Goal: Task Accomplishment & Management: Manage account settings

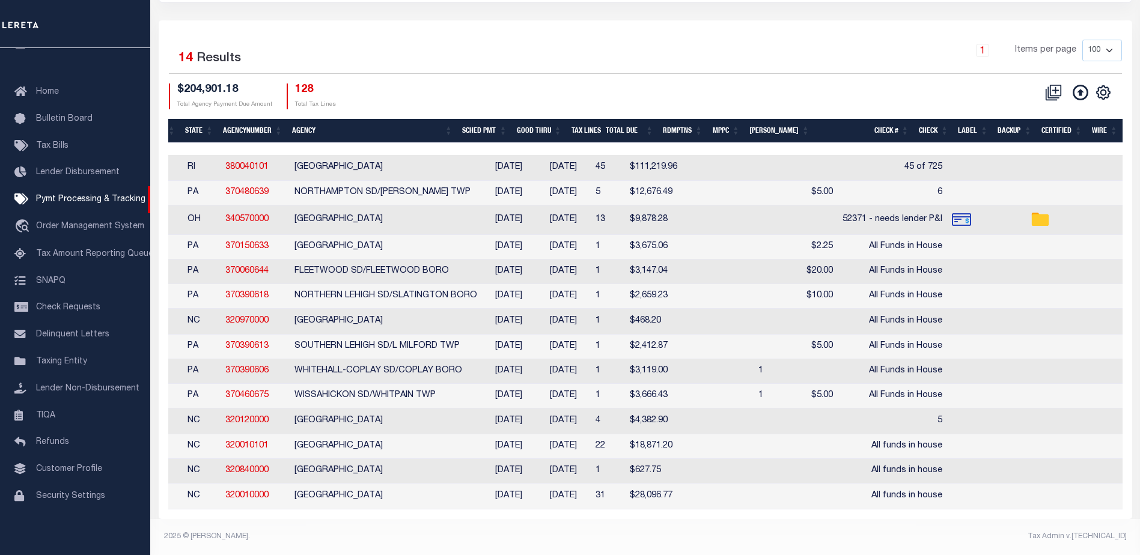
scroll to position [0, 93]
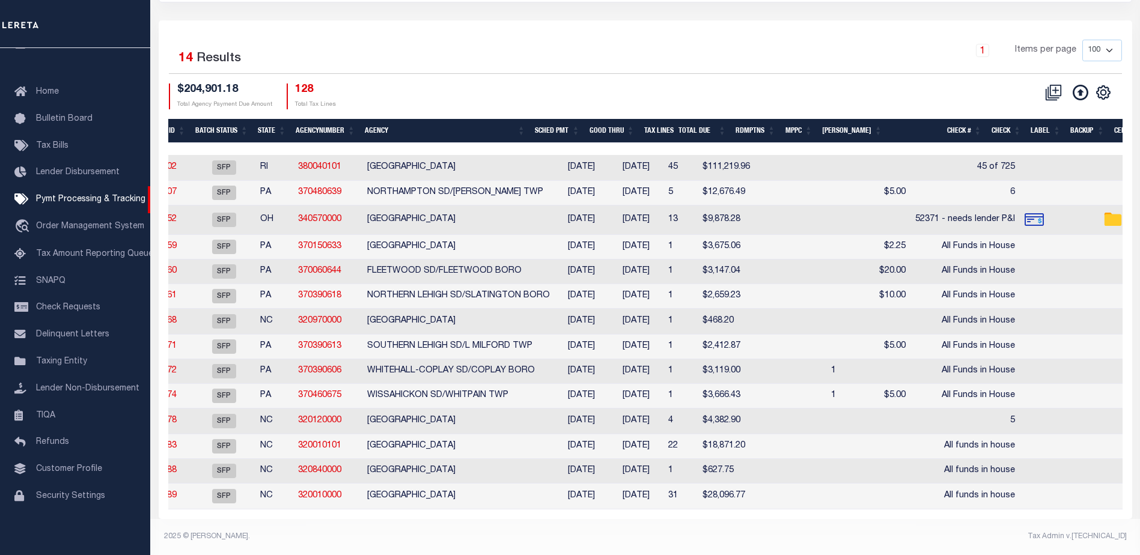
click at [701, 500] on td "$28,096.77" at bounding box center [726, 497] width 57 height 26
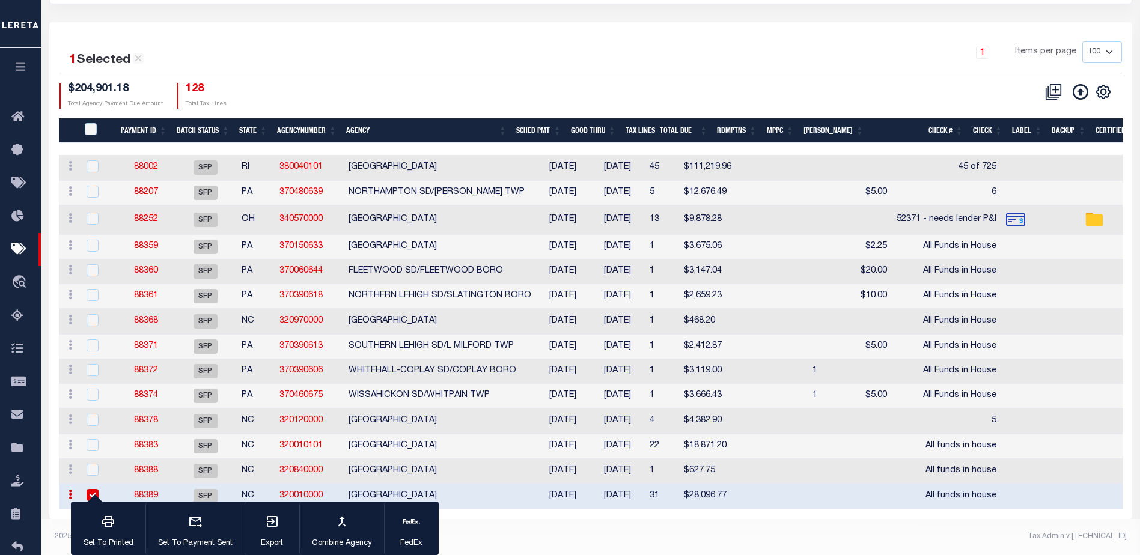
click at [90, 489] on input "checkbox" at bounding box center [93, 495] width 12 height 12
checkbox input "false"
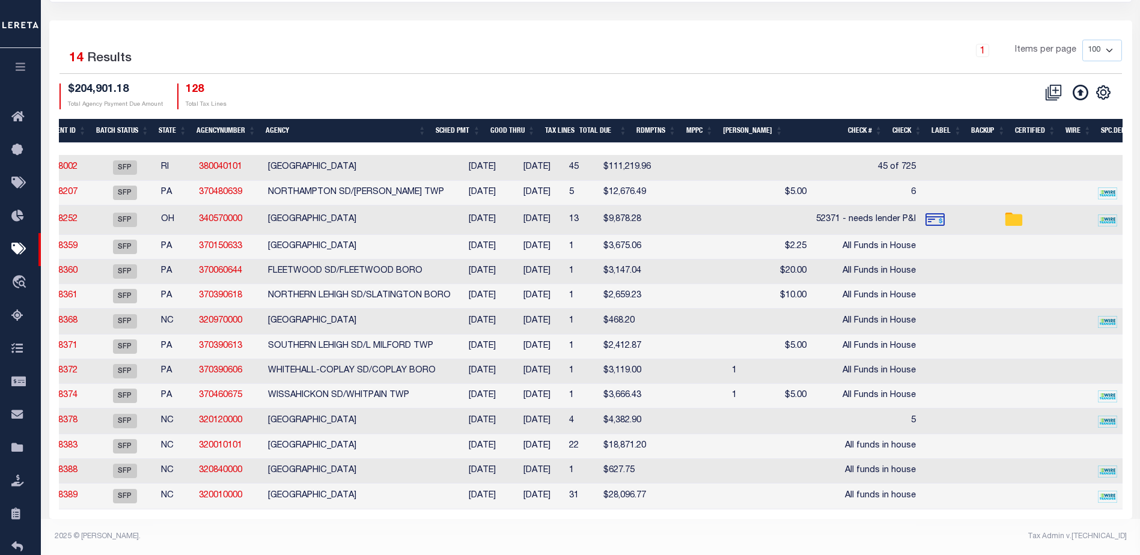
scroll to position [0, 93]
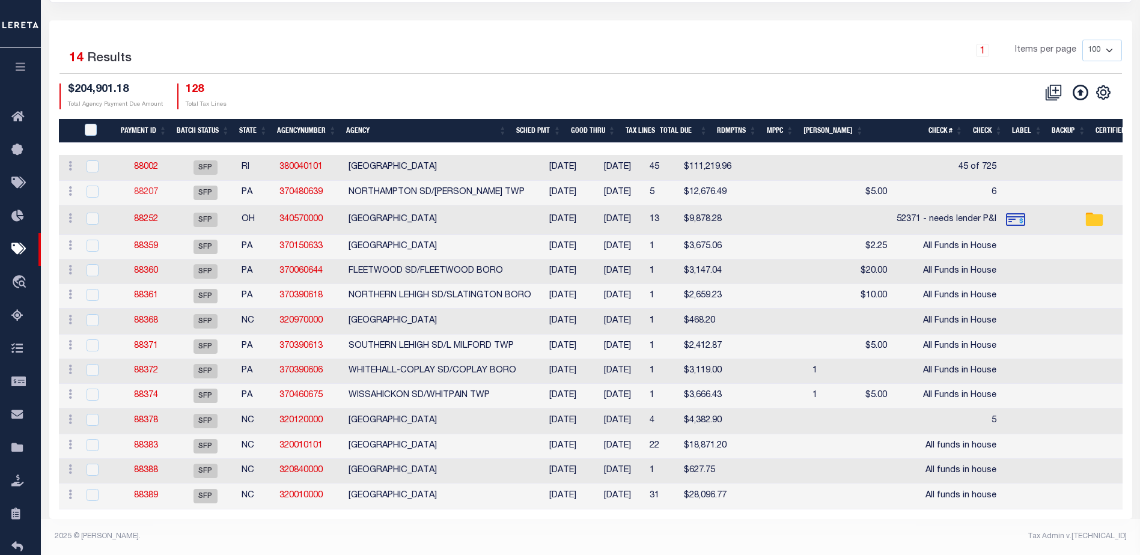
click at [151, 188] on link "88207" at bounding box center [146, 192] width 24 height 8
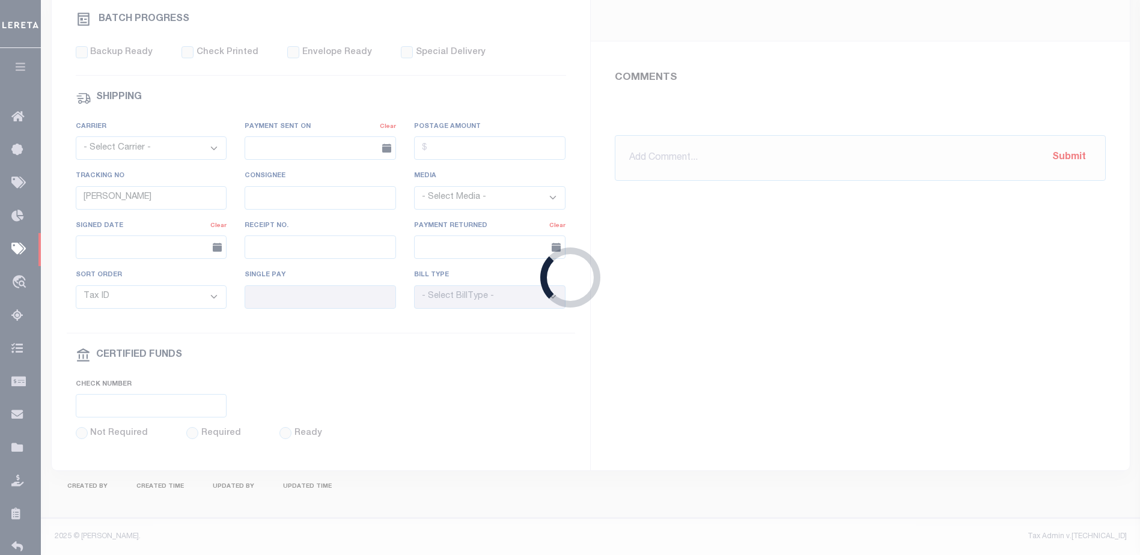
select select "SFP"
type input "[DATE]"
type input "6"
type input "N"
radio input "true"
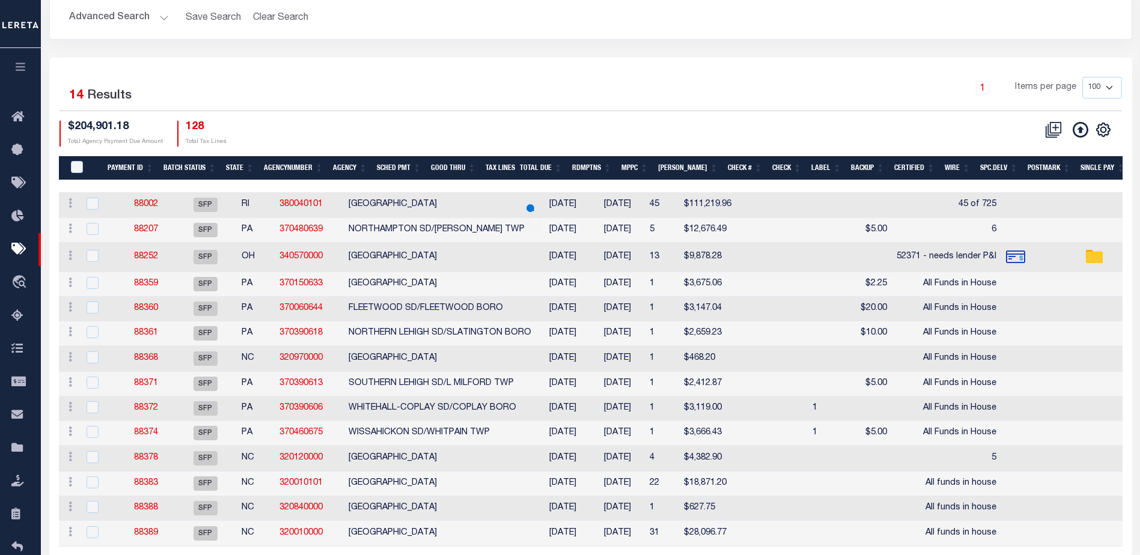
scroll to position [156, 0]
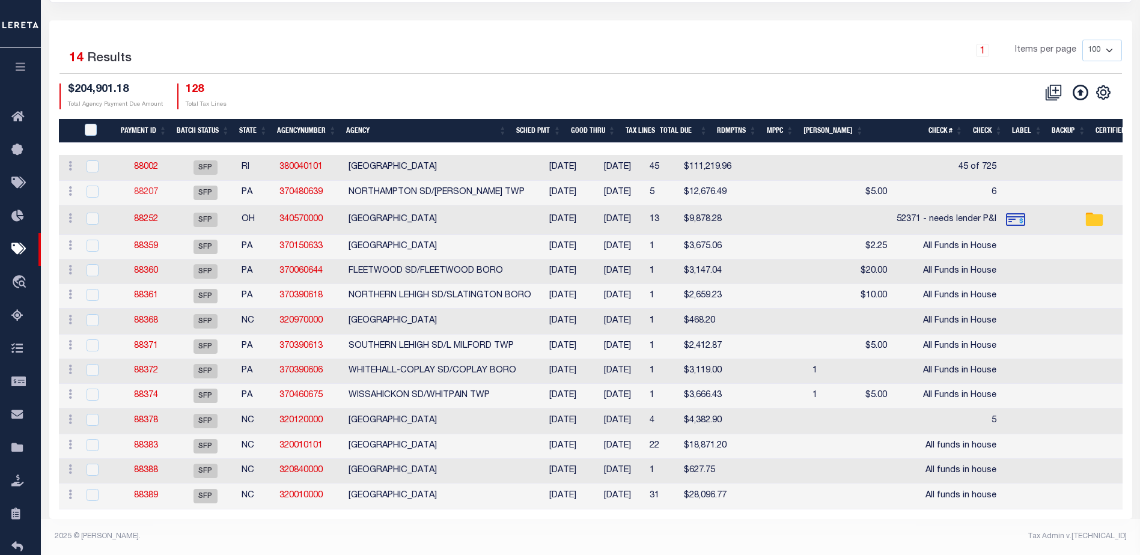
click at [147, 188] on link "88207" at bounding box center [146, 192] width 24 height 8
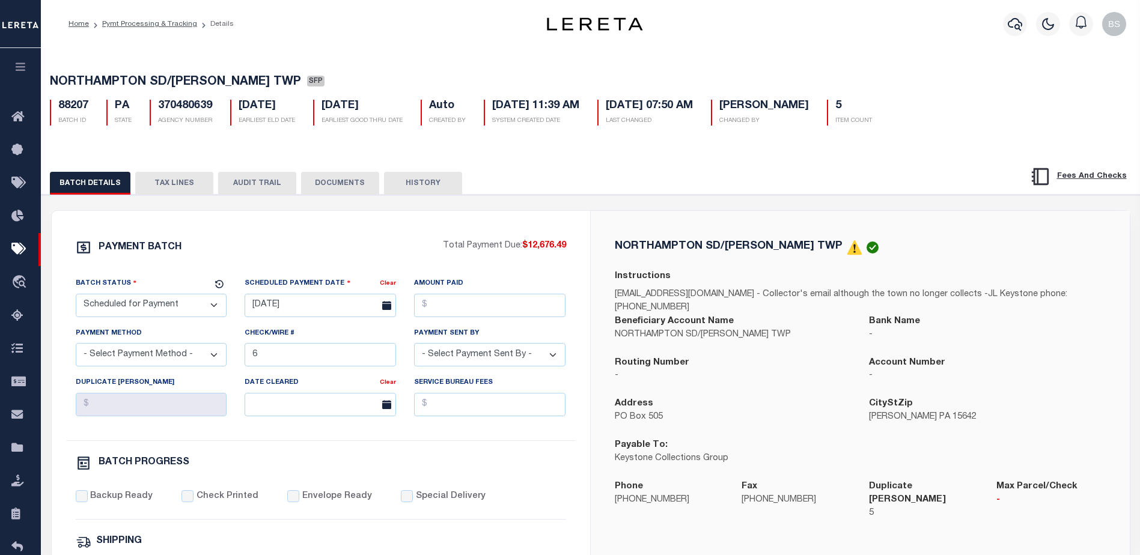
click at [177, 186] on button "TAX LINES" at bounding box center [174, 183] width 78 height 23
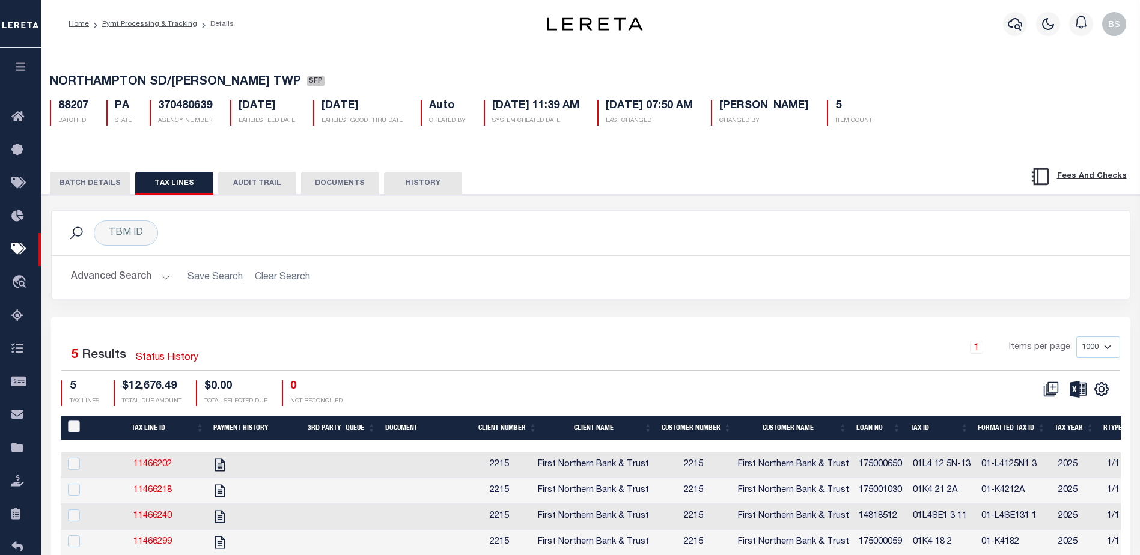
click at [76, 429] on input "PayeePaymentBatchId" at bounding box center [74, 427] width 12 height 12
checkbox input "true"
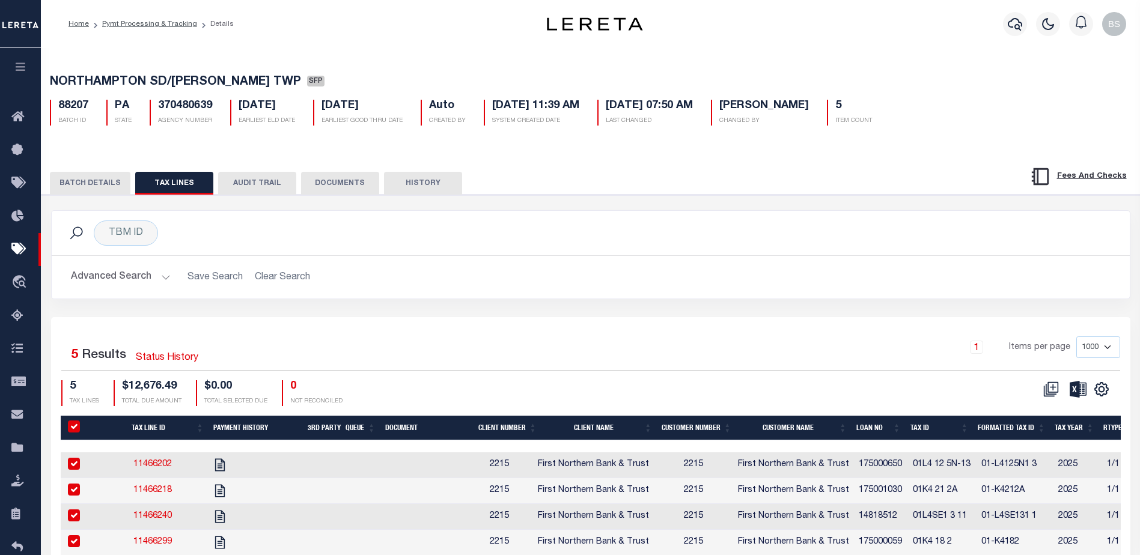
checkbox input "true"
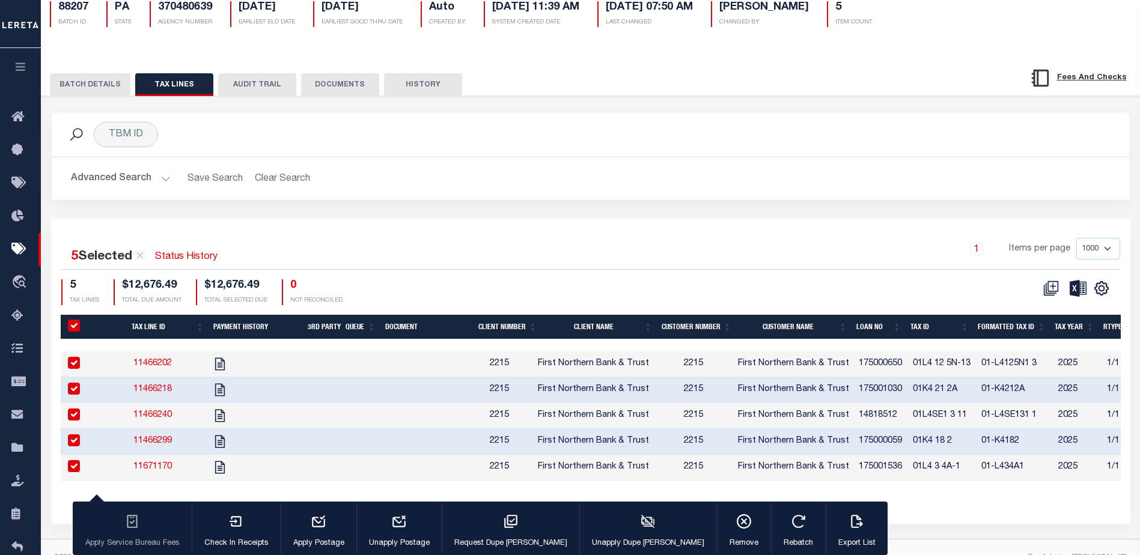
scroll to position [133, 0]
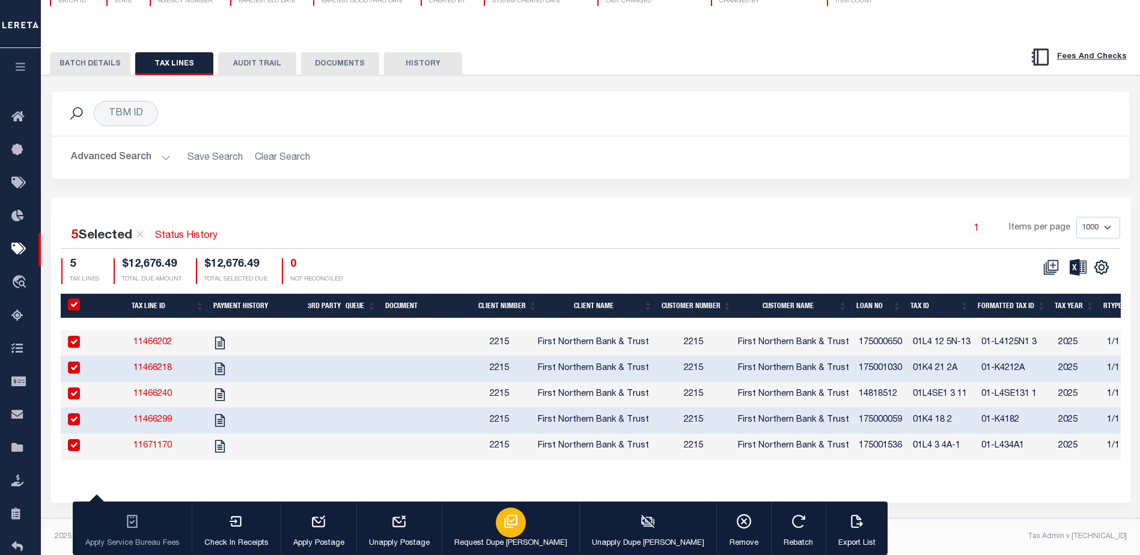
click at [488, 538] on p "Request Dupe [PERSON_NAME]" at bounding box center [510, 544] width 113 height 12
type input "[DATE]"
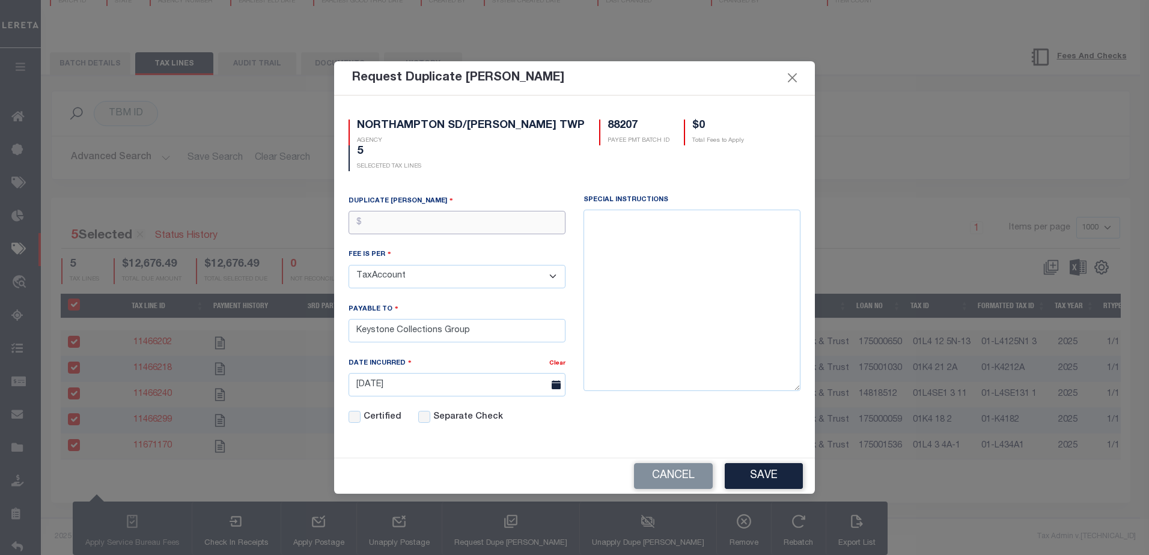
click at [468, 211] on input "text" at bounding box center [457, 222] width 217 height 23
type input "$5.00"
click at [751, 466] on button "Save" at bounding box center [764, 476] width 78 height 26
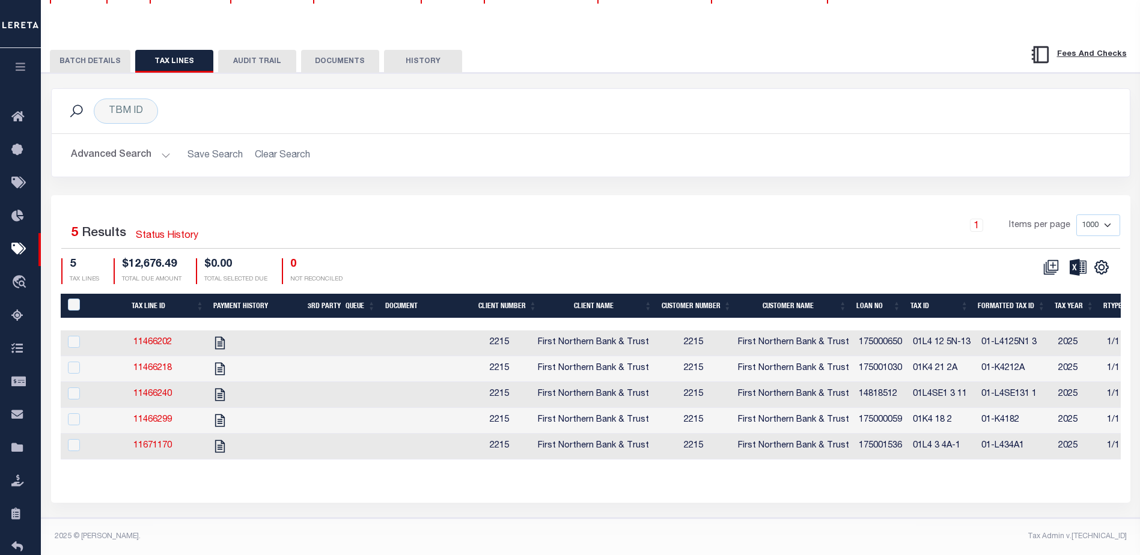
click at [96, 50] on button "BATCH DETAILS" at bounding box center [90, 61] width 81 height 23
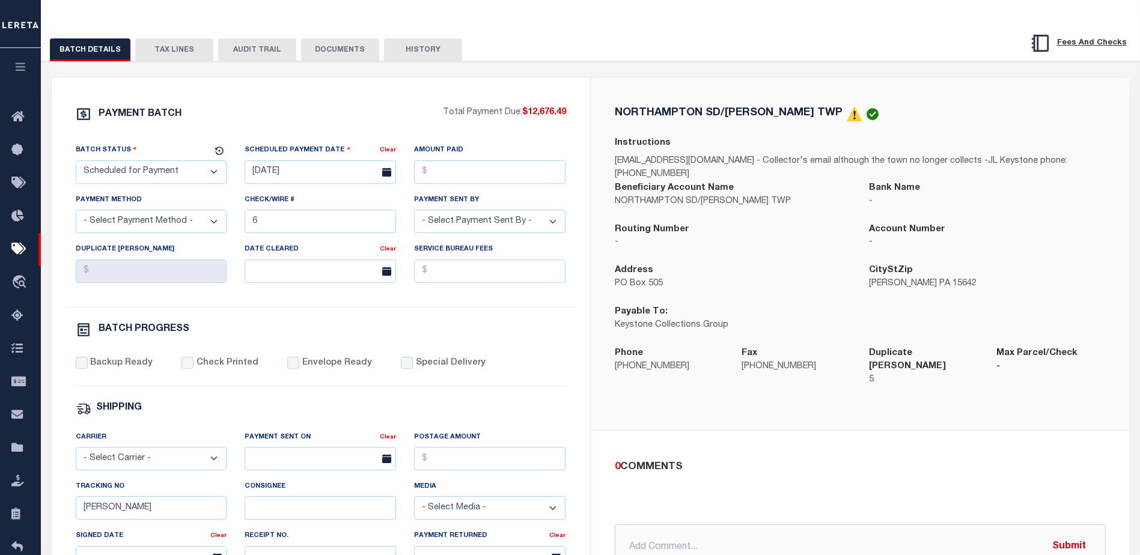
click at [169, 173] on select "- Select Status - Scheduled for Payment Ready For Payment Payment Sent Cleared …" at bounding box center [151, 171] width 151 height 23
select select "RFP"
click at [76, 163] on select "- Select Status - Scheduled for Payment Ready For Payment Payment Sent Cleared …" at bounding box center [151, 171] width 151 height 23
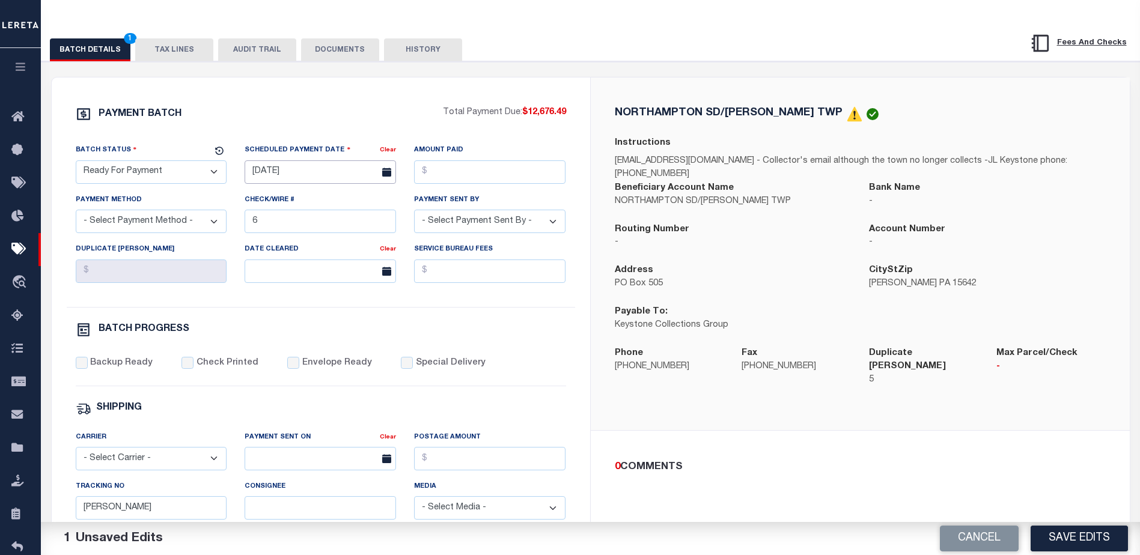
click at [272, 172] on input "[DATE]" at bounding box center [320, 171] width 151 height 23
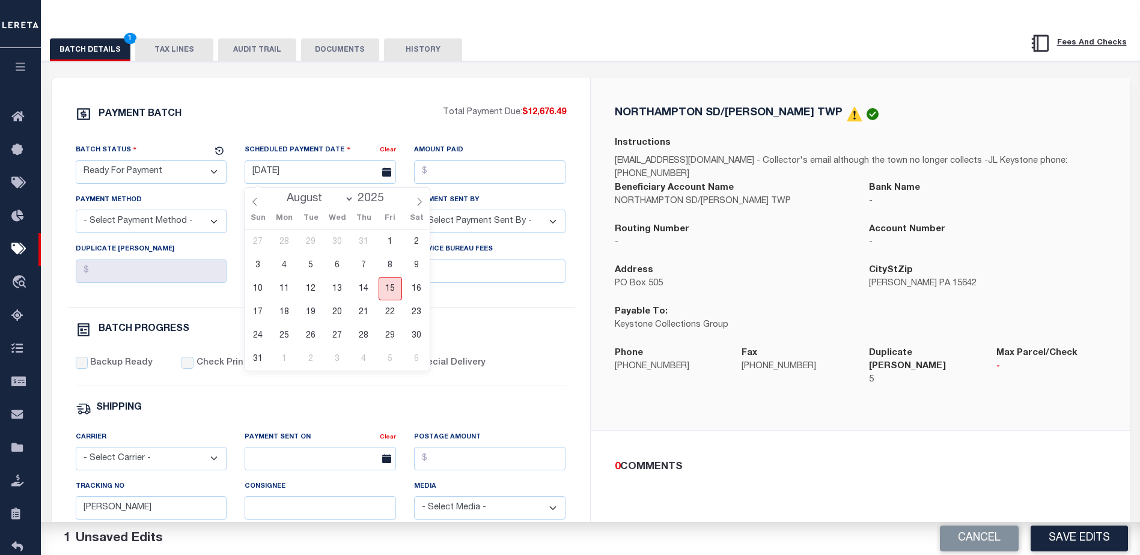
drag, startPoint x: 386, startPoint y: 289, endPoint x: 397, endPoint y: 261, distance: 29.1
click at [386, 286] on span "15" at bounding box center [390, 288] width 23 height 23
type input "[DATE]"
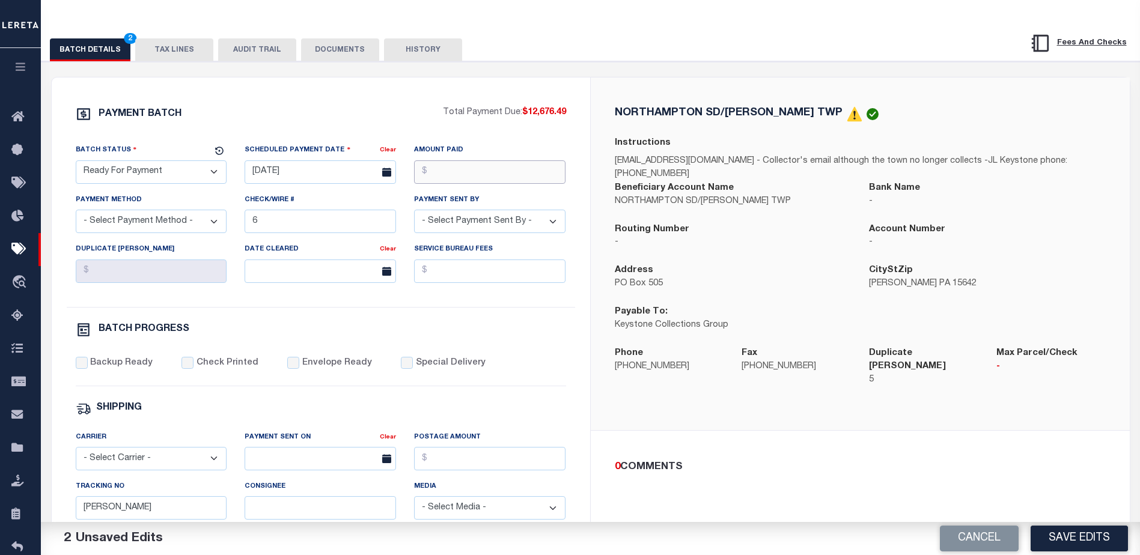
click at [476, 178] on input "Amount Paid" at bounding box center [489, 171] width 151 height 23
type input "$12,676.49"
click at [197, 224] on select "- Select Payment Method - ACH Certified Check Check Direct Deposit Wire Transfer" at bounding box center [151, 221] width 151 height 23
select select "CHK"
click at [76, 213] on select "- Select Payment Method - ACH Certified Check Check Direct Deposit Wire Transfer" at bounding box center [151, 221] width 151 height 23
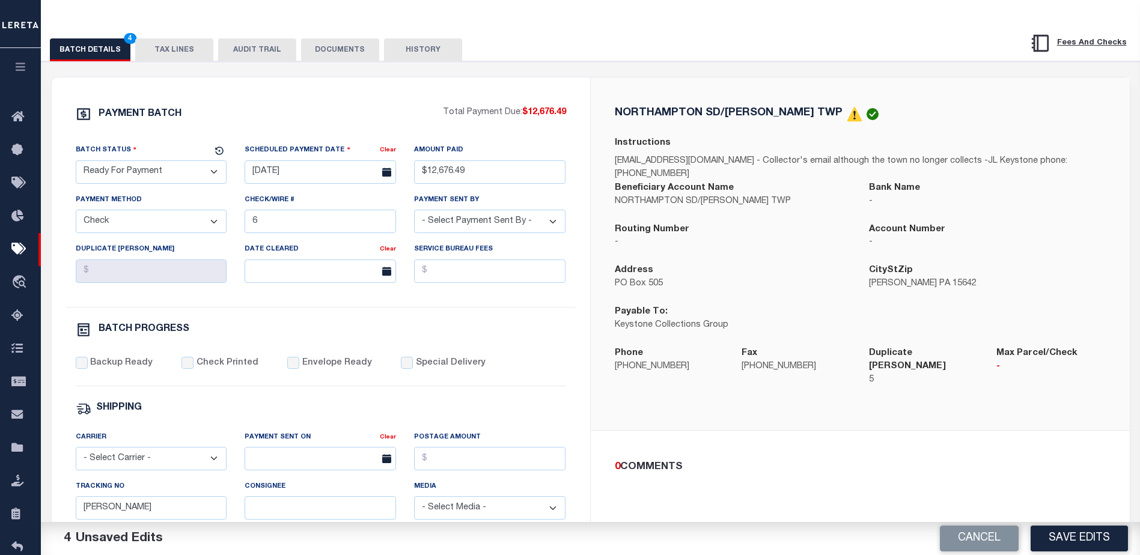
click at [401, 221] on div "Check/Wire # 6" at bounding box center [320, 218] width 169 height 49
click at [392, 221] on input "6" at bounding box center [320, 221] width 151 height 23
click at [469, 228] on select "- Select Payment Sent By - [PERSON_NAME] [PERSON_NAME] [PERSON_NAME] [PERSON_NA…" at bounding box center [489, 221] width 151 height 23
select select "[PERSON_NAME]"
click at [414, 213] on select "- Select Payment Sent By - [PERSON_NAME] [PERSON_NAME] [PERSON_NAME] [PERSON_NA…" at bounding box center [489, 221] width 151 height 23
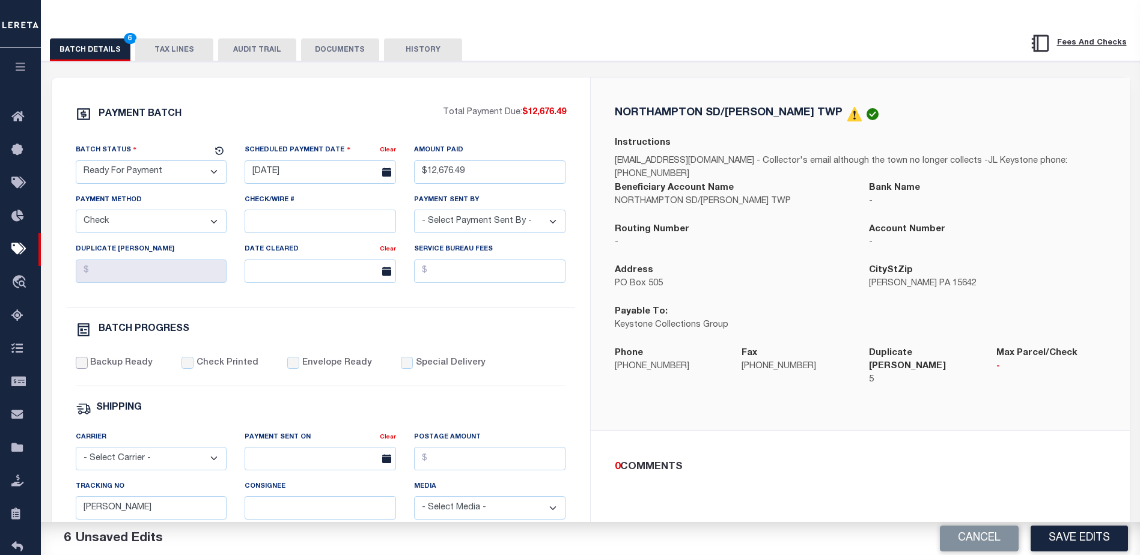
click at [79, 369] on input "Backup Ready" at bounding box center [82, 363] width 12 height 12
checkbox input "true"
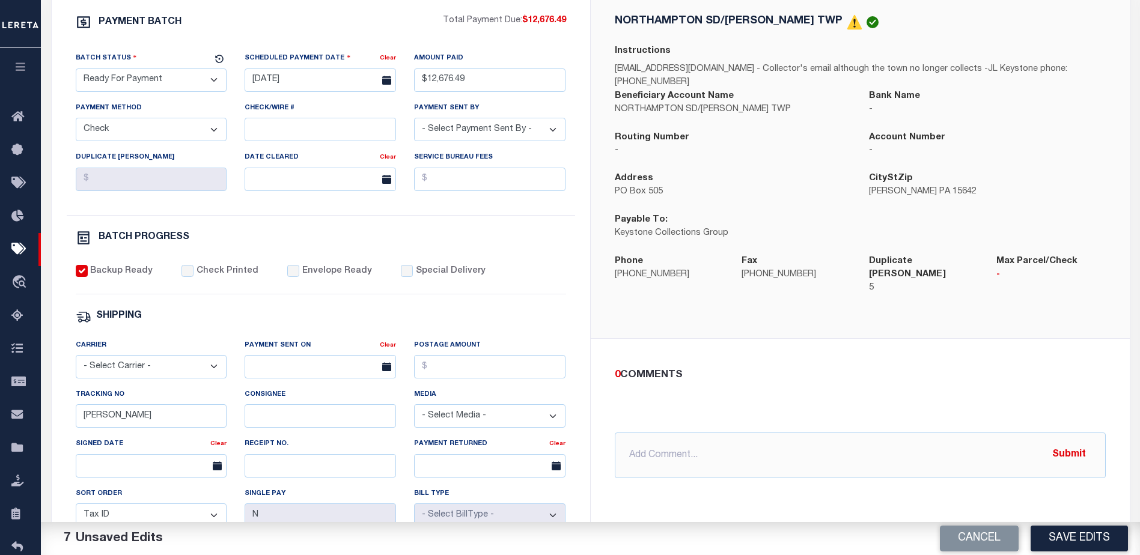
scroll to position [314, 0]
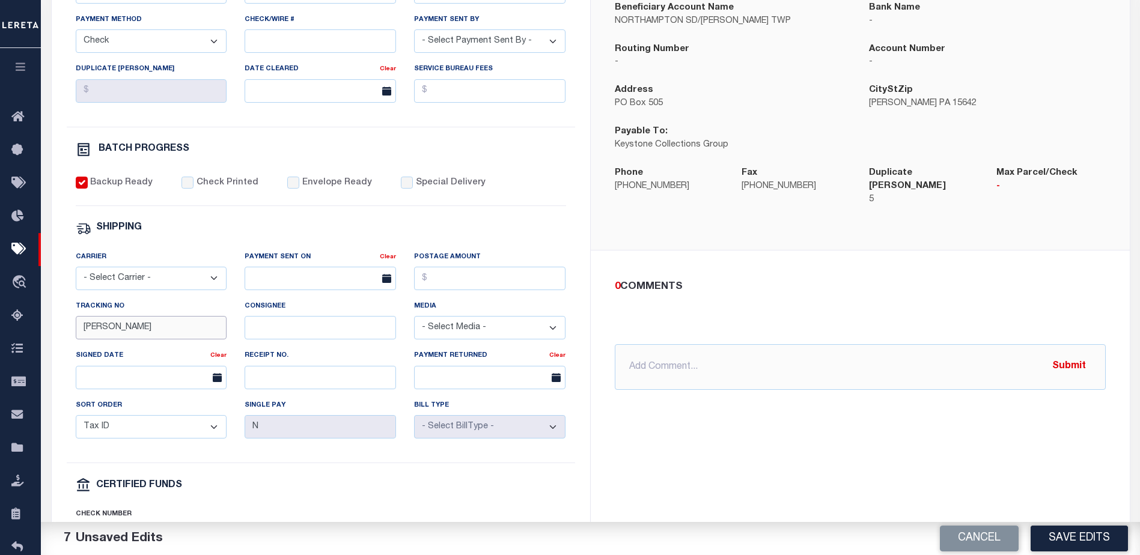
click at [162, 332] on input "[PERSON_NAME]" at bounding box center [151, 327] width 151 height 23
type input "B"
click at [706, 355] on input "text" at bounding box center [860, 367] width 491 height 46
type input "[DATE] - $25 DBF check to be mailed with base check"
click at [1057, 355] on button "Submit" at bounding box center [1069, 367] width 49 height 25
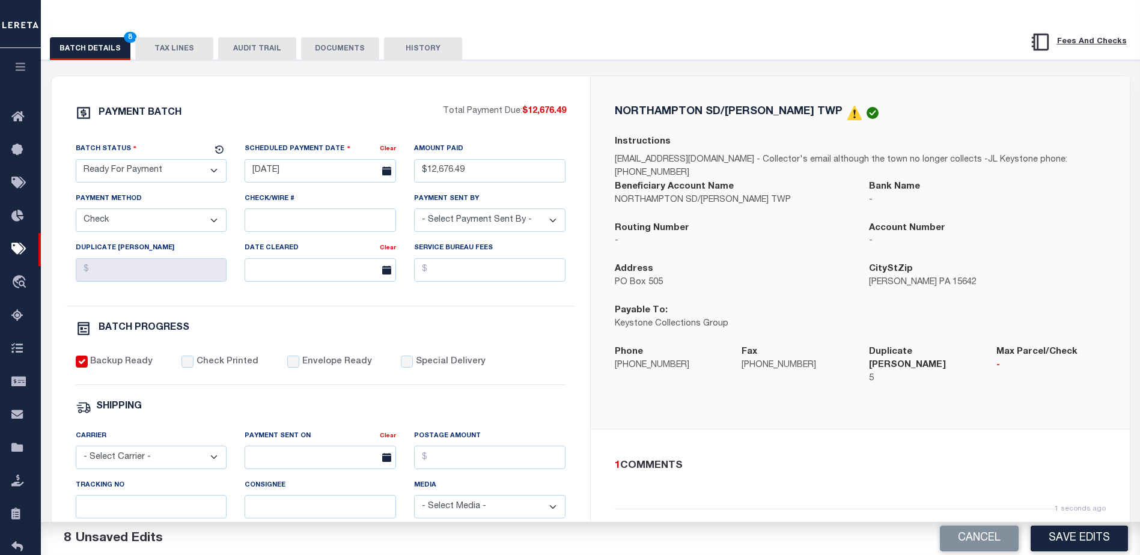
scroll to position [73, 0]
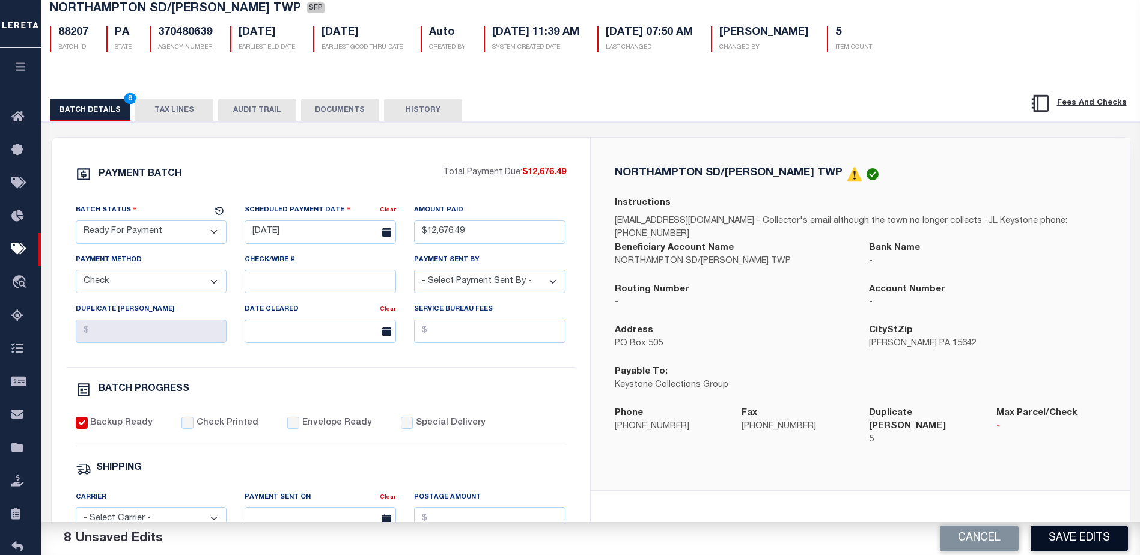
click at [1093, 540] on button "Save Edits" at bounding box center [1079, 539] width 97 height 26
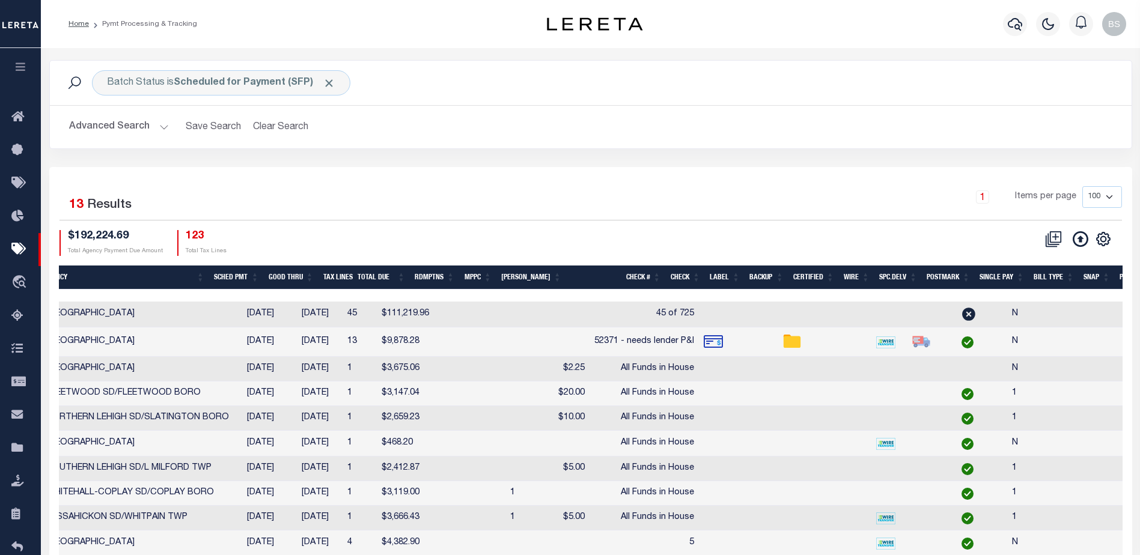
scroll to position [0, 7]
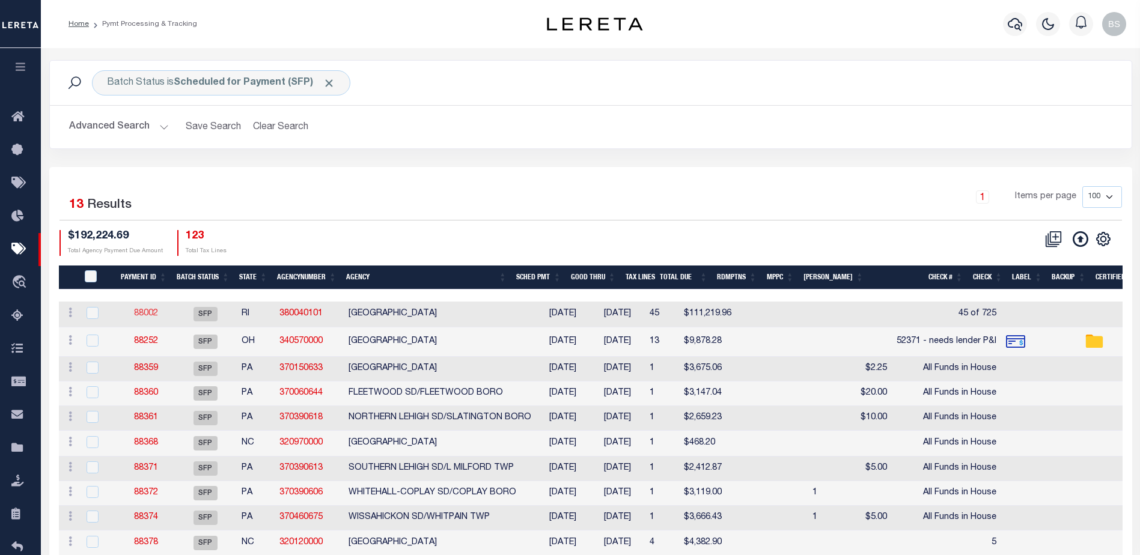
click at [142, 313] on link "88002" at bounding box center [146, 314] width 24 height 8
select select "SFP"
type input "[DATE]"
select select
type input "45 of 725"
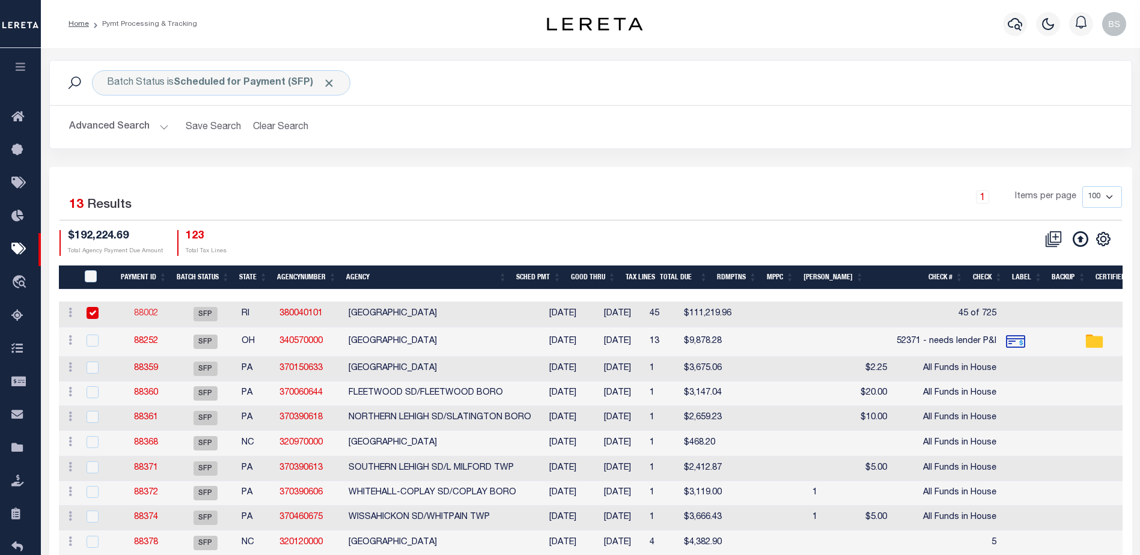
select select
checkbox input "false"
type input "[PERSON_NAME]"
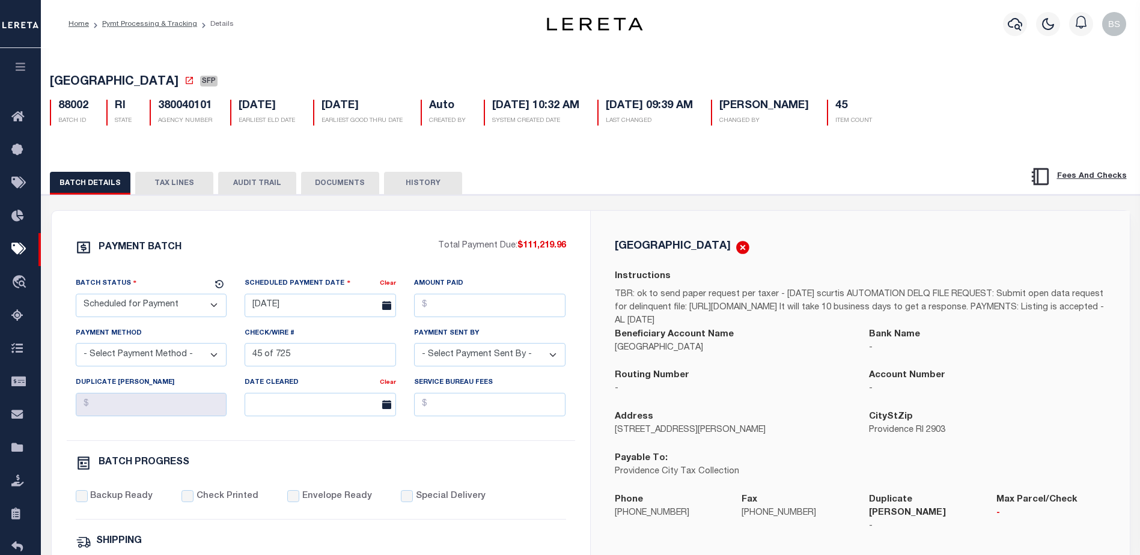
click at [170, 313] on select "- Select Status - Scheduled for Payment Ready For Payment Payment Sent Cleared …" at bounding box center [151, 305] width 151 height 23
select select "RFP"
click at [76, 296] on select "- Select Status - Scheduled for Payment Ready For Payment Payment Sent Cleared …" at bounding box center [151, 305] width 151 height 23
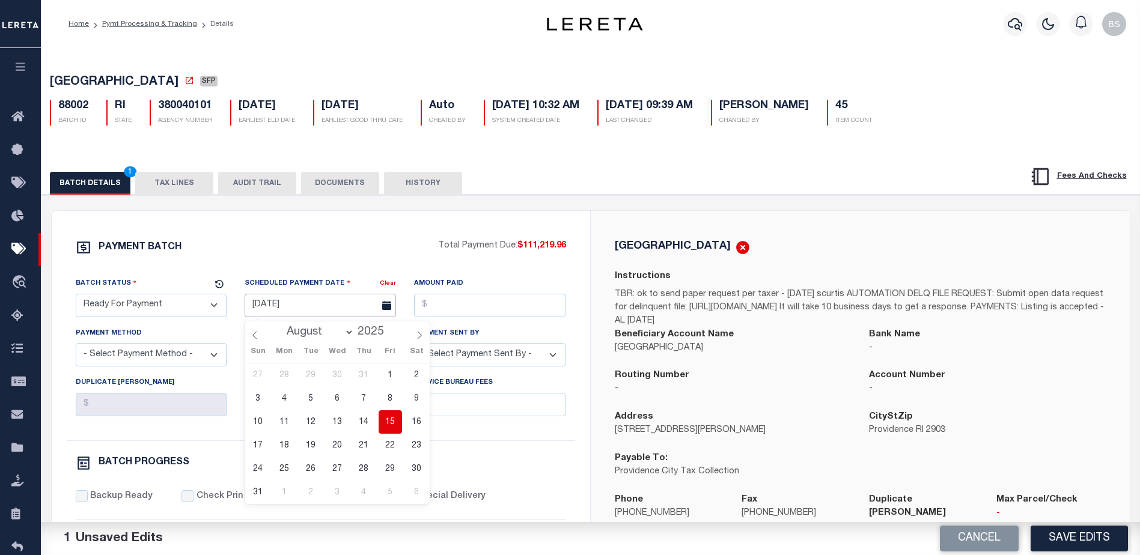
click at [275, 307] on input "[DATE]" at bounding box center [320, 305] width 151 height 23
click at [389, 426] on span "15" at bounding box center [390, 422] width 23 height 23
type input "[DATE]"
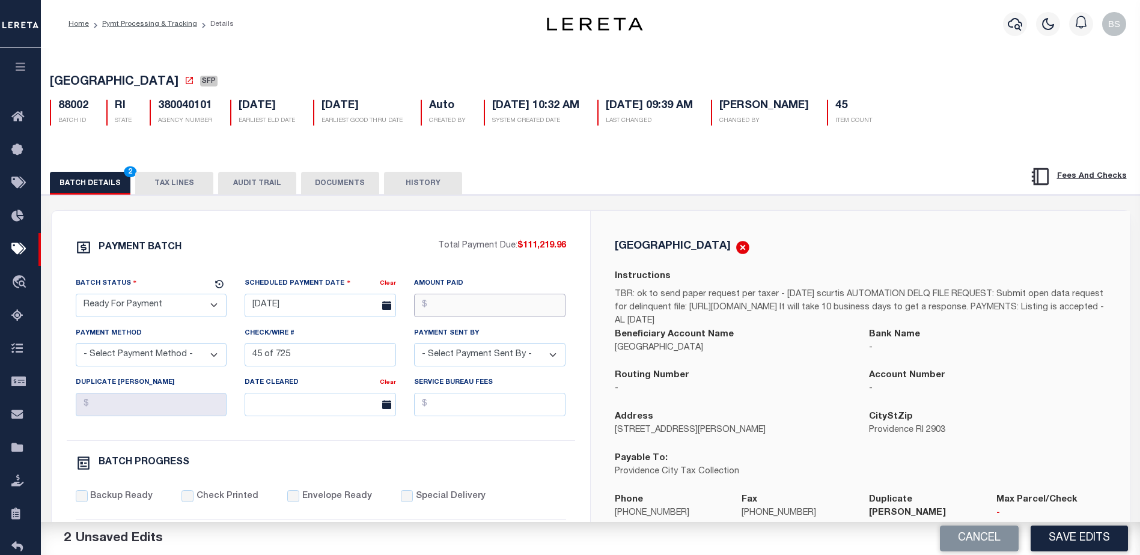
click at [466, 305] on input "Amount Paid" at bounding box center [489, 305] width 151 height 23
type input "$111,219.96"
click at [211, 349] on select "- Select Payment Method - ACH Certified Check Check Direct Deposit Wire Transfer" at bounding box center [151, 354] width 151 height 23
select select "CHK"
click at [76, 347] on select "- Select Payment Method - ACH Certified Check Check Direct Deposit Wire Transfer" at bounding box center [151, 354] width 151 height 23
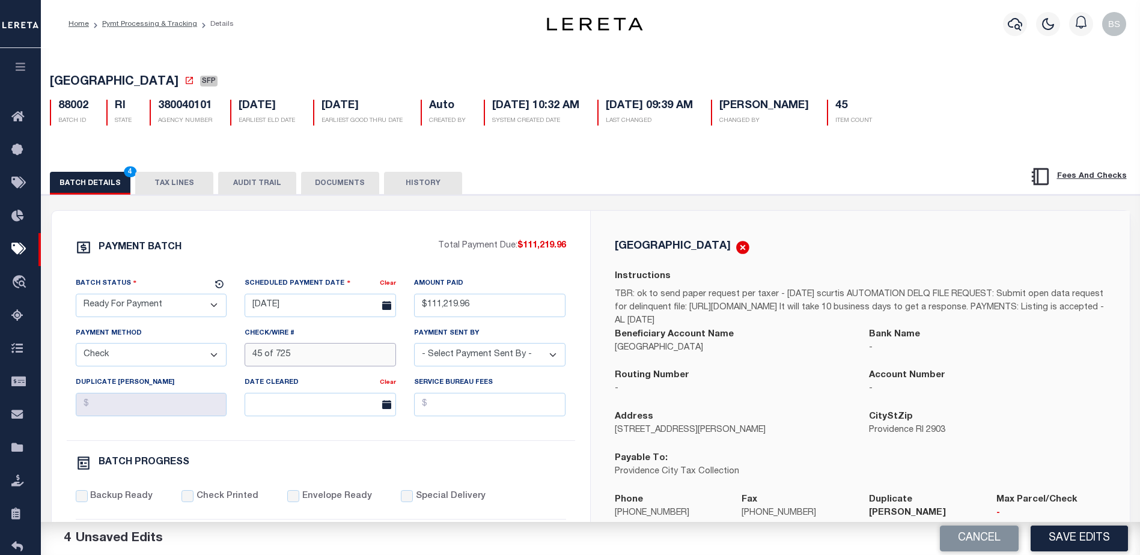
click at [307, 367] on input "45 of 725" at bounding box center [320, 354] width 151 height 23
type input "4"
click at [549, 358] on select "- Select Payment Sent By - [PERSON_NAME] [PERSON_NAME] [PERSON_NAME] [PERSON_NA…" at bounding box center [489, 354] width 151 height 23
select select "[PERSON_NAME]"
click at [414, 347] on select "- Select Payment Sent By - [PERSON_NAME] [PERSON_NAME] [PERSON_NAME] [PERSON_NA…" at bounding box center [489, 354] width 151 height 23
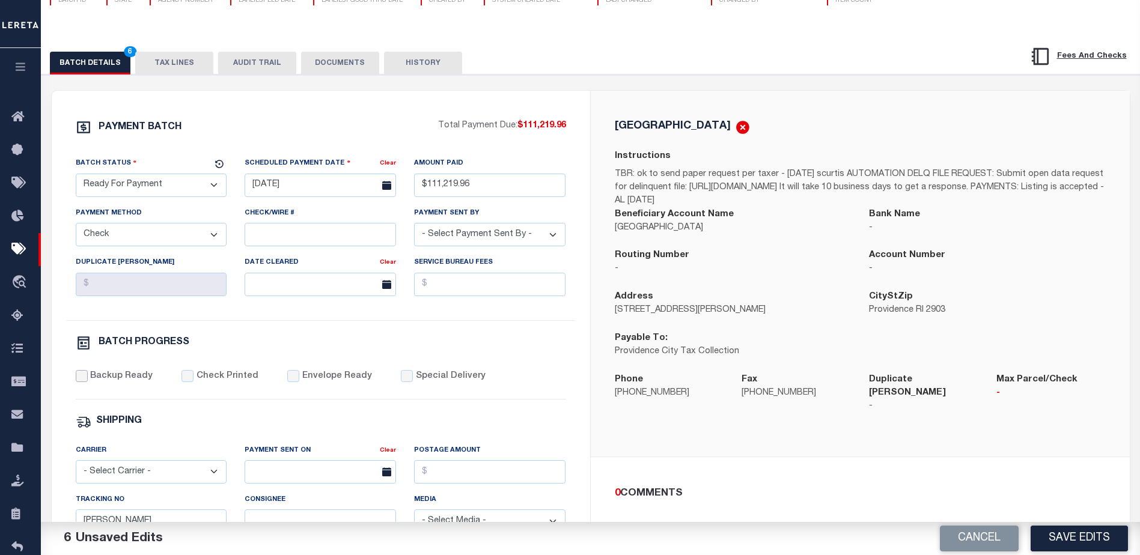
click at [80, 382] on input "Backup Ready" at bounding box center [82, 376] width 12 height 12
checkbox input "true"
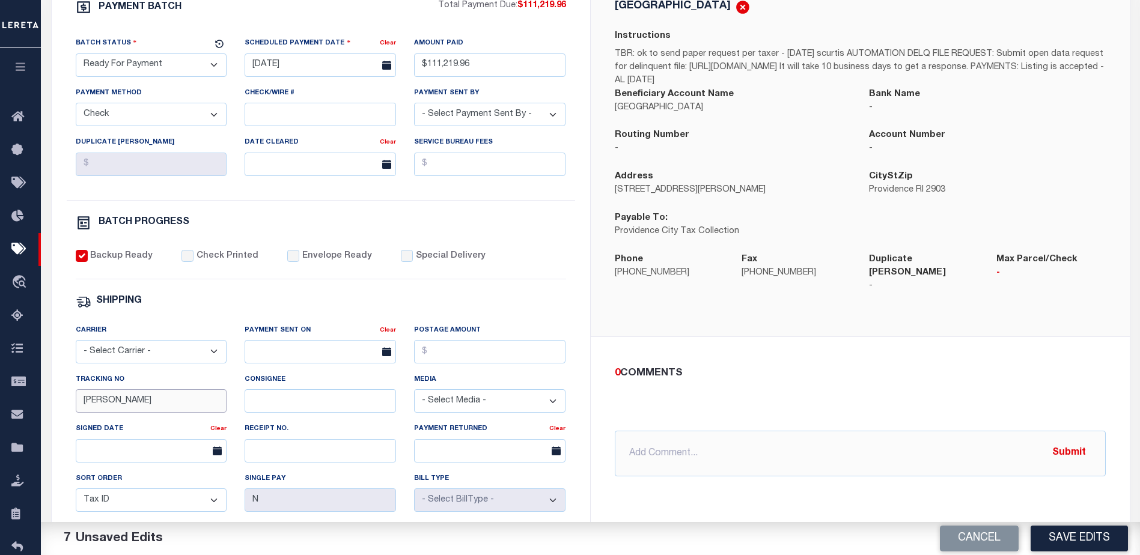
click at [163, 413] on input "[PERSON_NAME]" at bounding box center [151, 400] width 151 height 23
type input "B"
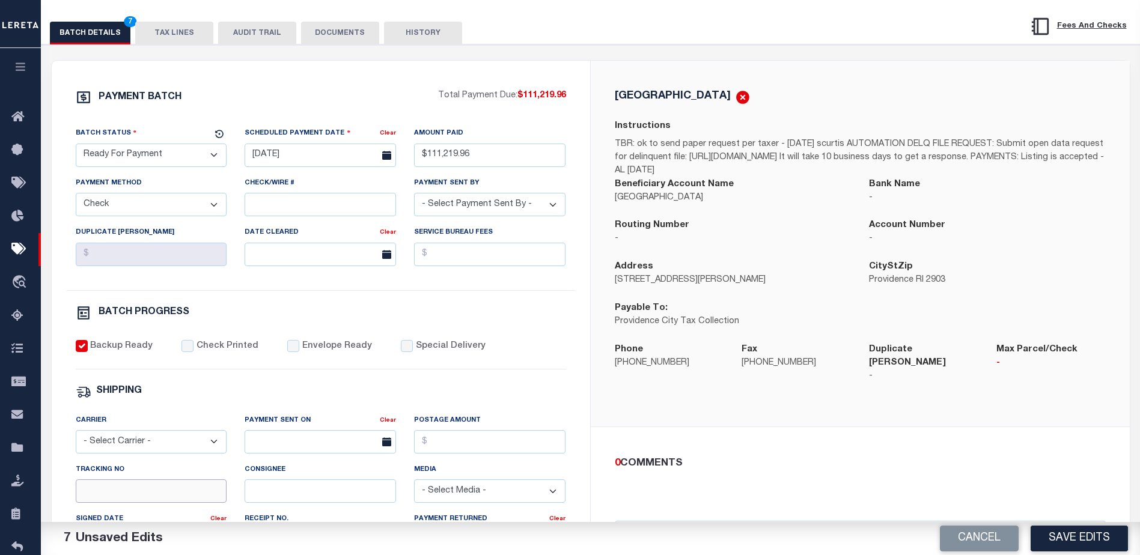
scroll to position [120, 0]
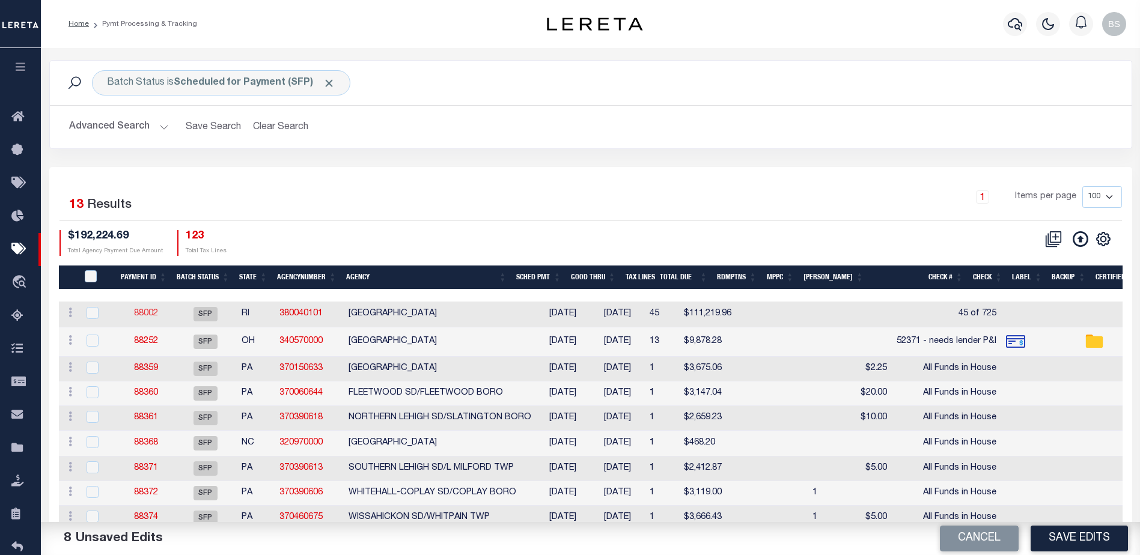
click at [147, 314] on link "88002" at bounding box center [146, 314] width 24 height 8
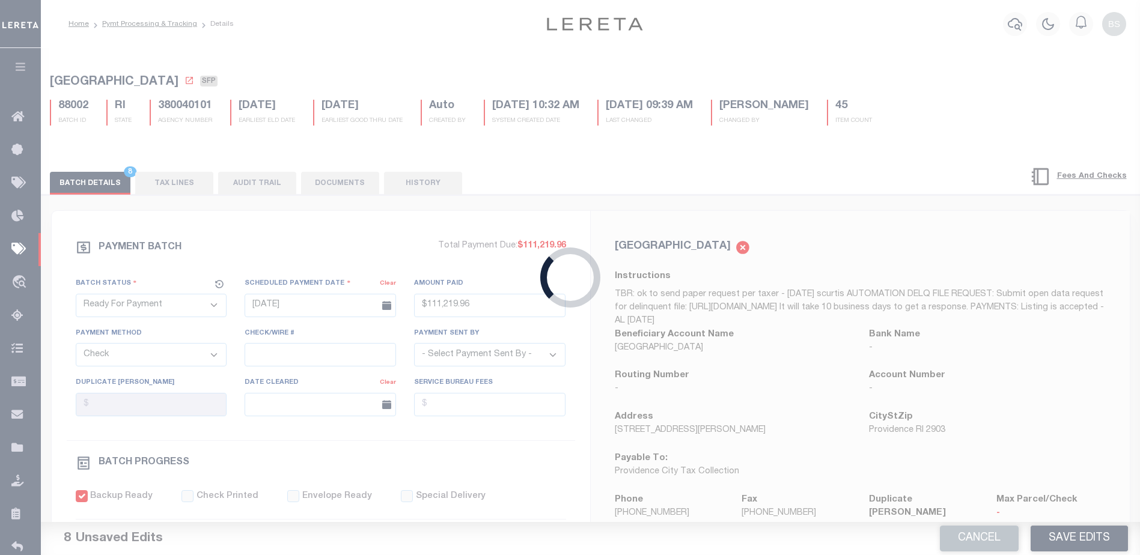
select select "SFP"
type input "[DATE]"
select select
type input "45 of 725"
select select
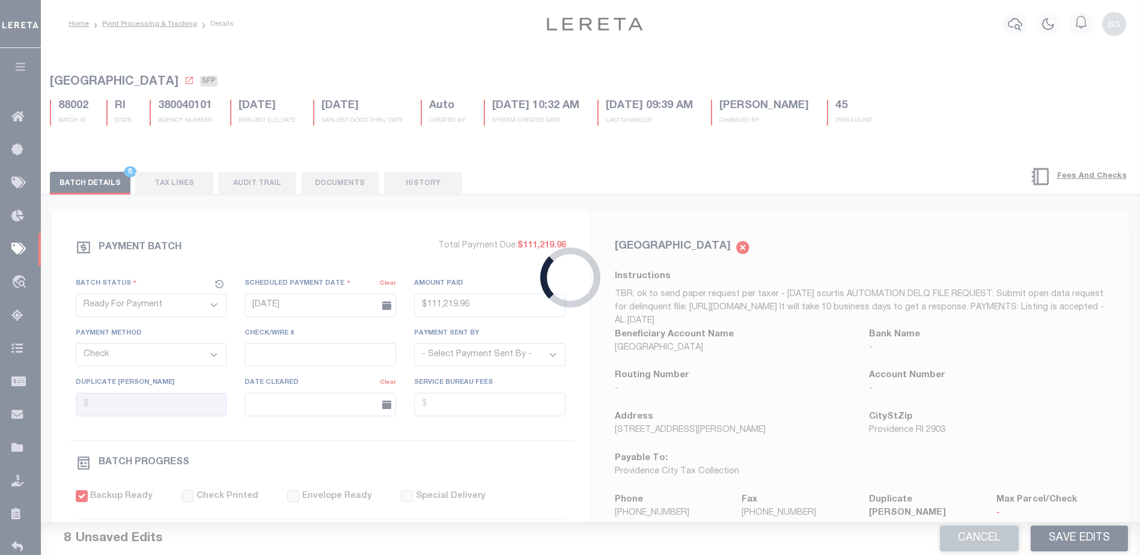
checkbox input "false"
type input "[PERSON_NAME]"
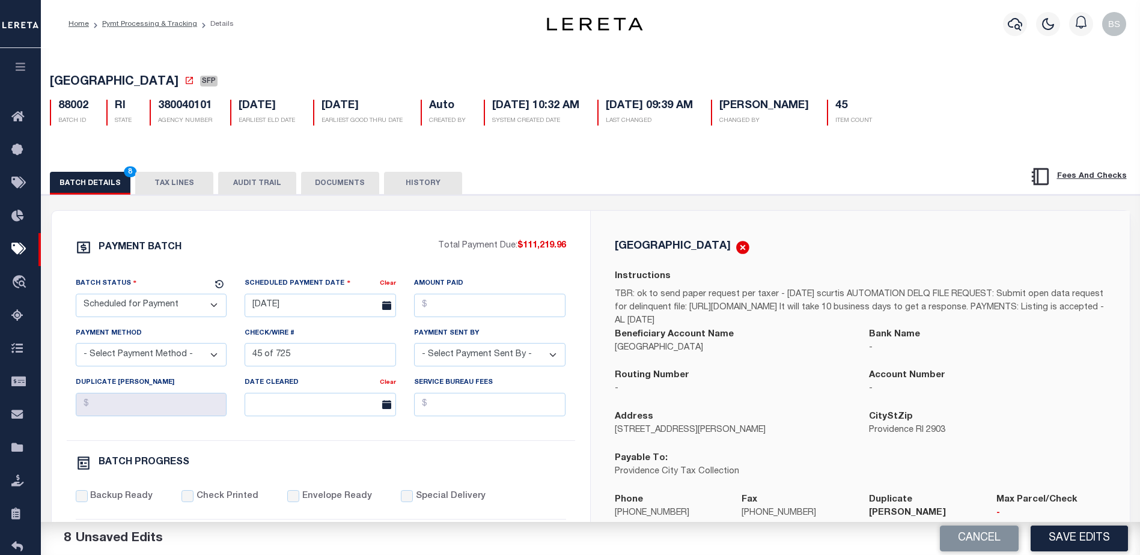
click at [139, 308] on select "- Select Status - Scheduled for Payment Ready For Payment Payment Sent Cleared …" at bounding box center [151, 305] width 151 height 23
select select "RFP"
click at [76, 296] on select "- Select Status - Scheduled for Payment Ready For Payment Payment Sent Cleared …" at bounding box center [151, 305] width 151 height 23
click at [270, 311] on input "[DATE]" at bounding box center [320, 305] width 151 height 23
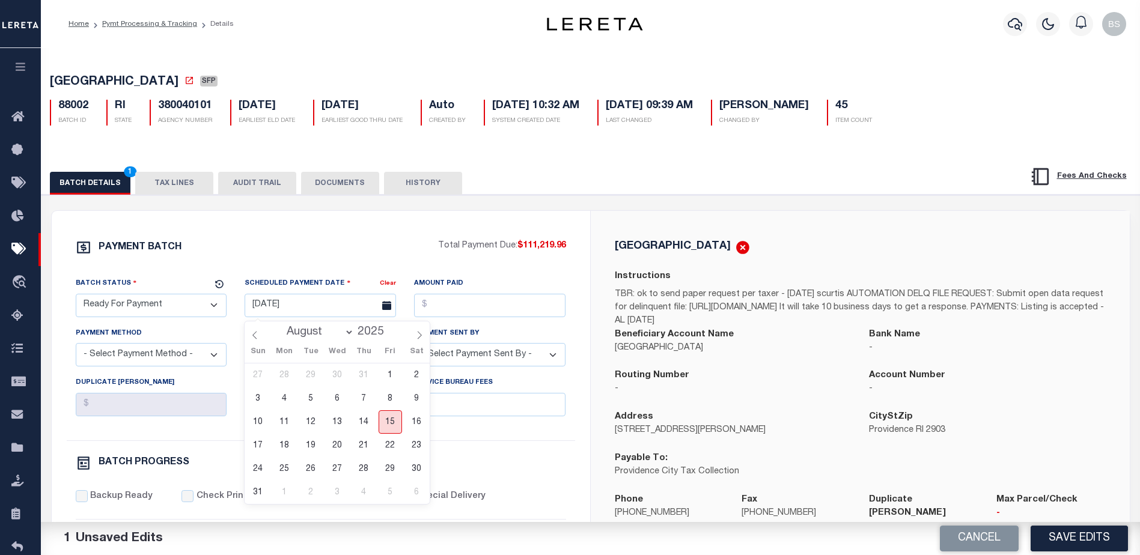
click at [396, 424] on span "15" at bounding box center [390, 422] width 23 height 23
type input "[DATE]"
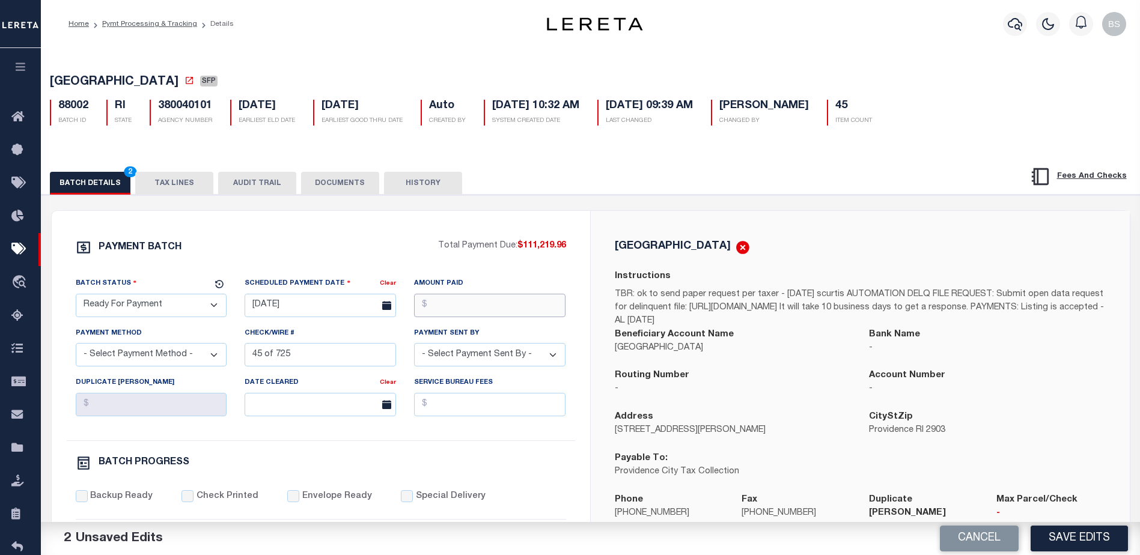
click at [450, 311] on input "Amount Paid" at bounding box center [489, 305] width 151 height 23
type input "$111,219.96"
click at [192, 358] on select "- Select Payment Method - ACH Certified Check Check Direct Deposit Wire Transfer" at bounding box center [151, 354] width 151 height 23
select select "CHK"
click at [76, 347] on select "- Select Payment Method - ACH Certified Check Check Direct Deposit Wire Transfer" at bounding box center [151, 354] width 151 height 23
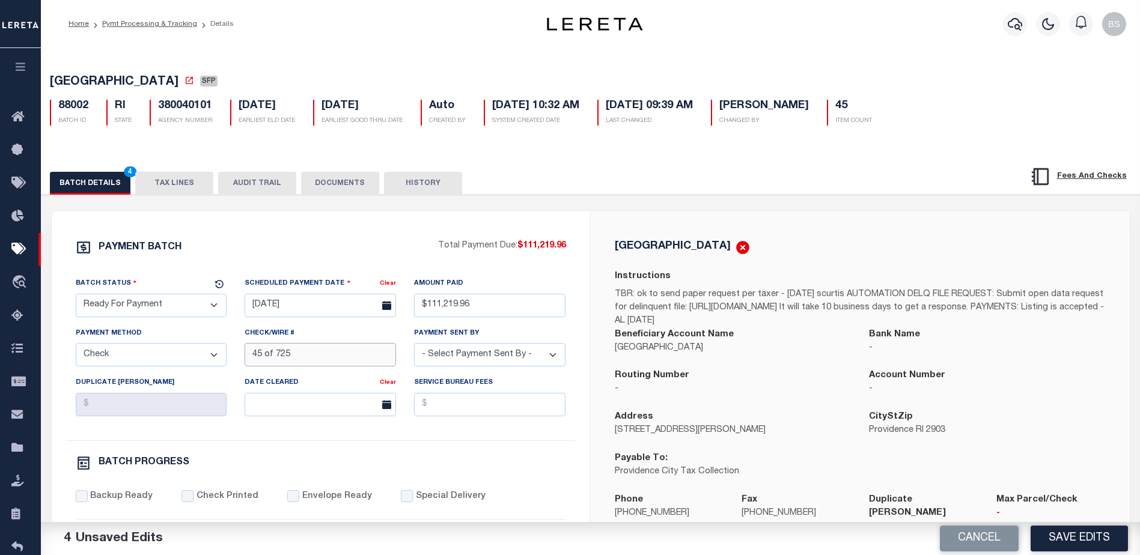
click at [291, 355] on input "45 of 725" at bounding box center [320, 354] width 151 height 23
type input "4"
click at [536, 361] on select "- Select Payment Sent By - [PERSON_NAME] [PERSON_NAME] [PERSON_NAME] [PERSON_NA…" at bounding box center [489, 354] width 151 height 23
select select "[PERSON_NAME]"
click at [414, 347] on select "- Select Payment Sent By - [PERSON_NAME] [PERSON_NAME] [PERSON_NAME] [PERSON_NA…" at bounding box center [489, 354] width 151 height 23
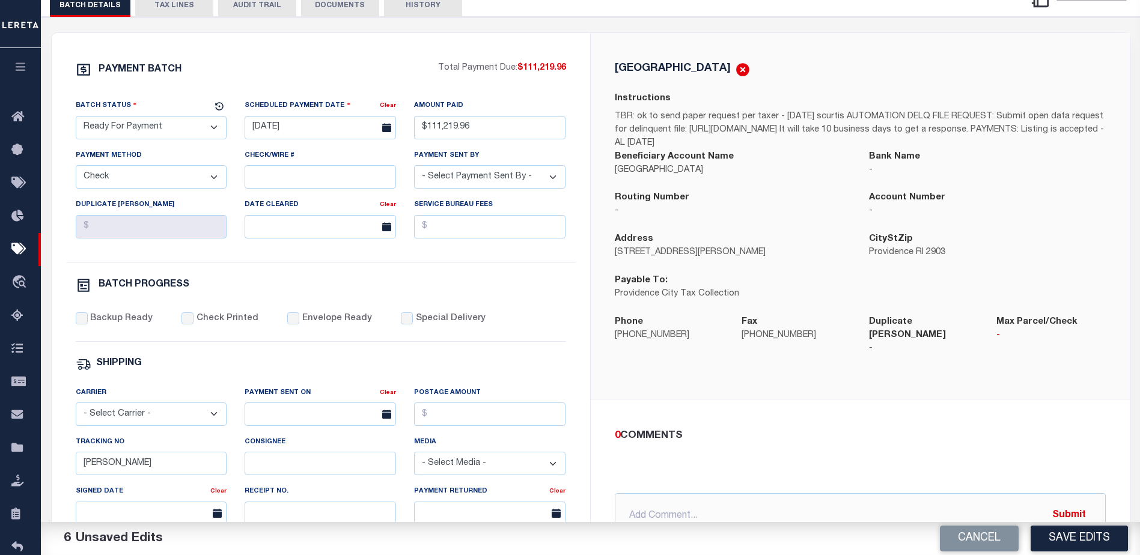
scroll to position [180, 0]
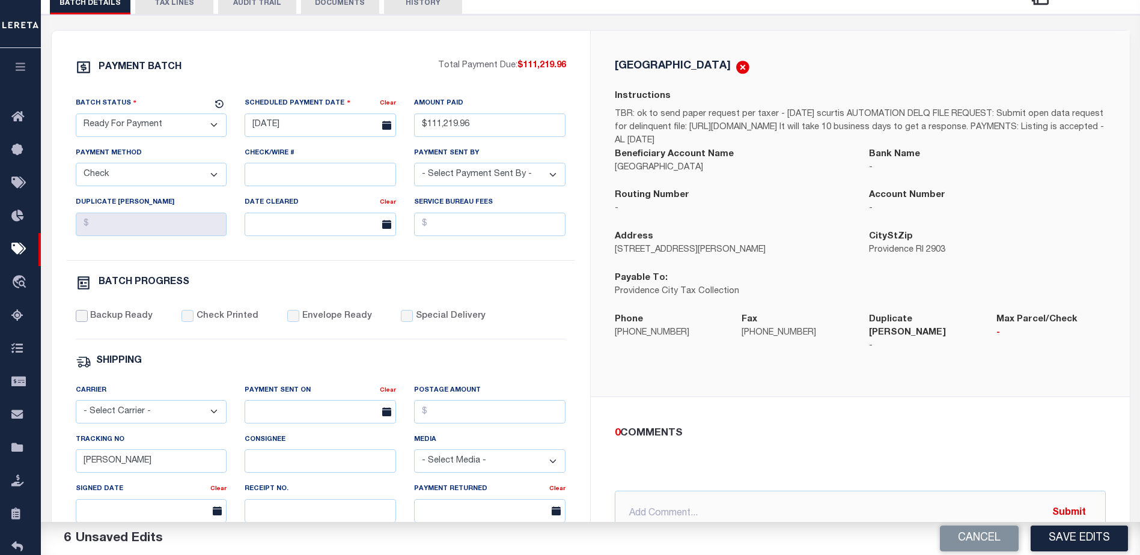
click at [79, 321] on input "Backup Ready" at bounding box center [82, 316] width 12 height 12
checkbox input "true"
click at [137, 461] on input "[PERSON_NAME]" at bounding box center [151, 461] width 151 height 23
type input "B"
click at [1069, 537] on button "Save Edits" at bounding box center [1079, 539] width 97 height 26
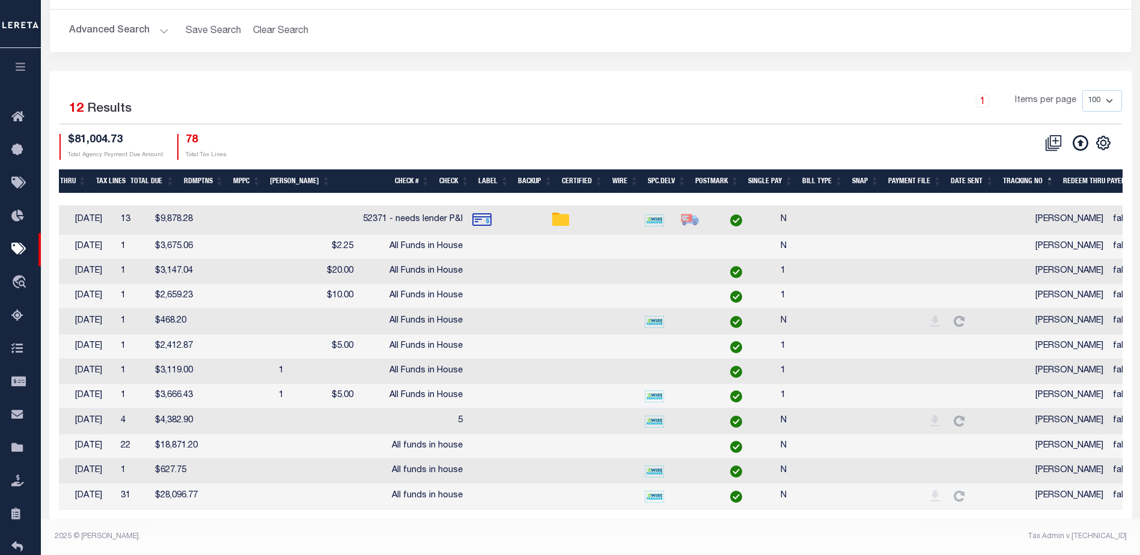
scroll to position [0, 524]
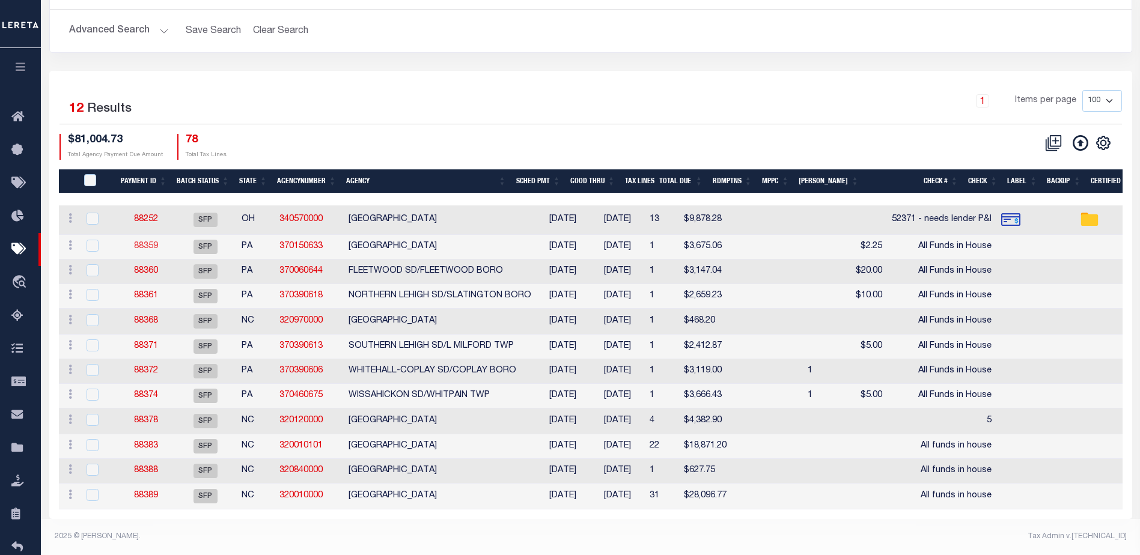
click at [150, 242] on link "88359" at bounding box center [146, 246] width 24 height 8
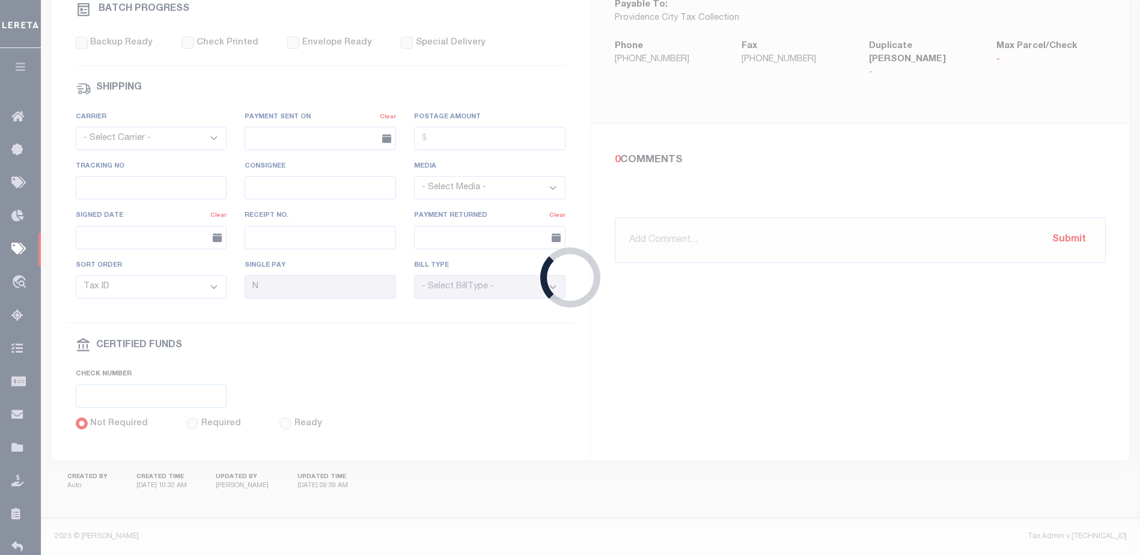
select select "SFP"
type input "[DATE]"
select select
type input "All Funds in House"
select select
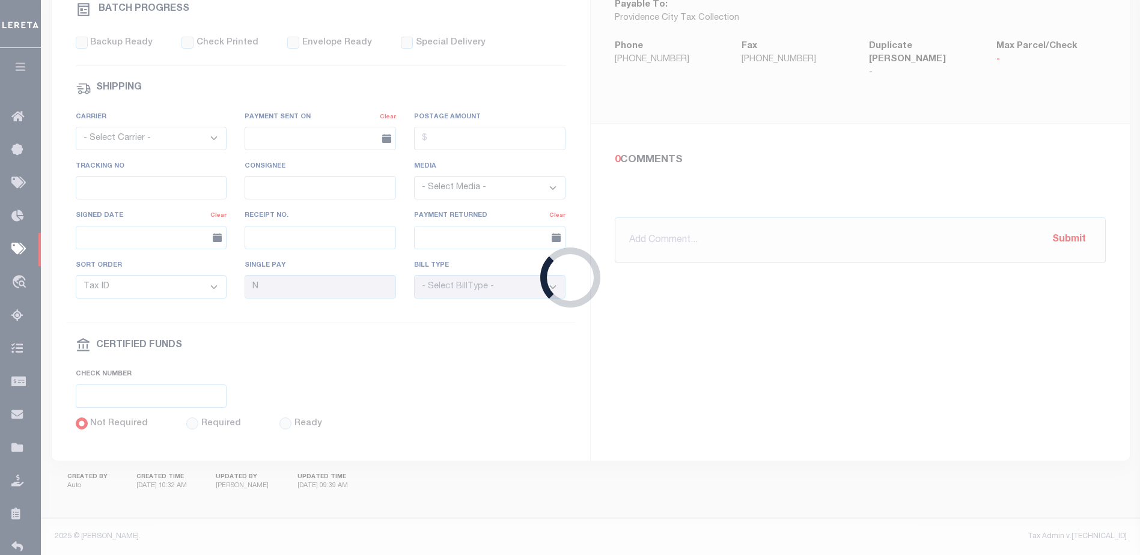
checkbox input "false"
type input "[PERSON_NAME]"
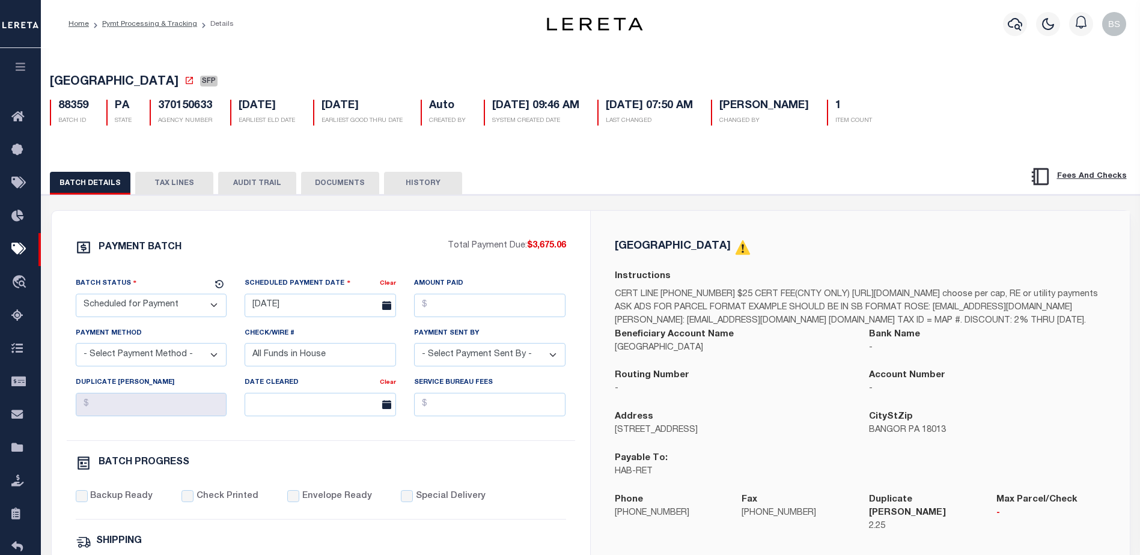
click at [171, 185] on button "TAX LINES" at bounding box center [174, 183] width 78 height 23
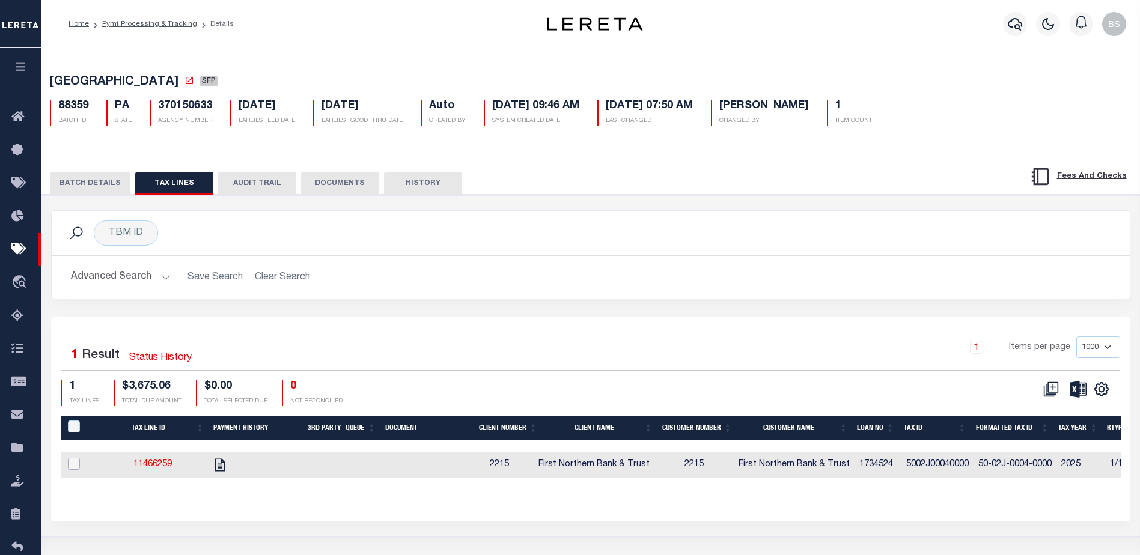
click at [75, 467] on input "checkbox" at bounding box center [74, 464] width 12 height 12
checkbox input "true"
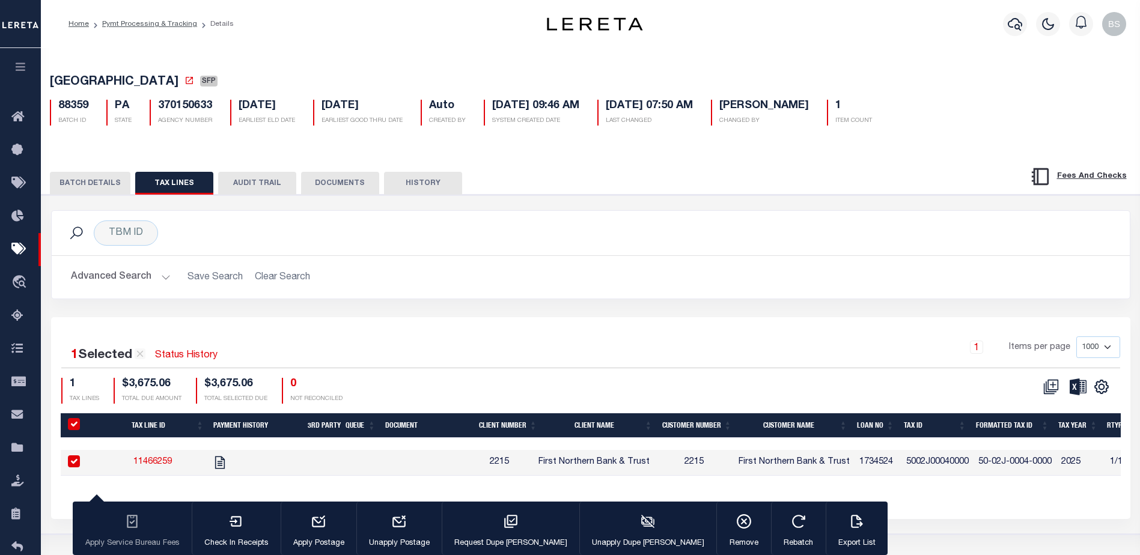
click at [76, 183] on button "BATCH DETAILS" at bounding box center [90, 183] width 81 height 23
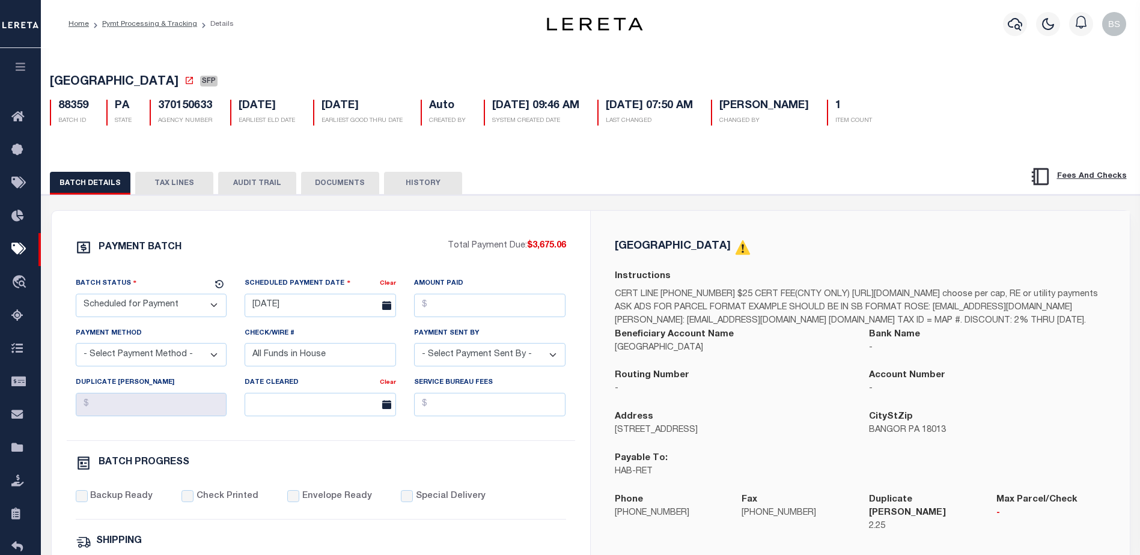
click at [197, 184] on button "TAX LINES" at bounding box center [174, 183] width 78 height 23
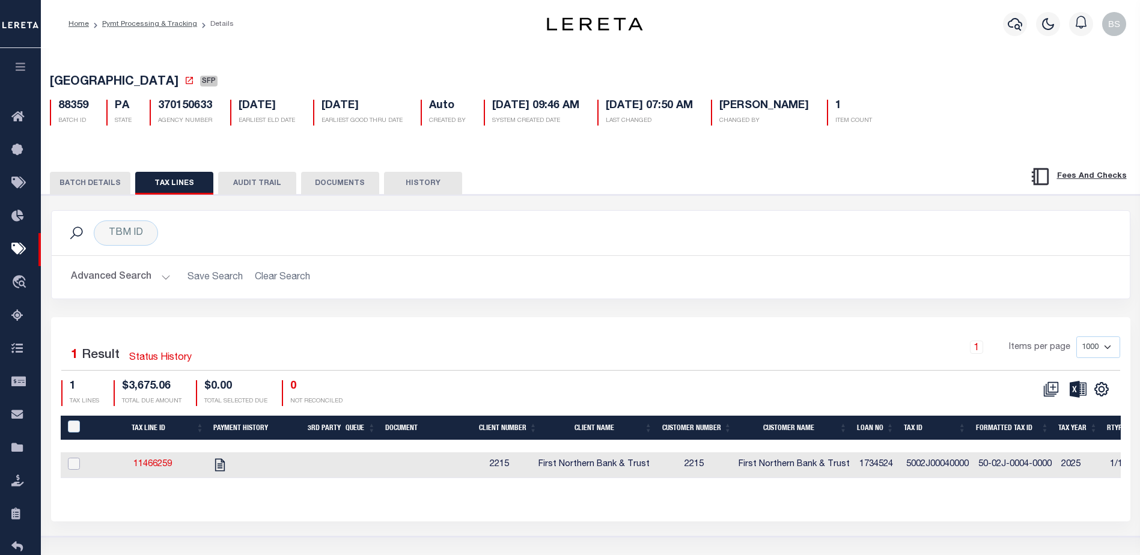
click at [75, 466] on input "checkbox" at bounding box center [74, 464] width 12 height 12
checkbox input "true"
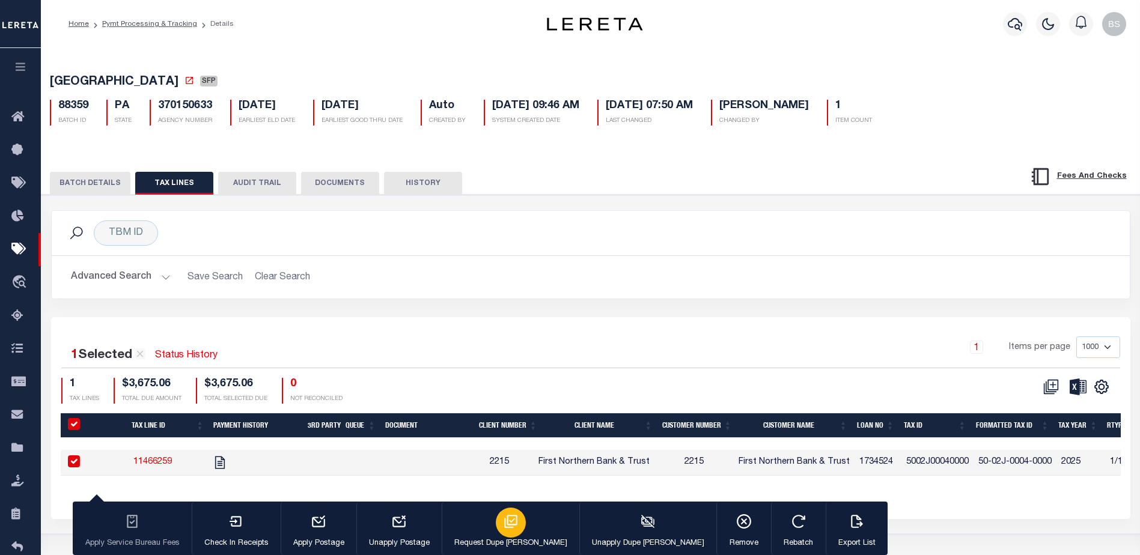
click at [500, 525] on div "button" at bounding box center [511, 523] width 30 height 30
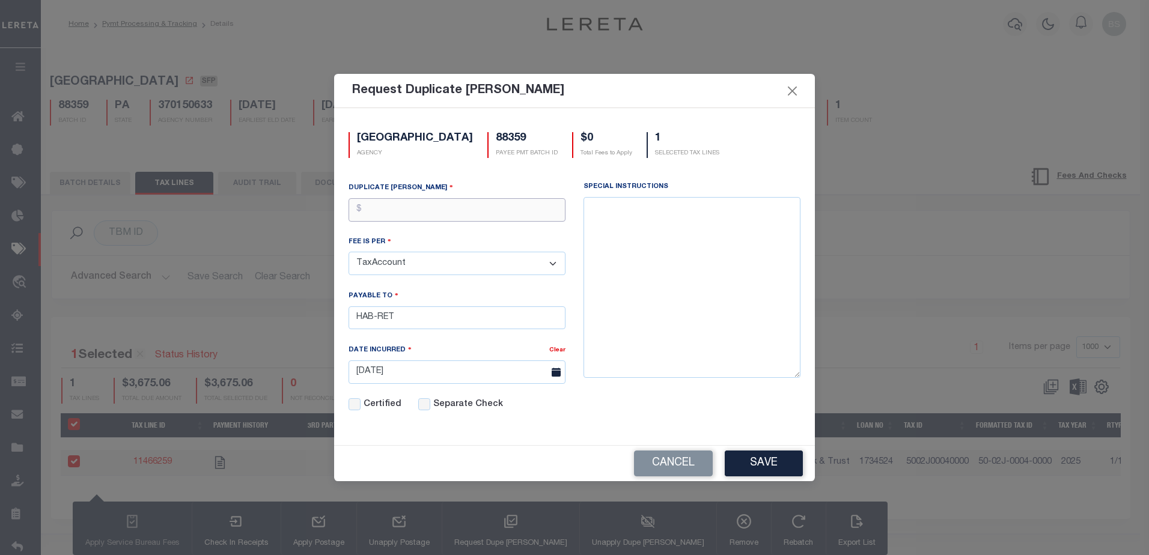
click at [390, 222] on input "text" at bounding box center [457, 209] width 217 height 23
type input "$2.25"
click at [770, 477] on button "Save" at bounding box center [764, 464] width 78 height 26
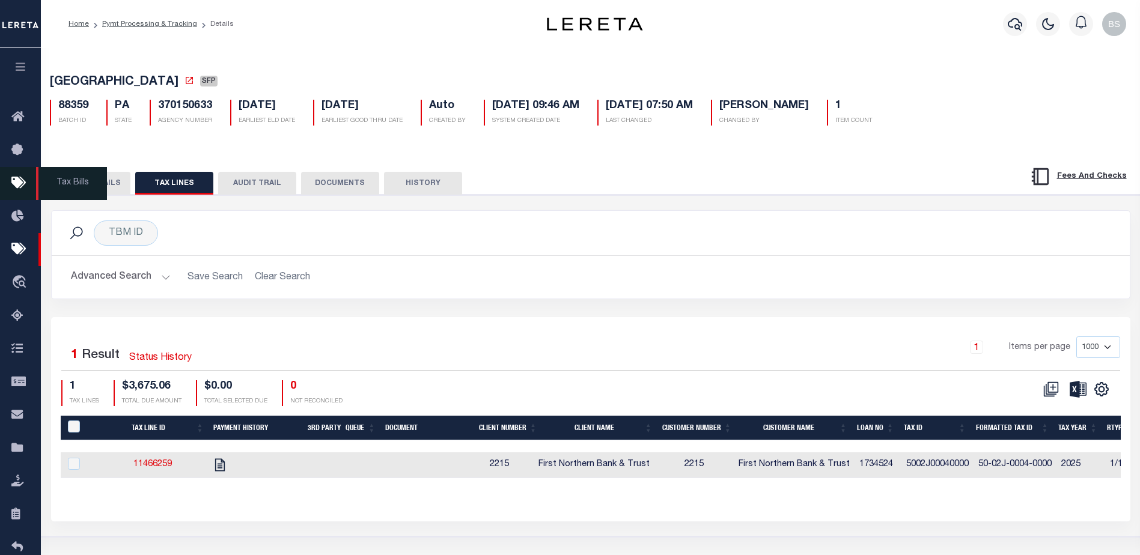
click at [64, 188] on span "Tax Bills" at bounding box center [71, 183] width 71 height 33
click at [103, 180] on button "BATCH DETAILS" at bounding box center [90, 183] width 81 height 23
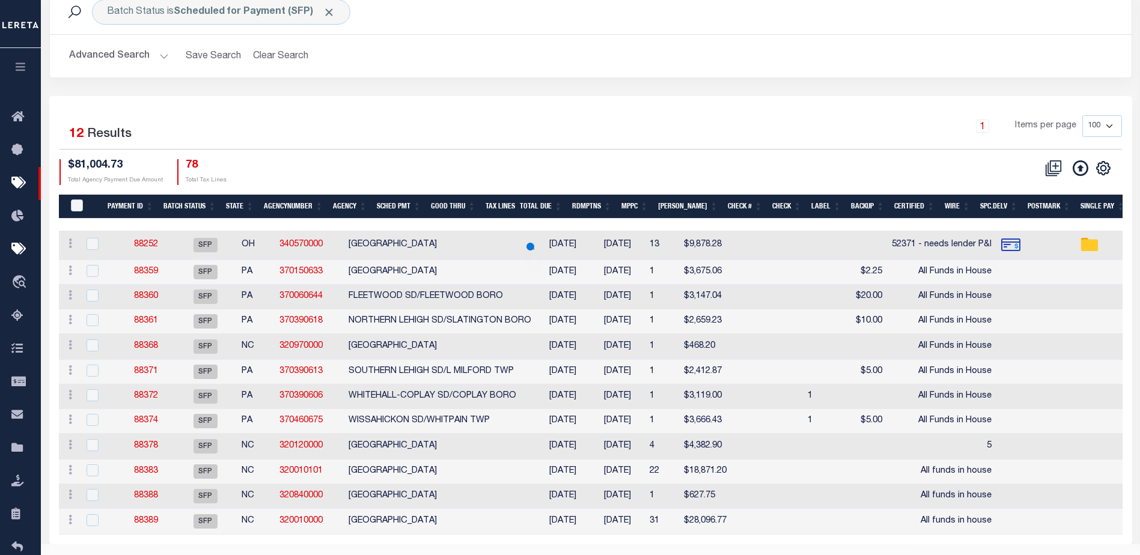
scroll to position [105, 0]
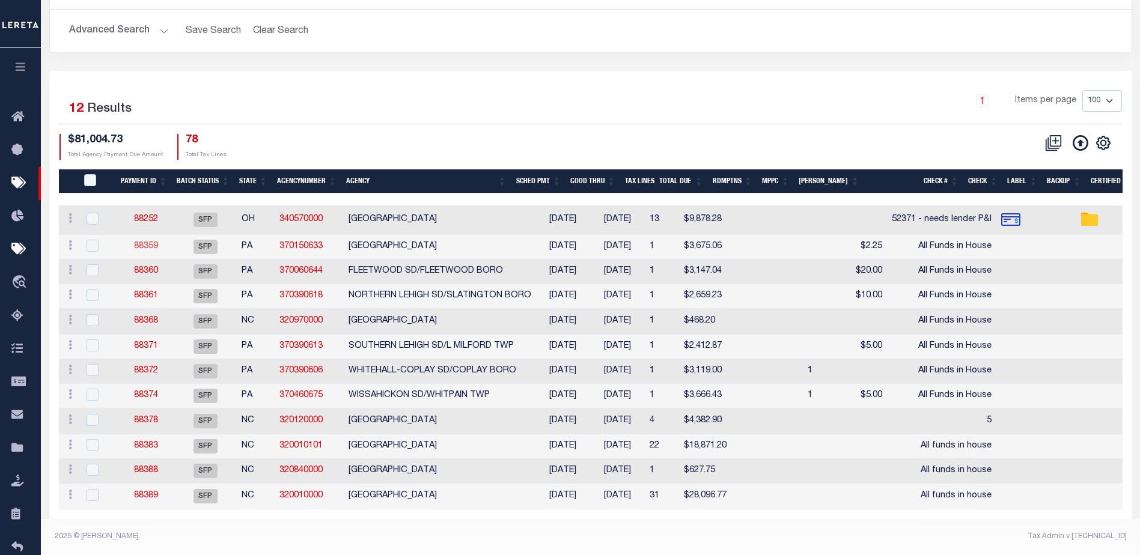
click at [138, 242] on link "88359" at bounding box center [146, 246] width 24 height 8
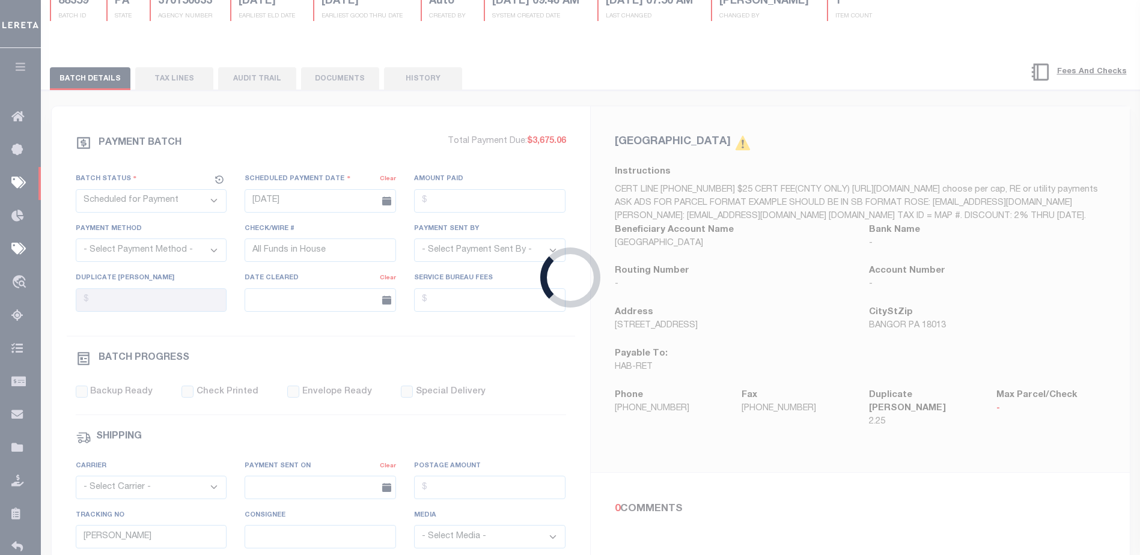
type input "$2.25"
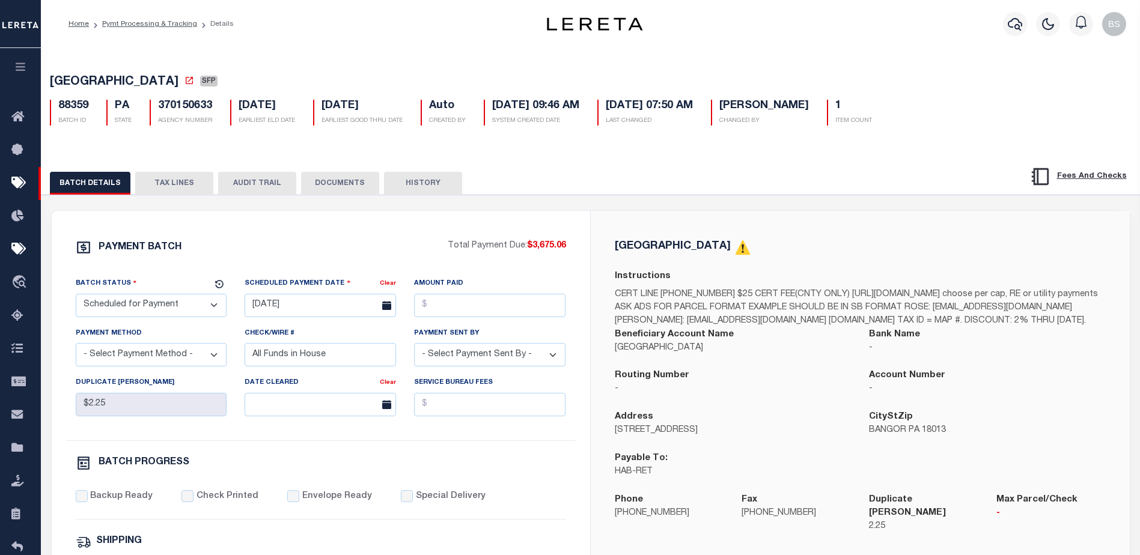
click at [150, 314] on select "- Select Status - Scheduled for Payment Ready For Payment Payment Sent Cleared …" at bounding box center [151, 305] width 151 height 23
select select "RFP"
click at [76, 296] on select "- Select Status - Scheduled for Payment Ready For Payment Payment Sent Cleared …" at bounding box center [151, 305] width 151 height 23
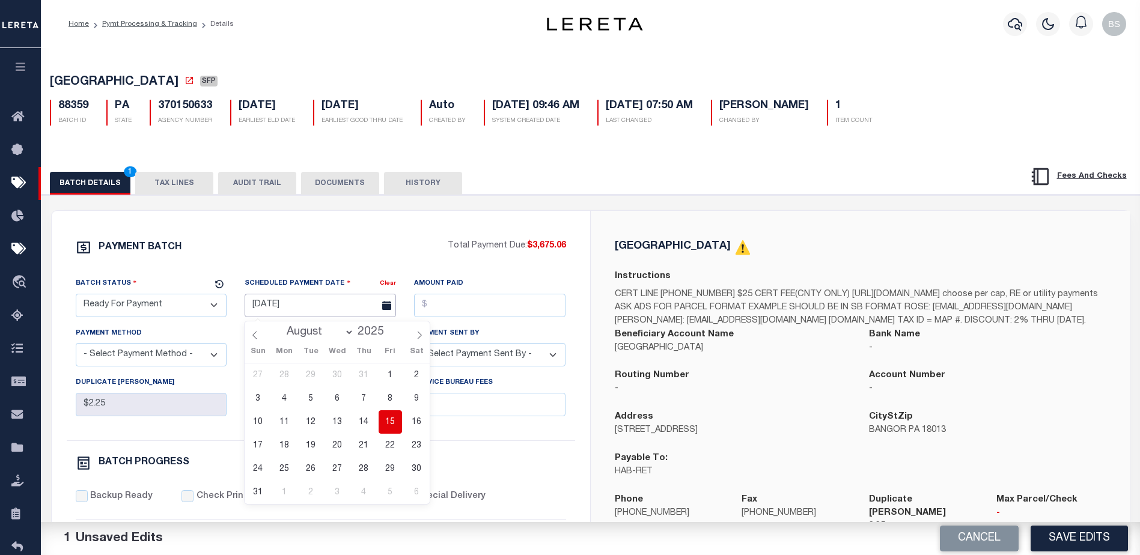
click at [287, 316] on input "[DATE]" at bounding box center [320, 305] width 151 height 23
drag, startPoint x: 394, startPoint y: 426, endPoint x: 425, endPoint y: 385, distance: 51.5
click at [394, 424] on span "15" at bounding box center [390, 422] width 23 height 23
type input "[DATE]"
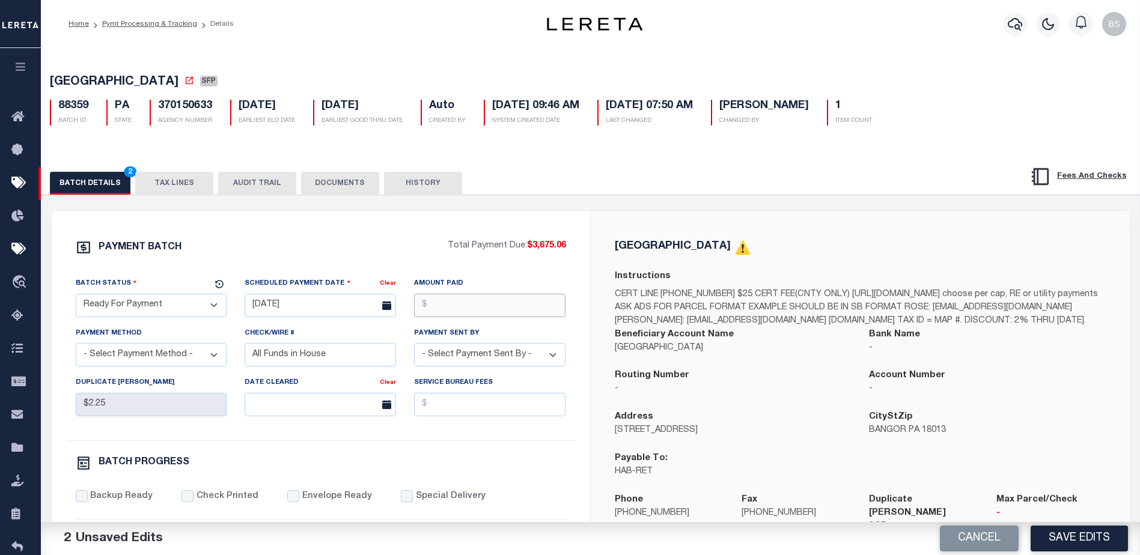
click at [490, 312] on input "Amount Paid" at bounding box center [489, 305] width 151 height 23
type input "$3,675.06"
click at [200, 361] on select "- Select Payment Method - ACH Certified Check Check Direct Deposit Wire Transfer" at bounding box center [151, 354] width 151 height 23
select select "CHK"
click at [76, 347] on select "- Select Payment Method - ACH Certified Check Check Direct Deposit Wire Transfer" at bounding box center [151, 354] width 151 height 23
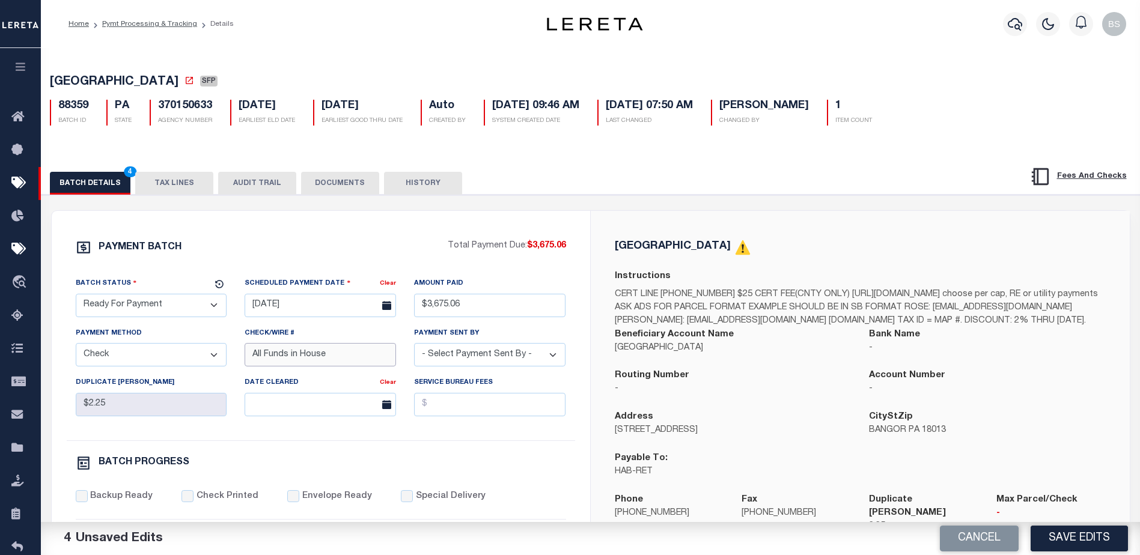
click at [384, 358] on input "All Funds in House" at bounding box center [320, 354] width 151 height 23
type input "A"
click at [492, 362] on select "- Select Payment Sent By - [PERSON_NAME] [PERSON_NAME] [PERSON_NAME] [PERSON_NA…" at bounding box center [489, 354] width 151 height 23
select select "[PERSON_NAME]"
click at [414, 347] on select "- Select Payment Sent By - [PERSON_NAME] [PERSON_NAME] [PERSON_NAME] [PERSON_NA…" at bounding box center [489, 354] width 151 height 23
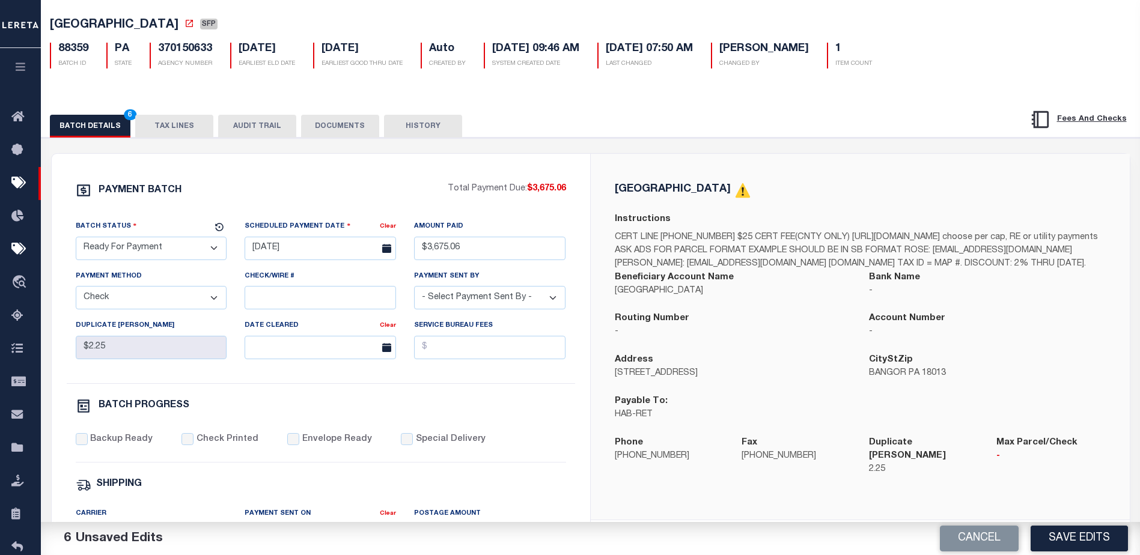
scroll to position [60, 0]
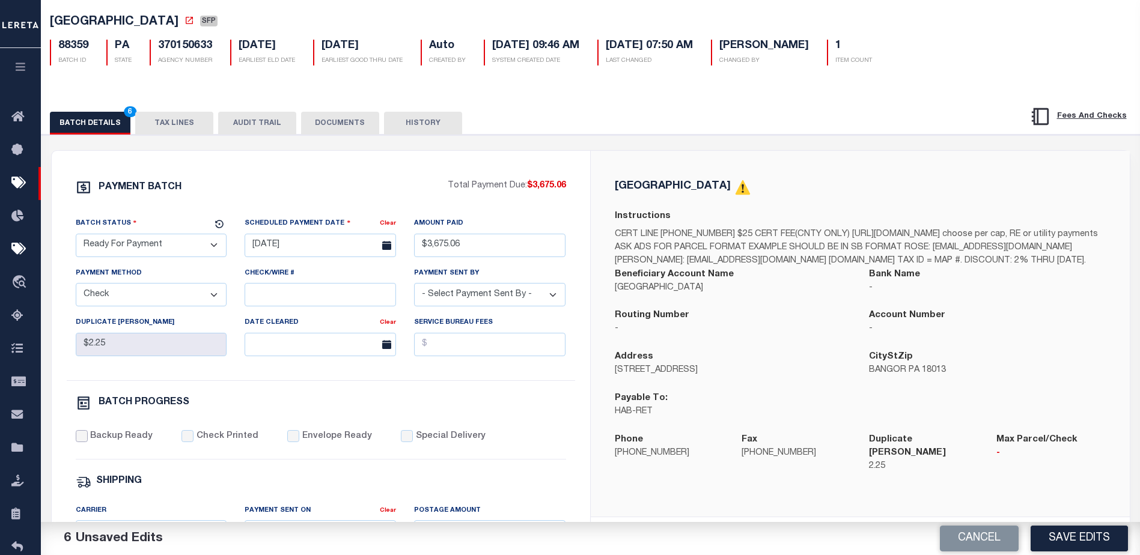
click at [79, 442] on input "Backup Ready" at bounding box center [82, 436] width 12 height 12
checkbox input "true"
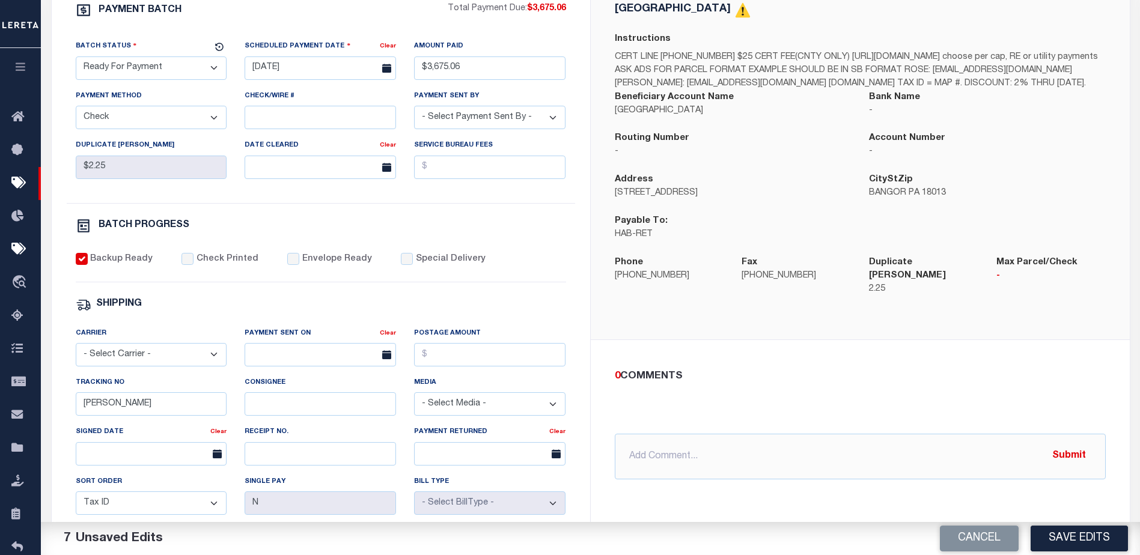
scroll to position [240, 0]
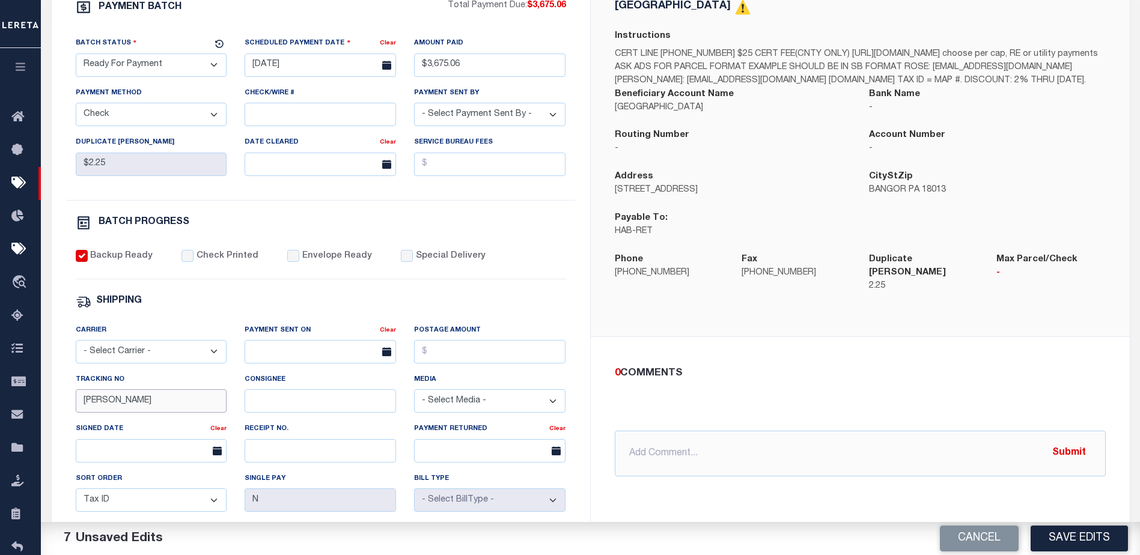
click at [173, 400] on input "[PERSON_NAME]" at bounding box center [151, 400] width 151 height 23
type input "B"
click at [654, 454] on input "text" at bounding box center [860, 454] width 491 height 46
type input "[DATE] - $2.25 DBF check to be mailed with base check"
click at [1066, 445] on button "Submit" at bounding box center [1069, 453] width 49 height 25
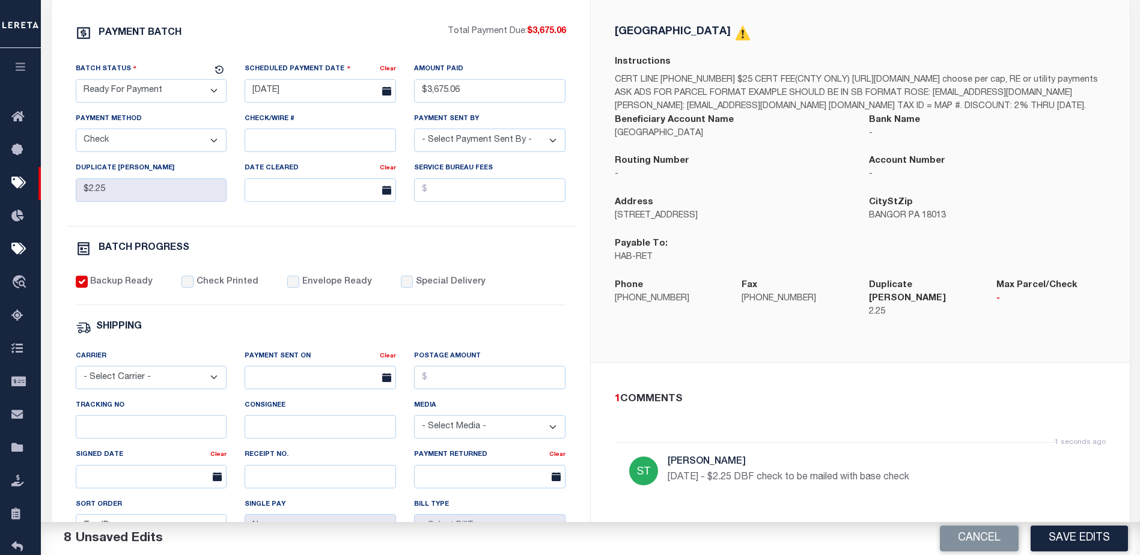
scroll to position [180, 0]
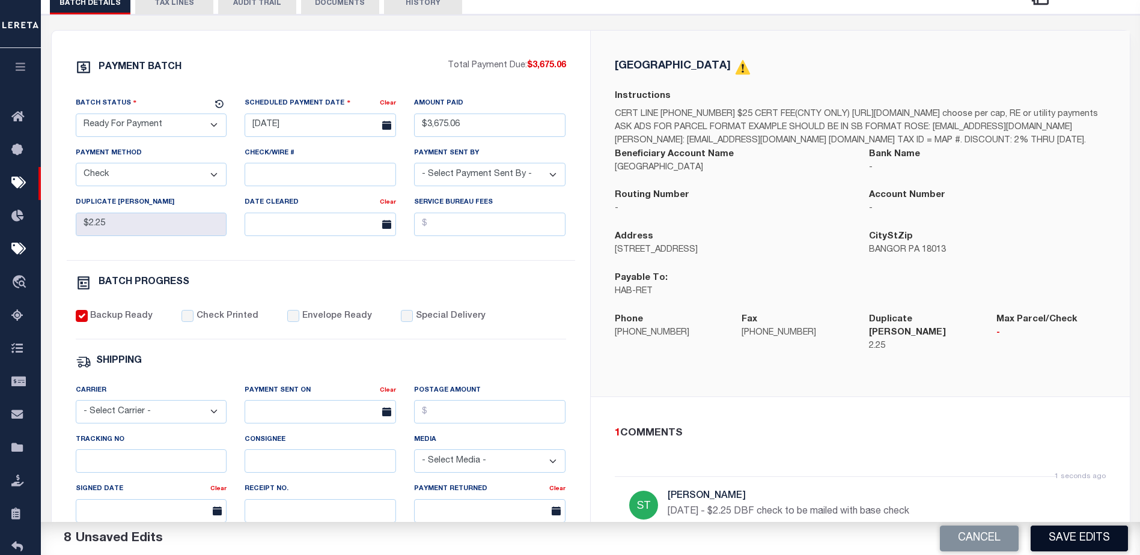
click at [1102, 535] on button "Save Edits" at bounding box center [1079, 539] width 97 height 26
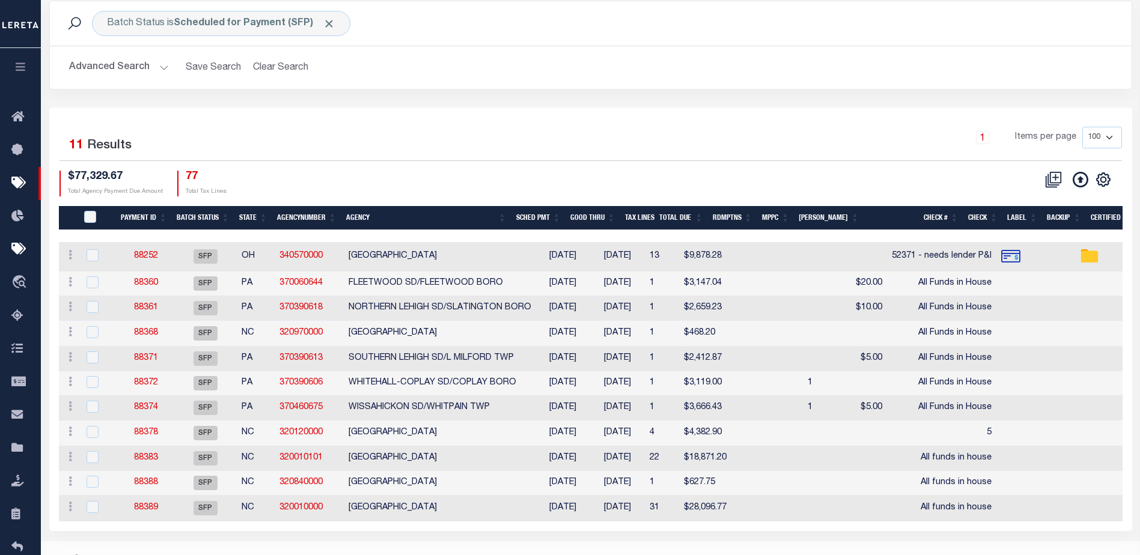
scroll to position [60, 0]
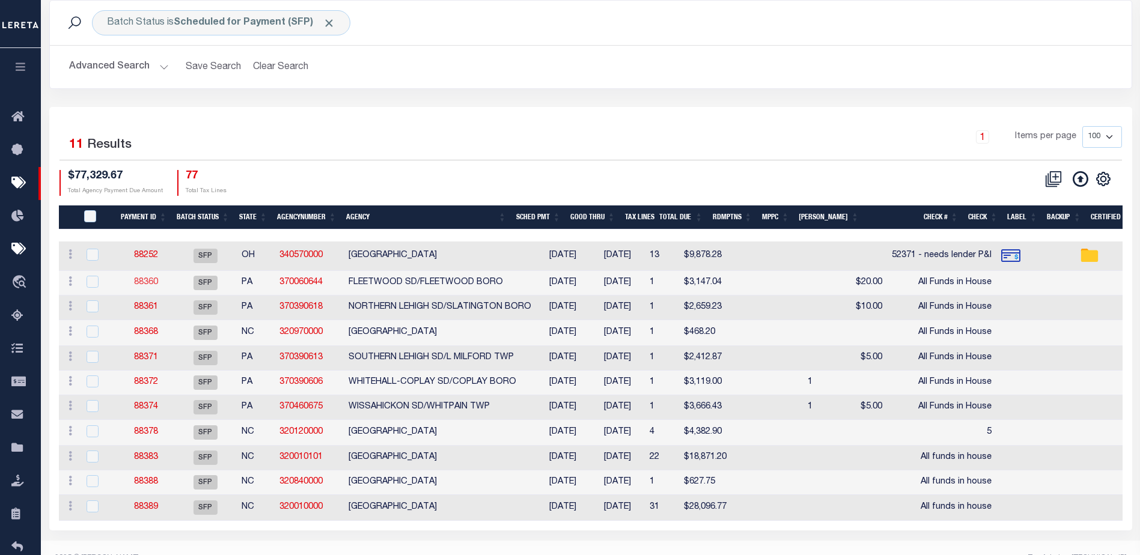
click at [145, 283] on link "88360" at bounding box center [146, 282] width 24 height 8
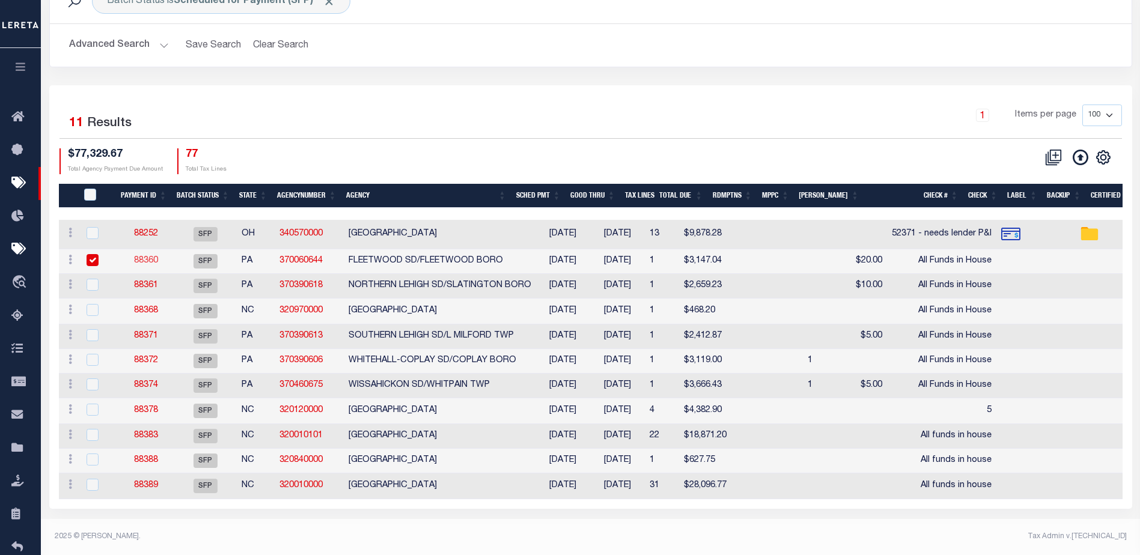
select select "SFP"
type input "[DATE]"
select select
type input "All Funds in House"
select select
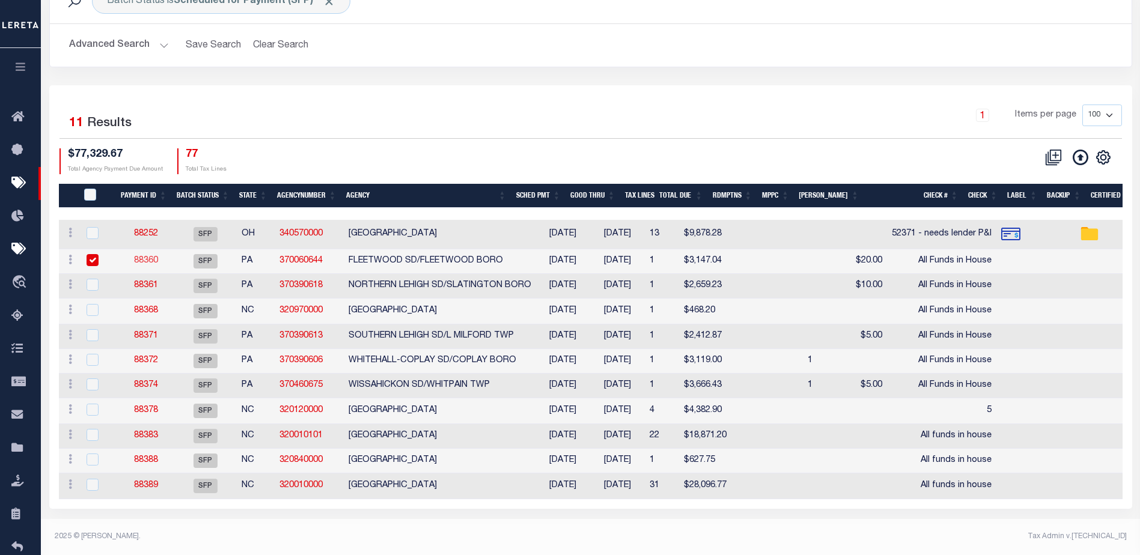
checkbox input "false"
type input "[PERSON_NAME]"
type input "1"
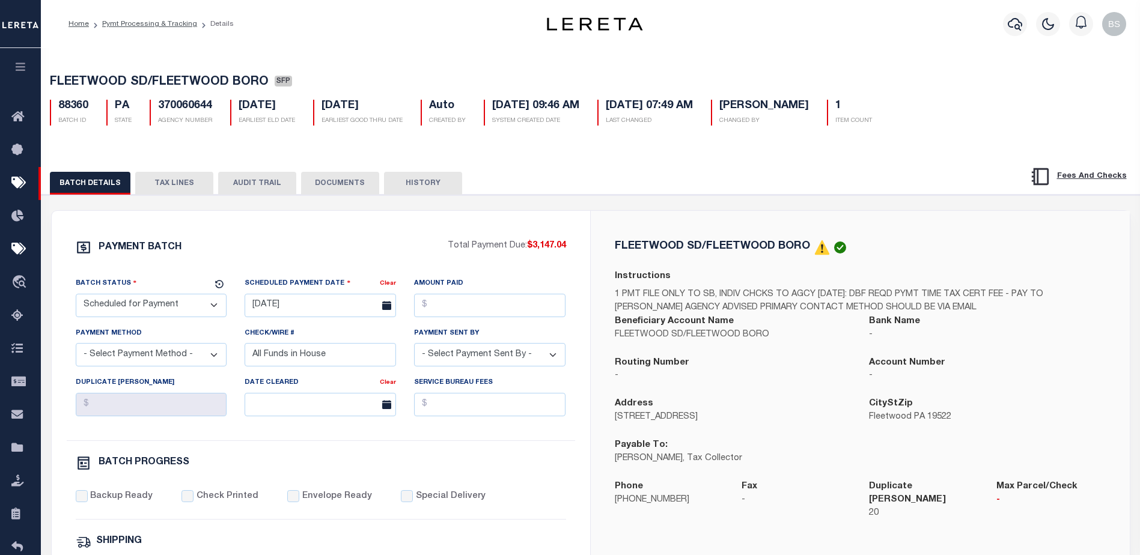
drag, startPoint x: 182, startPoint y: 191, endPoint x: 189, endPoint y: 191, distance: 7.8
click at [181, 190] on button "TAX LINES" at bounding box center [174, 183] width 78 height 23
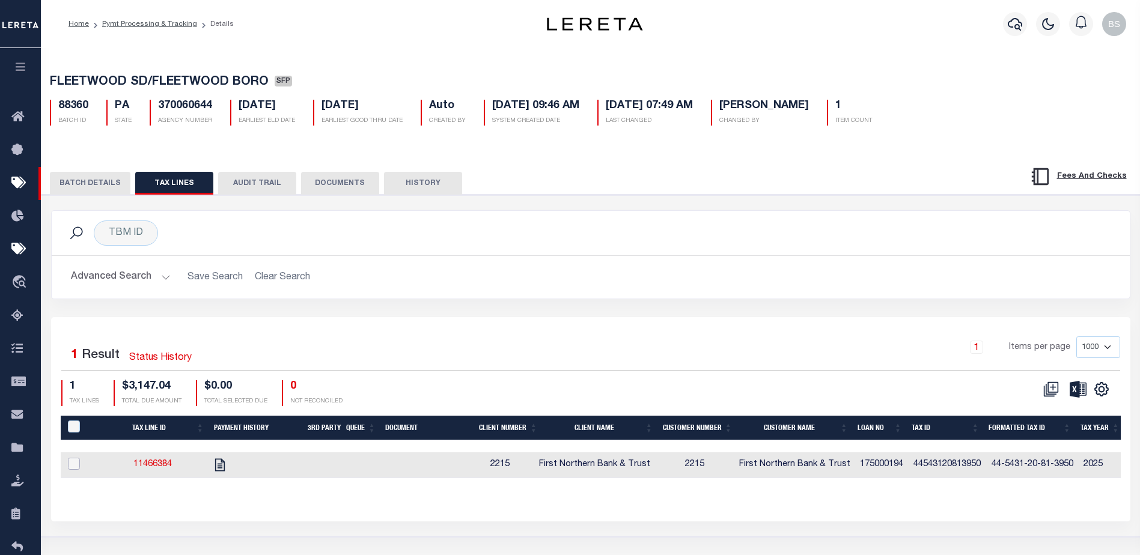
click at [72, 468] on input "checkbox" at bounding box center [74, 464] width 12 height 12
checkbox input "true"
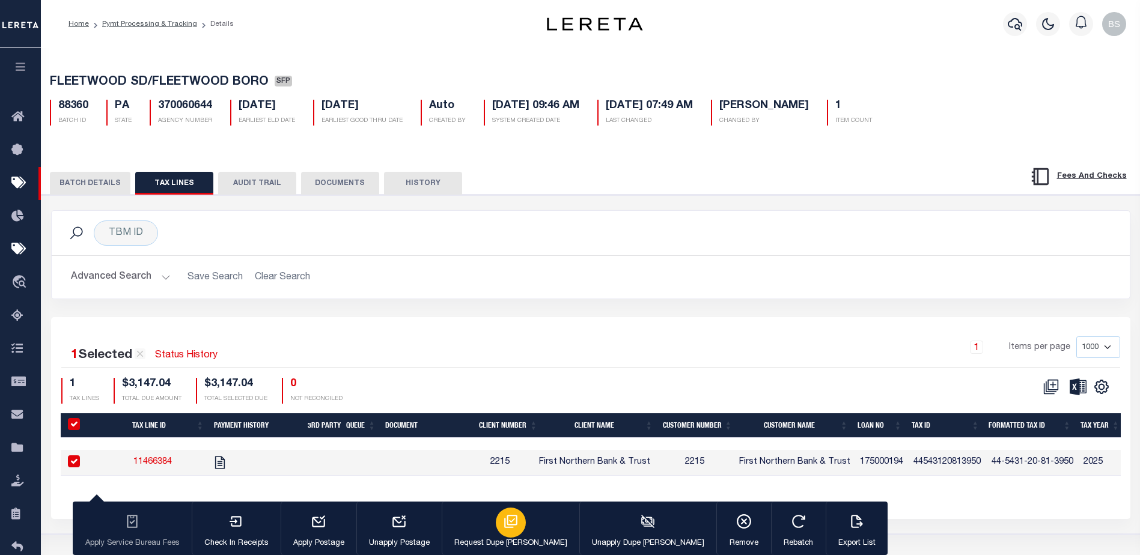
click at [503, 530] on icon "button" at bounding box center [511, 522] width 16 height 16
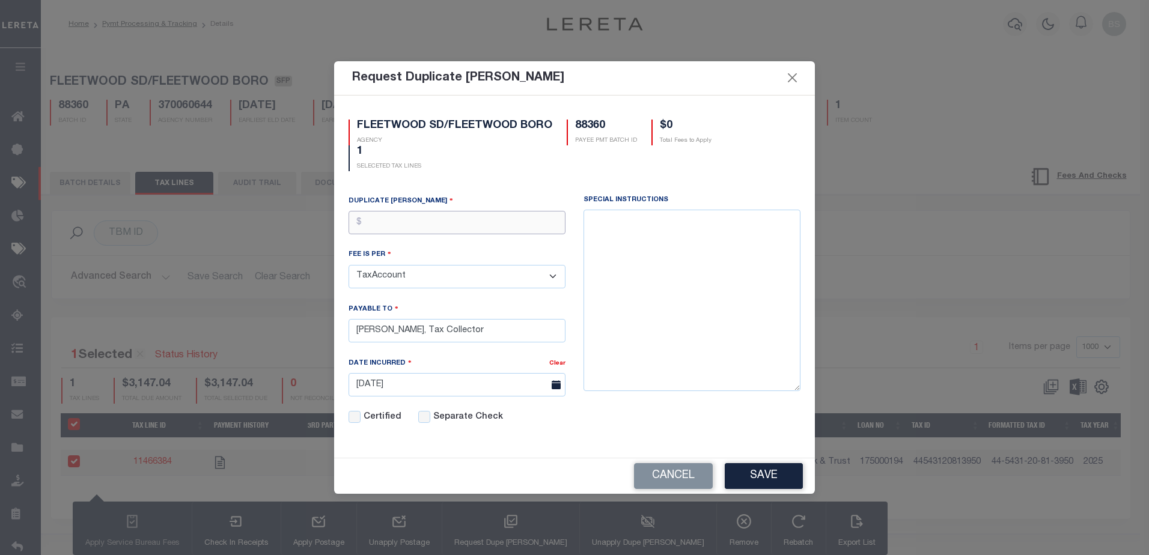
click at [404, 223] on input "text" at bounding box center [457, 222] width 217 height 23
type input "$20.00"
click at [772, 479] on button "Save" at bounding box center [764, 476] width 78 height 26
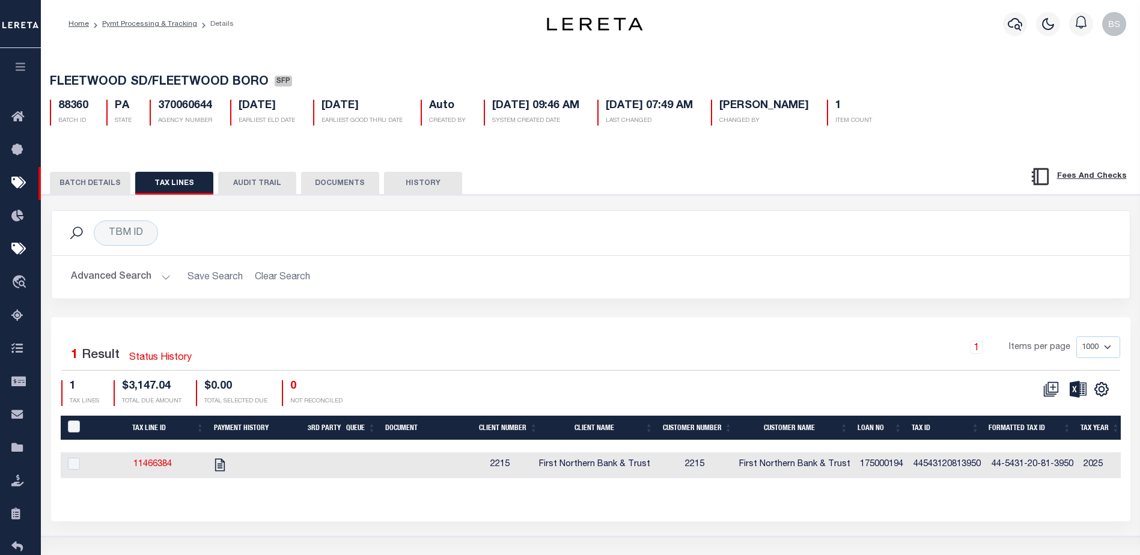
click at [78, 189] on button "BATCH DETAILS" at bounding box center [90, 183] width 81 height 23
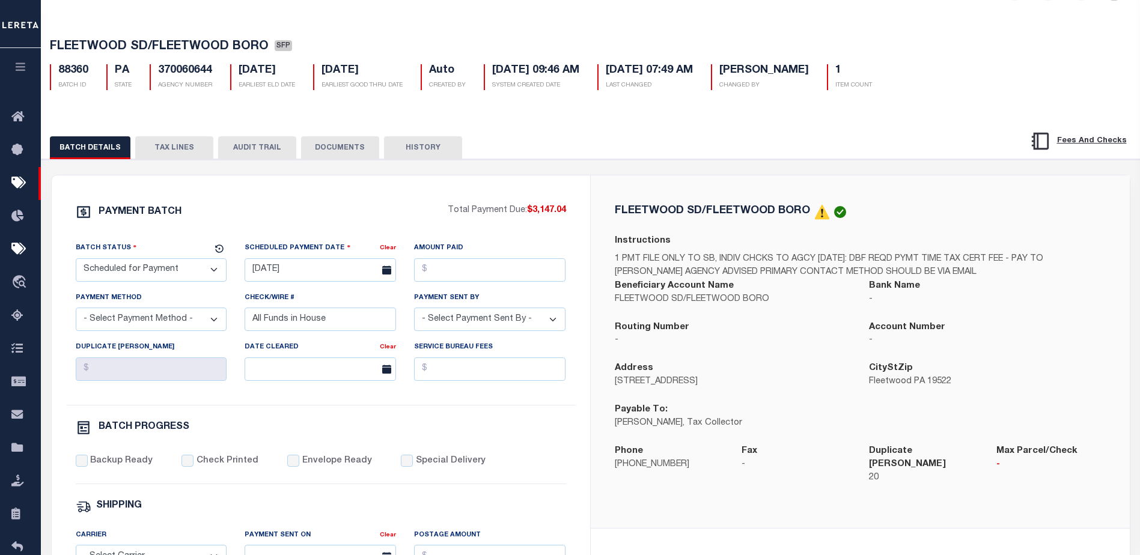
scroll to position [60, 0]
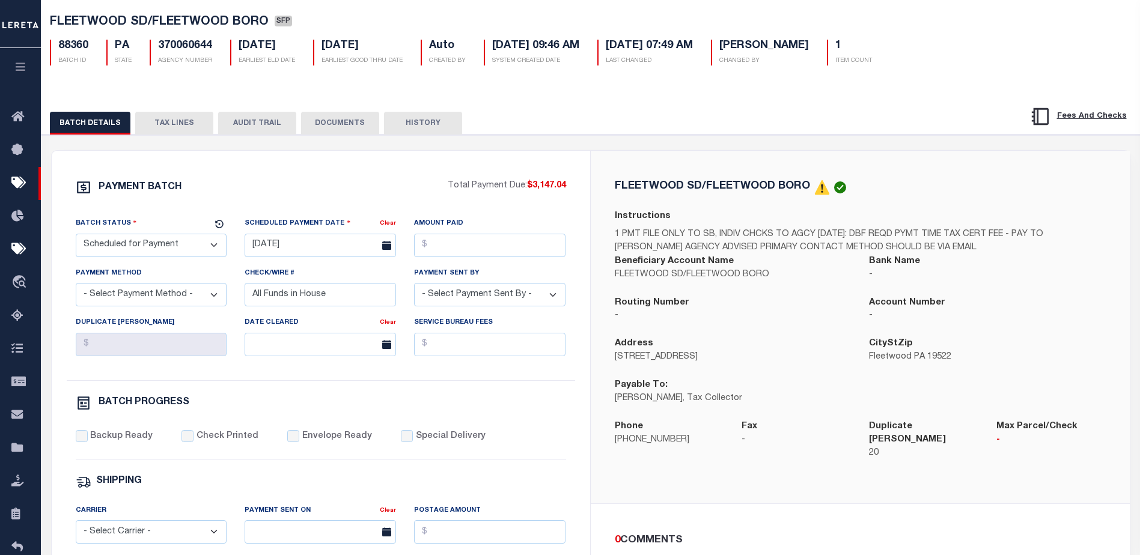
click at [173, 250] on select "- Select Status - Scheduled for Payment Ready For Payment Payment Sent Cleared …" at bounding box center [151, 245] width 151 height 23
select select "RFP"
click at [76, 236] on select "- Select Status - Scheduled for Payment Ready For Payment Payment Sent Cleared …" at bounding box center [151, 245] width 151 height 23
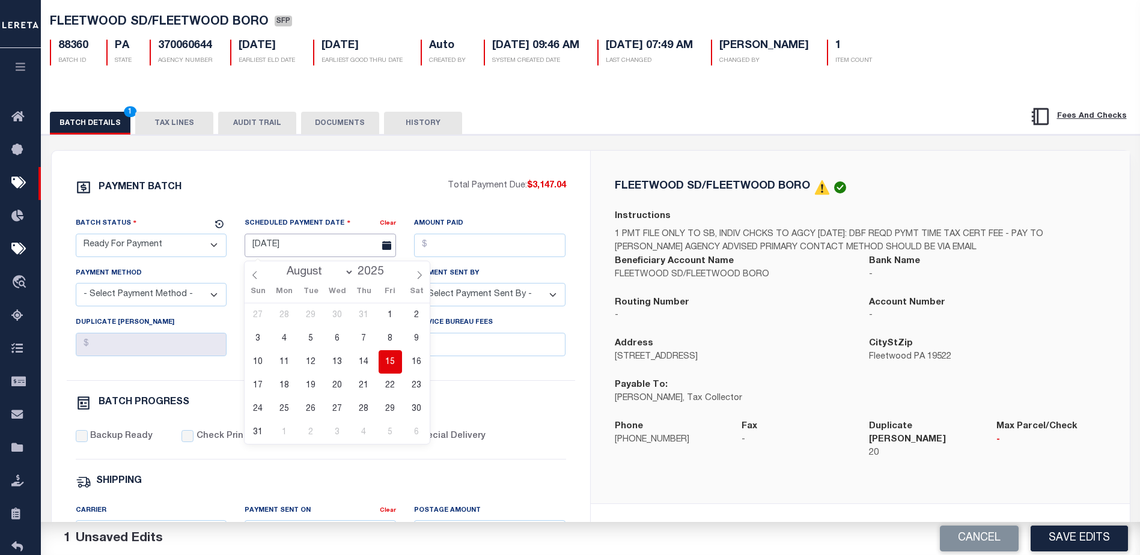
click at [282, 249] on input "[DATE]" at bounding box center [320, 245] width 151 height 23
drag, startPoint x: 397, startPoint y: 363, endPoint x: 428, endPoint y: 298, distance: 72.6
click at [397, 362] on span "15" at bounding box center [390, 361] width 23 height 23
type input "[DATE]"
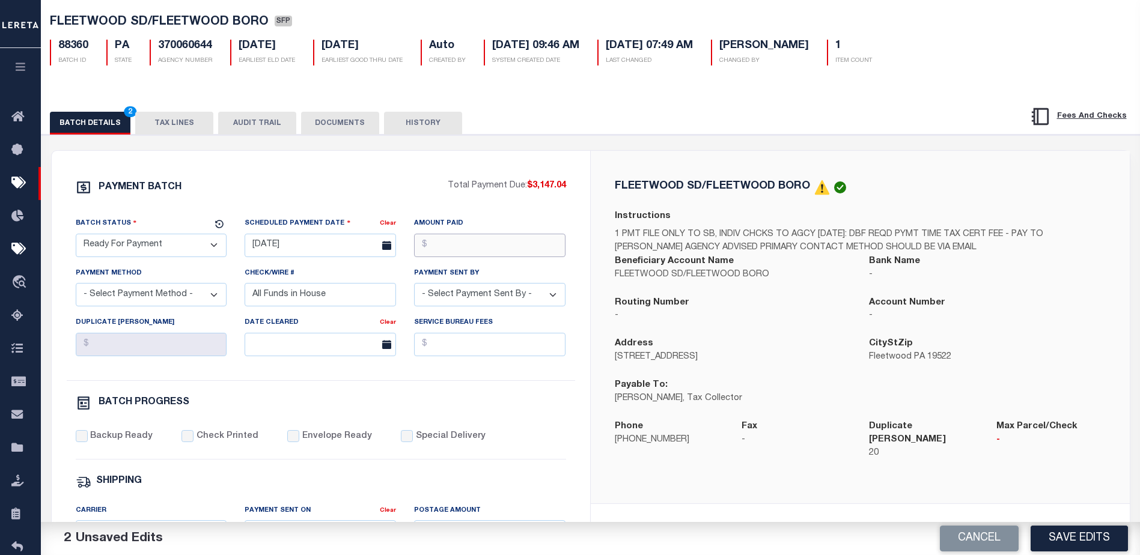
click at [471, 248] on input "Amount Paid" at bounding box center [489, 245] width 151 height 23
type input "$3,147.04"
click at [165, 295] on select "- Select Payment Method - ACH Certified Check Check Direct Deposit Wire Transfer" at bounding box center [151, 294] width 151 height 23
select select "CHK"
click at [76, 287] on select "- Select Payment Method - ACH Certified Check Check Direct Deposit Wire Transfer" at bounding box center [151, 294] width 151 height 23
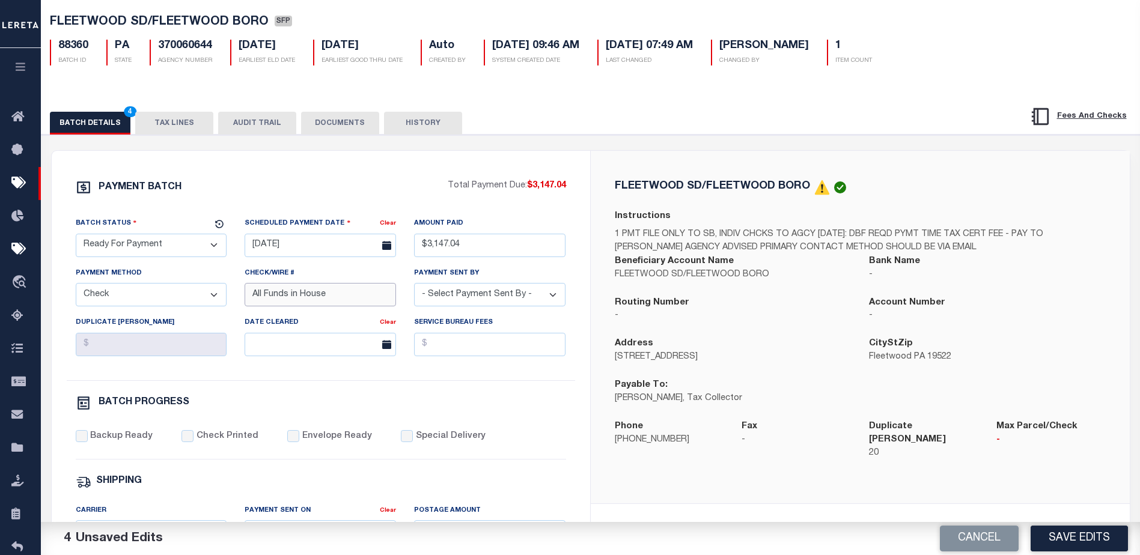
click at [374, 298] on input "All Funds in House" at bounding box center [320, 294] width 151 height 23
type input "A"
click at [514, 301] on select "- Select Payment Sent By - [PERSON_NAME] [PERSON_NAME] [PERSON_NAME] [PERSON_NA…" at bounding box center [489, 294] width 151 height 23
select select "[PERSON_NAME]"
click at [414, 287] on select "- Select Payment Sent By - [PERSON_NAME] [PERSON_NAME] [PERSON_NAME] [PERSON_NA…" at bounding box center [489, 294] width 151 height 23
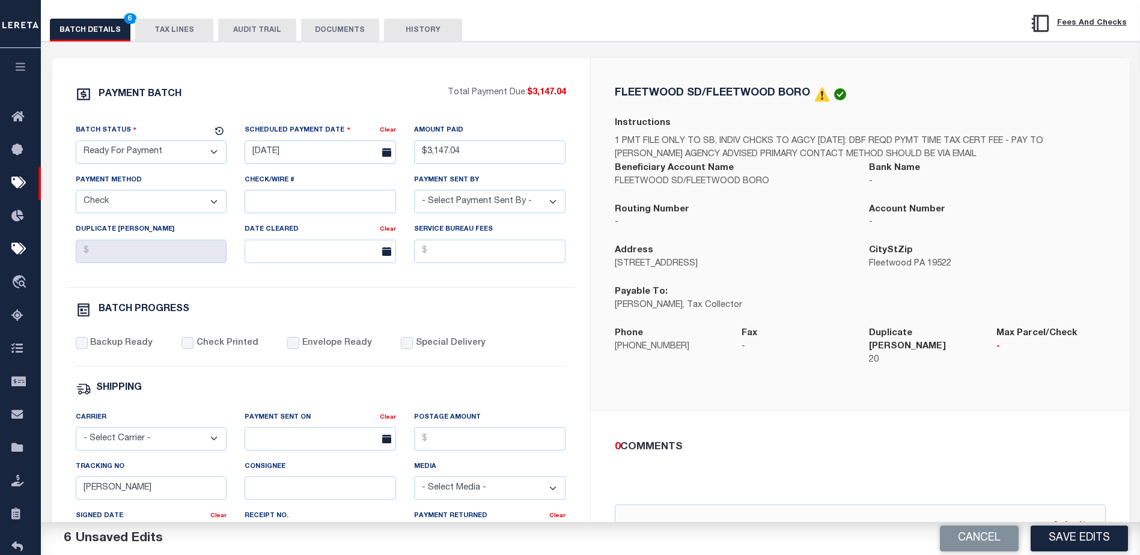
scroll to position [180, 0]
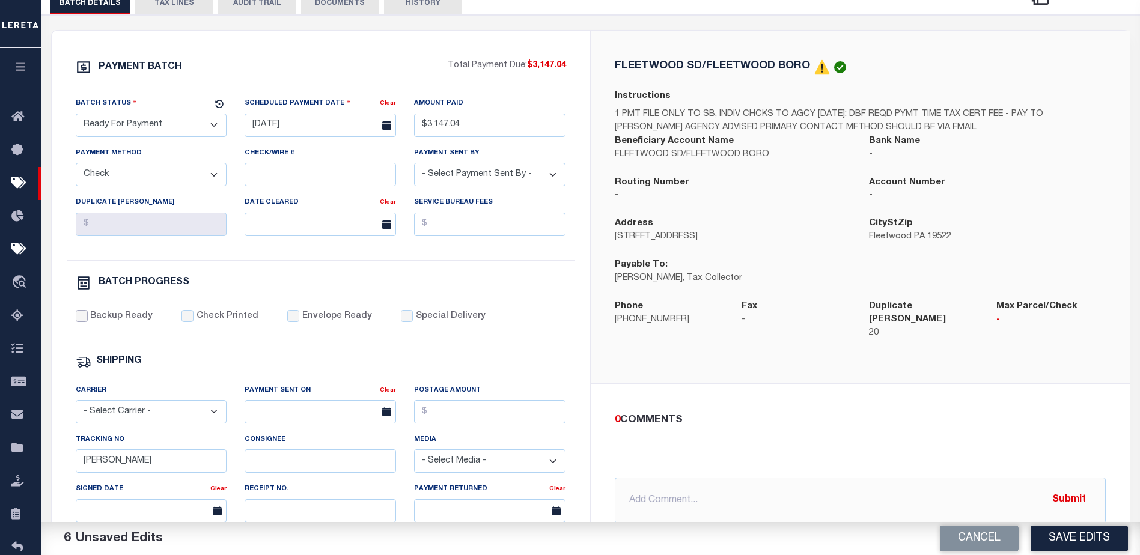
click at [81, 316] on input "Backup Ready" at bounding box center [82, 316] width 12 height 12
checkbox input "true"
click at [166, 467] on input "[PERSON_NAME]" at bounding box center [151, 461] width 151 height 23
type input "B"
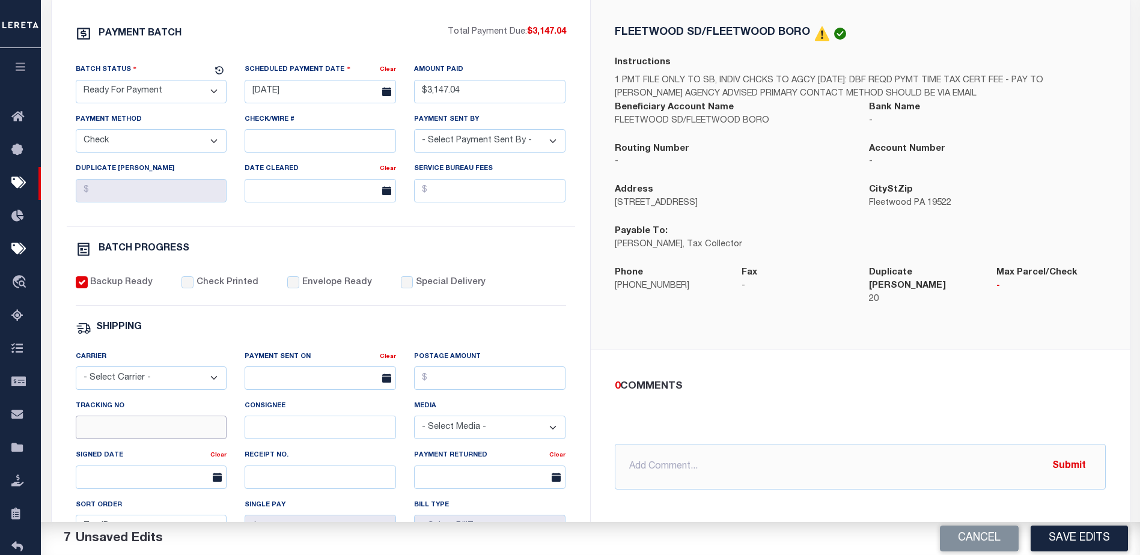
scroll to position [240, 0]
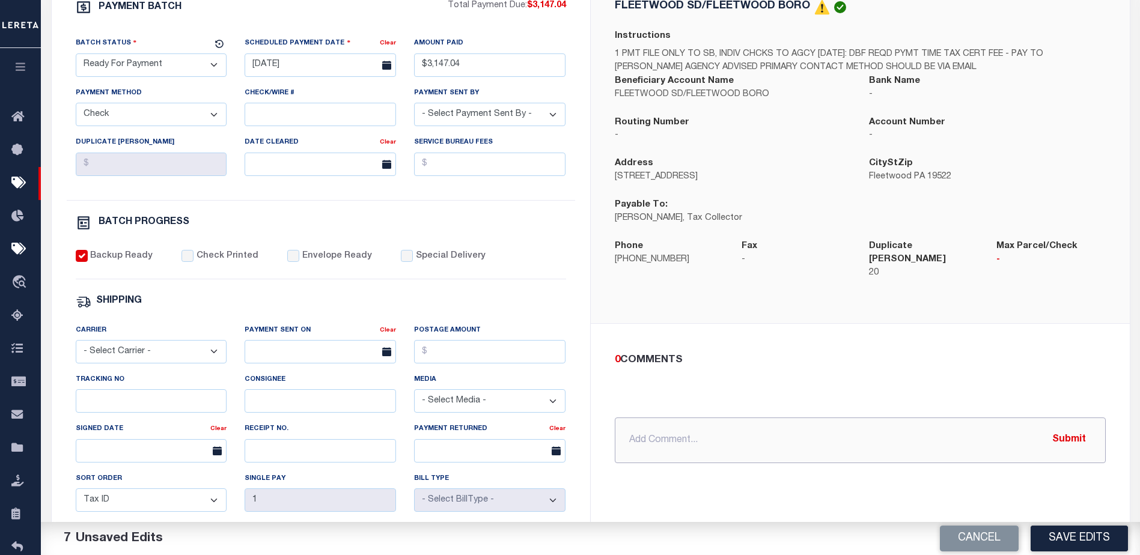
click at [653, 439] on input "text" at bounding box center [860, 441] width 491 height 46
type input "[DATE] - $20 DBF check to be mailed with base check"
click at [1058, 428] on button "Submit" at bounding box center [1069, 440] width 49 height 25
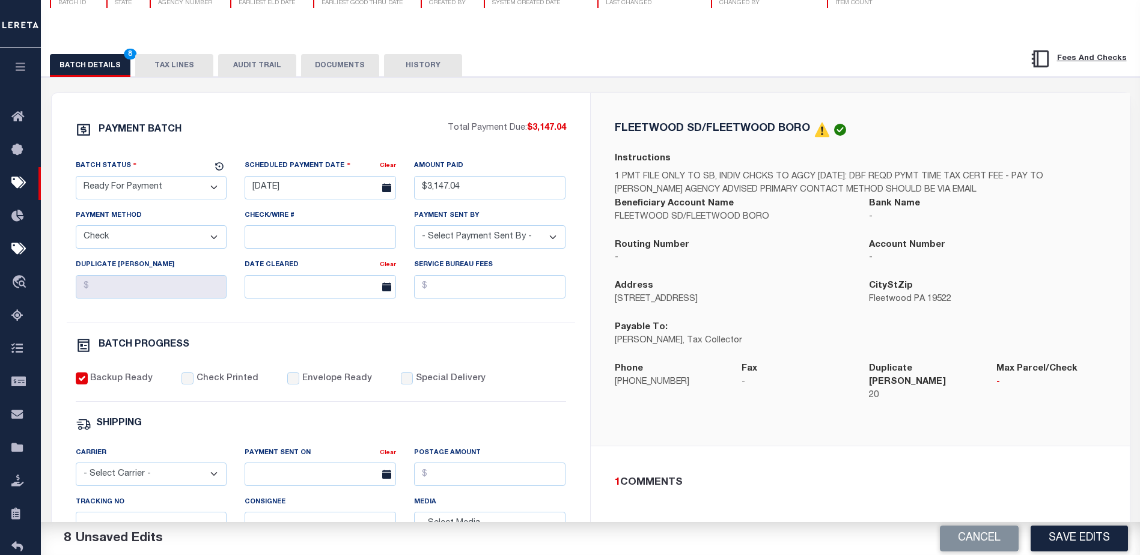
scroll to position [60, 0]
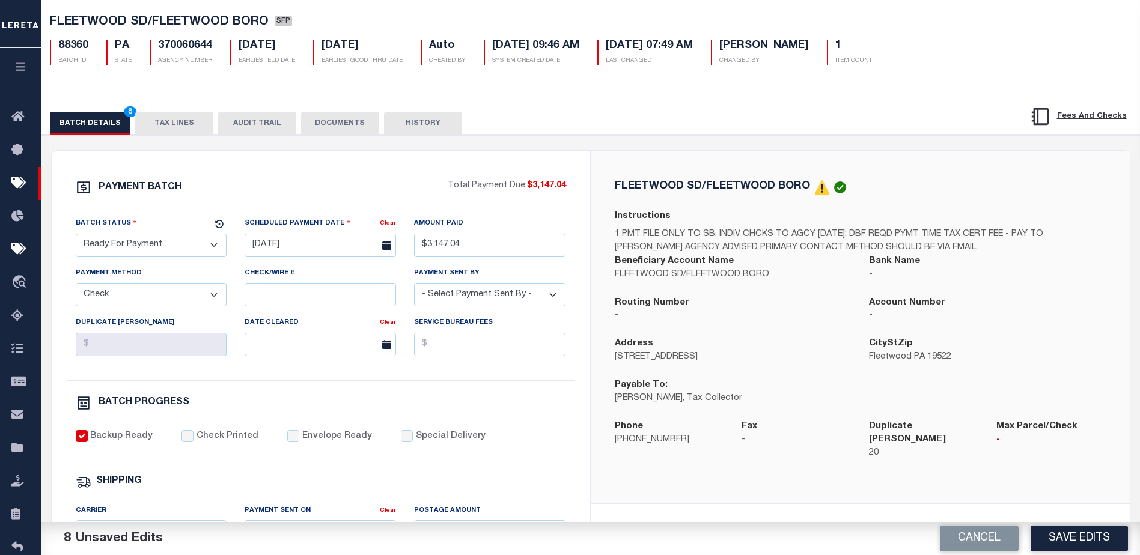
click at [1110, 531] on button "Save Edits" at bounding box center [1079, 539] width 97 height 26
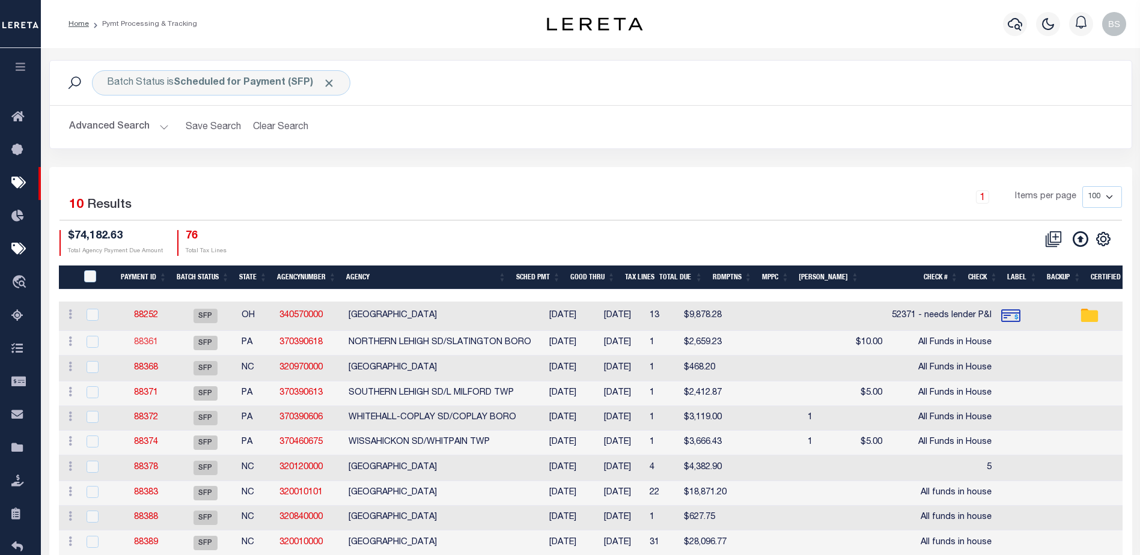
click at [136, 340] on link "88361" at bounding box center [146, 342] width 24 height 8
select select "SFP"
type input "[DATE]"
select select
type input "All Funds in House"
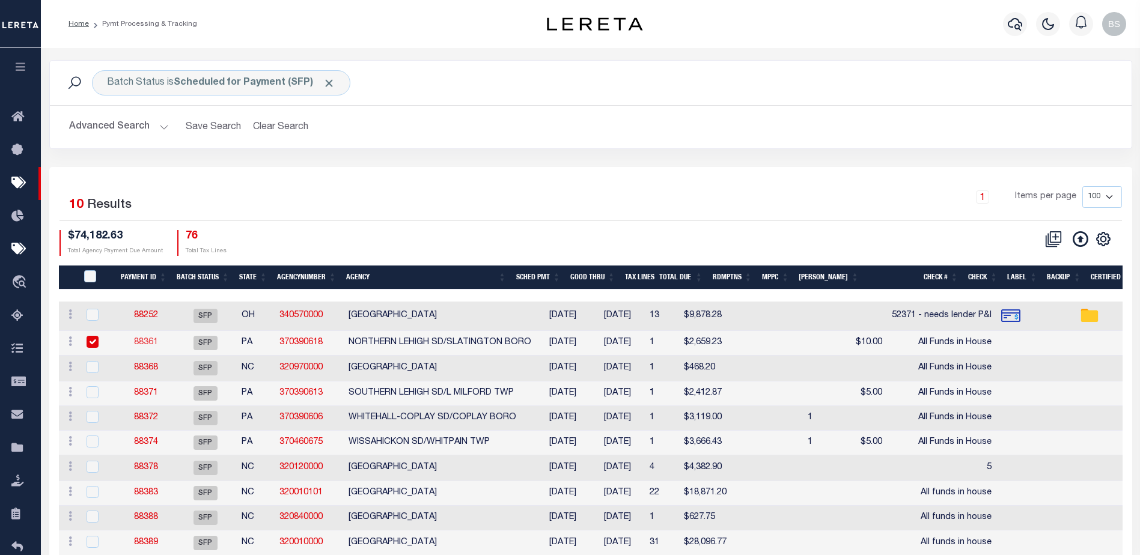
select select
checkbox input "false"
type input "[PERSON_NAME]"
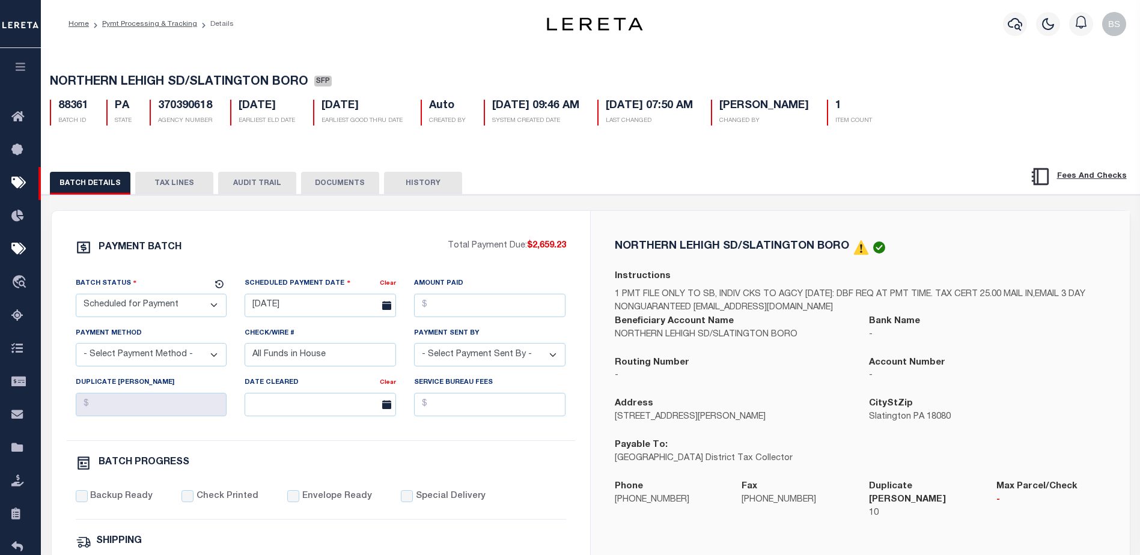
click at [186, 185] on button "TAX LINES" at bounding box center [174, 183] width 78 height 23
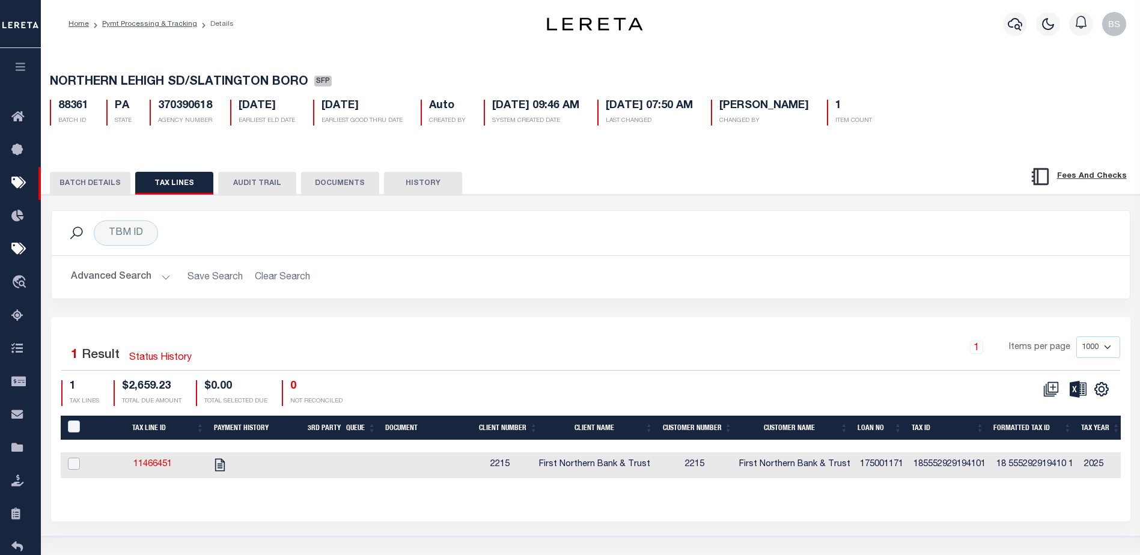
click at [73, 466] on input "checkbox" at bounding box center [74, 464] width 12 height 12
checkbox input "true"
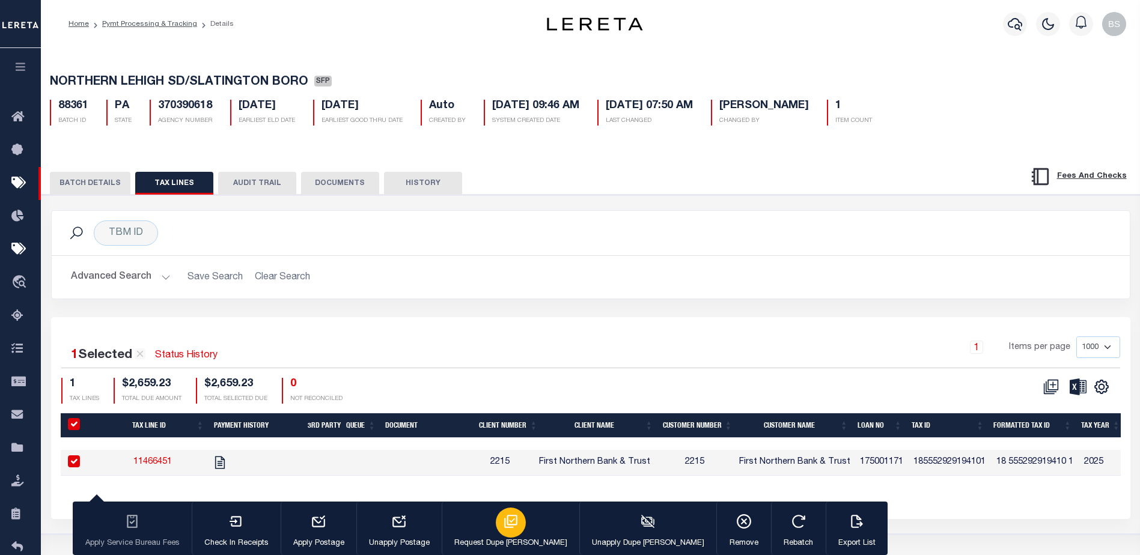
click at [478, 536] on button "Request Dupe [PERSON_NAME]" at bounding box center [511, 529] width 138 height 54
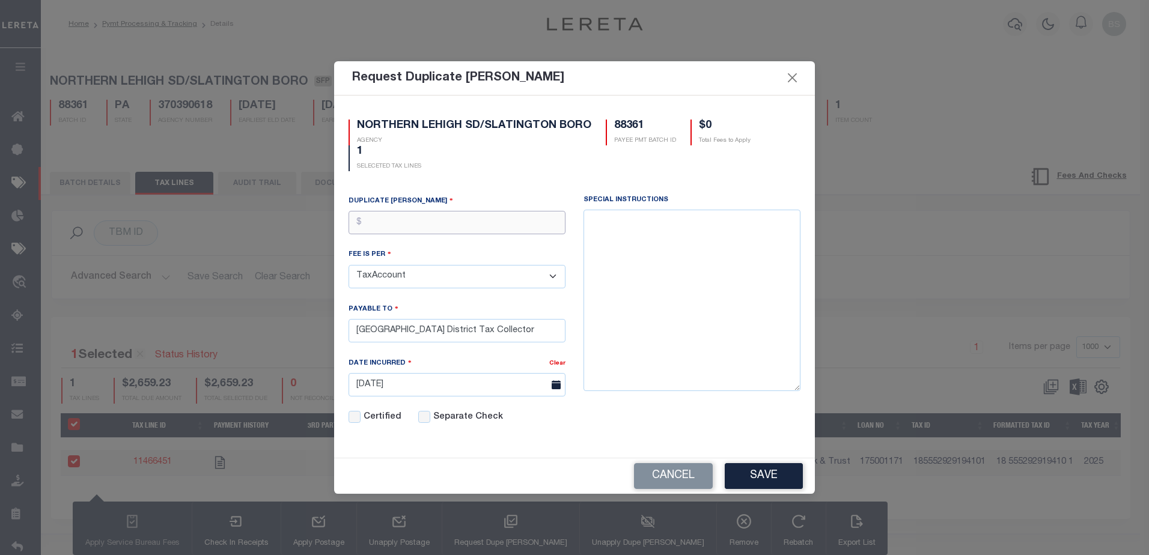
click at [443, 218] on input "text" at bounding box center [457, 222] width 217 height 23
type input "$10.00"
click at [754, 471] on button "Save" at bounding box center [764, 476] width 78 height 26
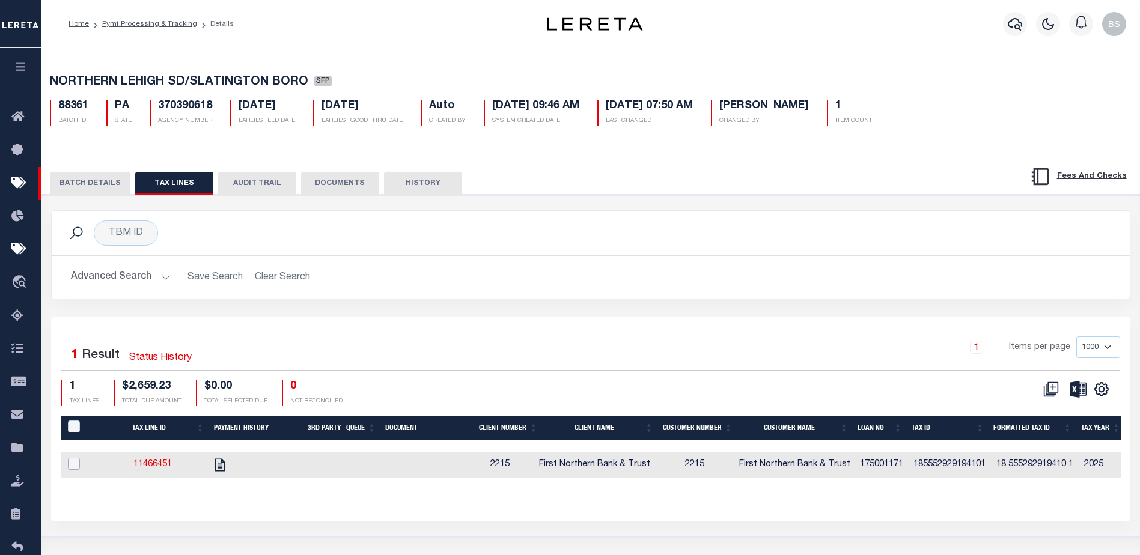
click at [69, 468] on input "checkbox" at bounding box center [74, 464] width 12 height 12
checkbox input "true"
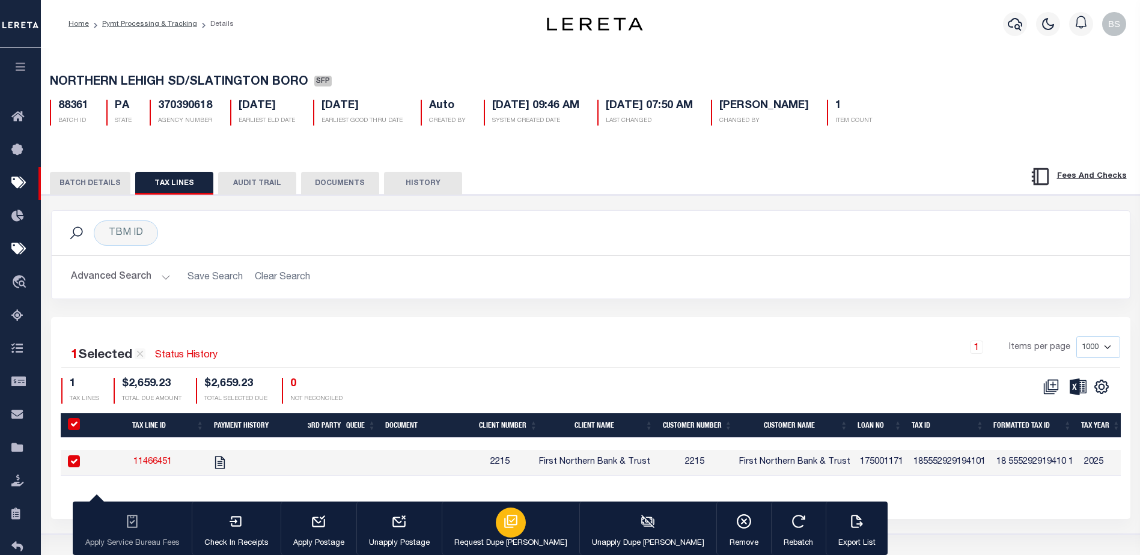
click at [496, 531] on div "button" at bounding box center [511, 523] width 30 height 30
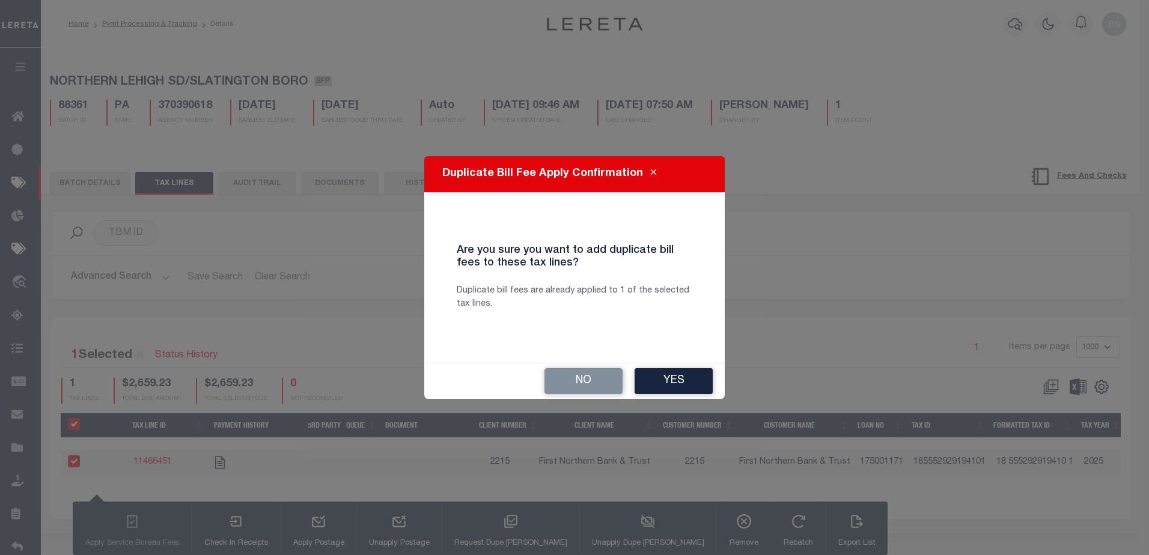
drag, startPoint x: 571, startPoint y: 377, endPoint x: 546, endPoint y: 333, distance: 50.6
click at [570, 377] on button "No" at bounding box center [584, 381] width 78 height 26
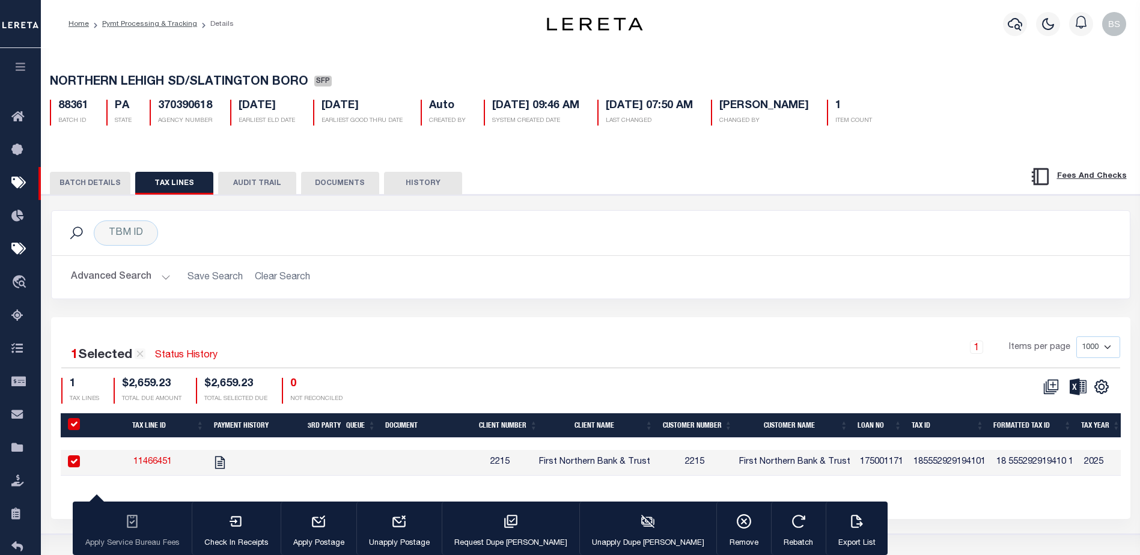
click at [97, 188] on button "BATCH DETAILS" at bounding box center [90, 183] width 81 height 23
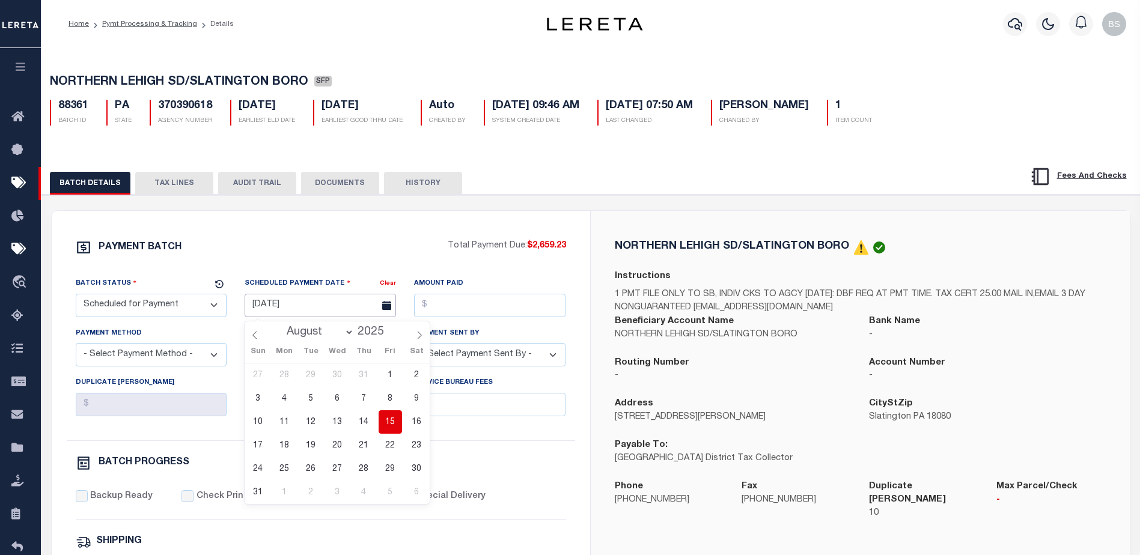
click at [293, 306] on input "[DATE]" at bounding box center [320, 305] width 151 height 23
click at [391, 430] on span "15" at bounding box center [390, 422] width 23 height 23
type input "[DATE]"
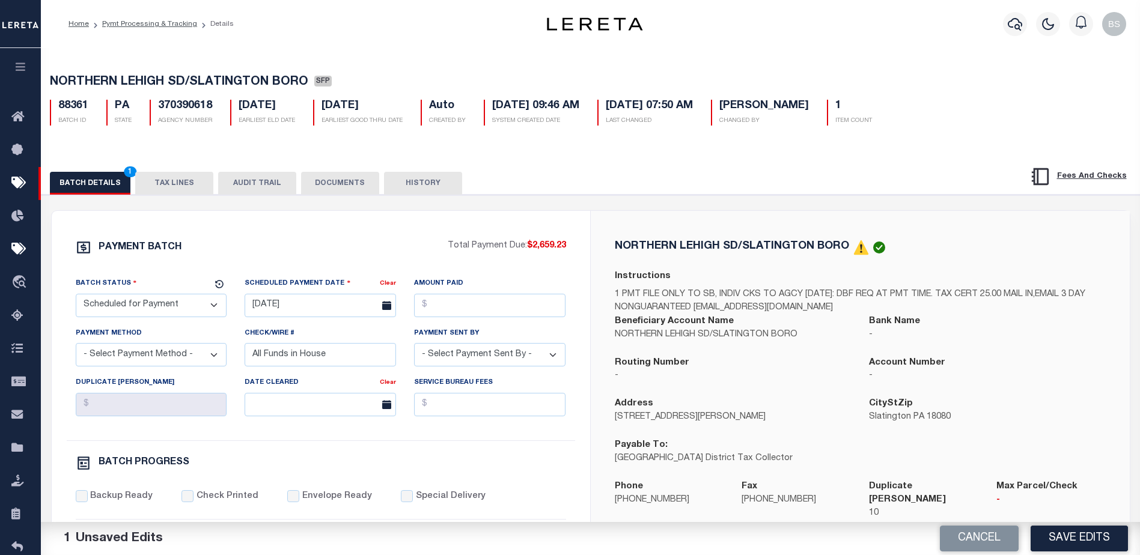
drag, startPoint x: 202, startPoint y: 313, endPoint x: 197, endPoint y: 306, distance: 8.5
click at [201, 310] on select "- Select Status - Scheduled for Payment Ready For Payment Payment Sent Cleared …" at bounding box center [151, 305] width 151 height 23
select select "RFP"
click at [76, 296] on select "- Select Status - Scheduled for Payment Ready For Payment Payment Sent Cleared …" at bounding box center [151, 305] width 151 height 23
click at [513, 310] on input "Amount Paid" at bounding box center [489, 305] width 151 height 23
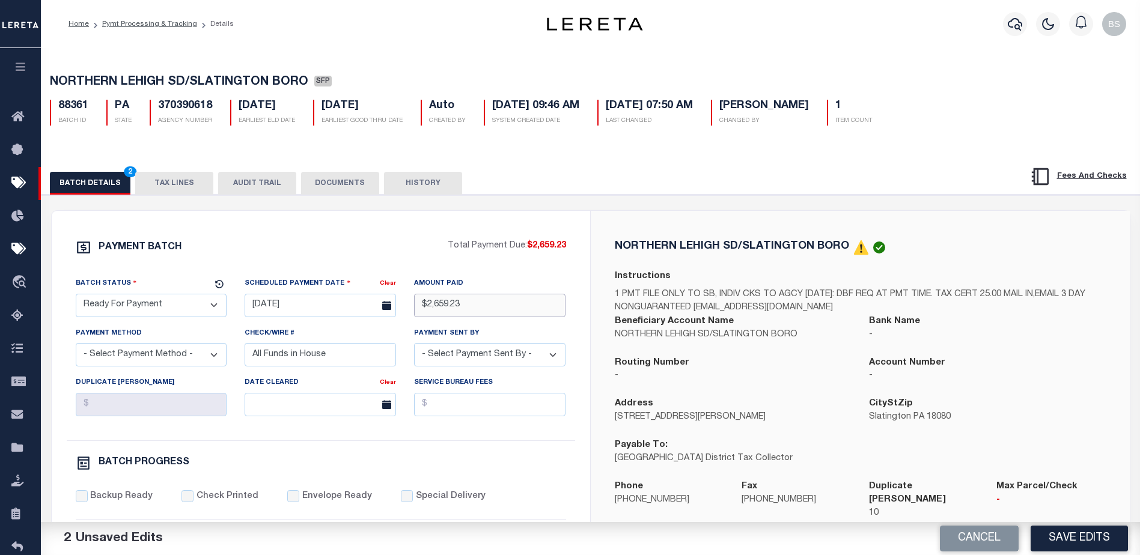
type input "$2,659.23"
click at [156, 360] on select "- Select Payment Method - ACH Certified Check Check Direct Deposit Wire Transfer" at bounding box center [151, 354] width 151 height 23
select select "CHK"
click at [76, 347] on select "- Select Payment Method - ACH Certified Check Check Direct Deposit Wire Transfer" at bounding box center [151, 354] width 151 height 23
click at [355, 367] on input "All Funds in House" at bounding box center [320, 354] width 151 height 23
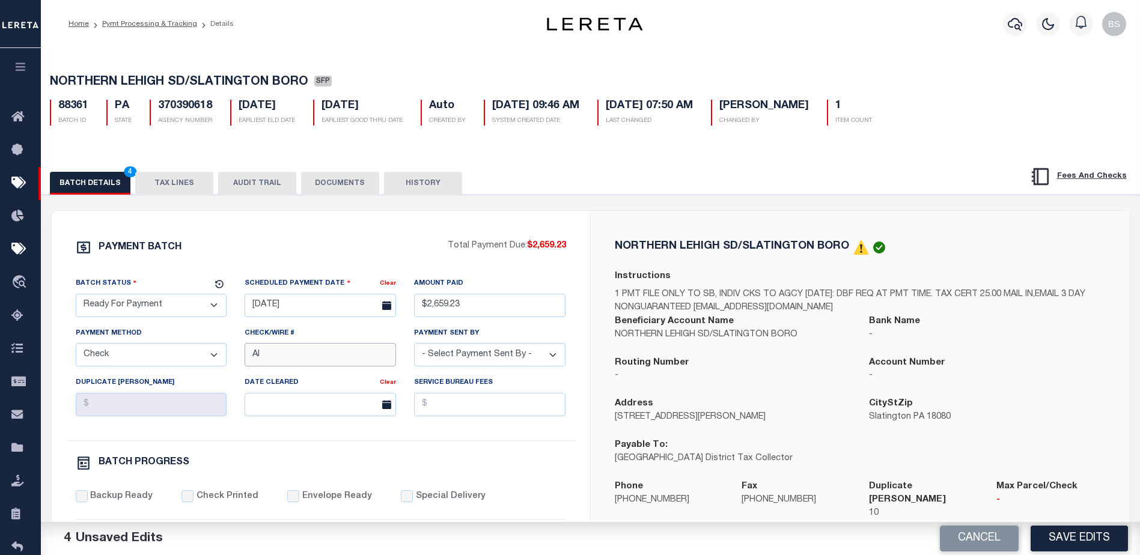
type input "A"
click at [489, 361] on select "- Select Payment Sent By - [PERSON_NAME] [PERSON_NAME] [PERSON_NAME] [PERSON_NA…" at bounding box center [489, 354] width 151 height 23
select select "[PERSON_NAME]"
click at [414, 347] on select "- Select Payment Sent By - [PERSON_NAME] [PERSON_NAME] [PERSON_NAME] [PERSON_NA…" at bounding box center [489, 354] width 151 height 23
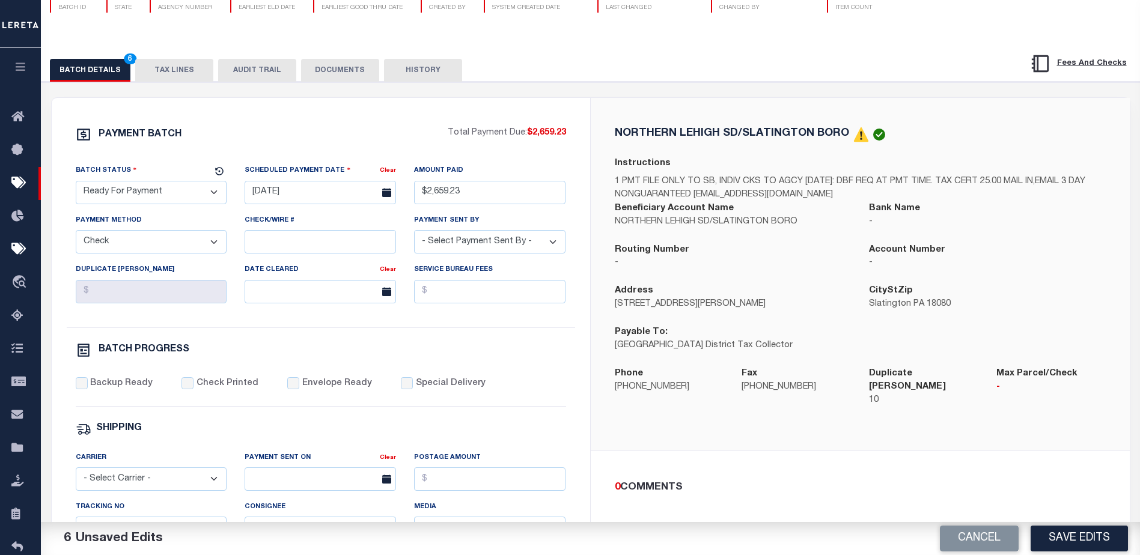
scroll to position [120, 0]
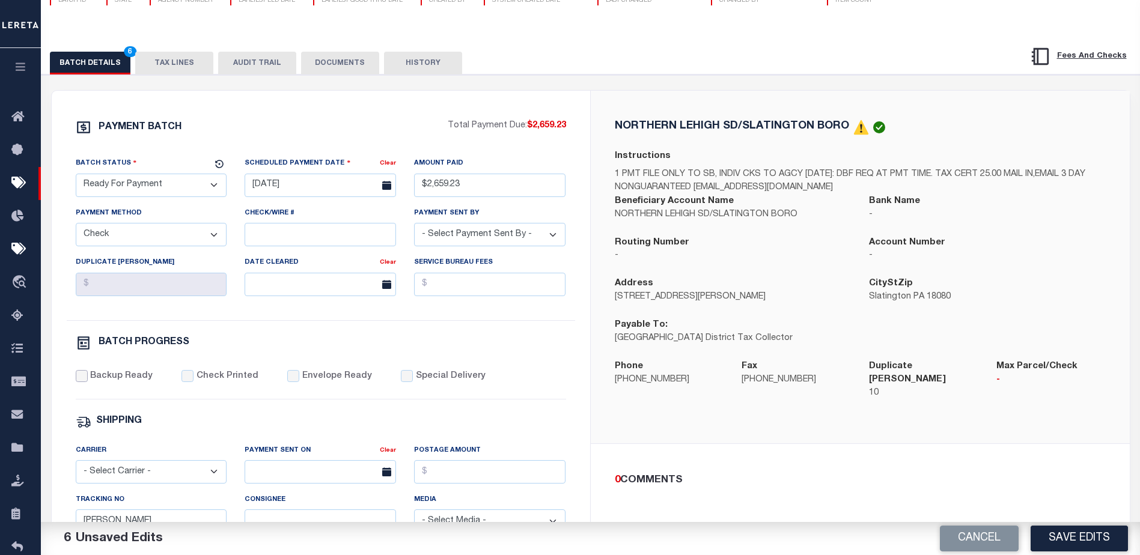
click at [84, 380] on input "Backup Ready" at bounding box center [82, 376] width 12 height 12
checkbox input "true"
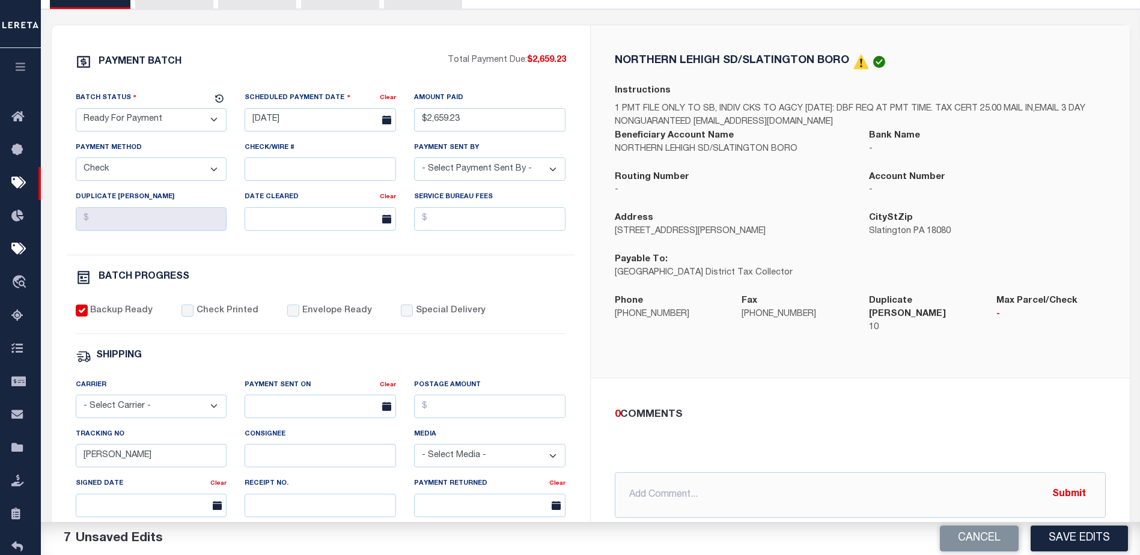
scroll to position [240, 0]
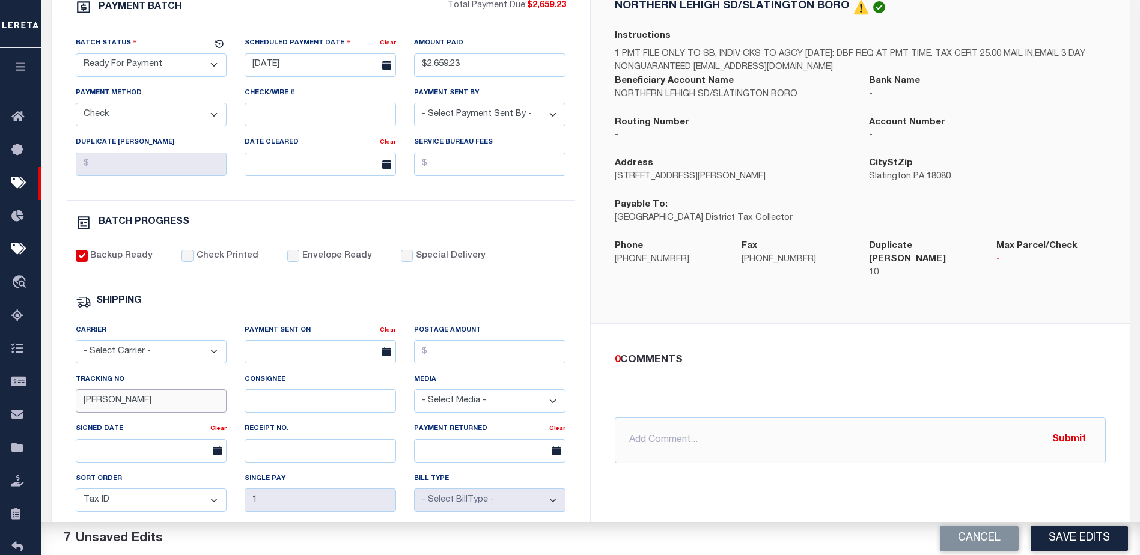
click at [153, 409] on input "[PERSON_NAME]" at bounding box center [151, 400] width 151 height 23
type input "B"
click at [671, 435] on input "text" at bounding box center [860, 441] width 491 height 46
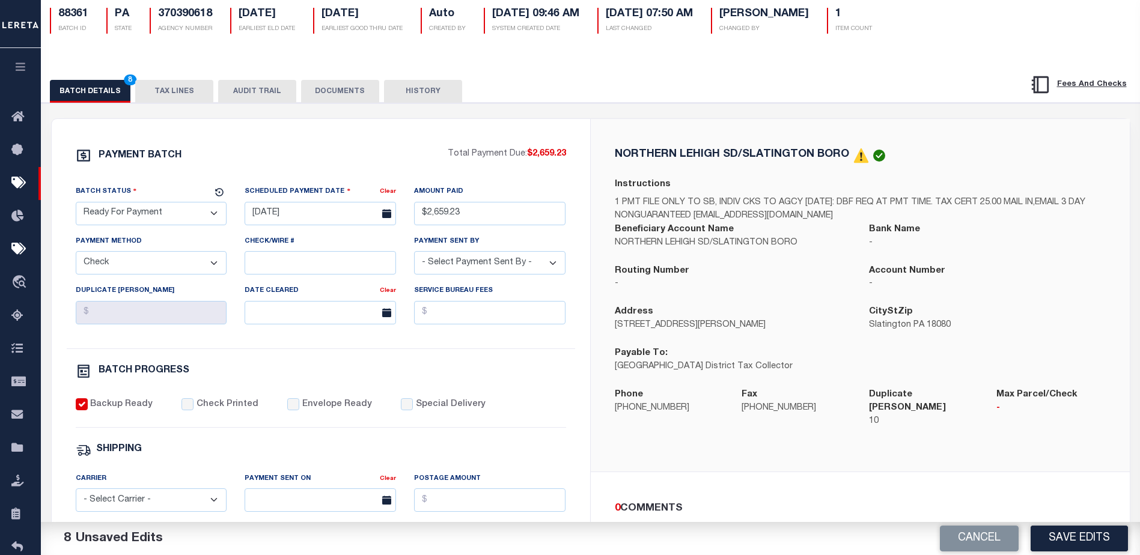
scroll to position [60, 0]
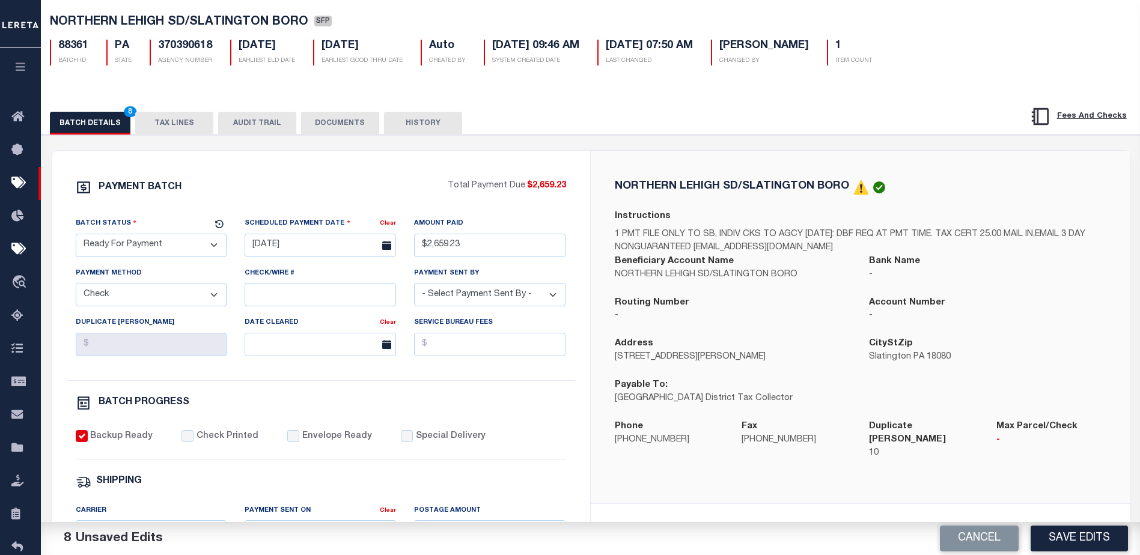
type input "[DATE] - $10.00 DBF check to be mailed with base check"
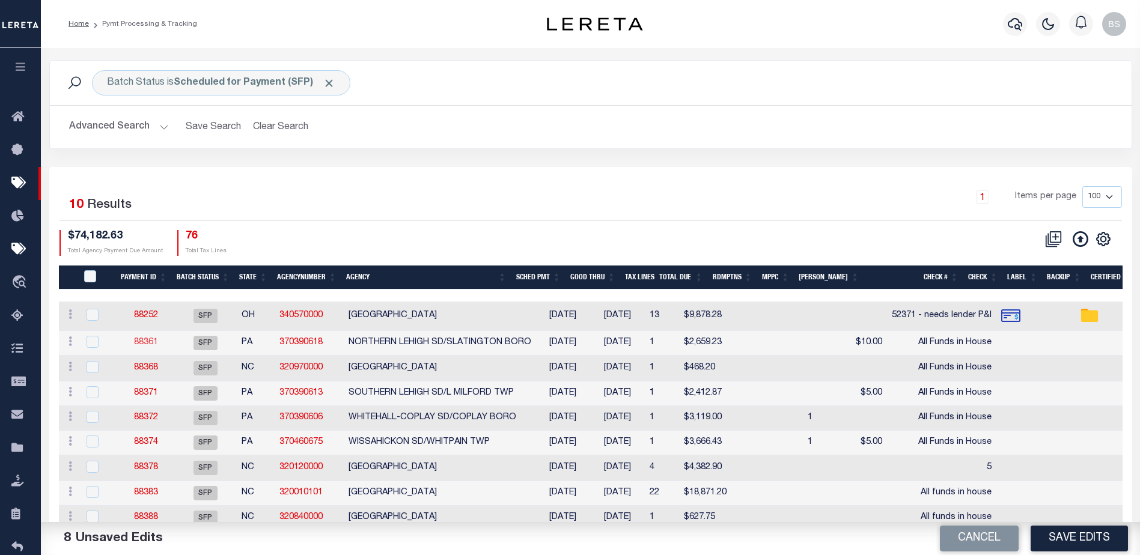
click at [139, 342] on link "88361" at bounding box center [146, 342] width 24 height 8
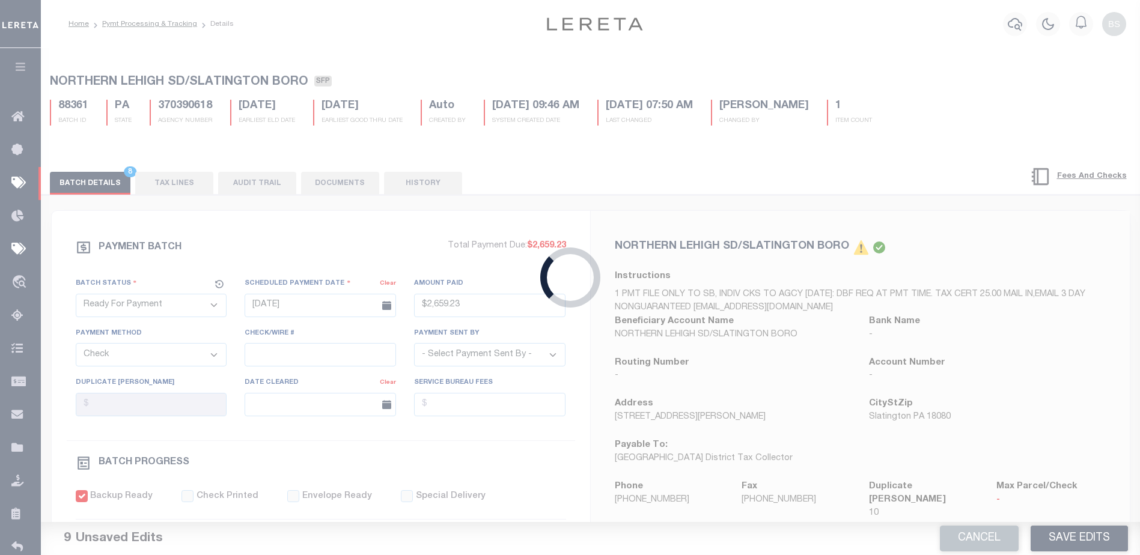
select select "SFP"
type input "[DATE]"
select select
type input "All Funds in House"
select select
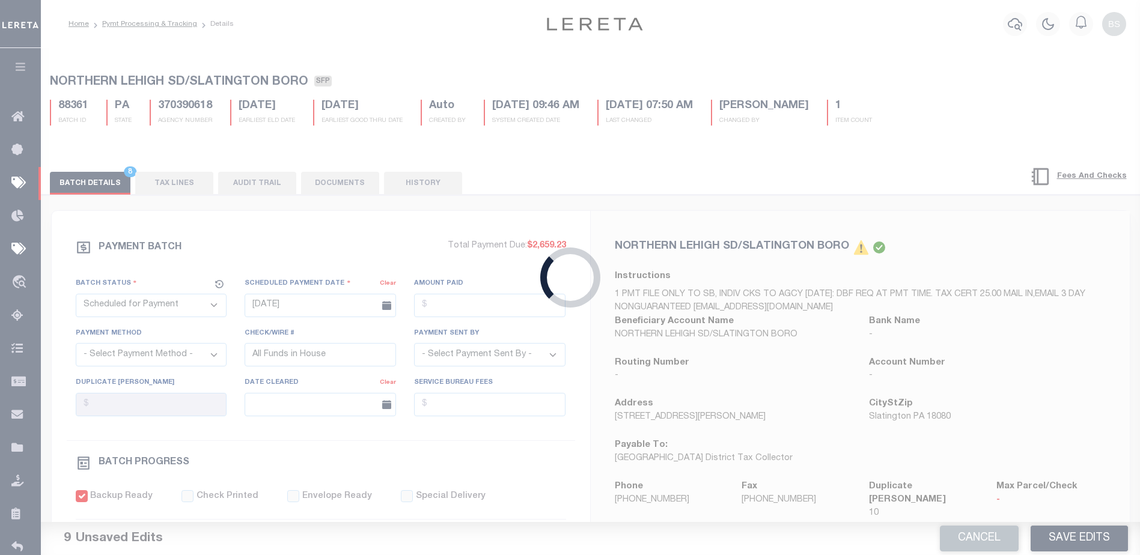
type input "$10"
checkbox input "false"
type input "[PERSON_NAME]"
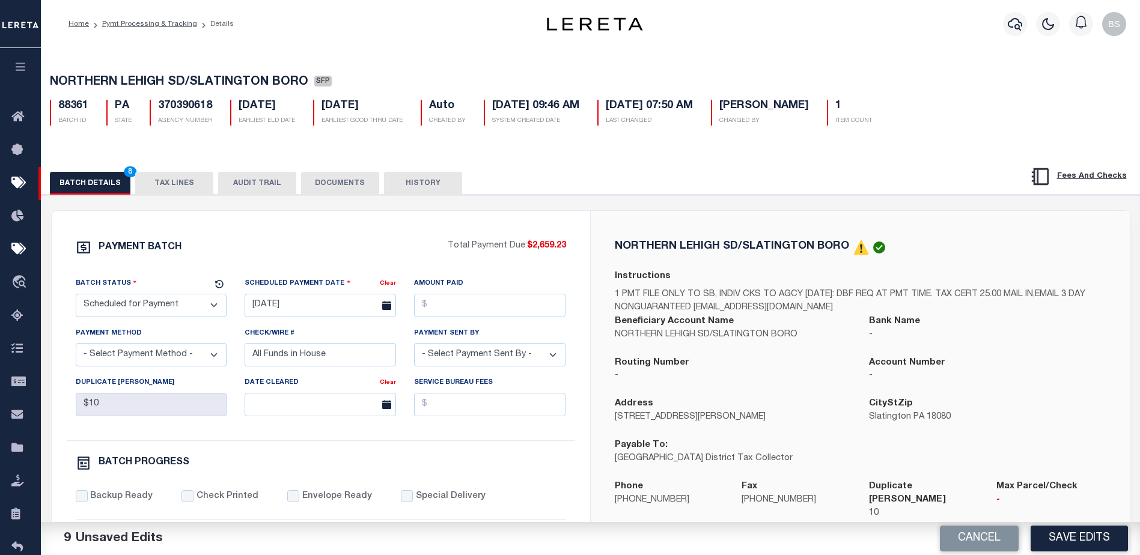
click at [172, 302] on select "- Select Status - Scheduled for Payment Ready For Payment Payment Sent Cleared …" at bounding box center [151, 305] width 151 height 23
select select "RFP"
click at [76, 296] on select "- Select Status - Scheduled for Payment Ready For Payment Payment Sent Cleared …" at bounding box center [151, 305] width 151 height 23
click at [271, 310] on input "[DATE]" at bounding box center [320, 305] width 151 height 23
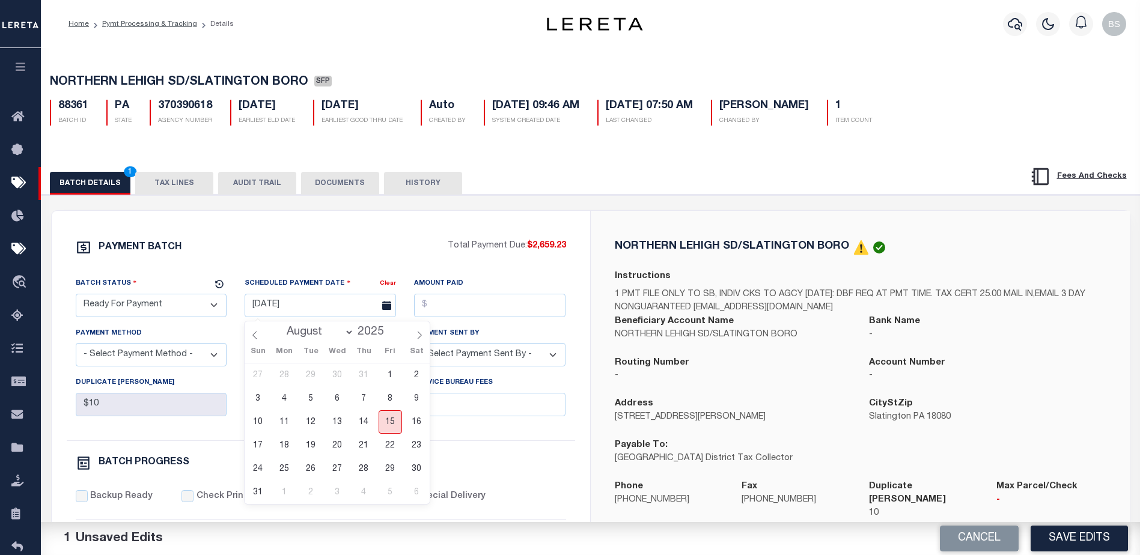
click at [394, 423] on span "15" at bounding box center [390, 422] width 23 height 23
type input "[DATE]"
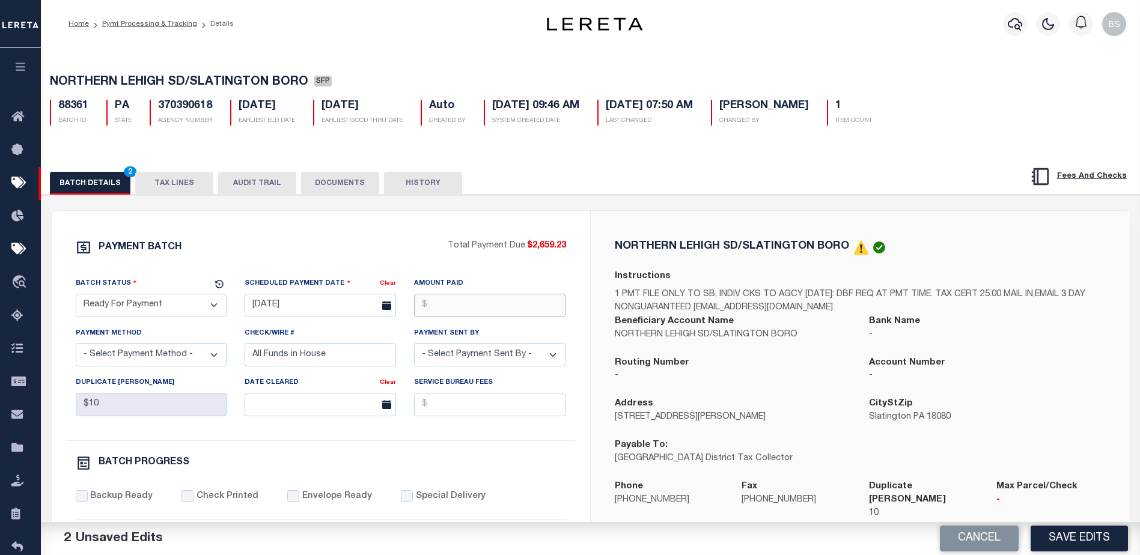
click at [459, 313] on input "Amount Paid" at bounding box center [489, 305] width 151 height 23
type input "$2,659.23"
click at [210, 352] on select "- Select Payment Method - ACH Certified Check Check Direct Deposit Wire Transfer" at bounding box center [151, 354] width 151 height 23
select select "CHK"
click at [76, 347] on select "- Select Payment Method - ACH Certified Check Check Direct Deposit Wire Transfer" at bounding box center [151, 354] width 151 height 23
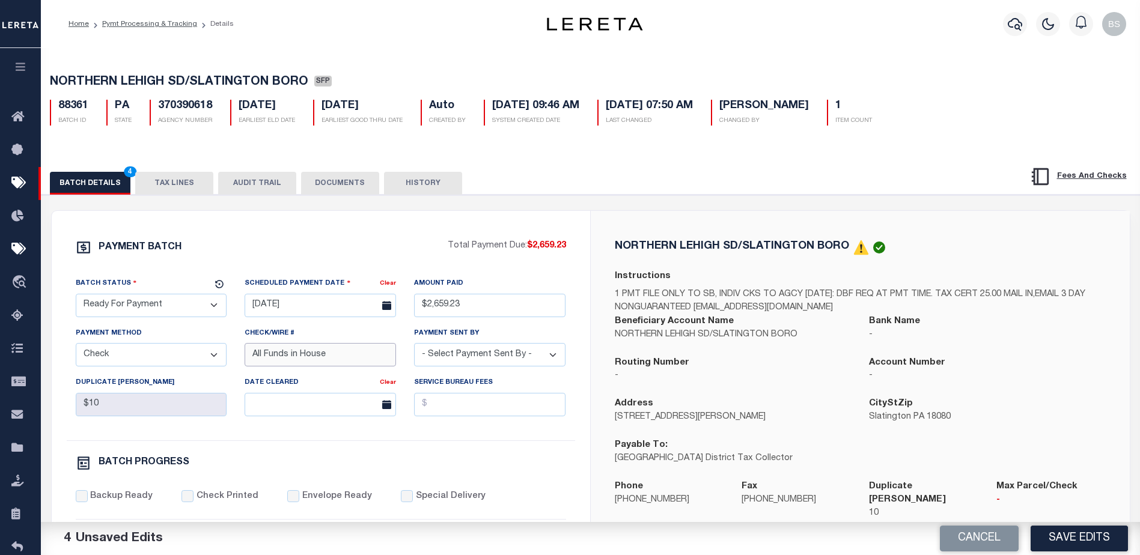
click at [355, 362] on input "All Funds in House" at bounding box center [320, 354] width 151 height 23
type input "A"
click at [508, 361] on select "- Select Payment Sent By - [PERSON_NAME] [PERSON_NAME] [PERSON_NAME] [PERSON_NA…" at bounding box center [489, 354] width 151 height 23
select select "[PERSON_NAME]"
click at [414, 347] on select "- Select Payment Sent By - [PERSON_NAME] [PERSON_NAME] [PERSON_NAME] [PERSON_NA…" at bounding box center [489, 354] width 151 height 23
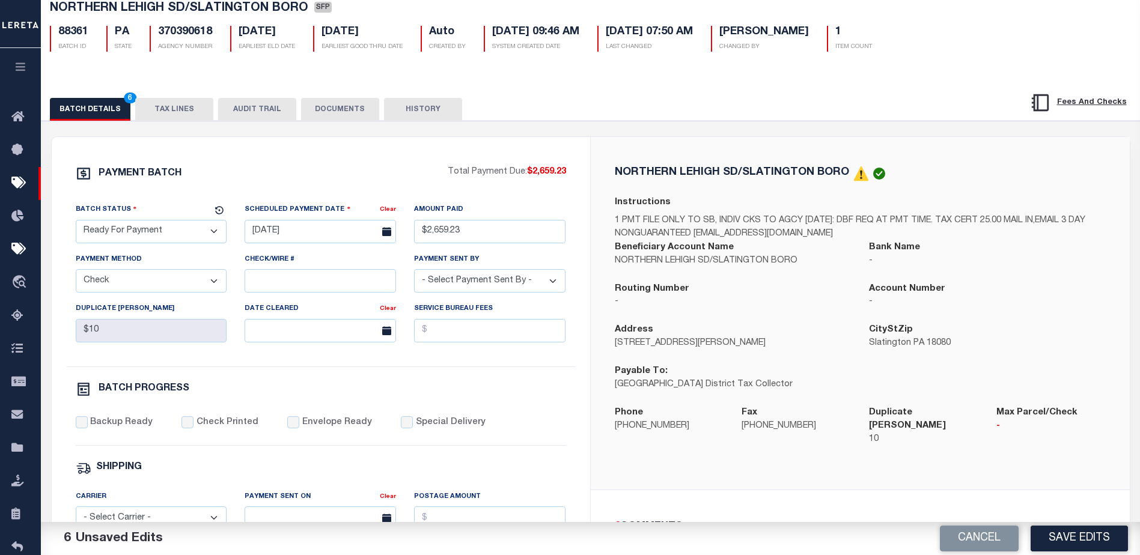
scroll to position [120, 0]
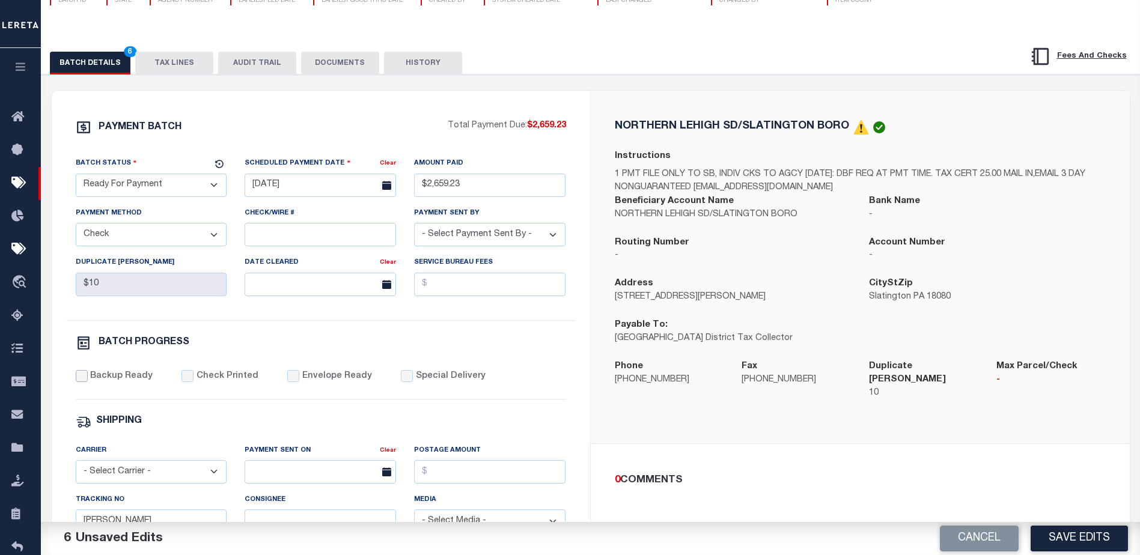
click at [78, 380] on input "Backup Ready" at bounding box center [82, 376] width 12 height 12
checkbox input "true"
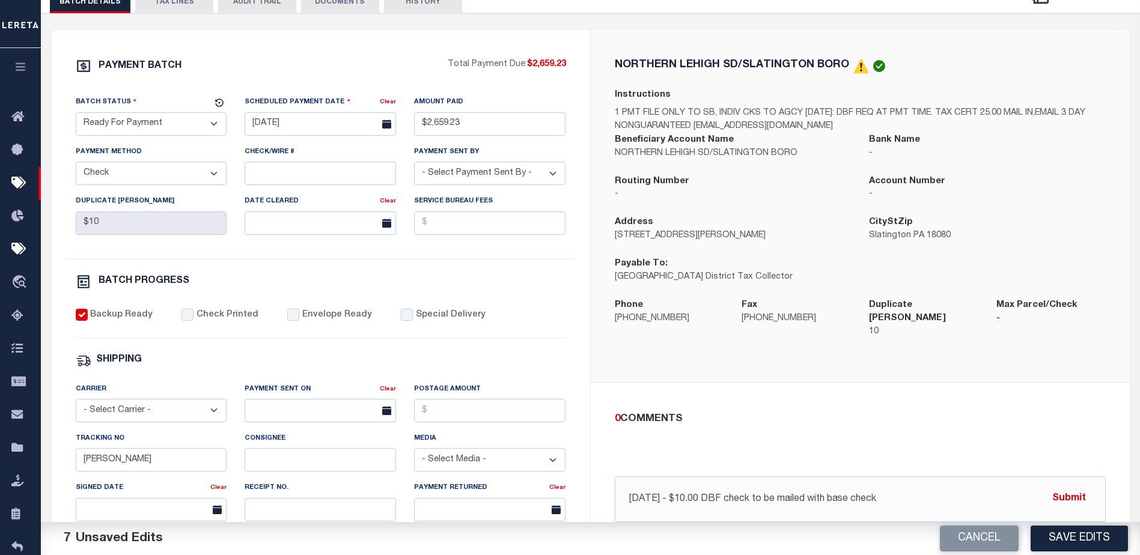
scroll to position [240, 0]
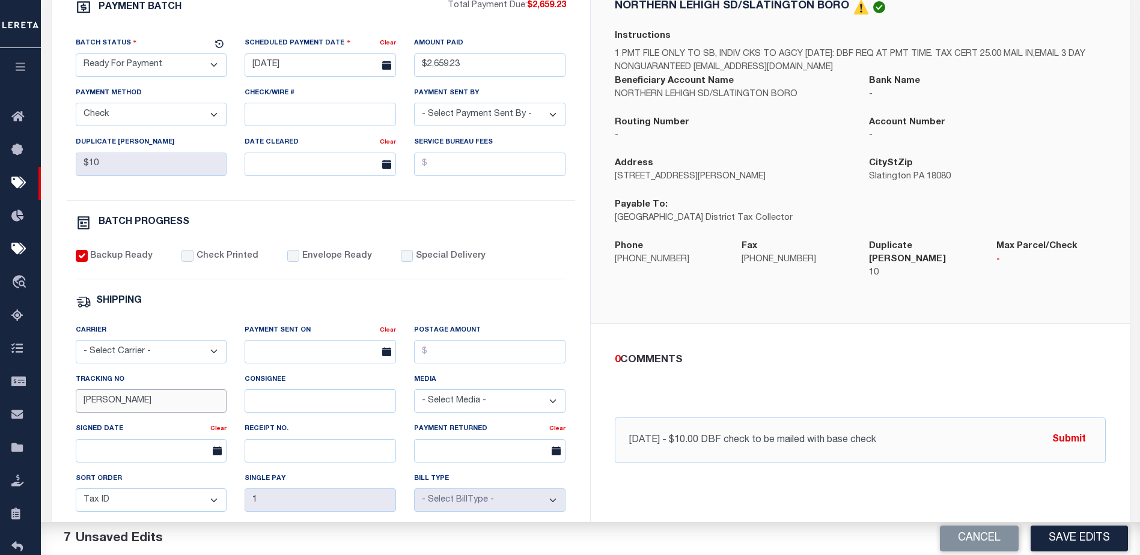
click at [128, 402] on input "[PERSON_NAME]" at bounding box center [151, 400] width 151 height 23
type input "B"
click at [1067, 533] on button "Save Edits" at bounding box center [1079, 539] width 97 height 26
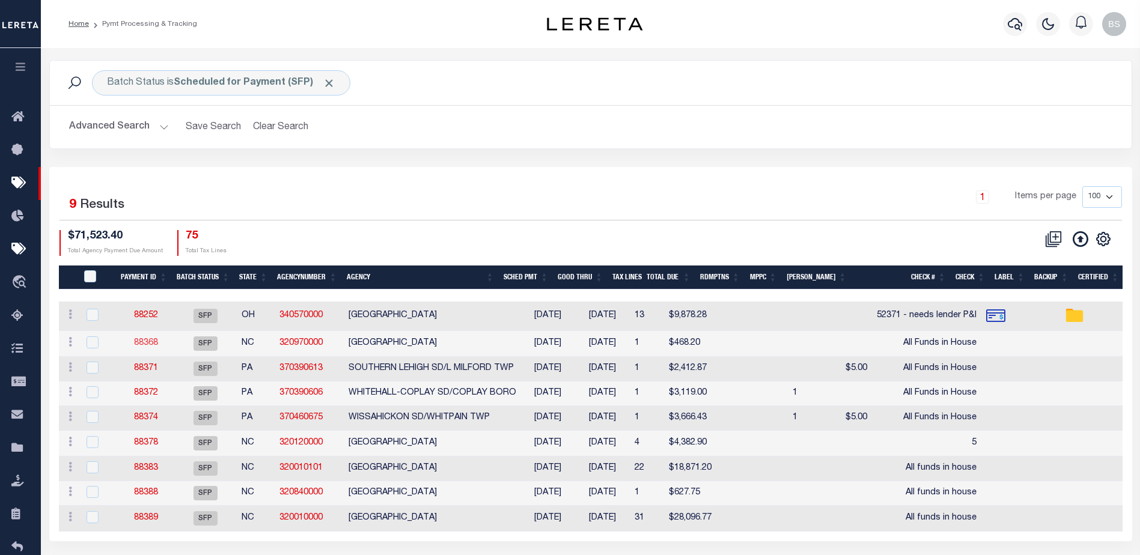
click at [147, 343] on link "88368" at bounding box center [146, 343] width 24 height 8
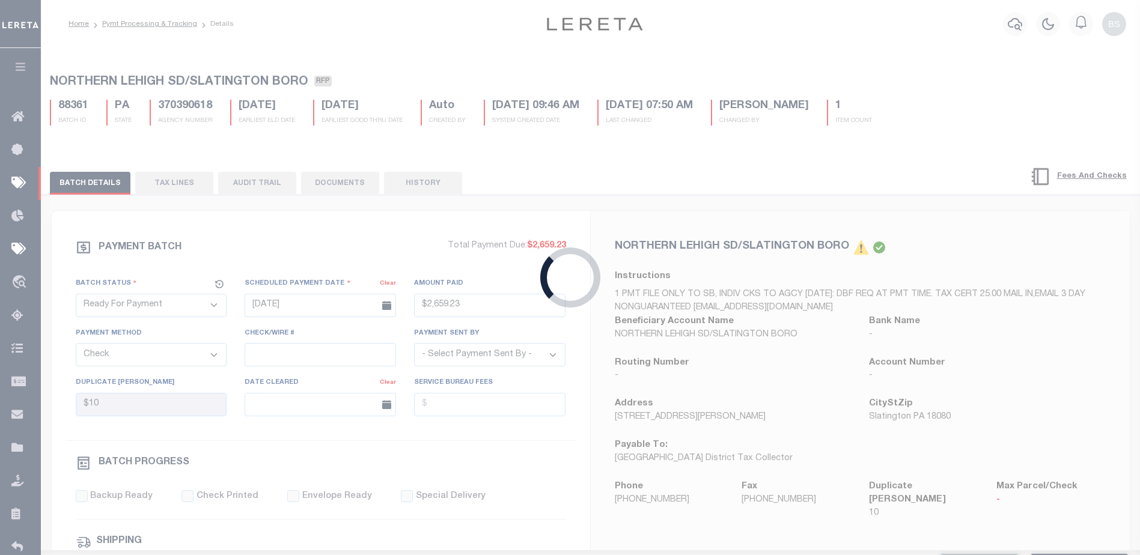
select select "SFP"
type input "[DATE]"
select select
type input "All Funds in House"
select select
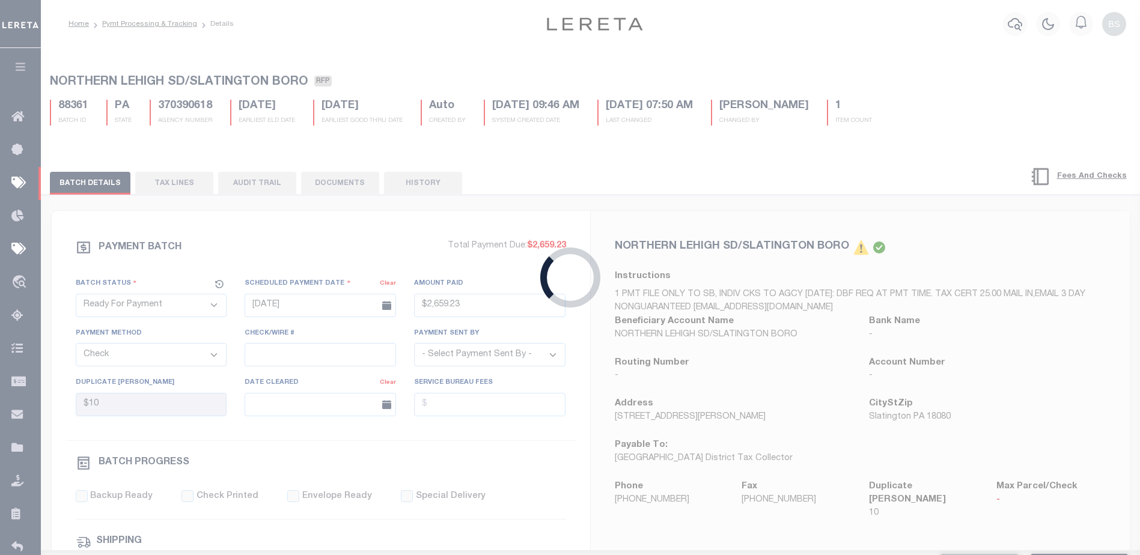
checkbox input "false"
type input "[PERSON_NAME]"
type input "N"
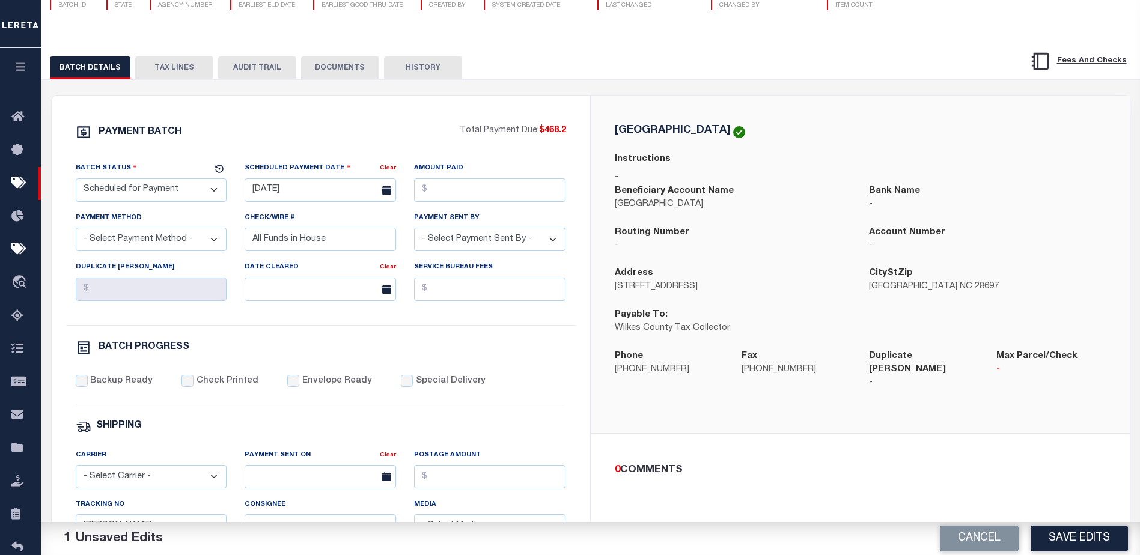
scroll to position [120, 0]
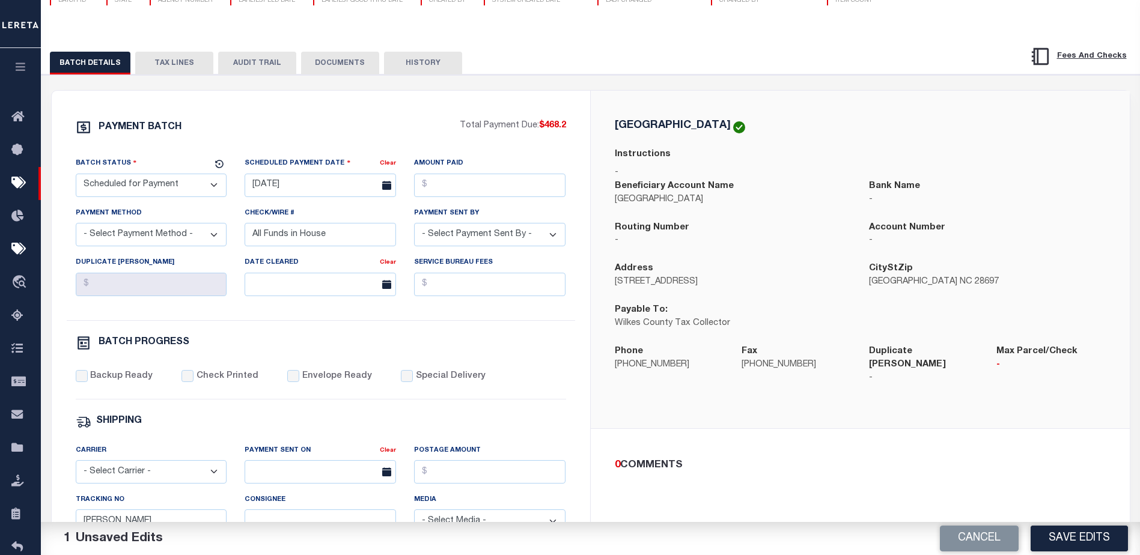
click at [191, 186] on select "- Select Status - Scheduled for Payment Ready For Payment Payment Sent Cleared …" at bounding box center [151, 185] width 151 height 23
select select "RFP"
click at [76, 176] on select "- Select Status - Scheduled for Payment Ready For Payment Payment Sent Cleared …" at bounding box center [151, 185] width 151 height 23
click at [270, 188] on input "[DATE]" at bounding box center [320, 185] width 151 height 23
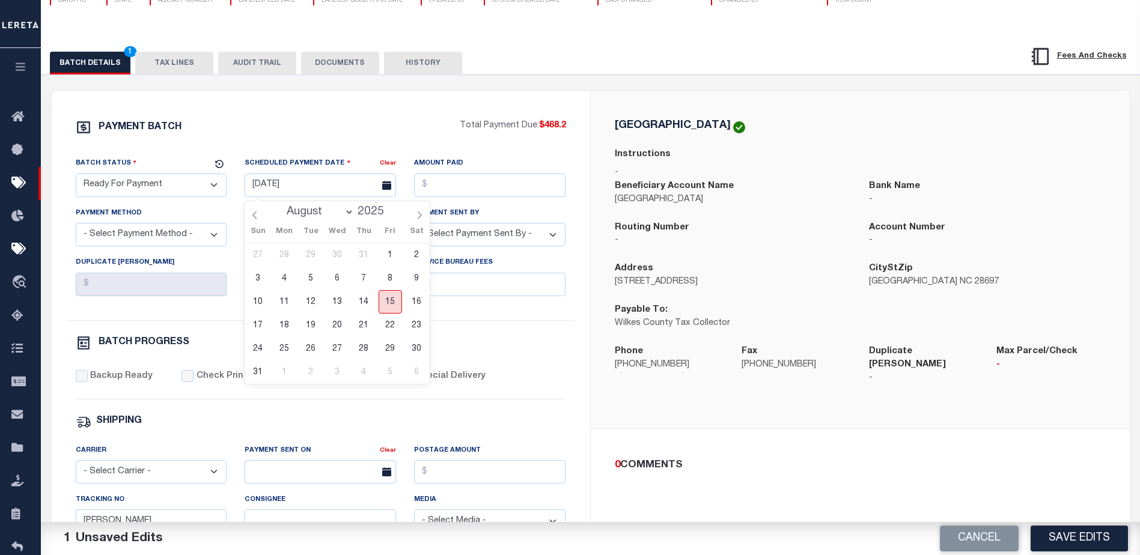
click at [390, 303] on span "15" at bounding box center [390, 301] width 23 height 23
type input "[DATE]"
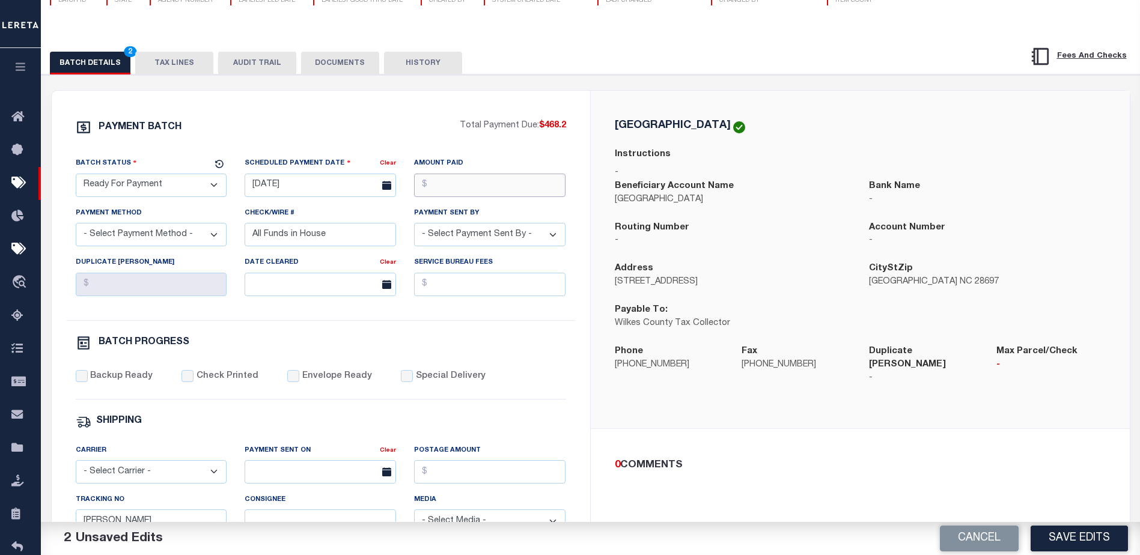
click at [466, 194] on input "Amount Paid" at bounding box center [489, 185] width 151 height 23
type input "$468.20"
click at [192, 236] on select "- Select Payment Method - ACH Certified Check Check Direct Deposit Wire Transfer" at bounding box center [151, 234] width 151 height 23
select select "CHK"
click at [76, 227] on select "- Select Payment Method - ACH Certified Check Check Direct Deposit Wire Transfer" at bounding box center [151, 234] width 151 height 23
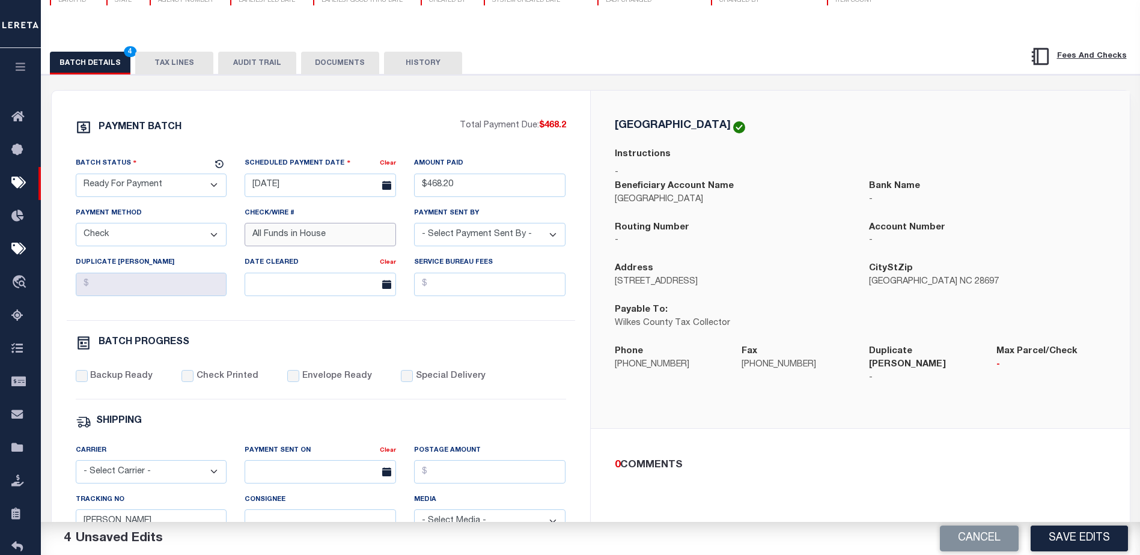
drag, startPoint x: 340, startPoint y: 240, endPoint x: 338, endPoint y: 212, distance: 28.9
click at [341, 240] on input "All Funds in House" at bounding box center [320, 234] width 151 height 23
type input "A"
click at [540, 242] on select "- Select Payment Sent By - [PERSON_NAME] [PERSON_NAME] [PERSON_NAME] [PERSON_NA…" at bounding box center [489, 234] width 151 height 23
select select "[PERSON_NAME]"
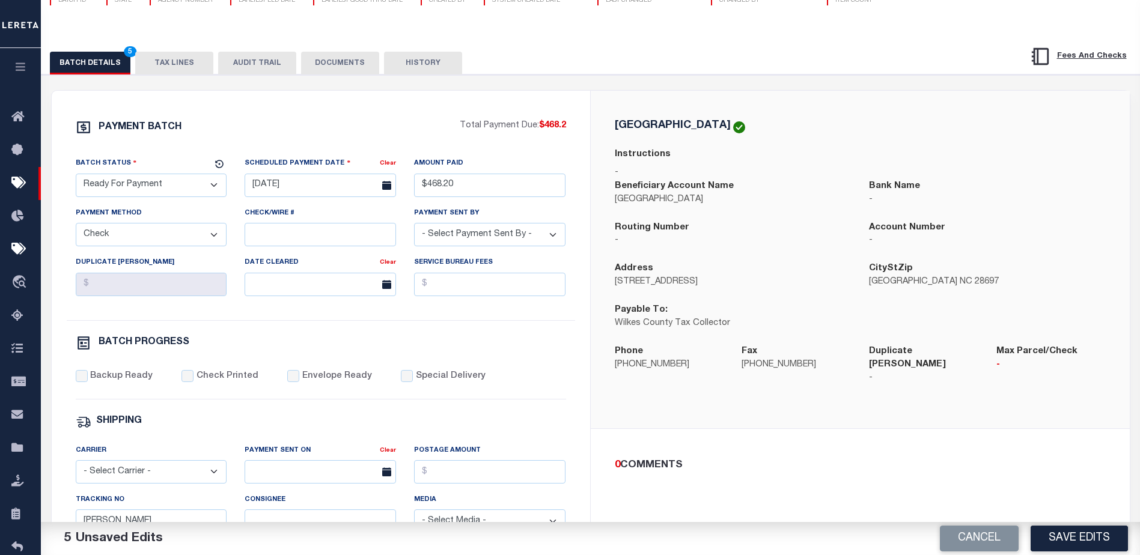
click at [414, 227] on select "- Select Payment Sent By - [PERSON_NAME] [PERSON_NAME] [PERSON_NAME] [PERSON_NA…" at bounding box center [489, 234] width 151 height 23
click at [78, 380] on input "Backup Ready" at bounding box center [82, 376] width 12 height 12
checkbox input "true"
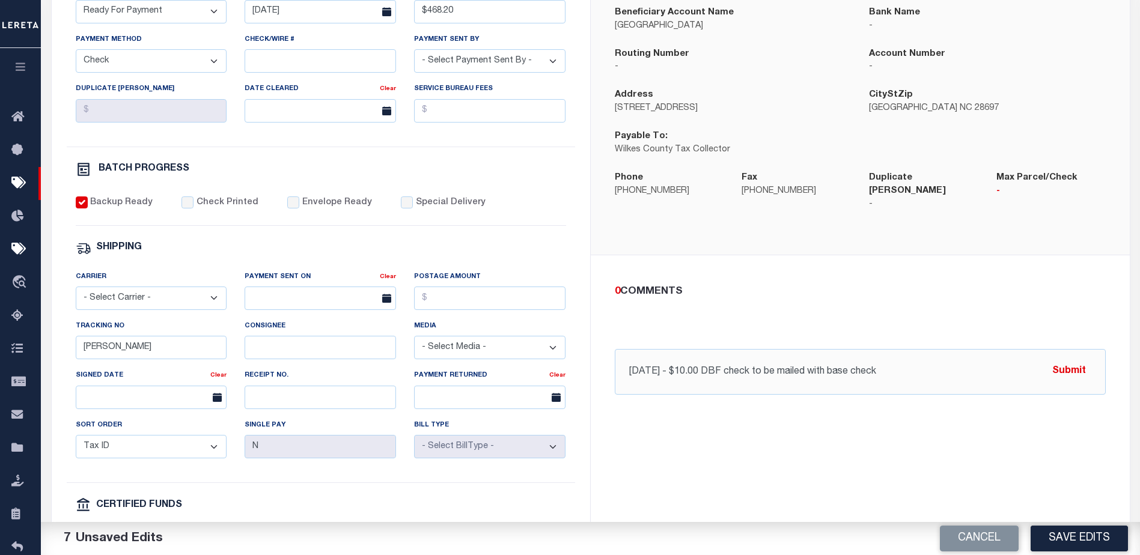
scroll to position [301, 0]
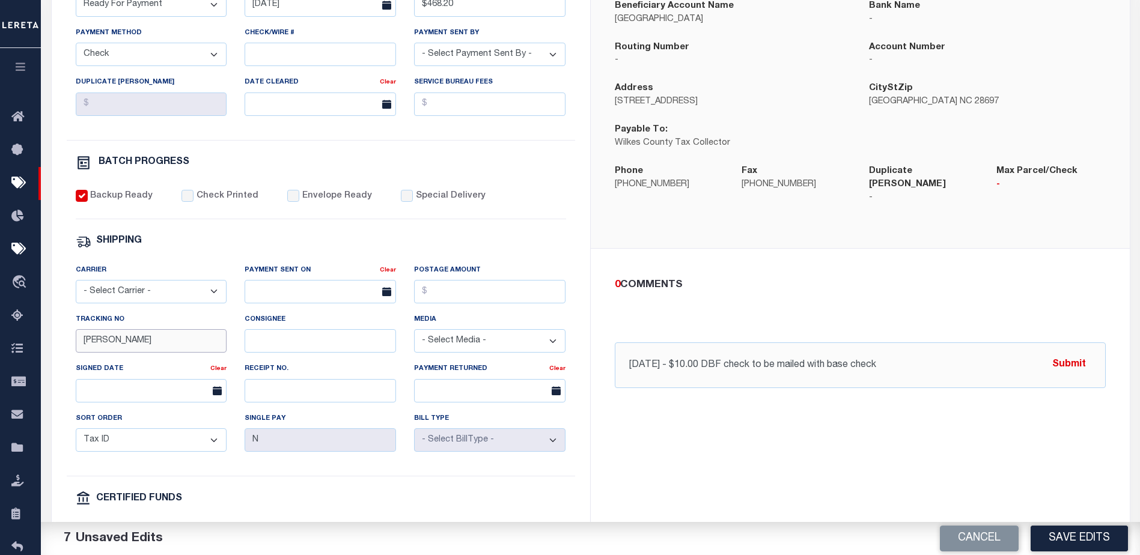
click at [200, 345] on input "[PERSON_NAME]" at bounding box center [151, 340] width 151 height 23
type input "B"
click at [1073, 540] on button "Save Edits" at bounding box center [1079, 539] width 97 height 26
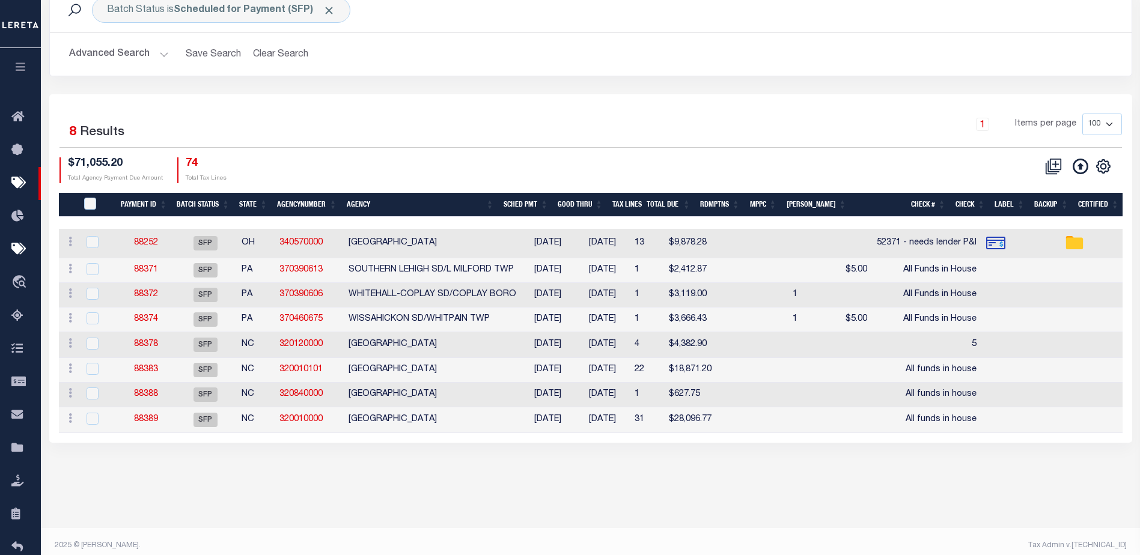
scroll to position [82, 0]
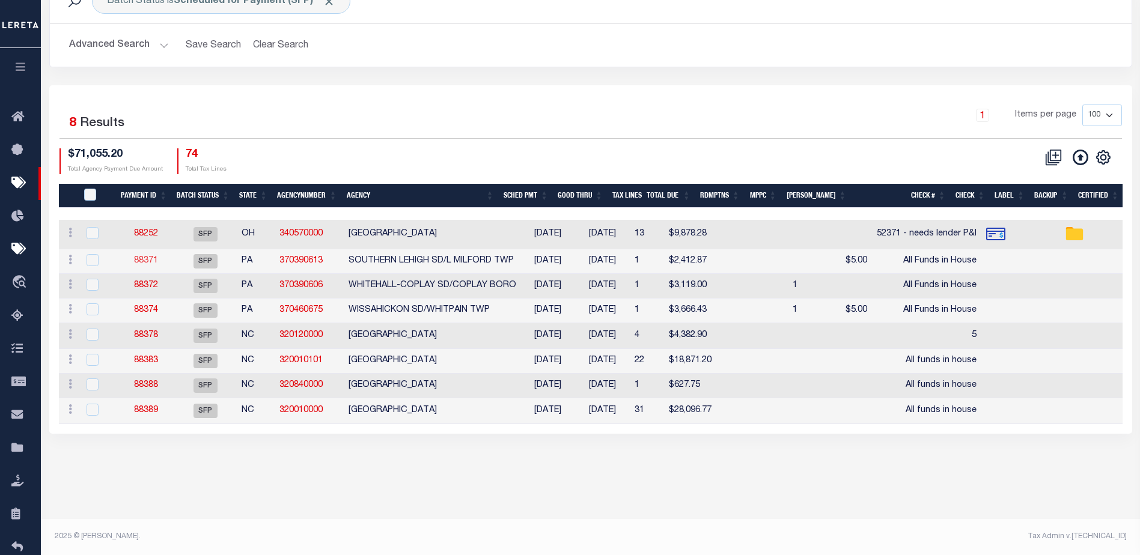
click at [144, 265] on link "88371" at bounding box center [146, 261] width 24 height 8
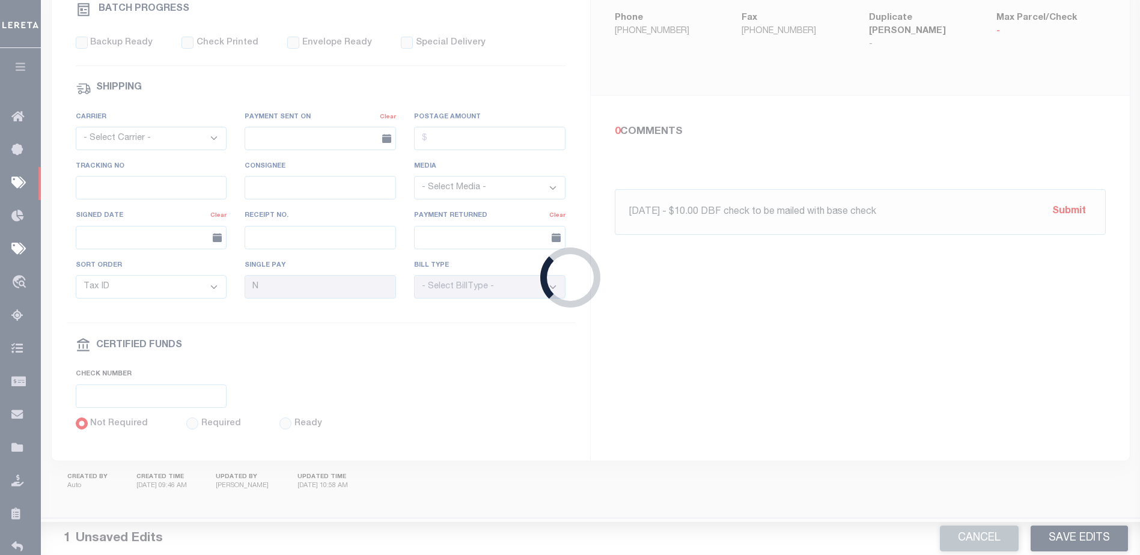
select select "SFP"
type input "[DATE]"
select select
type input "All Funds in House"
select select
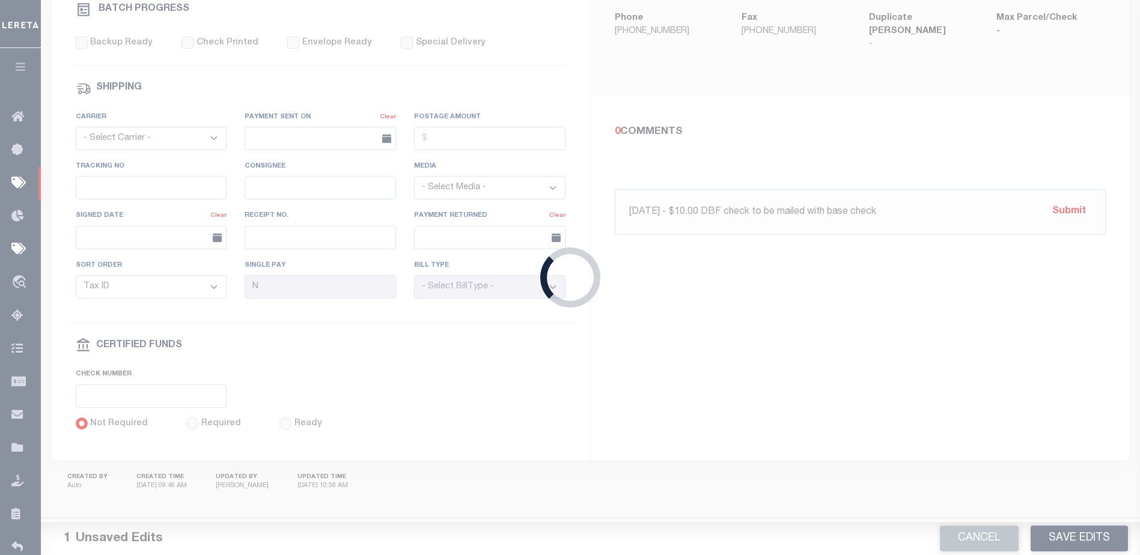
checkbox input "false"
type input "[PERSON_NAME]"
type input "1"
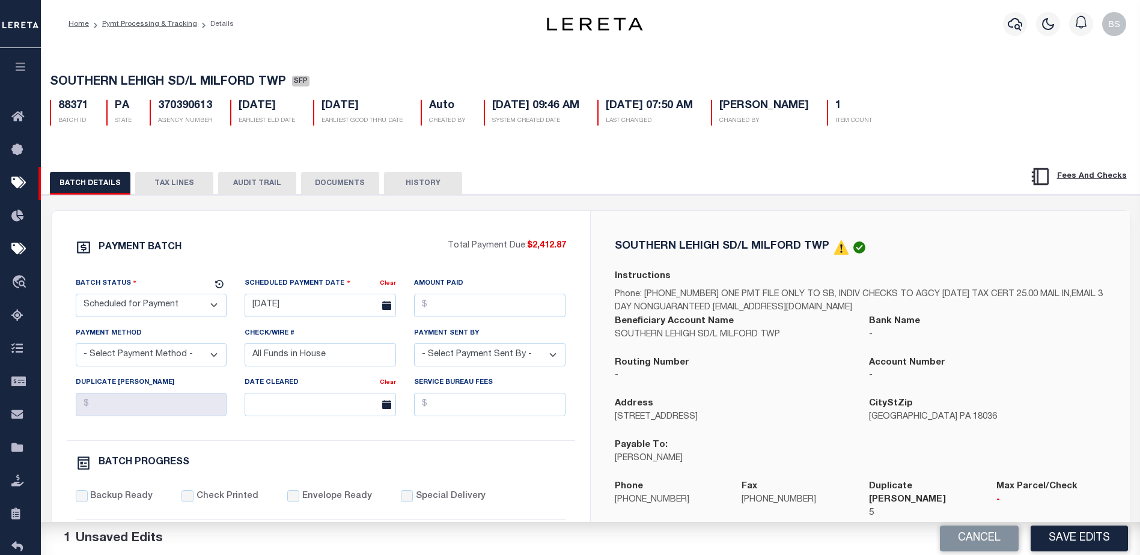
click at [173, 186] on button "TAX LINES" at bounding box center [174, 183] width 78 height 23
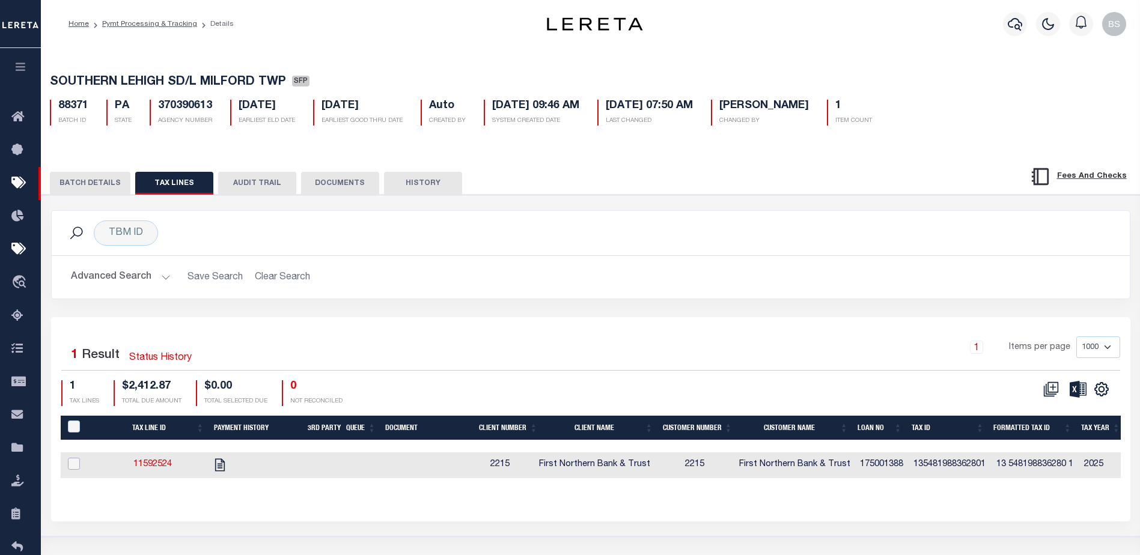
click at [76, 465] on input "checkbox" at bounding box center [74, 464] width 12 height 12
checkbox input "true"
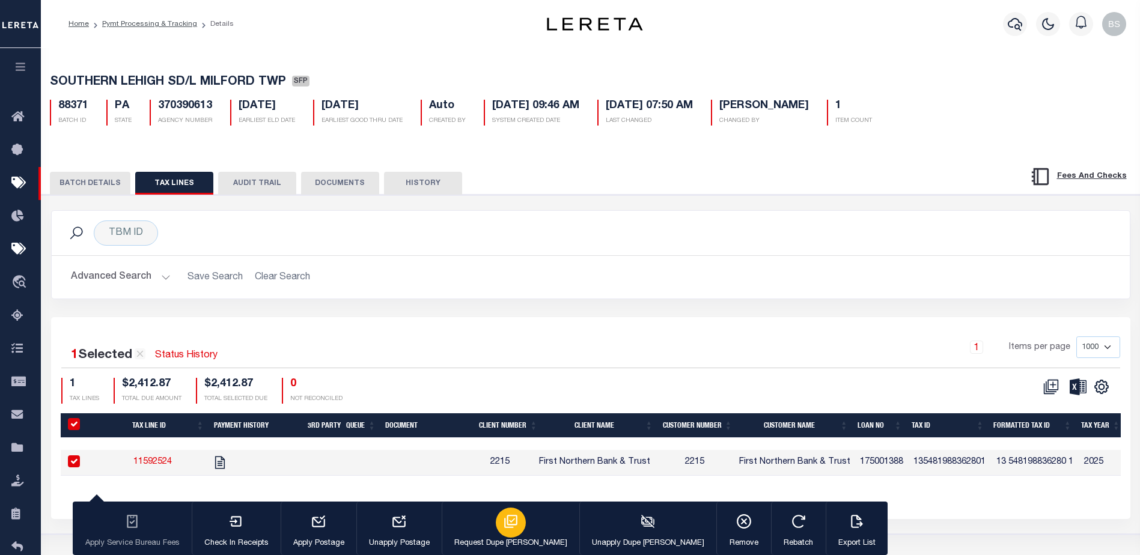
click at [476, 535] on button "Request Dupe [PERSON_NAME]" at bounding box center [511, 529] width 138 height 54
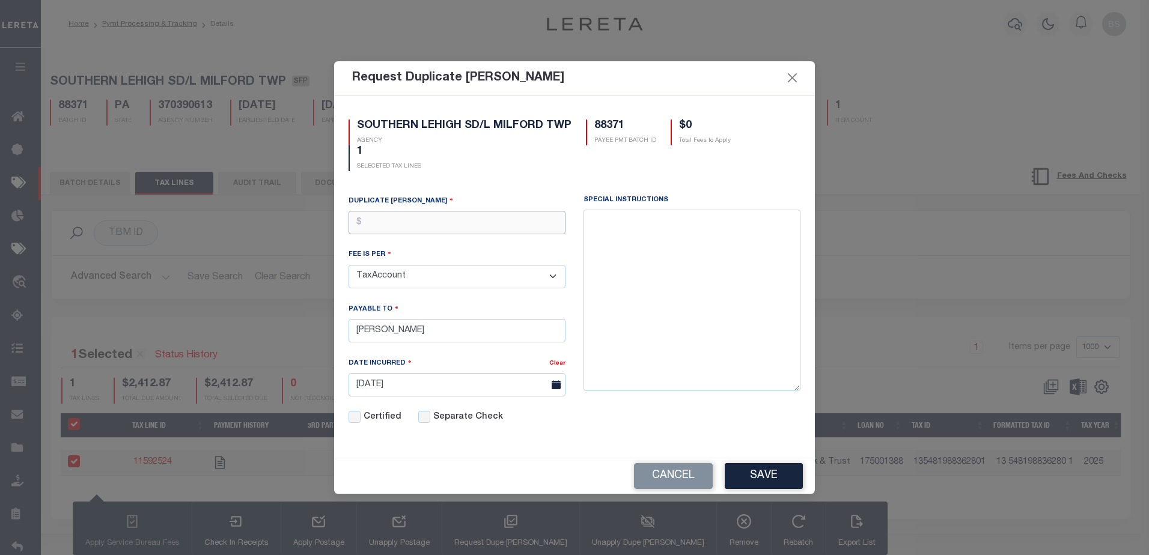
click at [438, 225] on input "text" at bounding box center [457, 222] width 217 height 23
type input "$5.00"
click at [744, 477] on button "Save" at bounding box center [764, 476] width 78 height 26
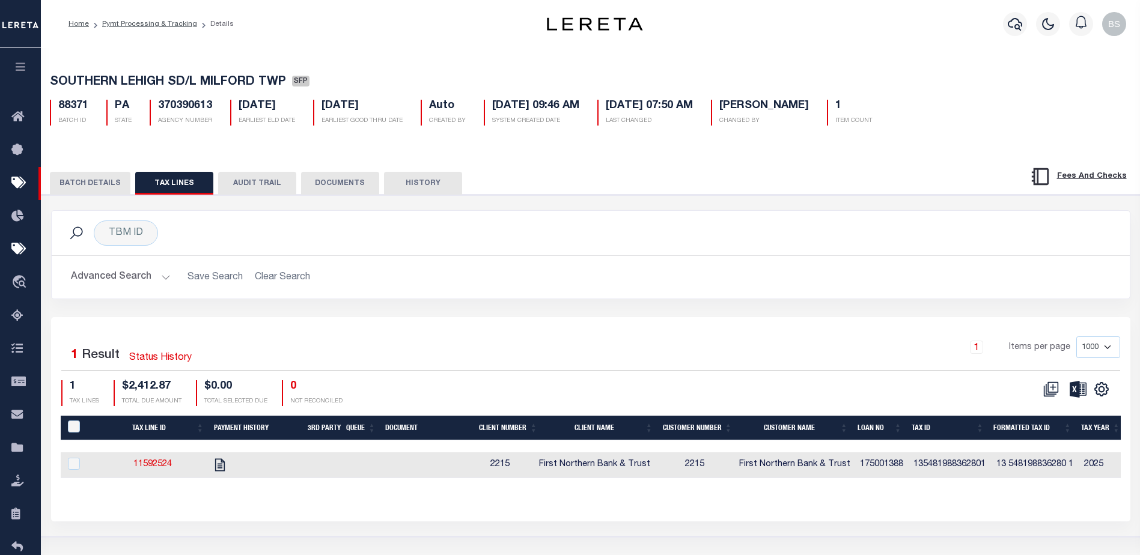
click at [88, 181] on button "BATCH DETAILS" at bounding box center [90, 183] width 81 height 23
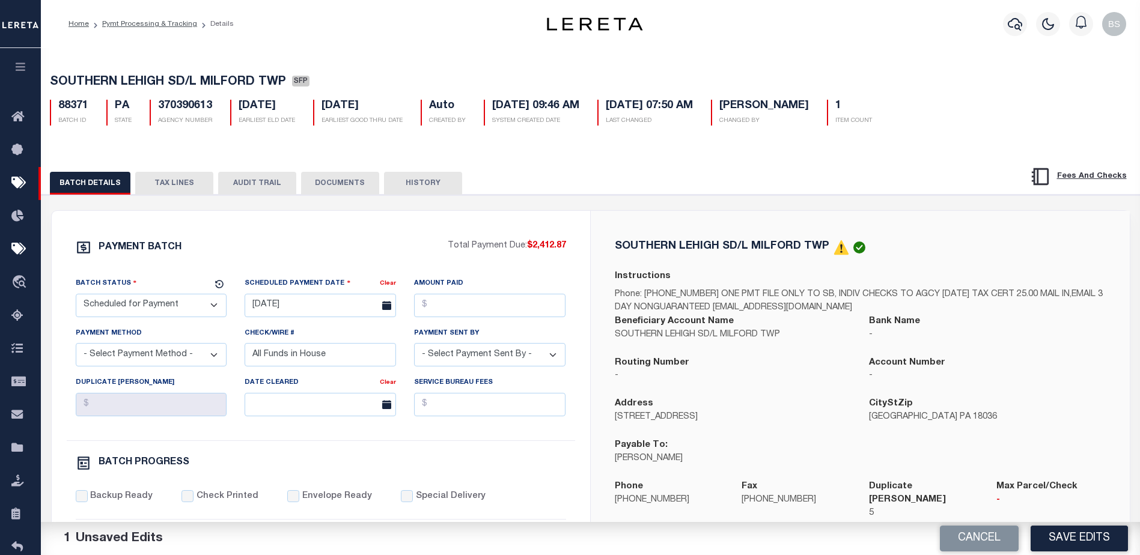
click at [192, 313] on select "- Select Status - Scheduled for Payment Ready For Payment Payment Sent Cleared …" at bounding box center [151, 305] width 151 height 23
select select "RFP"
click at [76, 296] on select "- Select Status - Scheduled for Payment Ready For Payment Payment Sent Cleared …" at bounding box center [151, 305] width 151 height 23
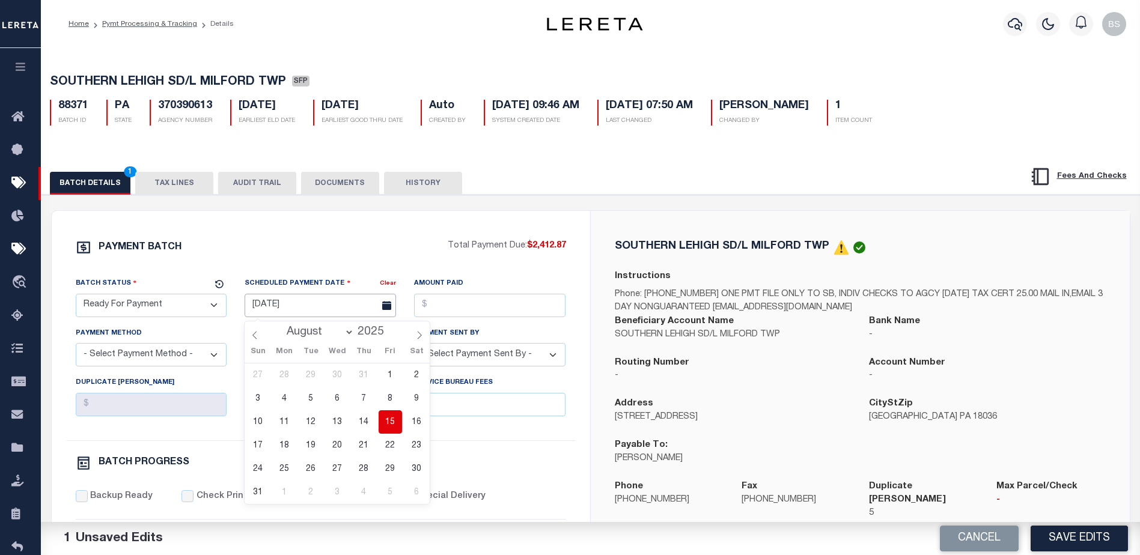
click at [272, 304] on input "[DATE]" at bounding box center [320, 305] width 151 height 23
click at [384, 419] on span "15" at bounding box center [390, 422] width 23 height 23
type input "[DATE]"
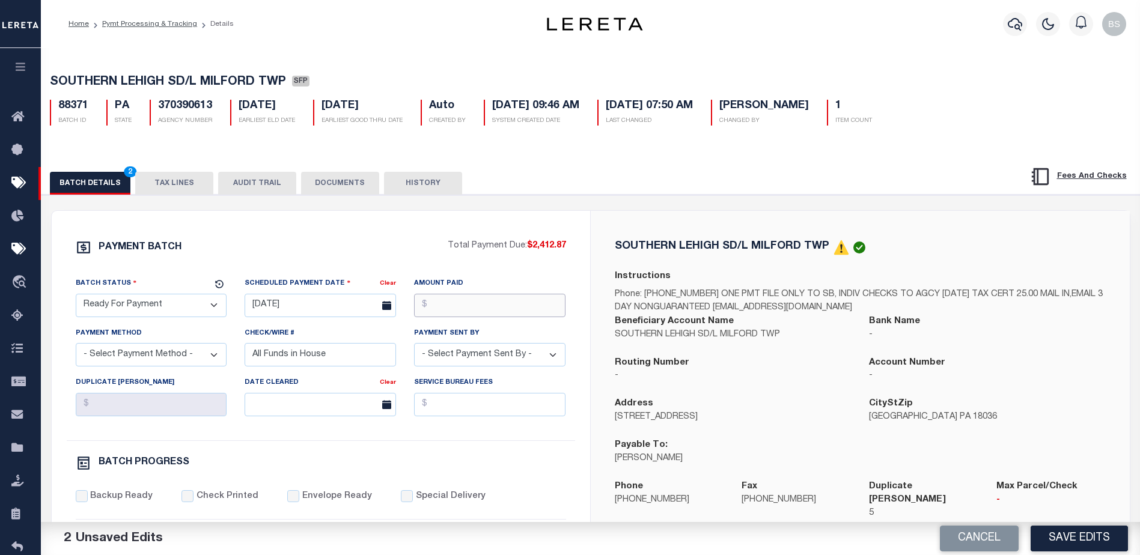
drag, startPoint x: 451, startPoint y: 310, endPoint x: 462, endPoint y: 302, distance: 13.8
click at [452, 309] on input "Amount Paid" at bounding box center [489, 305] width 151 height 23
type input "$2,412.87"
drag, startPoint x: 179, startPoint y: 357, endPoint x: 158, endPoint y: 356, distance: 20.4
click at [179, 357] on select "- Select Payment Method - ACH Certified Check Check Direct Deposit Wire Transfer" at bounding box center [151, 354] width 151 height 23
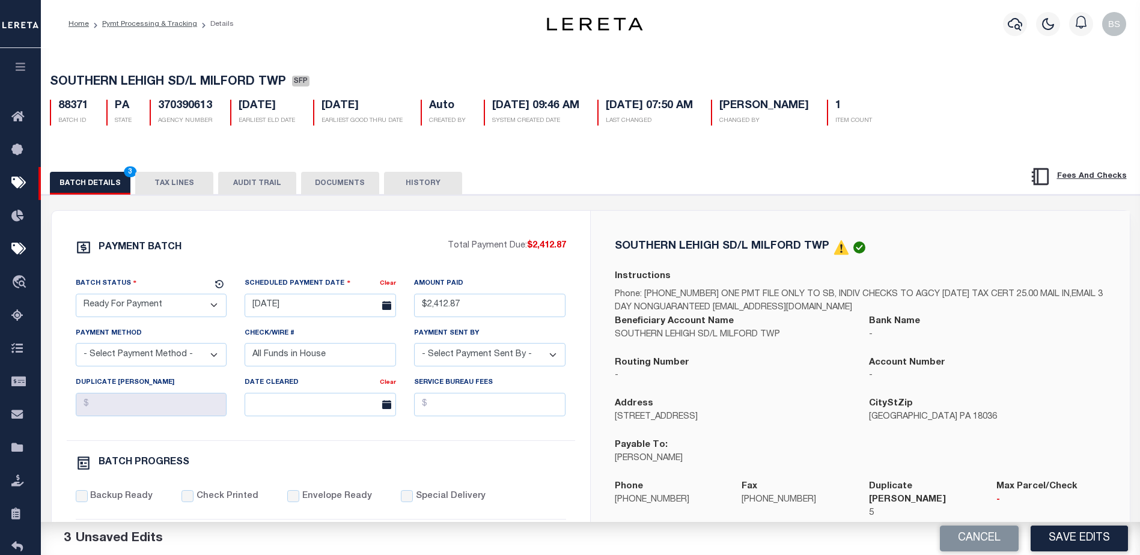
select select "CHK"
click at [76, 347] on select "- Select Payment Method - ACH Certified Check Check Direct Deposit Wire Transfer" at bounding box center [151, 354] width 151 height 23
click at [336, 365] on input "All Funds in House" at bounding box center [320, 354] width 151 height 23
type input "A"
click at [549, 359] on select "- Select Payment Sent By - [PERSON_NAME] [PERSON_NAME] [PERSON_NAME] [PERSON_NA…" at bounding box center [489, 354] width 151 height 23
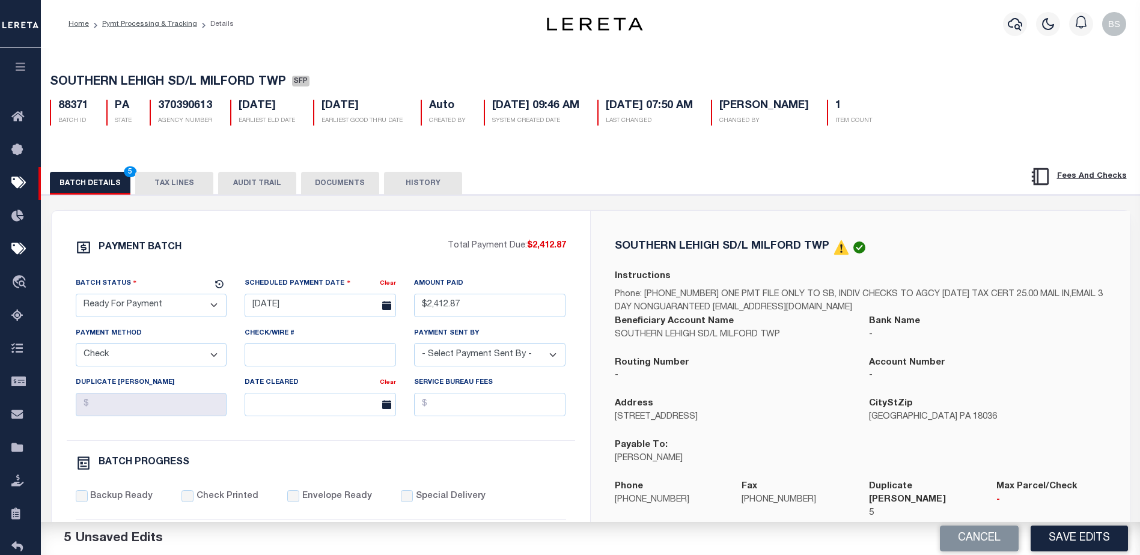
select select "[PERSON_NAME]"
click at [414, 347] on select "- Select Payment Sent By - [PERSON_NAME] [PERSON_NAME] [PERSON_NAME] [PERSON_NA…" at bounding box center [489, 354] width 151 height 23
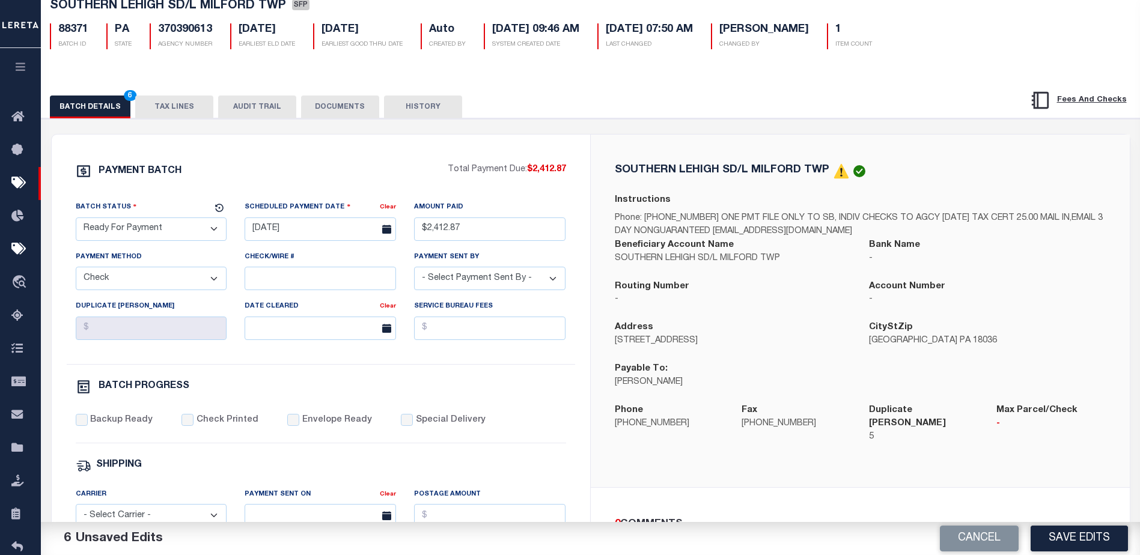
scroll to position [120, 0]
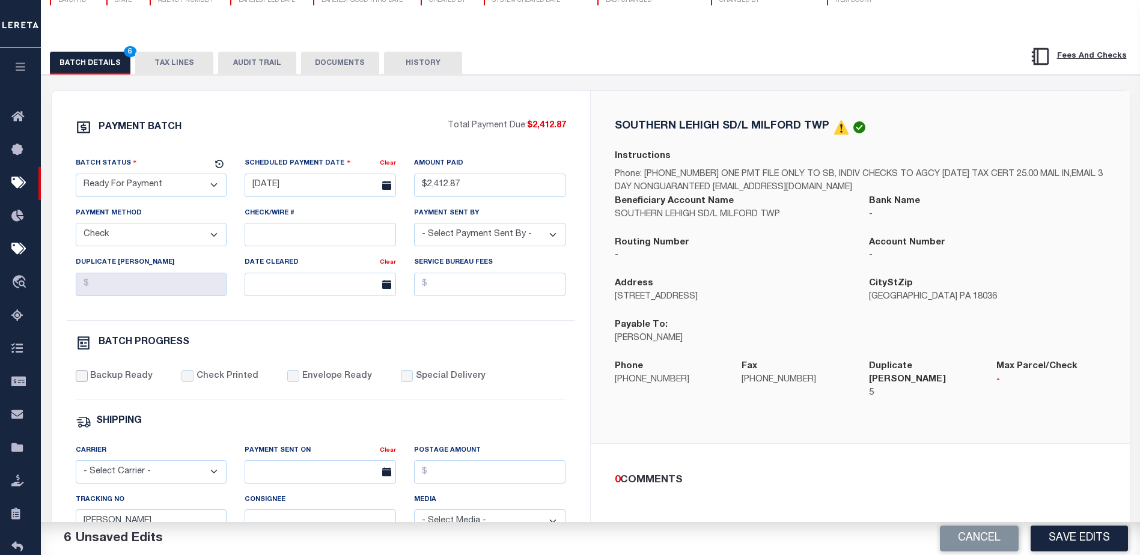
click at [84, 380] on input "Backup Ready" at bounding box center [82, 376] width 12 height 12
checkbox input "true"
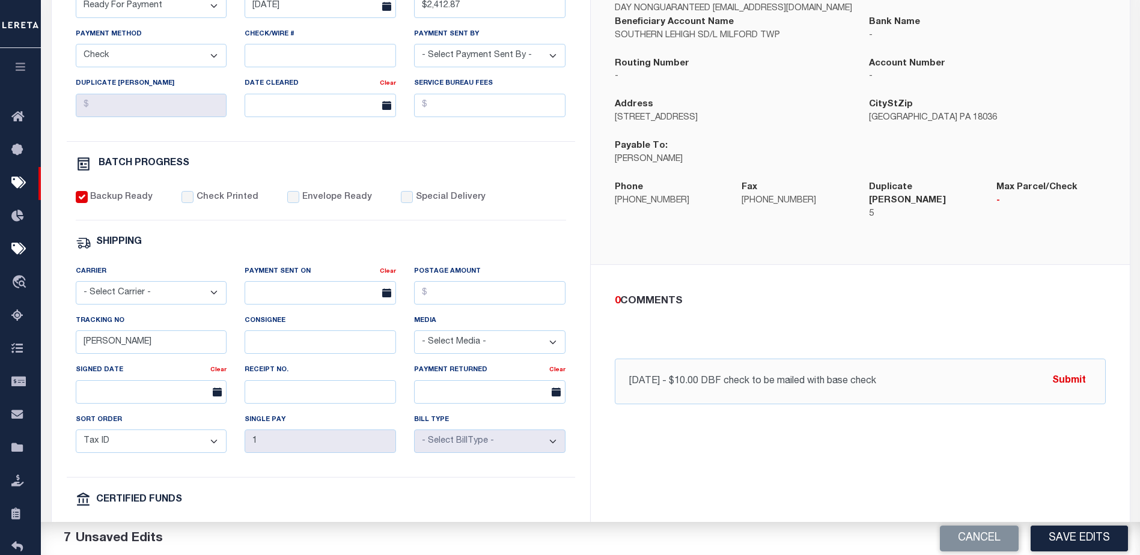
scroll to position [301, 0]
click at [174, 352] on input "[PERSON_NAME]" at bounding box center [151, 340] width 151 height 23
type input "B"
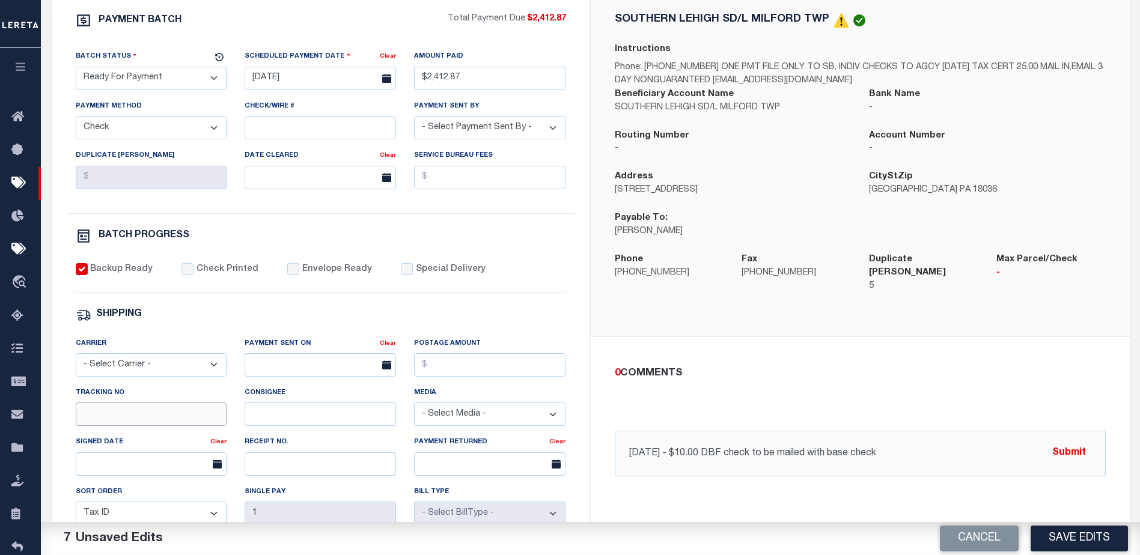
scroll to position [240, 0]
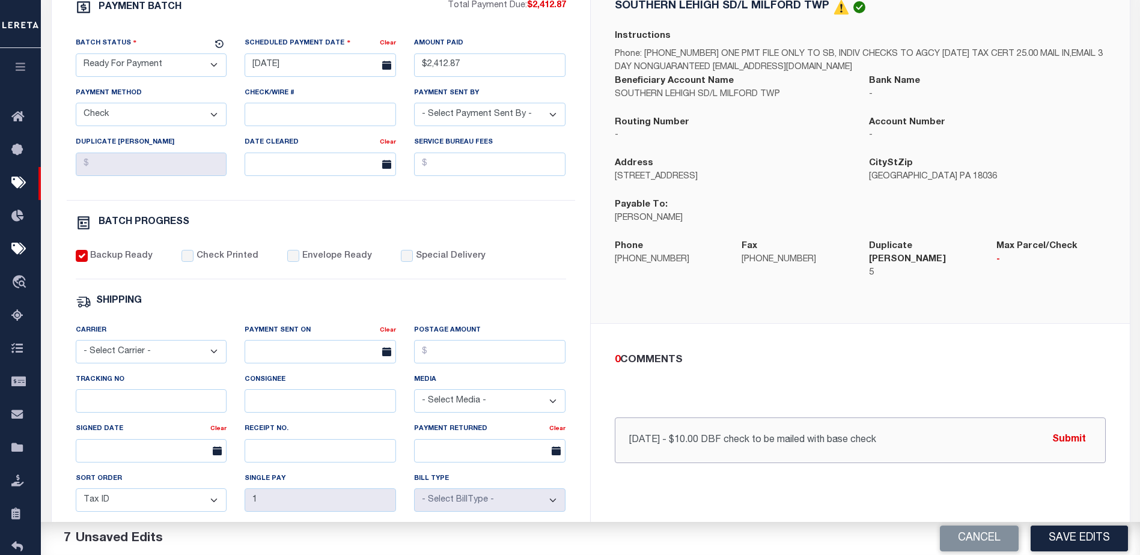
drag, startPoint x: 637, startPoint y: 432, endPoint x: 691, endPoint y: 410, distance: 58.5
click at [639, 430] on input "[DATE] - $10.00 DBF check to be mailed with base check" at bounding box center [860, 441] width 491 height 46
type input "008/25/25 - $5 DBF check to be mailed with base check"
click at [1064, 435] on button "Submit" at bounding box center [1069, 440] width 49 height 25
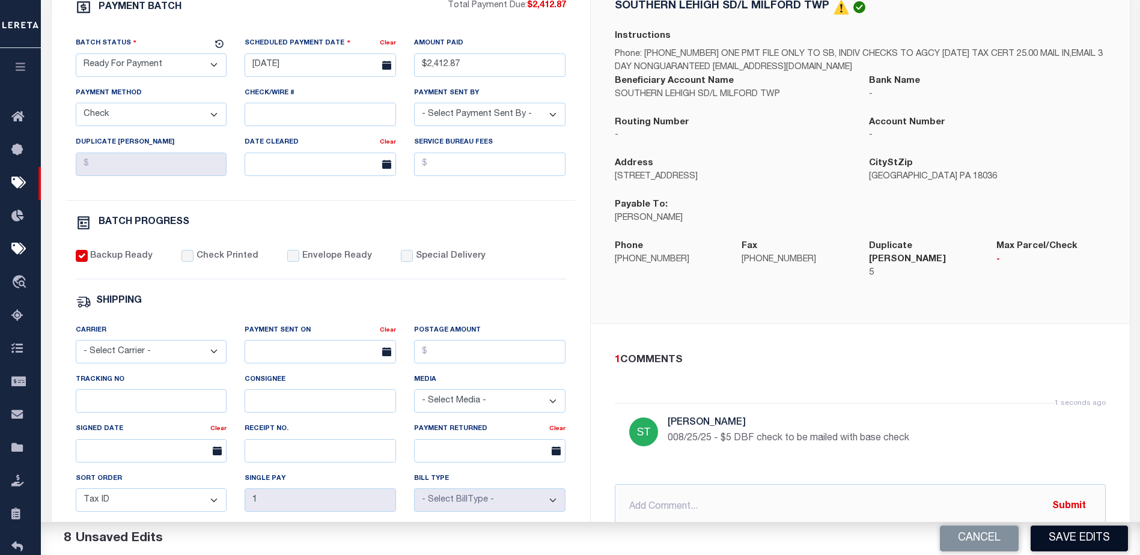
click at [1089, 543] on button "Save Edits" at bounding box center [1079, 539] width 97 height 26
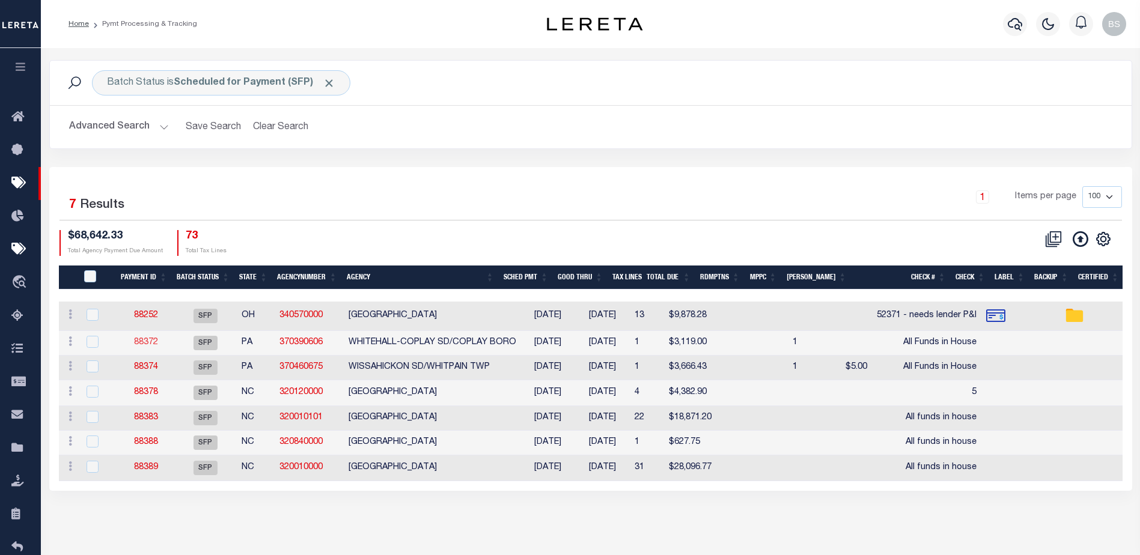
click at [148, 343] on link "88372" at bounding box center [146, 342] width 24 height 8
select select "SFP"
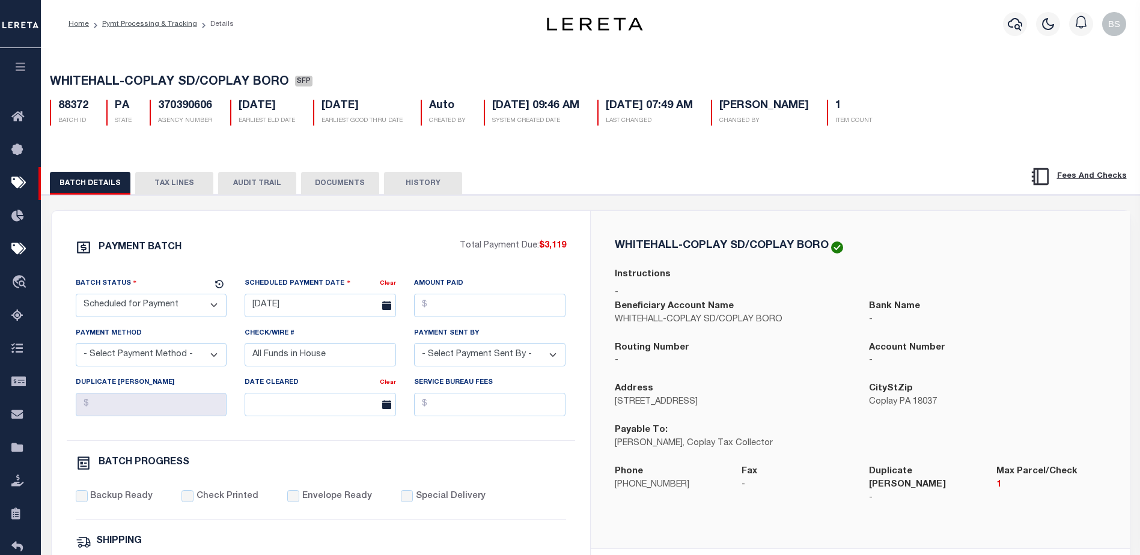
click at [155, 304] on select "- Select Status - Scheduled for Payment Ready For Payment Payment Sent Cleared …" at bounding box center [151, 305] width 151 height 23
click at [76, 296] on select "- Select Status - Scheduled for Payment Ready For Payment Payment Sent Cleared …" at bounding box center [151, 305] width 151 height 23
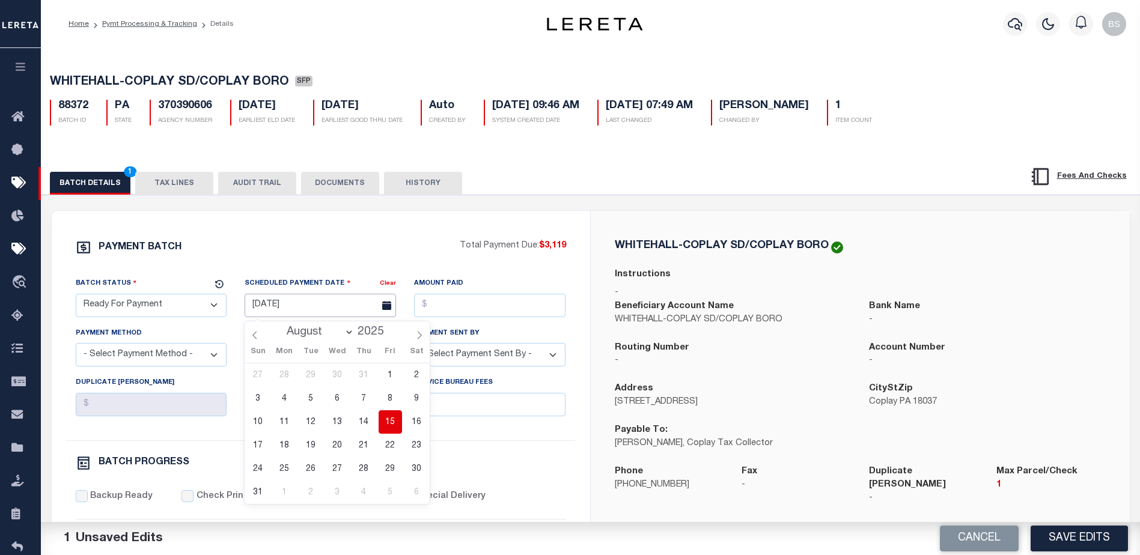
click at [295, 307] on input "[DATE]" at bounding box center [320, 305] width 151 height 23
drag, startPoint x: 389, startPoint y: 420, endPoint x: 397, endPoint y: 376, distance: 44.1
click at [389, 419] on span "15" at bounding box center [390, 422] width 23 height 23
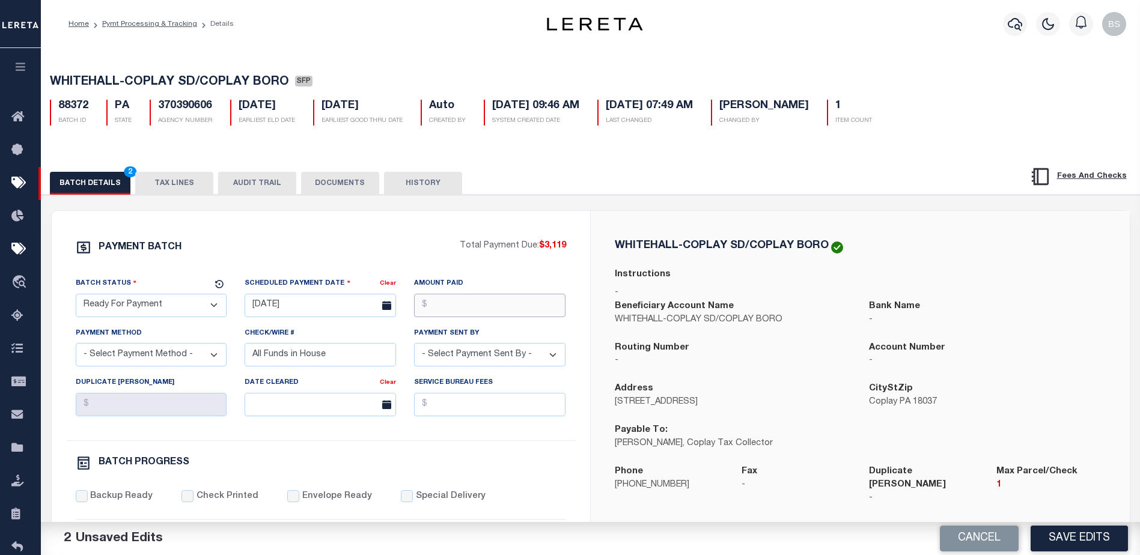
click at [463, 310] on input "Amount Paid" at bounding box center [489, 305] width 151 height 23
click at [203, 357] on select "- Select Payment Method - ACH Certified Check Check Direct Deposit Wire Transfer" at bounding box center [151, 354] width 151 height 23
click at [76, 347] on select "- Select Payment Method - ACH Certified Check Check Direct Deposit Wire Transfer" at bounding box center [151, 354] width 151 height 23
click at [350, 367] on input "All Funds in House" at bounding box center [320, 354] width 151 height 23
click at [532, 361] on select "- Select Payment Sent By - [PERSON_NAME] [PERSON_NAME] [PERSON_NAME] [PERSON_NA…" at bounding box center [489, 354] width 151 height 23
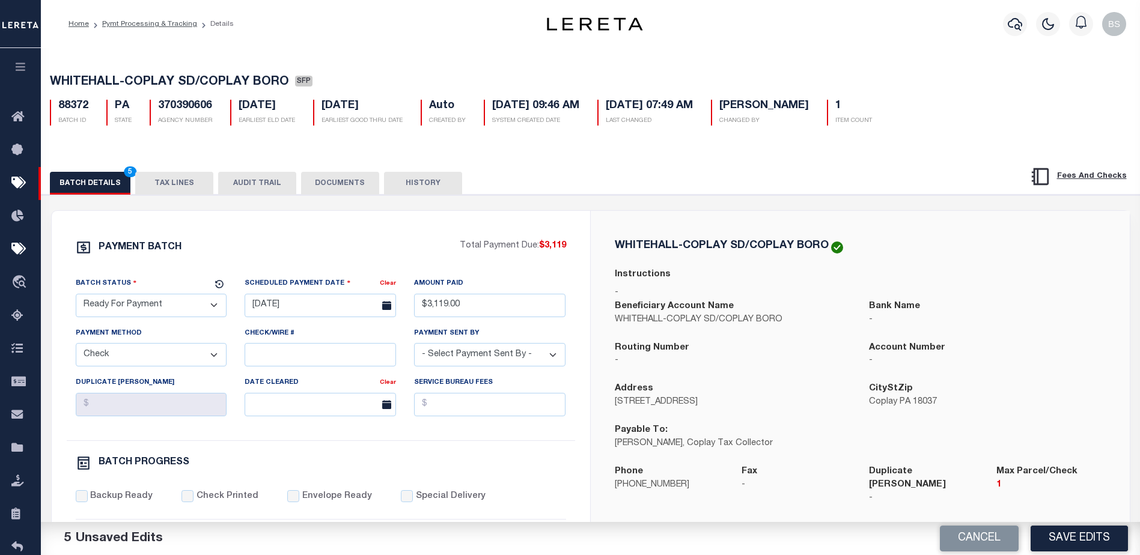
click at [414, 347] on select "- Select Payment Sent By - [PERSON_NAME] [PERSON_NAME] [PERSON_NAME] [PERSON_NA…" at bounding box center [489, 354] width 151 height 23
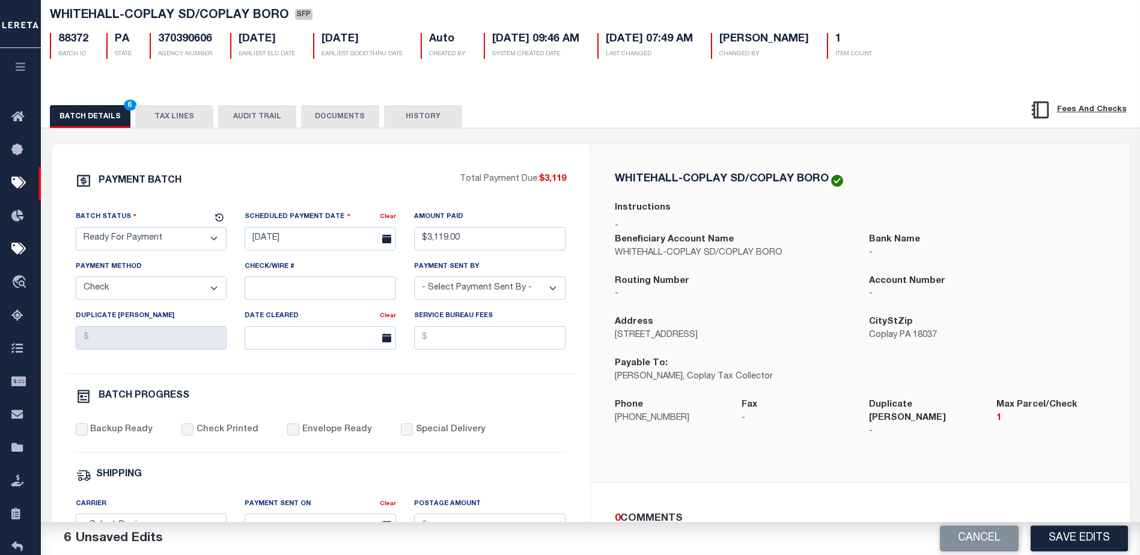
scroll to position [120, 0]
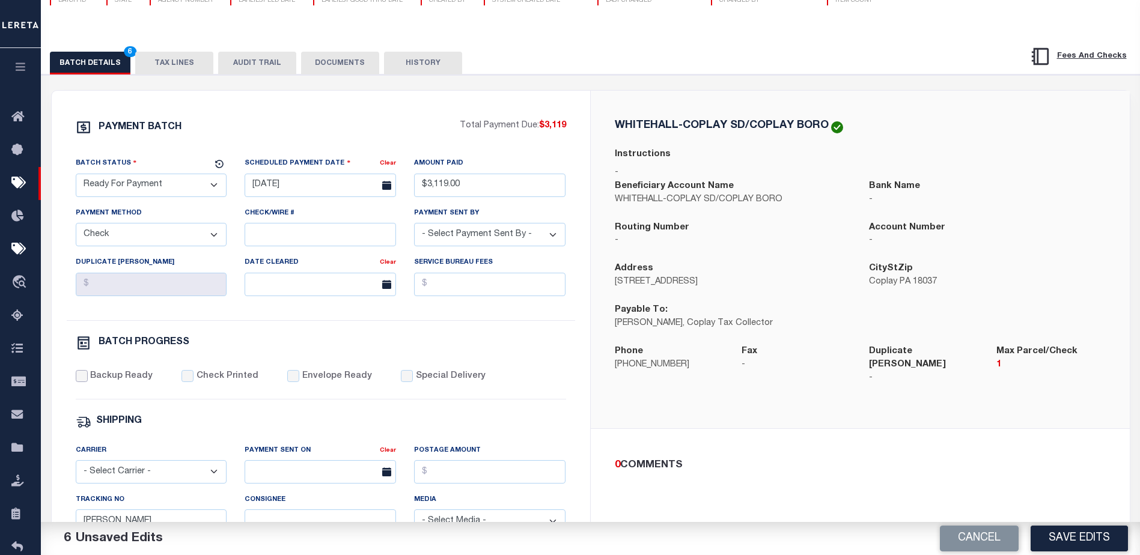
click at [78, 381] on input "Backup Ready" at bounding box center [82, 376] width 12 height 12
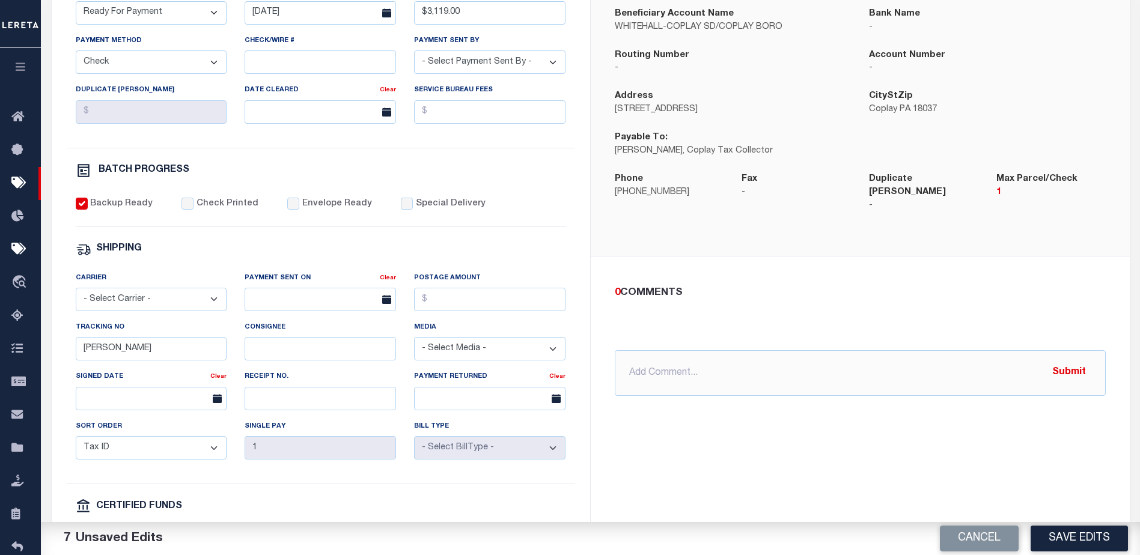
scroll to position [301, 0]
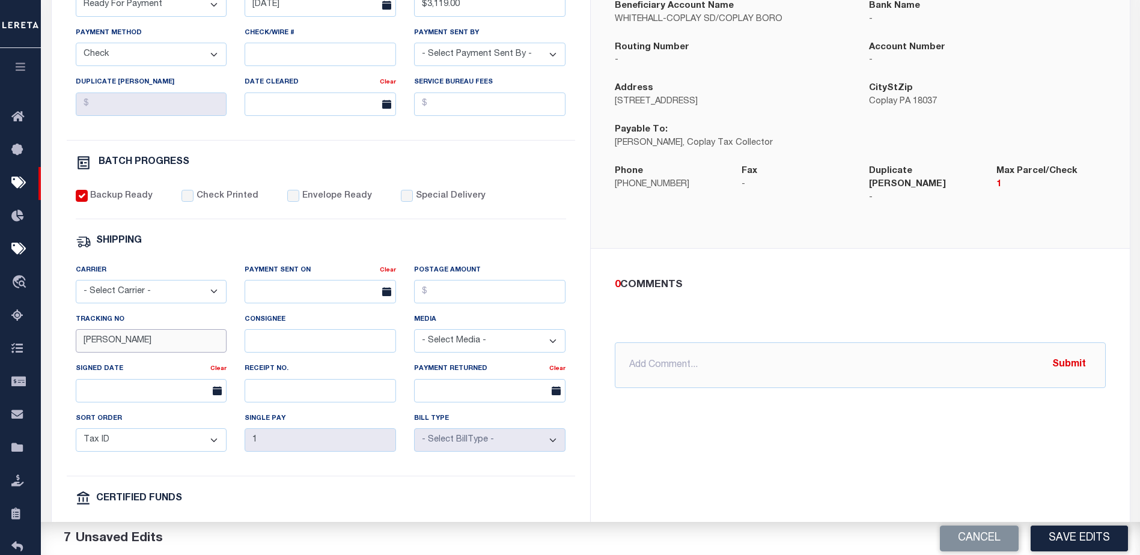
click at [150, 347] on input "[PERSON_NAME]" at bounding box center [151, 340] width 151 height 23
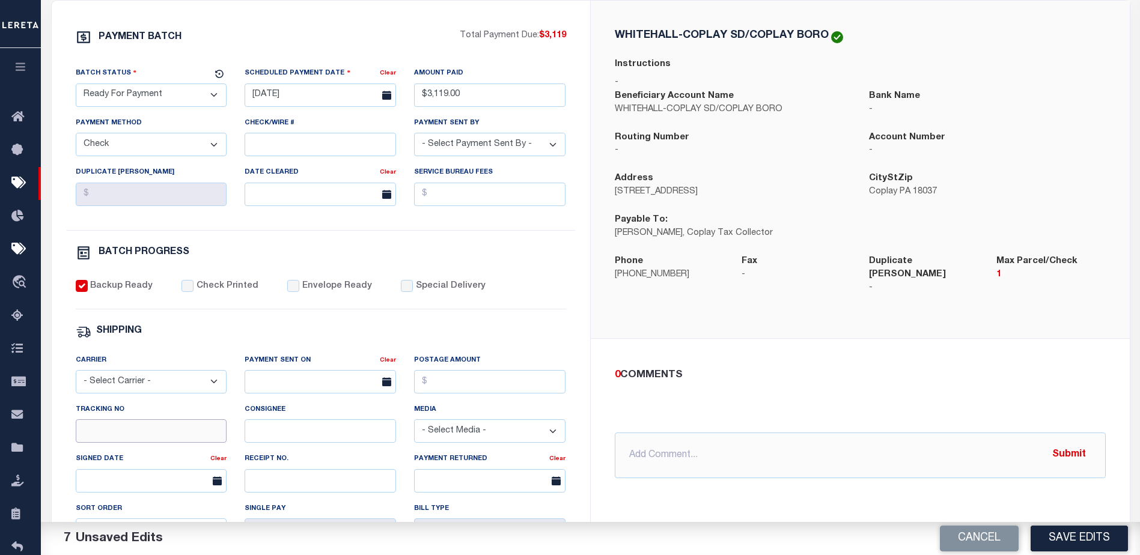
scroll to position [240, 0]
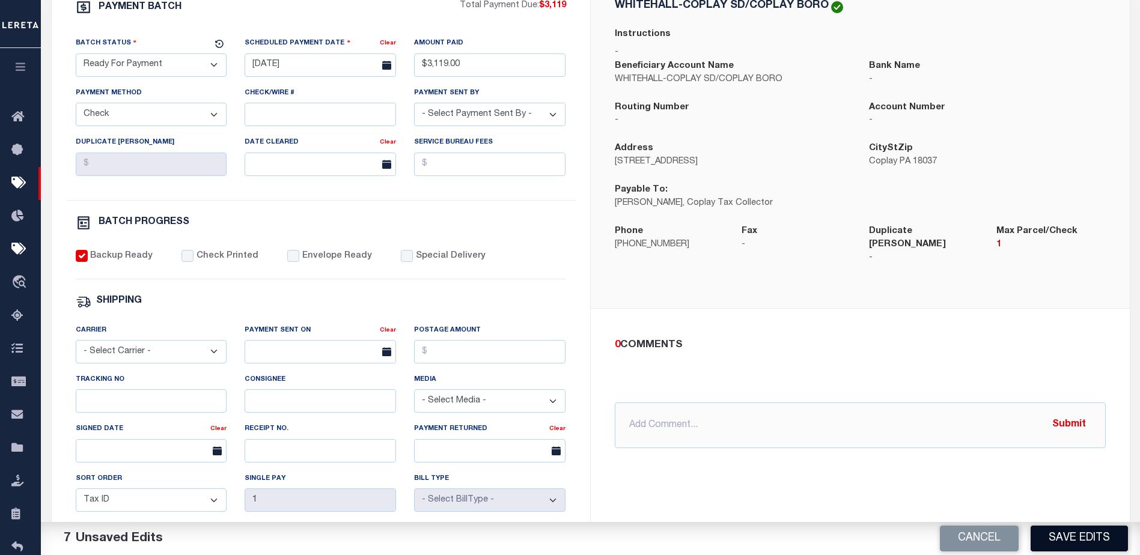
click at [1106, 543] on button "Save Edits" at bounding box center [1079, 539] width 97 height 26
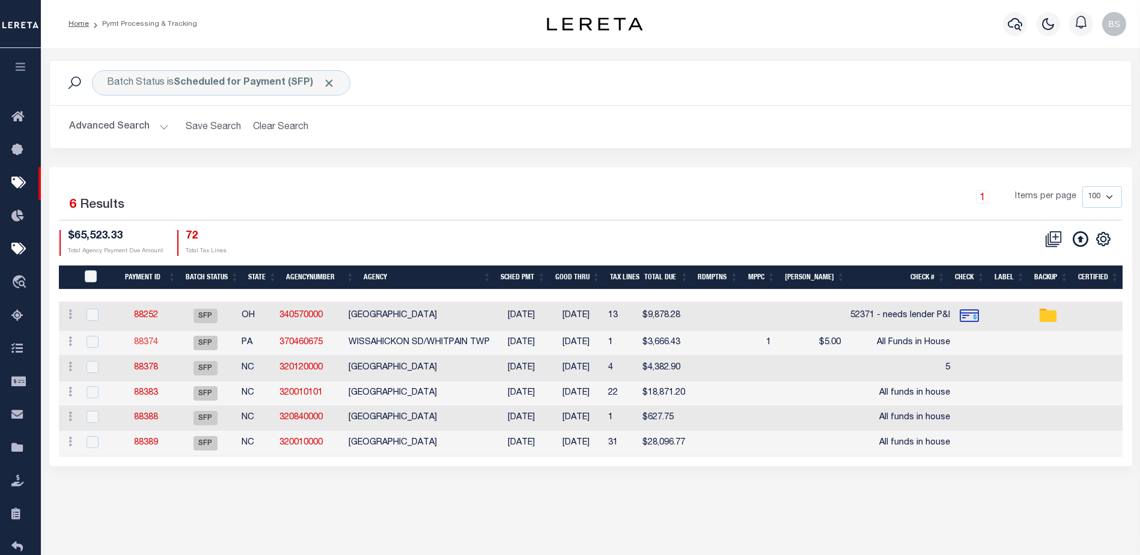
click at [155, 343] on link "88374" at bounding box center [146, 342] width 24 height 8
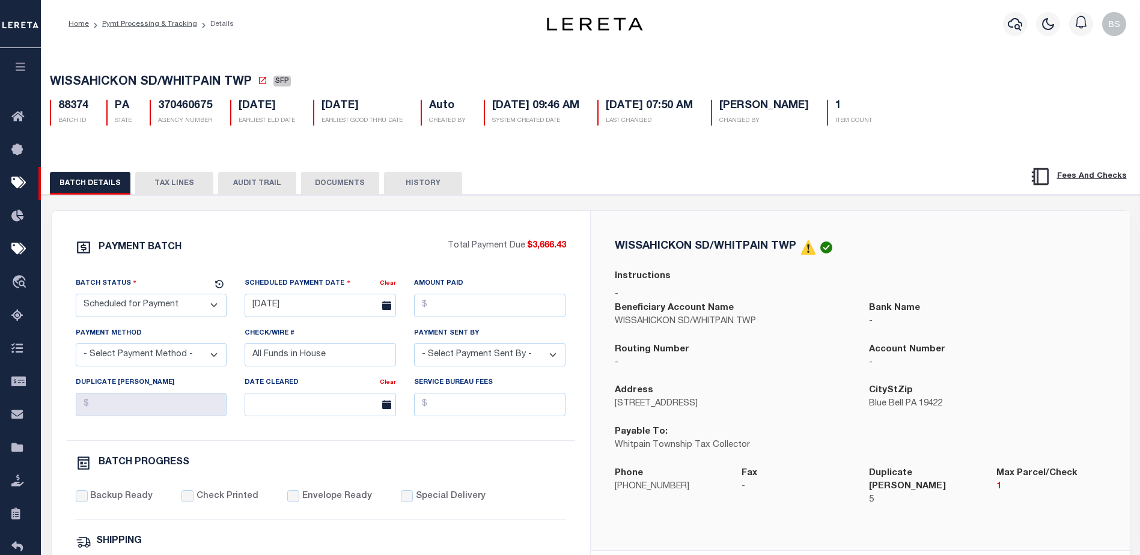
click at [185, 183] on button "TAX LINES" at bounding box center [174, 183] width 78 height 23
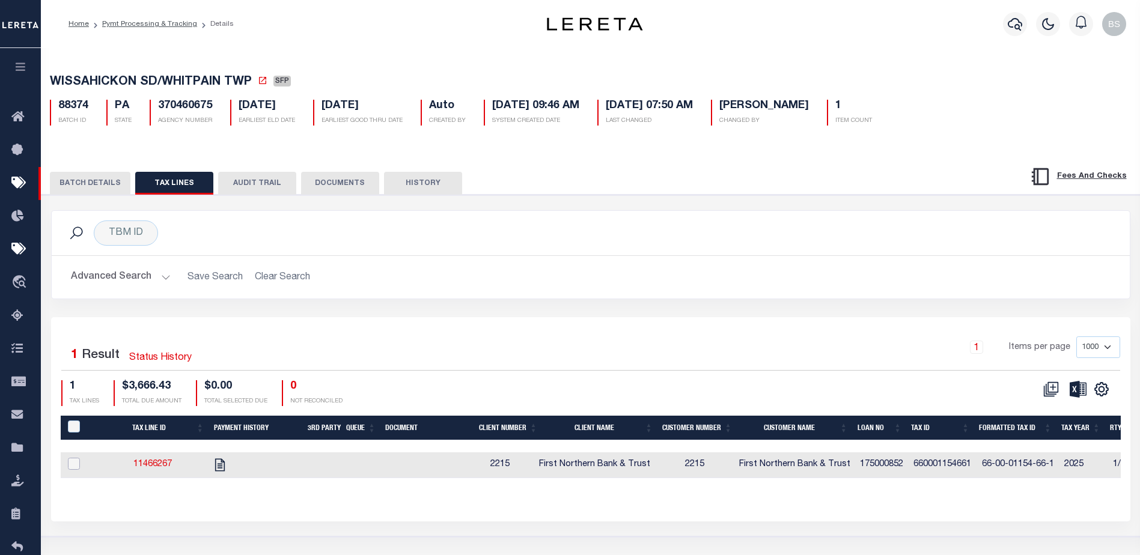
click at [72, 468] on input "checkbox" at bounding box center [74, 464] width 12 height 12
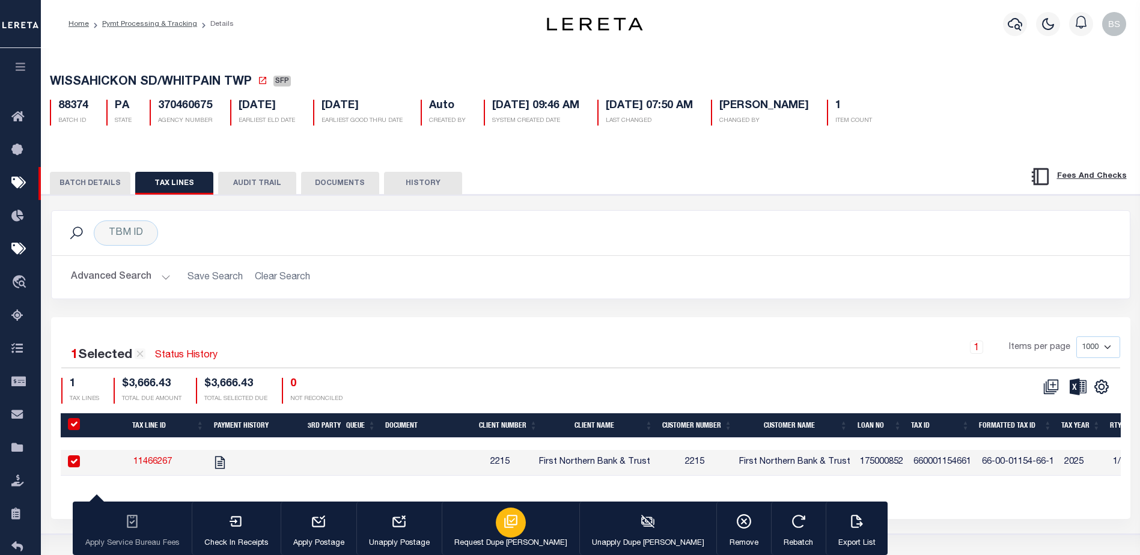
click at [496, 531] on div "button" at bounding box center [511, 523] width 30 height 30
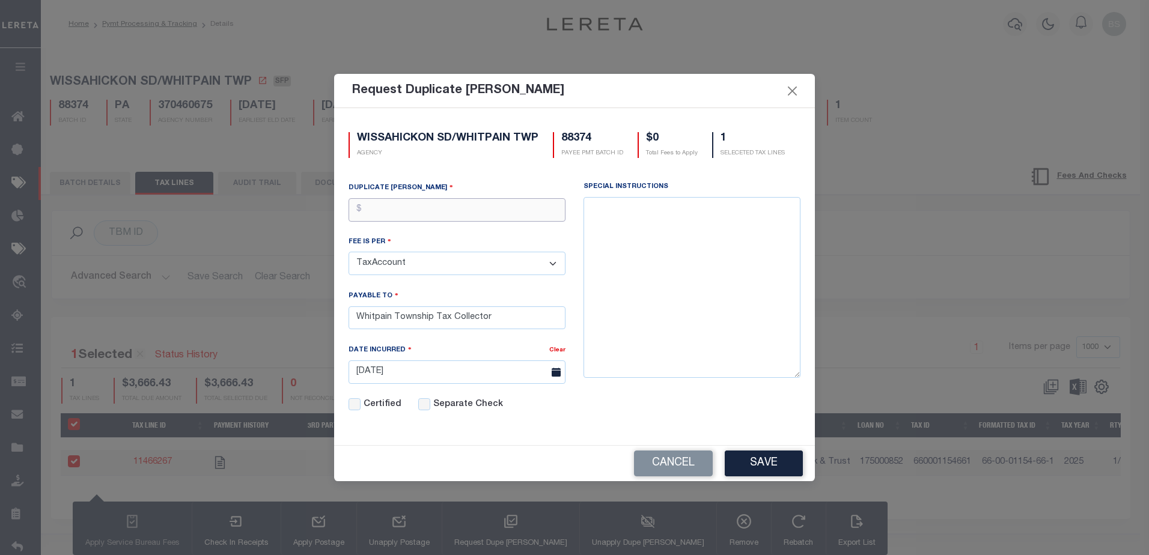
click at [408, 222] on input "text" at bounding box center [457, 209] width 217 height 23
click at [771, 477] on button "Save" at bounding box center [764, 464] width 78 height 26
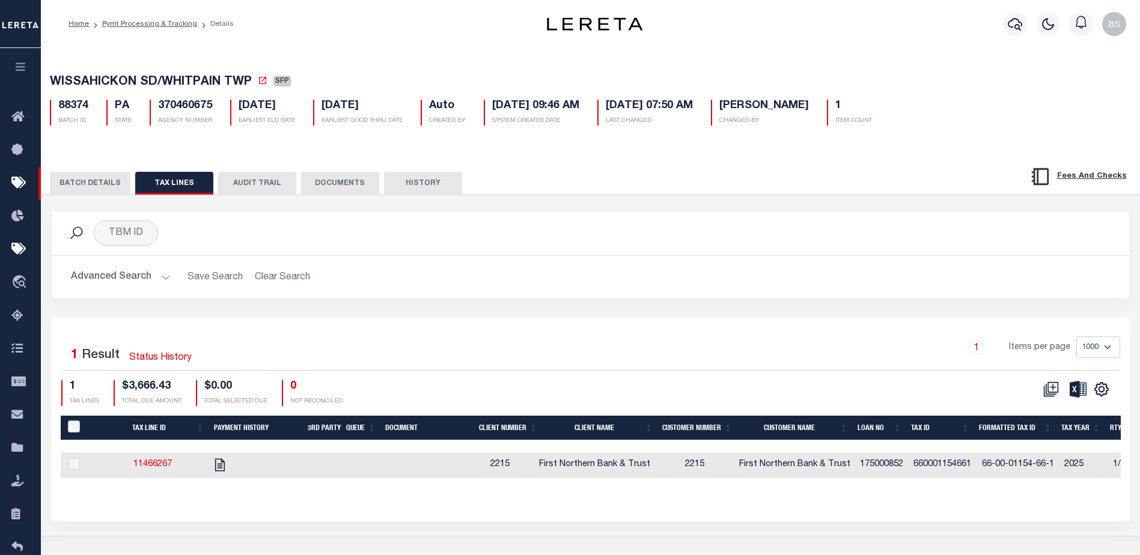
click at [93, 177] on button "BATCH DETAILS" at bounding box center [90, 183] width 81 height 23
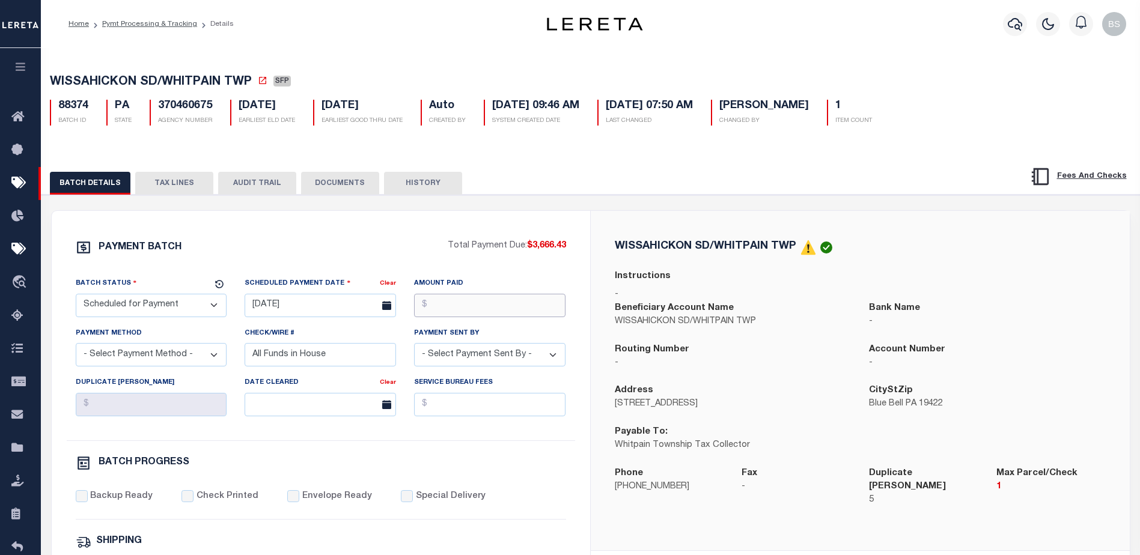
click at [467, 308] on input "Amount Paid" at bounding box center [489, 305] width 151 height 23
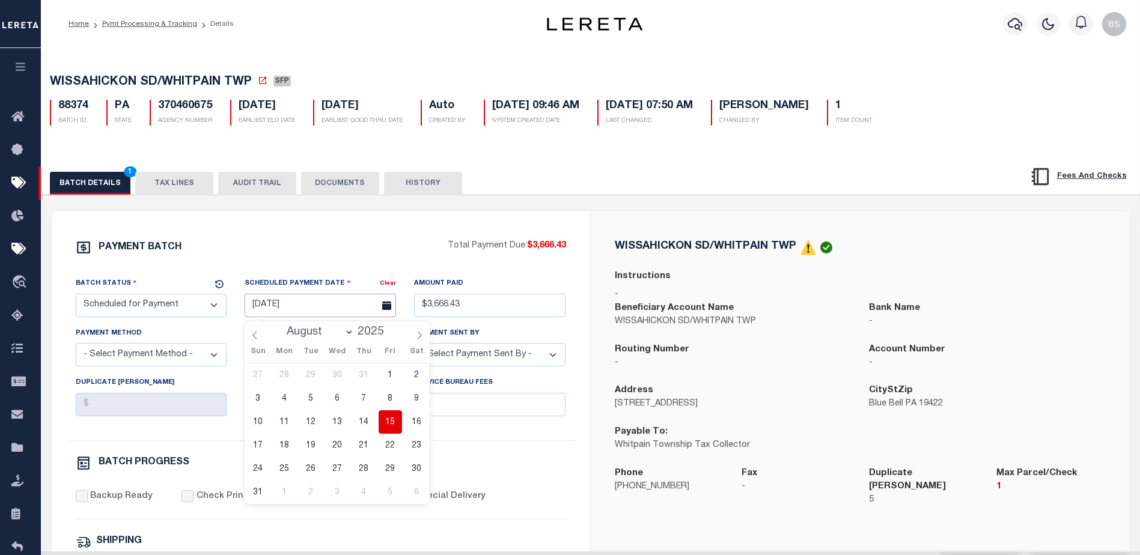
click at [286, 311] on input "[DATE]" at bounding box center [320, 305] width 151 height 23
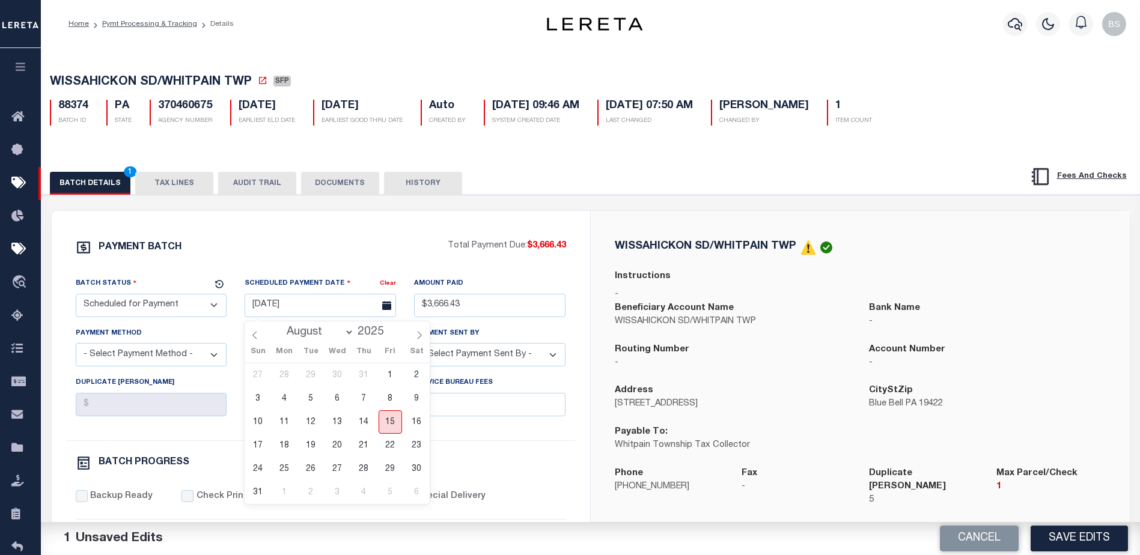
click at [399, 428] on span "15" at bounding box center [390, 422] width 23 height 23
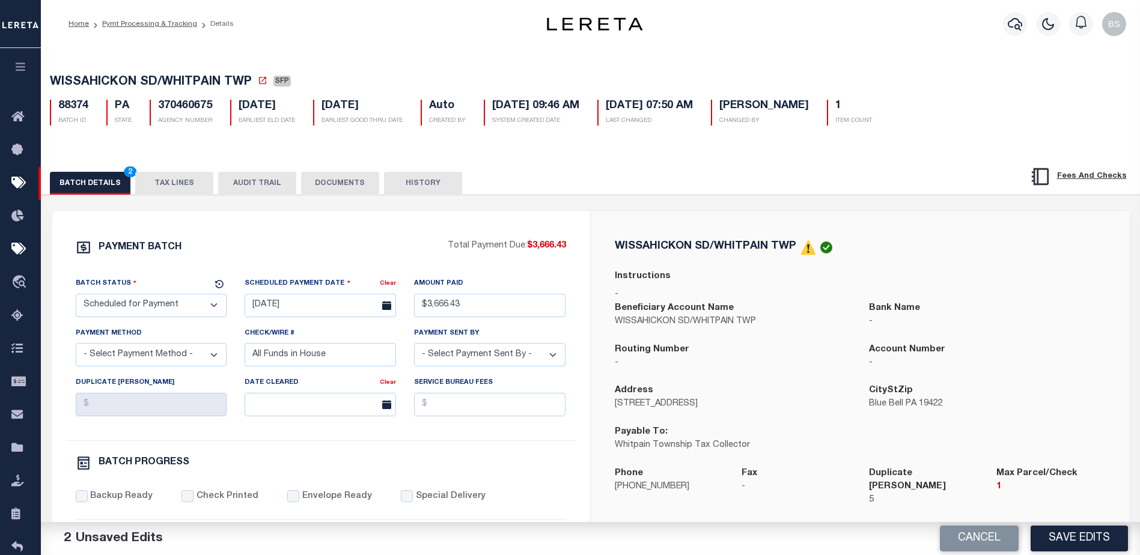
click at [177, 313] on select "- Select Status - Scheduled for Payment Ready For Payment Payment Sent Cleared …" at bounding box center [151, 305] width 151 height 23
click at [76, 296] on select "- Select Status - Scheduled for Payment Ready For Payment Payment Sent Cleared …" at bounding box center [151, 305] width 151 height 23
click at [204, 357] on select "- Select Payment Method - ACH Certified Check Check Direct Deposit Wire Transfer" at bounding box center [151, 354] width 151 height 23
click at [76, 347] on select "- Select Payment Method - ACH Certified Check Check Direct Deposit Wire Transfer" at bounding box center [151, 354] width 151 height 23
click at [351, 360] on input "All Funds in House" at bounding box center [320, 354] width 151 height 23
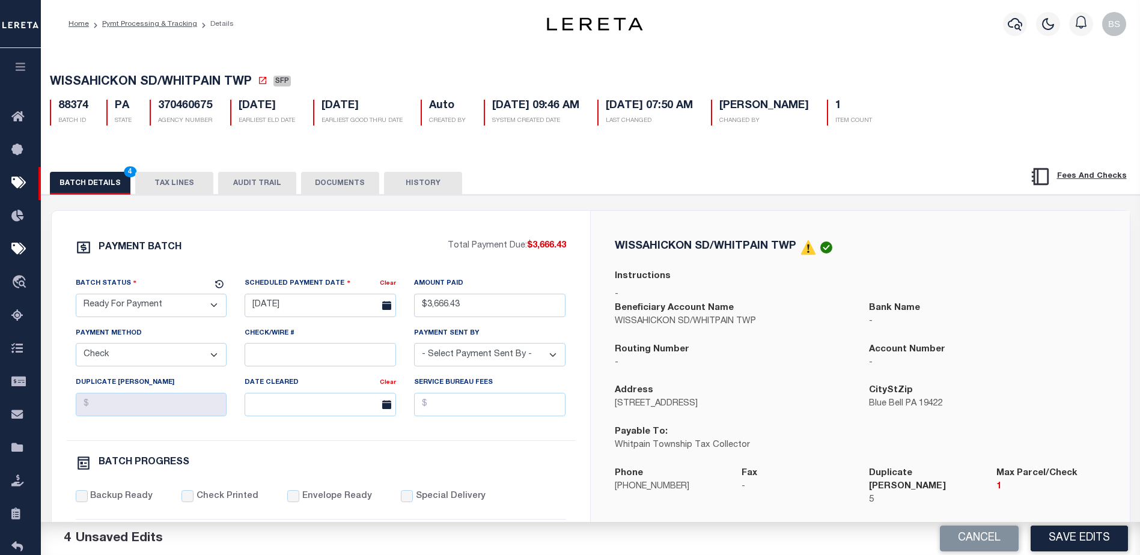
click at [542, 359] on select "- Select Payment Sent By - [PERSON_NAME] [PERSON_NAME] [PERSON_NAME] [PERSON_NA…" at bounding box center [489, 354] width 151 height 23
click at [414, 347] on select "- Select Payment Sent By - [PERSON_NAME] [PERSON_NAME] [PERSON_NAME] [PERSON_NA…" at bounding box center [489, 354] width 151 height 23
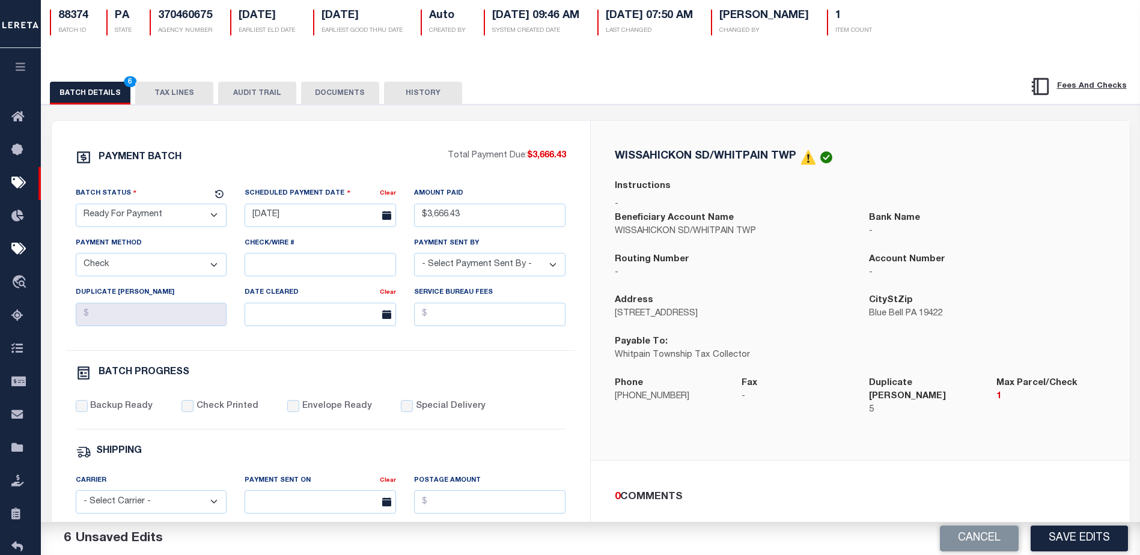
scroll to position [120, 0]
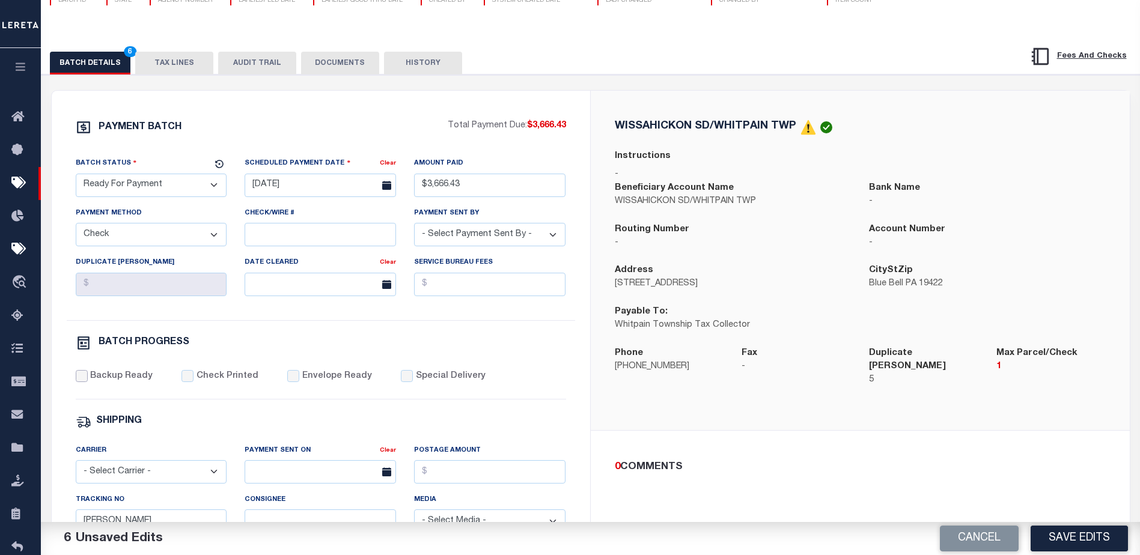
click at [86, 380] on input "Backup Ready" at bounding box center [82, 376] width 12 height 12
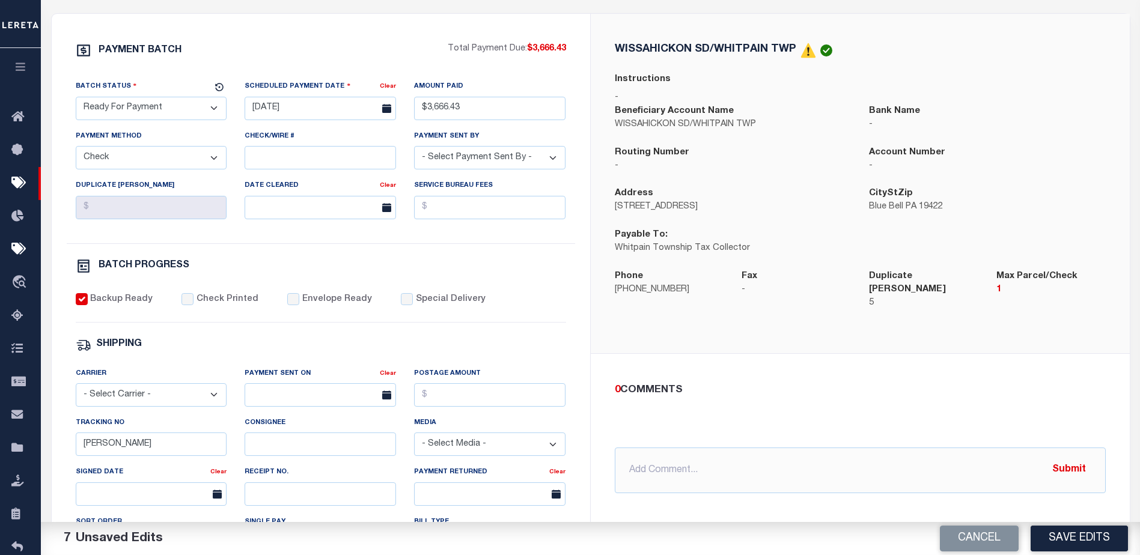
scroll to position [240, 0]
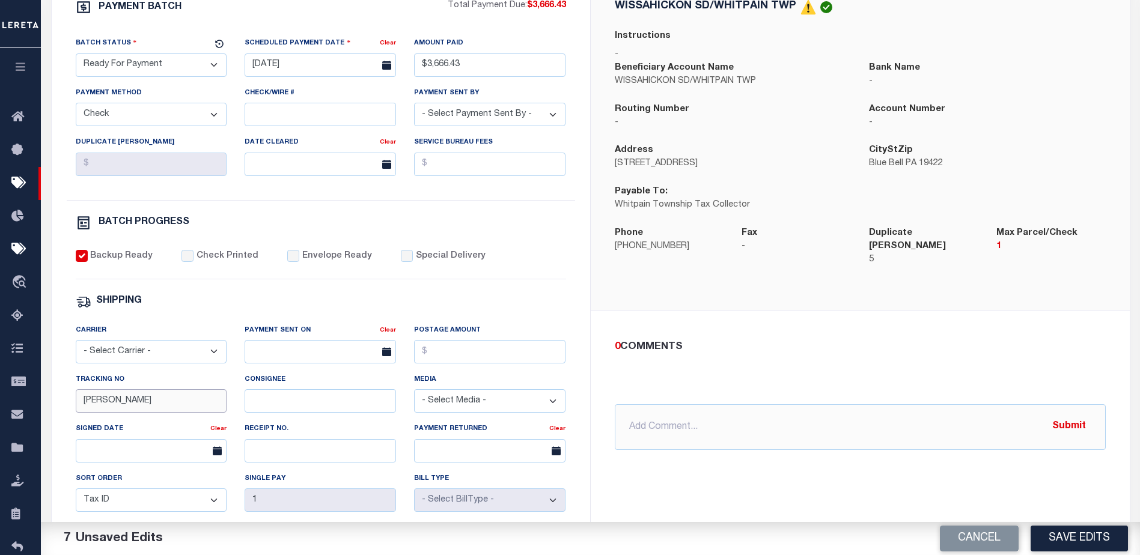
click at [216, 408] on input "[PERSON_NAME]" at bounding box center [151, 400] width 151 height 23
click at [635, 421] on input "text" at bounding box center [860, 428] width 491 height 46
click at [1080, 420] on button "Submit" at bounding box center [1069, 427] width 49 height 25
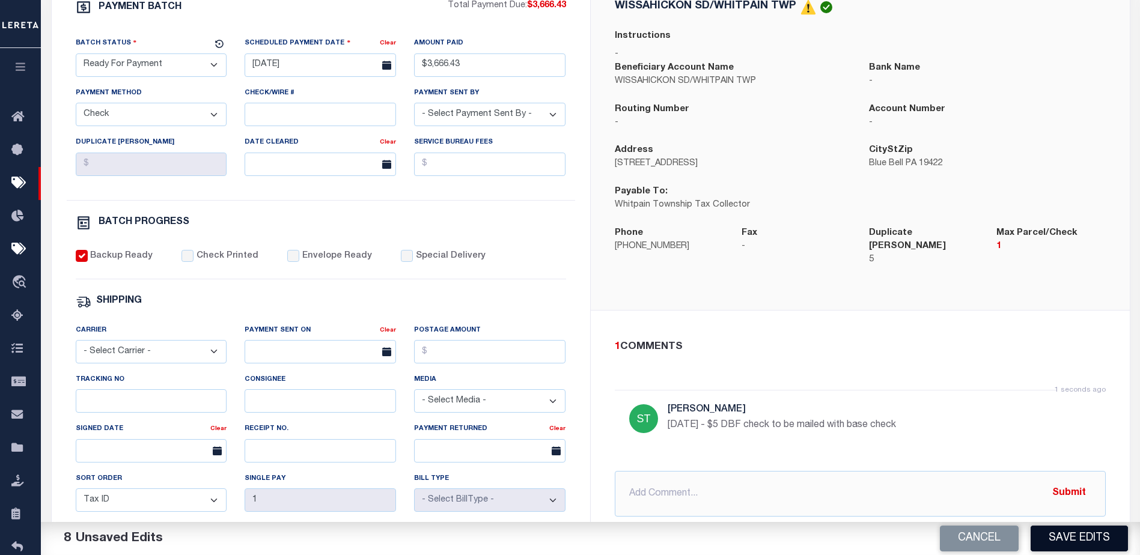
click at [1081, 538] on button "Save Edits" at bounding box center [1079, 539] width 97 height 26
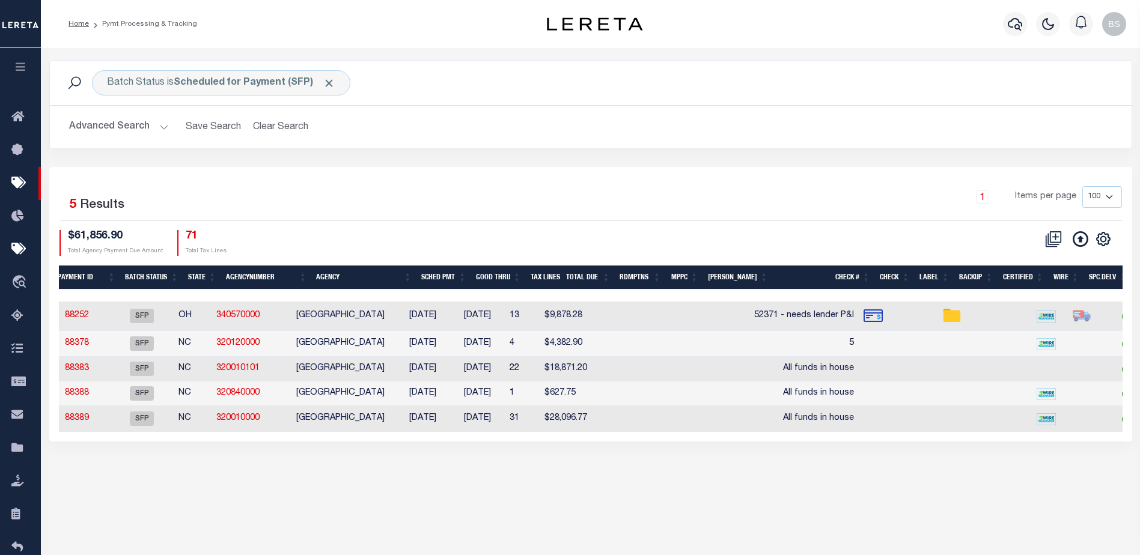
scroll to position [0, 108]
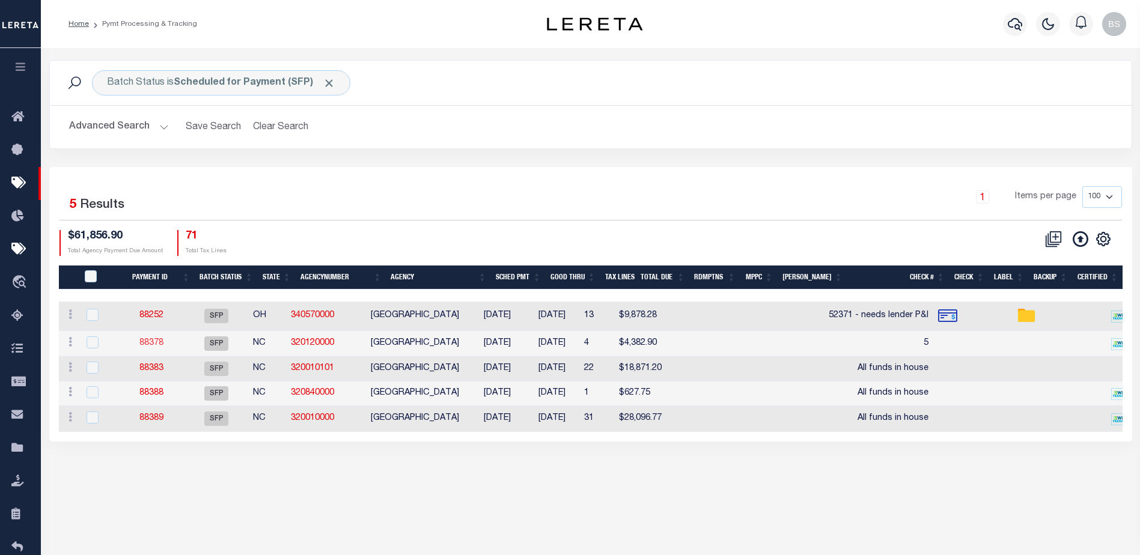
click at [153, 345] on link "88378" at bounding box center [151, 343] width 24 height 8
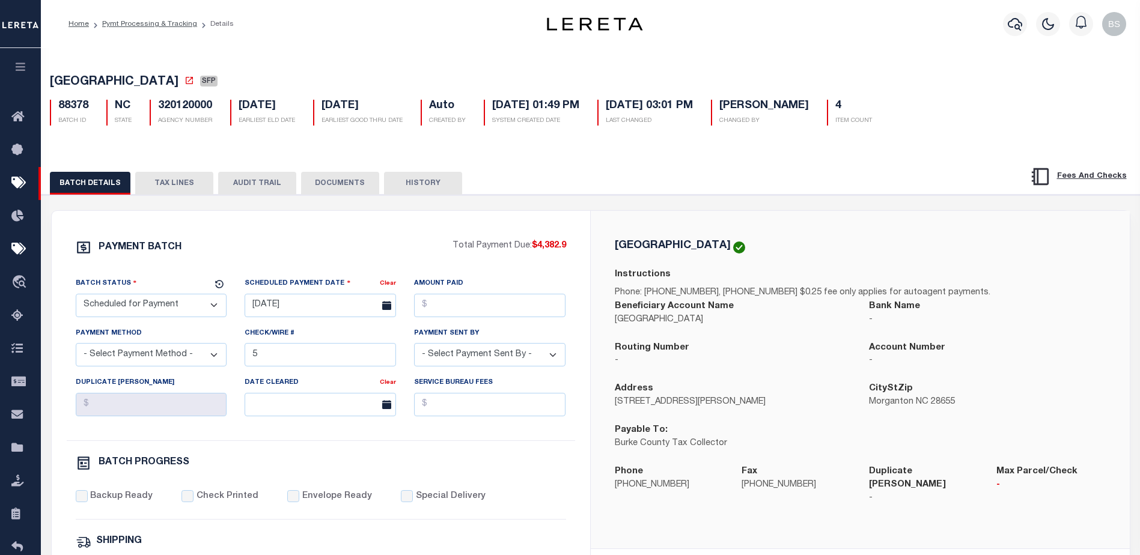
click at [77, 177] on button "BATCH DETAILS" at bounding box center [90, 183] width 81 height 23
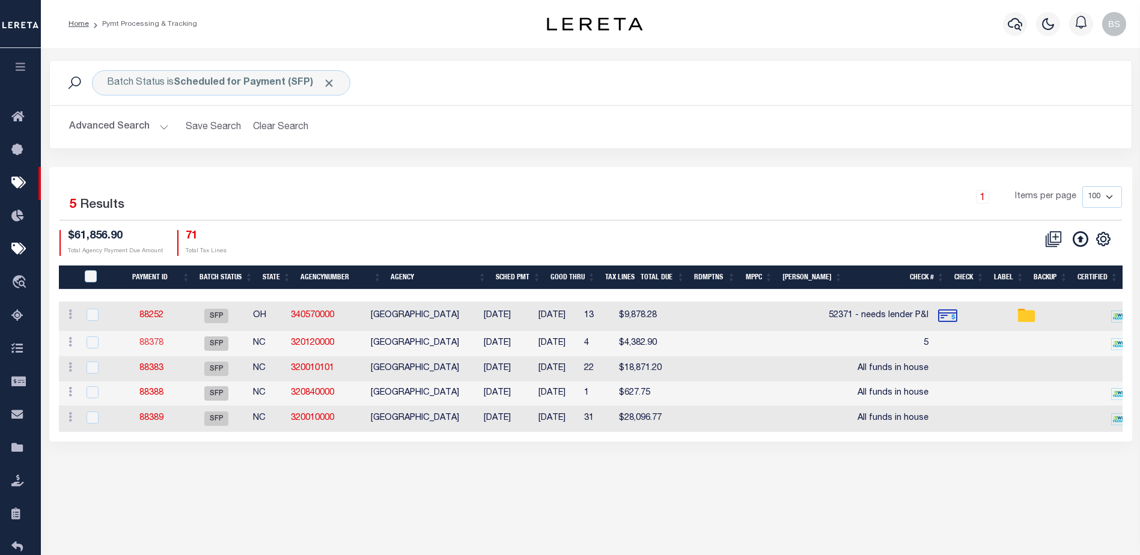
click at [163, 346] on link "88378" at bounding box center [151, 343] width 24 height 8
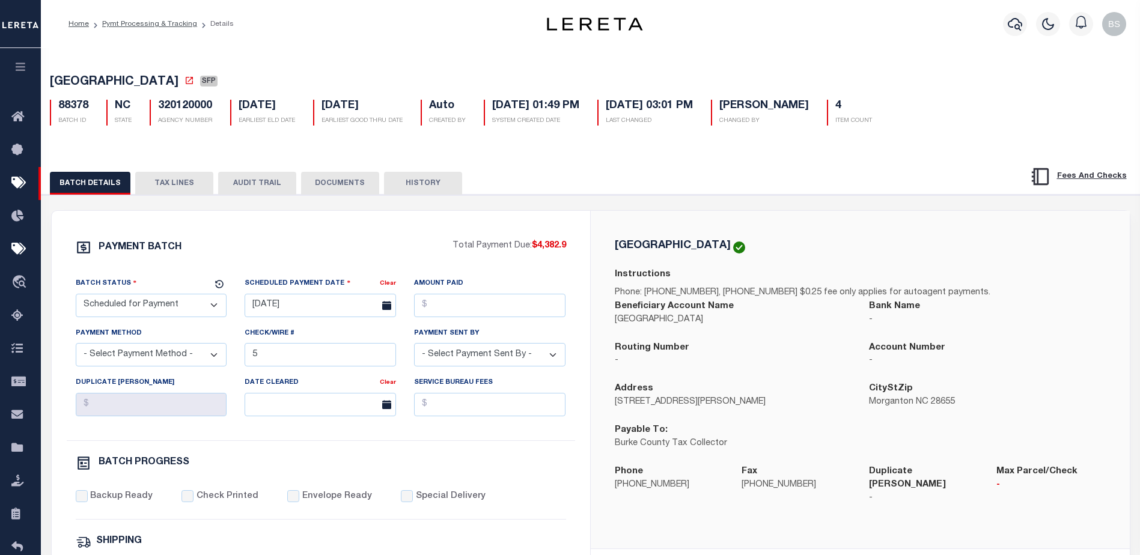
click at [180, 310] on select "- Select Status - Scheduled for Payment Ready For Payment Payment Sent Cleared …" at bounding box center [151, 305] width 151 height 23
click at [76, 296] on select "- Select Status - Scheduled for Payment Ready For Payment Payment Sent Cleared …" at bounding box center [151, 305] width 151 height 23
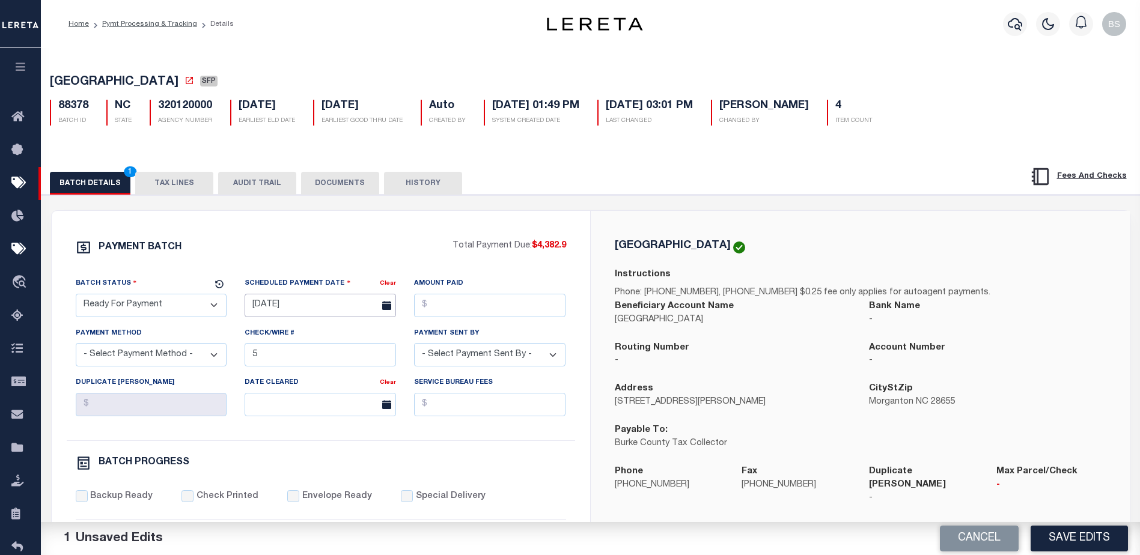
click at [271, 305] on input "[DATE]" at bounding box center [320, 305] width 151 height 23
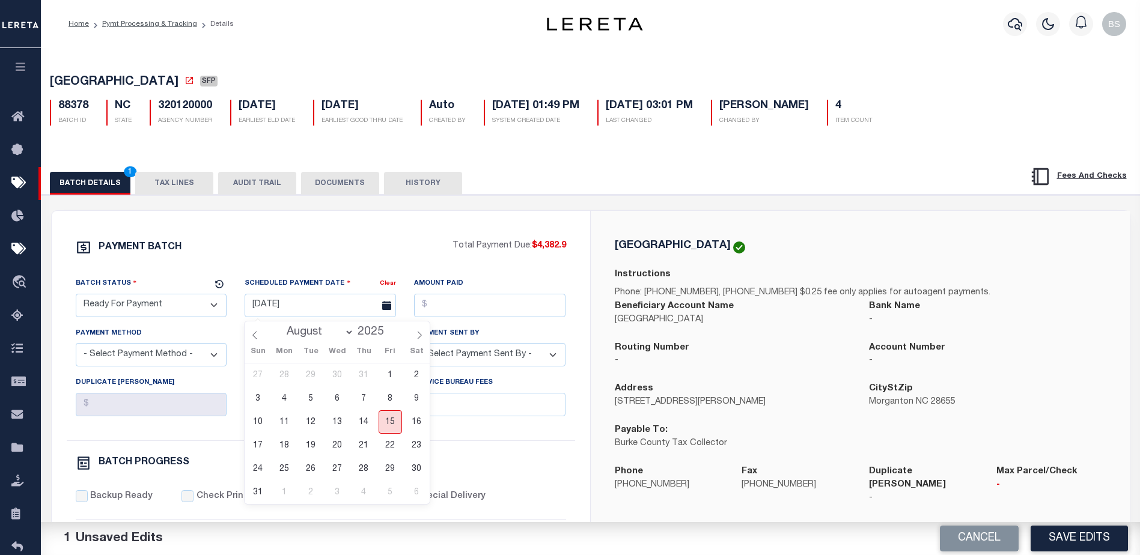
drag, startPoint x: 389, startPoint y: 424, endPoint x: 405, endPoint y: 389, distance: 37.7
click at [391, 421] on span "15" at bounding box center [390, 422] width 23 height 23
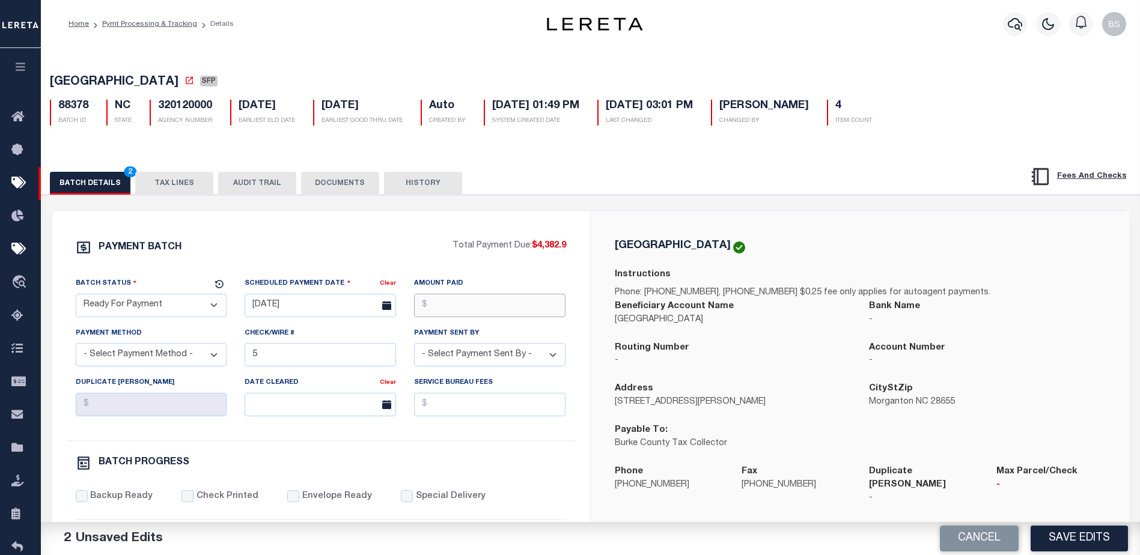
click at [451, 307] on input "Amount Paid" at bounding box center [489, 305] width 151 height 23
click at [182, 356] on select "- Select Payment Method - ACH Certified Check Check Direct Deposit Wire Transfer" at bounding box center [151, 354] width 151 height 23
click at [76, 347] on select "- Select Payment Method - ACH Certified Check Check Direct Deposit Wire Transfer" at bounding box center [151, 354] width 151 height 23
click at [353, 355] on input "5" at bounding box center [320, 354] width 151 height 23
click at [543, 361] on select "- Select Payment Sent By - [PERSON_NAME] [PERSON_NAME] [PERSON_NAME] [PERSON_NA…" at bounding box center [489, 354] width 151 height 23
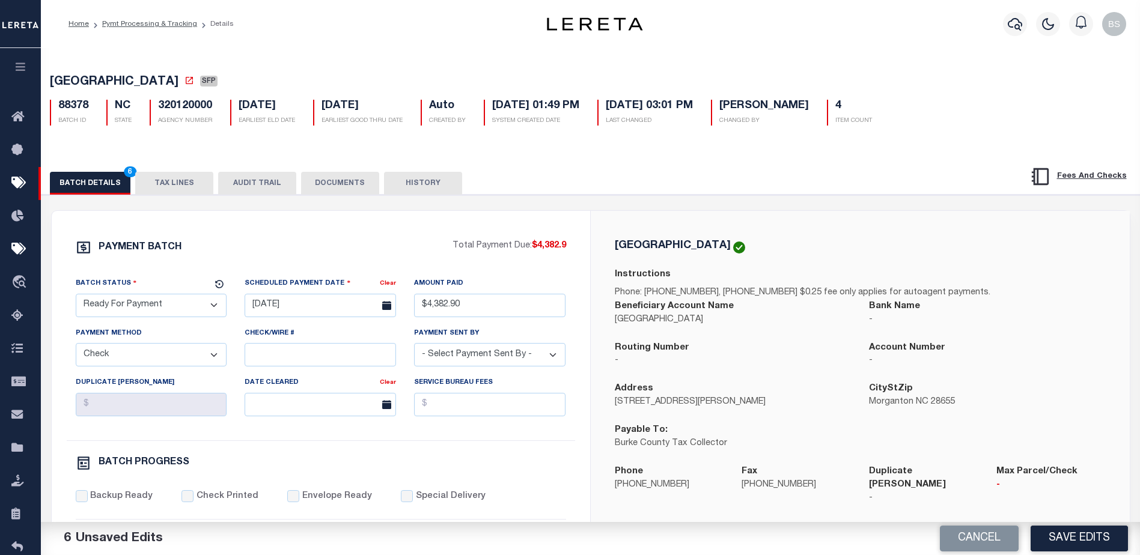
click at [462, 353] on select "- Select Payment Sent By - [PERSON_NAME] [PERSON_NAME] [PERSON_NAME] [PERSON_NA…" at bounding box center [489, 354] width 151 height 23
click at [83, 497] on input "Backup Ready" at bounding box center [82, 496] width 12 height 12
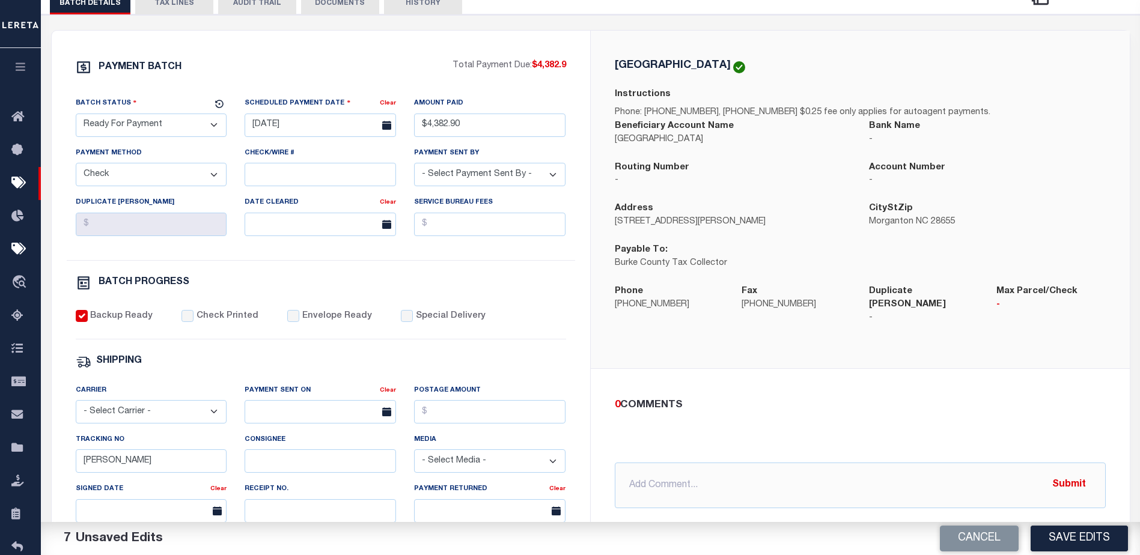
scroll to position [240, 0]
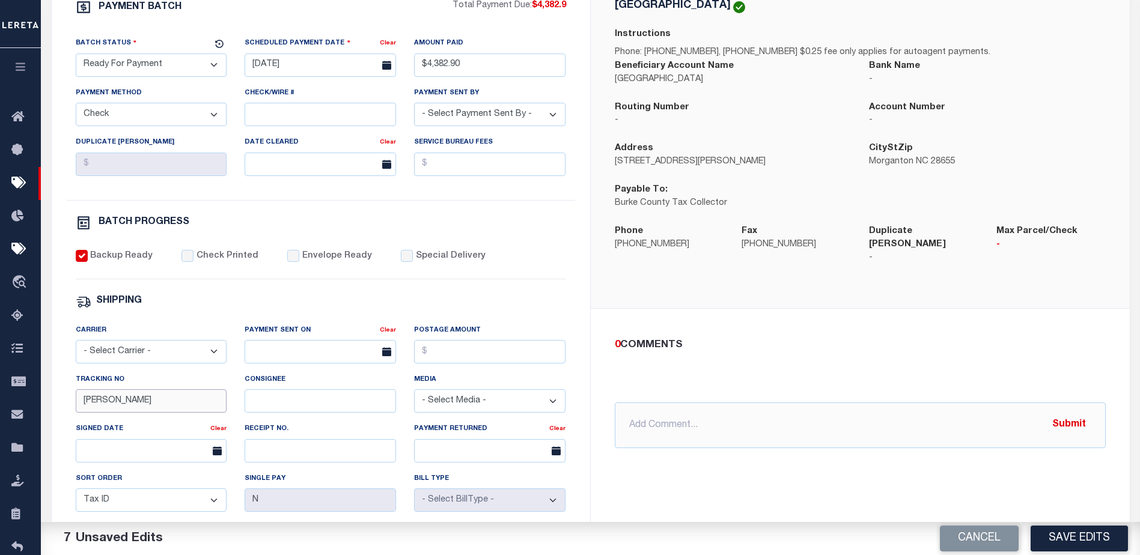
click at [182, 413] on input "[PERSON_NAME]" at bounding box center [151, 400] width 151 height 23
click at [1080, 533] on button "Save Edits" at bounding box center [1079, 539] width 97 height 26
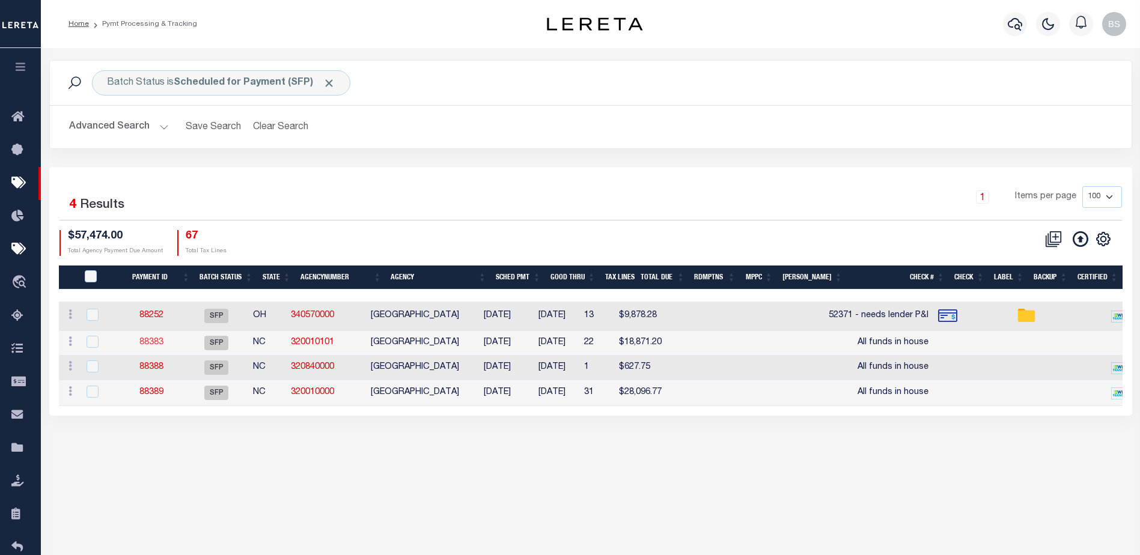
click at [163, 345] on link "88383" at bounding box center [151, 342] width 24 height 8
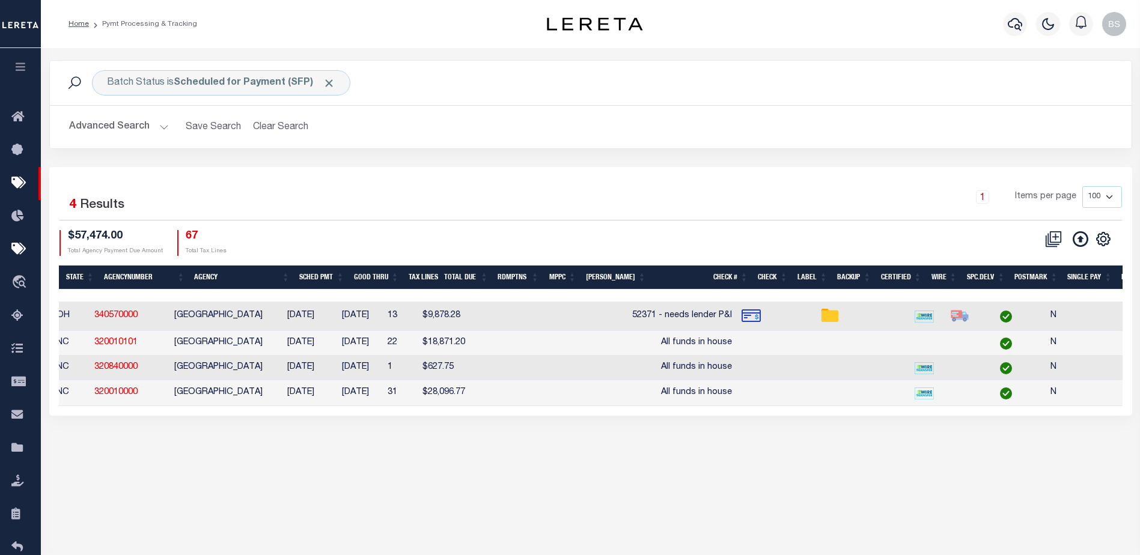
scroll to position [0, 301]
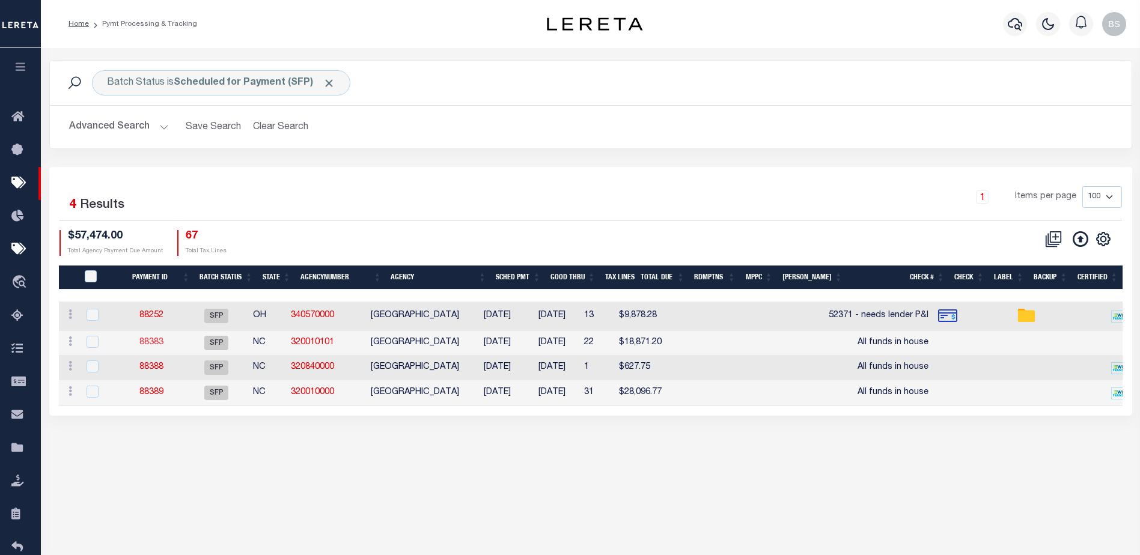
click at [154, 343] on link "88383" at bounding box center [151, 342] width 24 height 8
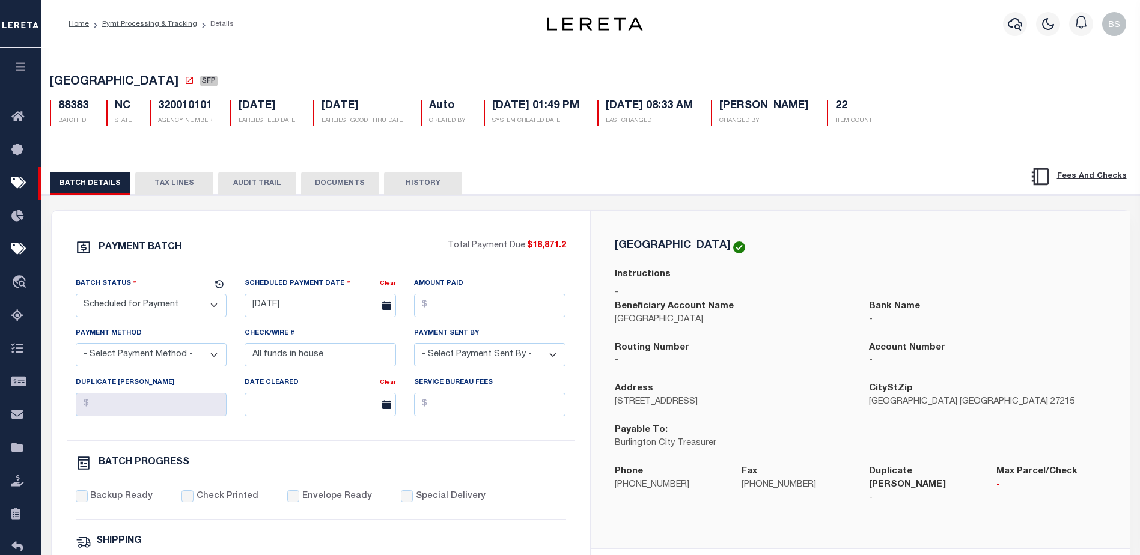
click at [152, 308] on select "- Select Status - Scheduled for Payment Ready For Payment Payment Sent Cleared …" at bounding box center [151, 305] width 151 height 23
click at [76, 296] on select "- Select Status - Scheduled for Payment Ready For Payment Payment Sent Cleared …" at bounding box center [151, 305] width 151 height 23
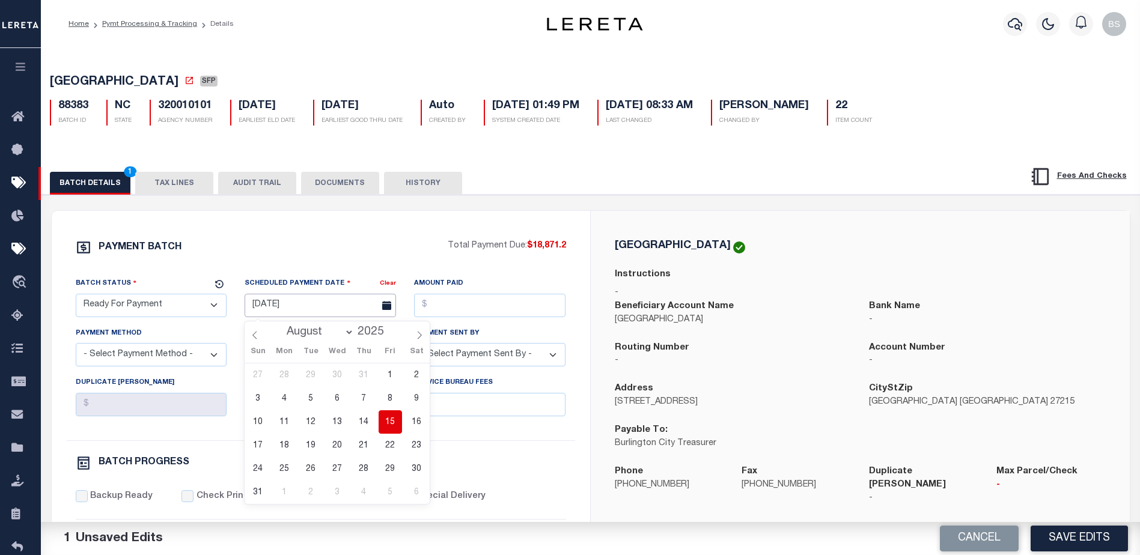
drag, startPoint x: 272, startPoint y: 308, endPoint x: 279, endPoint y: 313, distance: 8.5
click at [273, 308] on input "[DATE]" at bounding box center [320, 305] width 151 height 23
drag, startPoint x: 395, startPoint y: 427, endPoint x: 396, endPoint y: 416, distance: 10.8
click at [395, 424] on span "15" at bounding box center [390, 422] width 23 height 23
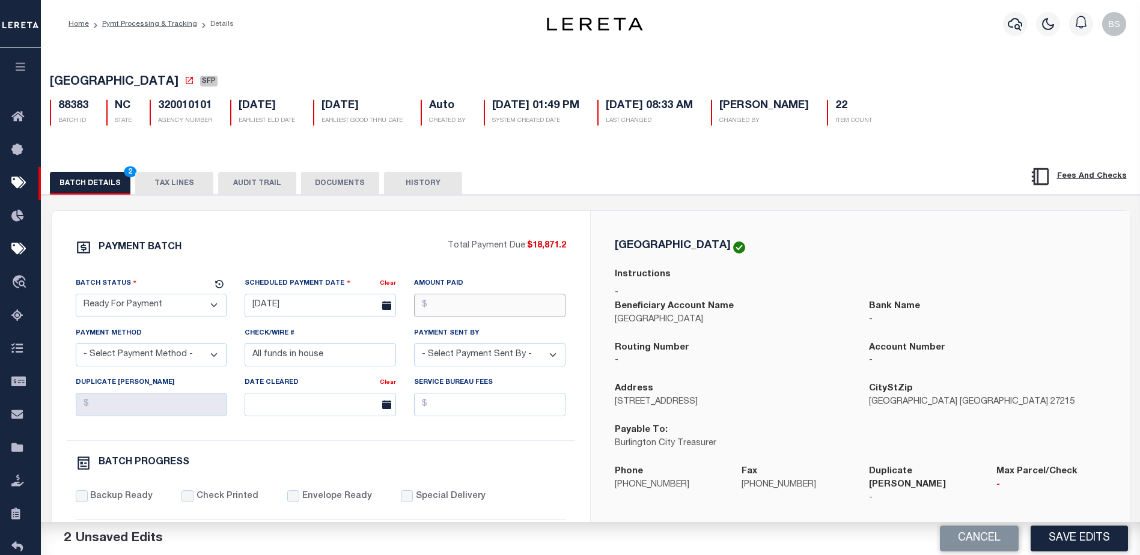
click at [475, 307] on input "Amount Paid" at bounding box center [489, 305] width 151 height 23
click at [144, 356] on select "- Select Payment Method - ACH Certified Check Check Direct Deposit Wire Transfer" at bounding box center [151, 354] width 151 height 23
click at [76, 347] on select "- Select Payment Method - ACH Certified Check Check Direct Deposit Wire Transfer" at bounding box center [151, 354] width 151 height 23
click at [371, 358] on input "All funds in house" at bounding box center [320, 354] width 151 height 23
click at [542, 364] on select "- Select Payment Sent By - [PERSON_NAME] [PERSON_NAME] [PERSON_NAME] [PERSON_NA…" at bounding box center [489, 354] width 151 height 23
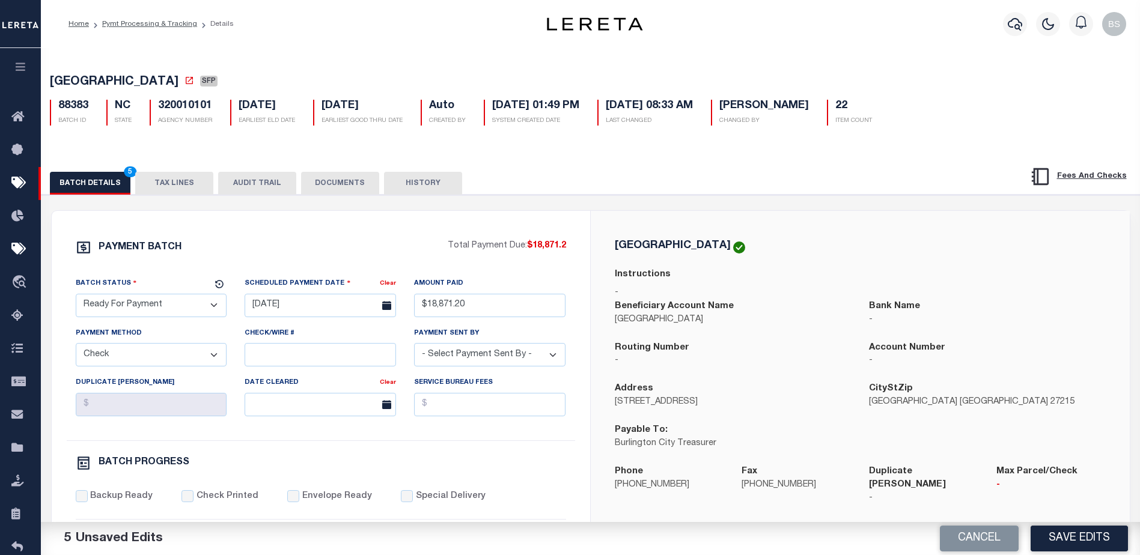
click at [414, 347] on select "- Select Payment Sent By - [PERSON_NAME] [PERSON_NAME] [PERSON_NAME] [PERSON_NA…" at bounding box center [489, 354] width 151 height 23
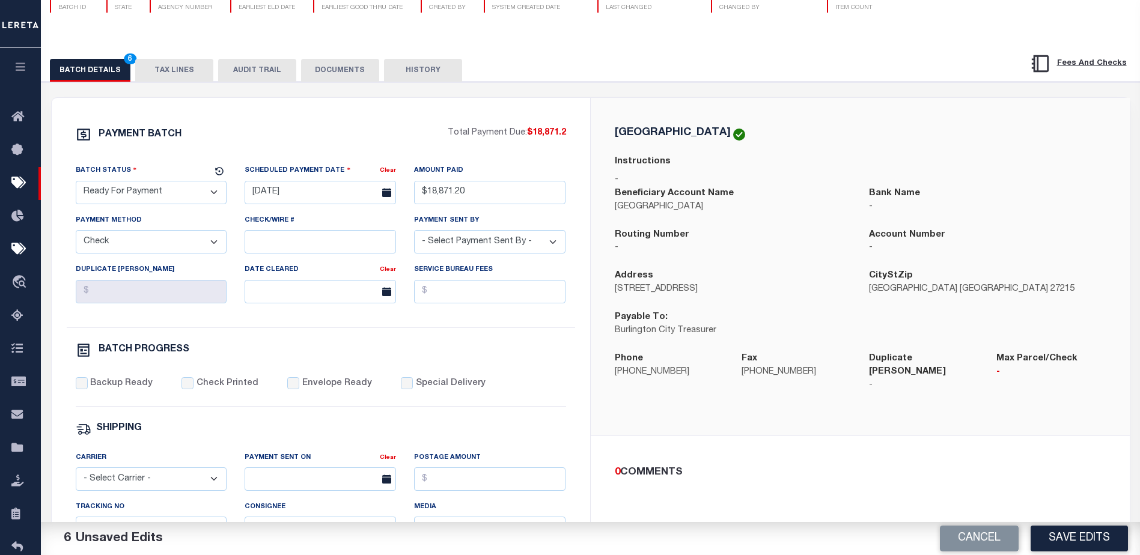
scroll to position [120, 0]
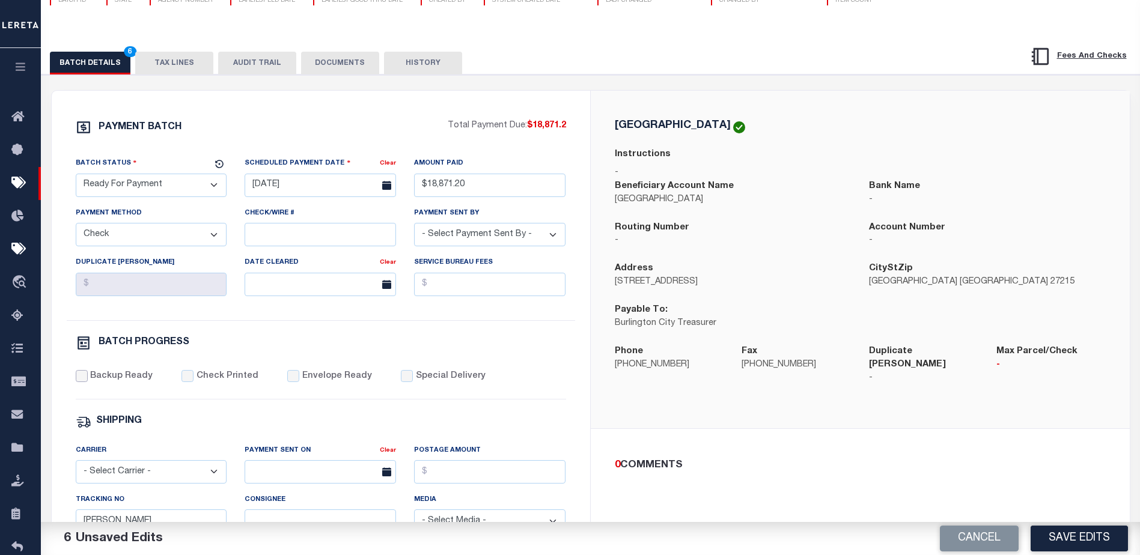
click at [80, 378] on input "Backup Ready" at bounding box center [82, 376] width 12 height 12
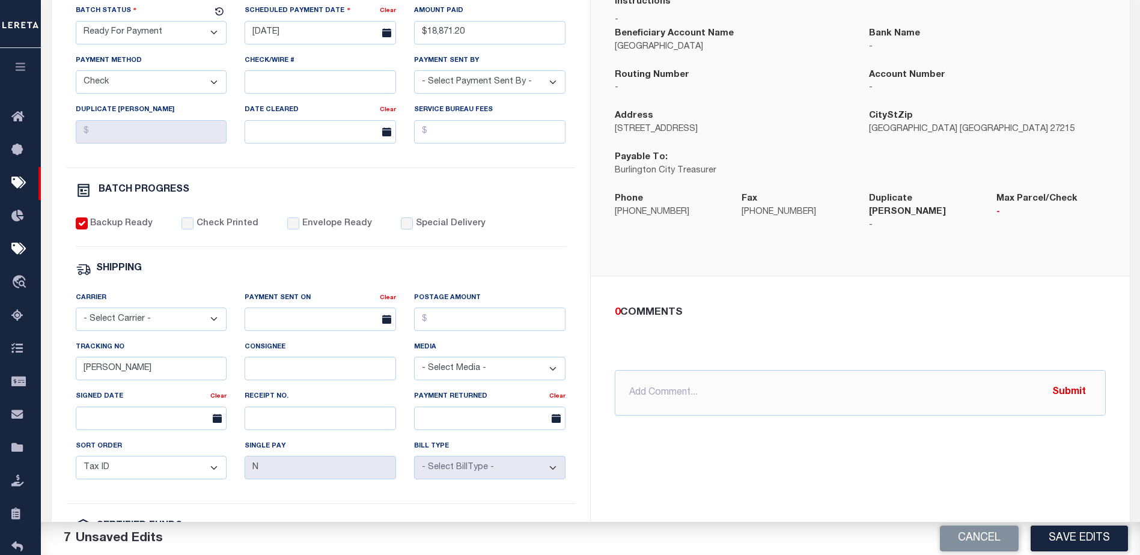
scroll to position [301, 0]
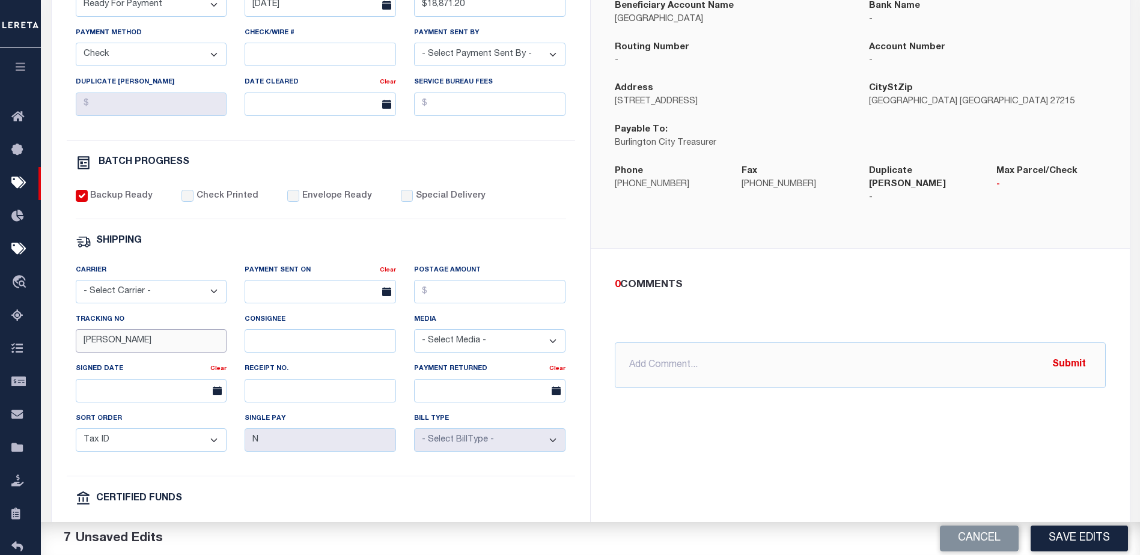
click at [133, 352] on input "[PERSON_NAME]" at bounding box center [151, 340] width 151 height 23
click at [1095, 536] on button "Save Edits" at bounding box center [1079, 539] width 97 height 26
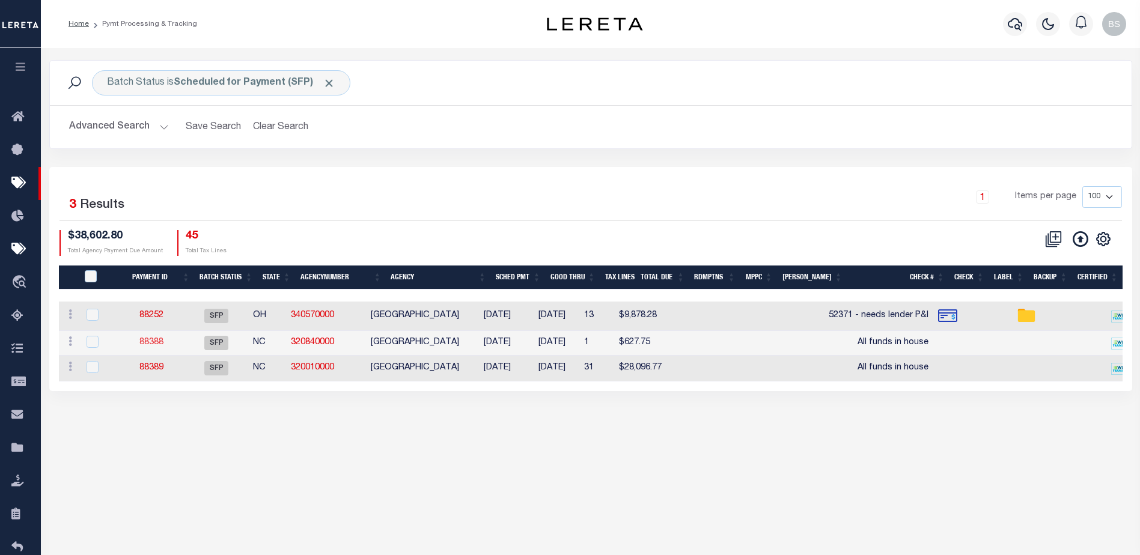
click at [157, 346] on link "88388" at bounding box center [151, 342] width 24 height 8
click at [153, 341] on link "88388" at bounding box center [151, 342] width 24 height 8
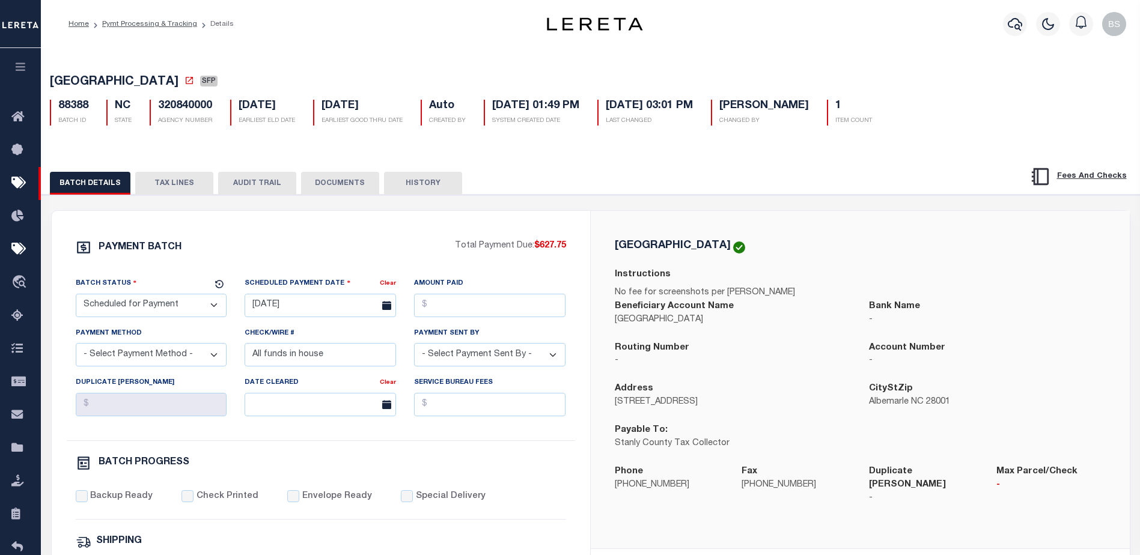
click at [136, 307] on select "- Select Status - Scheduled for Payment Ready For Payment Payment Sent Cleared …" at bounding box center [151, 305] width 151 height 23
click at [76, 296] on select "- Select Status - Scheduled for Payment Ready For Payment Payment Sent Cleared …" at bounding box center [151, 305] width 151 height 23
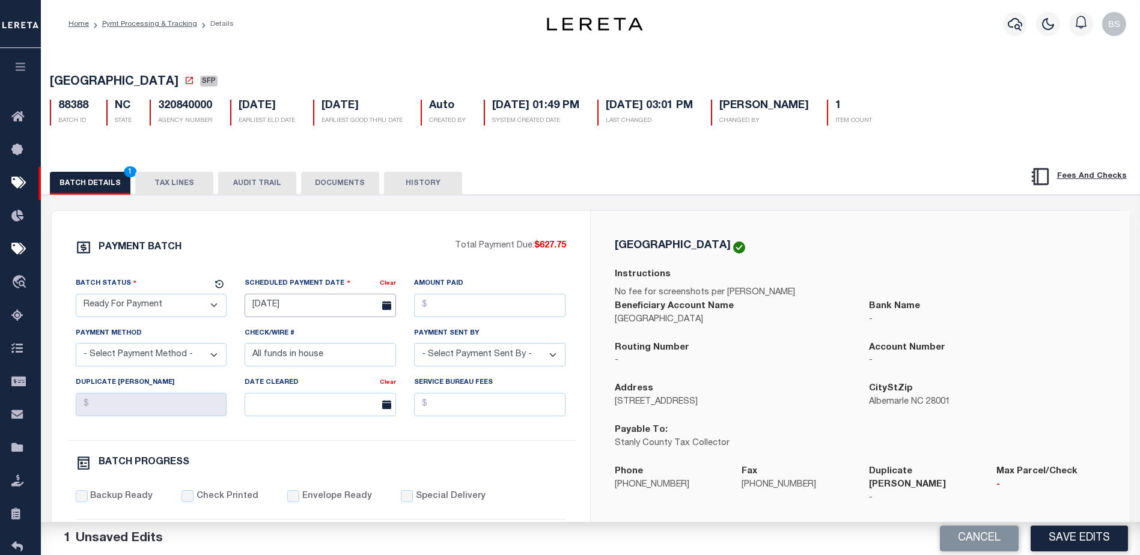
click at [265, 306] on input "[DATE]" at bounding box center [320, 305] width 151 height 23
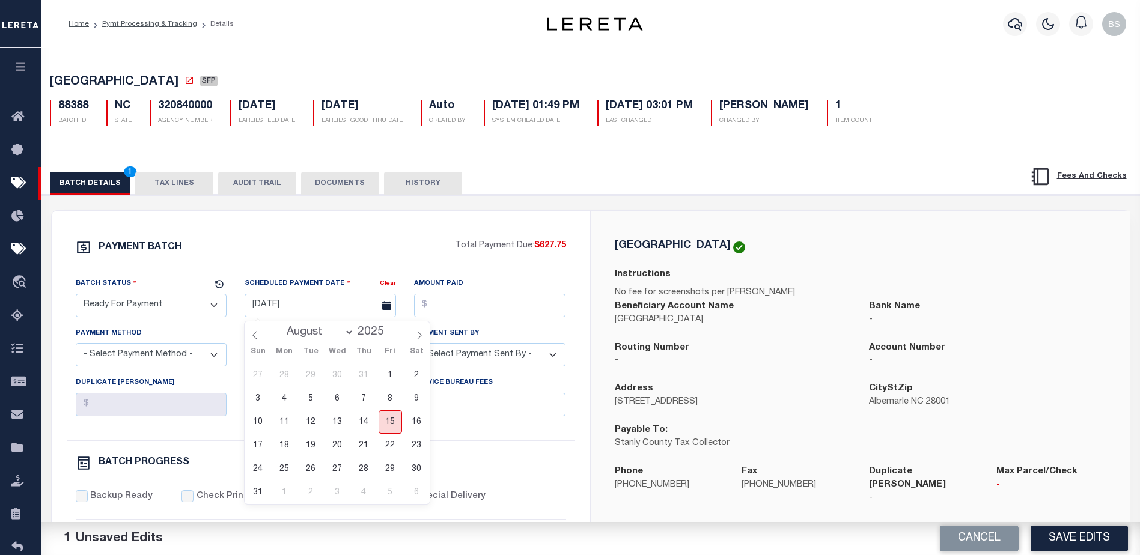
click at [390, 424] on span "15" at bounding box center [390, 422] width 23 height 23
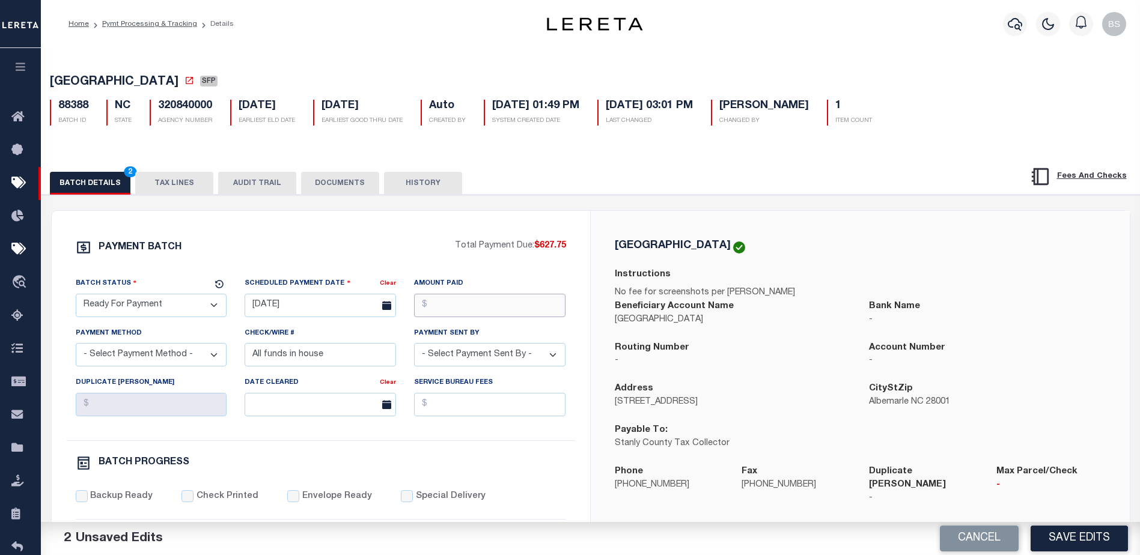
drag, startPoint x: 480, startPoint y: 312, endPoint x: 475, endPoint y: 309, distance: 6.2
click at [480, 312] on input "Amount Paid" at bounding box center [489, 305] width 151 height 23
click at [197, 355] on select "- Select Payment Method - ACH Certified Check Check Direct Deposit Wire Transfer" at bounding box center [151, 354] width 151 height 23
click at [76, 347] on select "- Select Payment Method - ACH Certified Check Check Direct Deposit Wire Transfer" at bounding box center [151, 354] width 151 height 23
drag, startPoint x: 340, startPoint y: 361, endPoint x: 353, endPoint y: 353, distance: 15.9
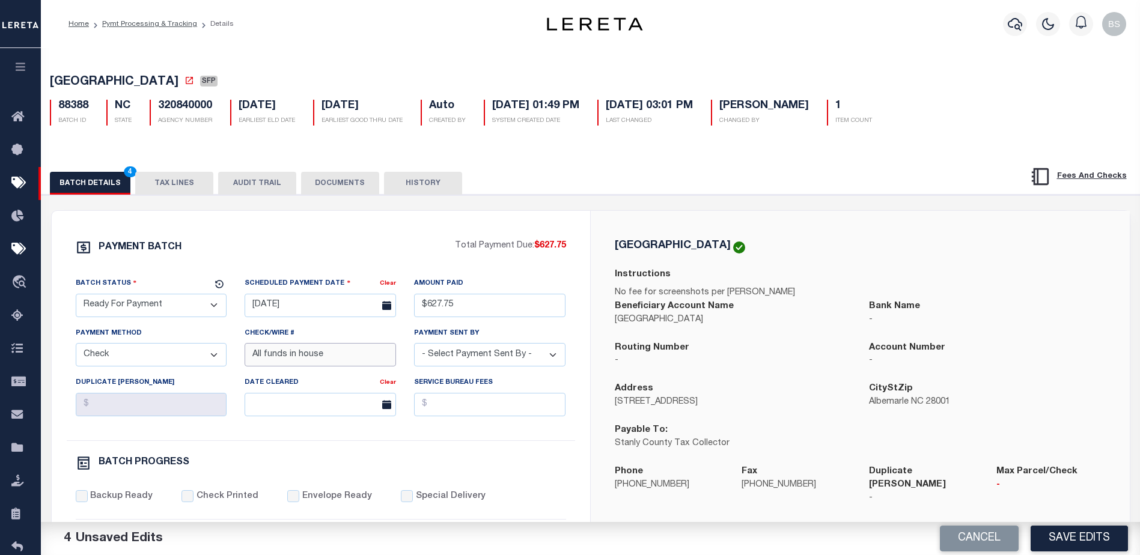
click at [340, 361] on input "All funds in house" at bounding box center [320, 354] width 151 height 23
click at [513, 361] on select "- Select Payment Sent By - [PERSON_NAME] [PERSON_NAME] [PERSON_NAME] [PERSON_NA…" at bounding box center [489, 354] width 151 height 23
click at [414, 347] on select "- Select Payment Sent By - [PERSON_NAME] [PERSON_NAME] [PERSON_NAME] [PERSON_NA…" at bounding box center [489, 354] width 151 height 23
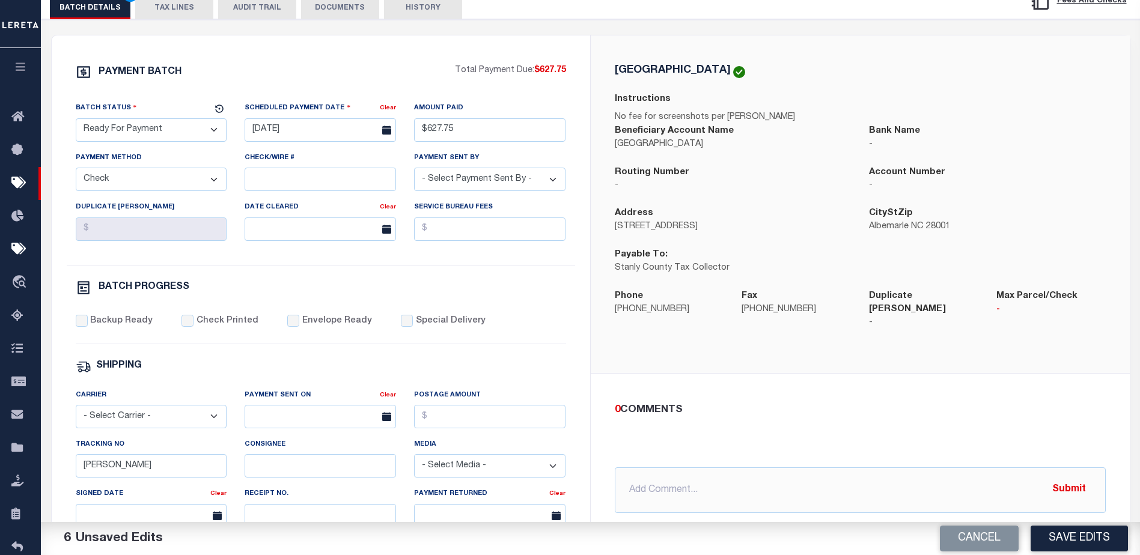
scroll to position [180, 0]
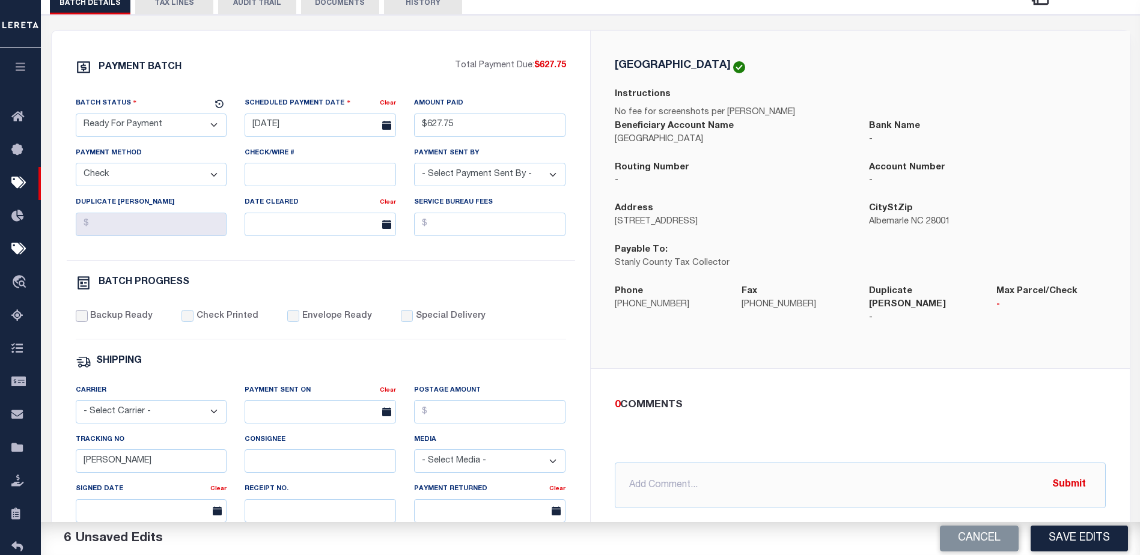
click at [76, 322] on input "Backup Ready" at bounding box center [82, 316] width 12 height 12
click at [163, 464] on input "[PERSON_NAME]" at bounding box center [151, 461] width 151 height 23
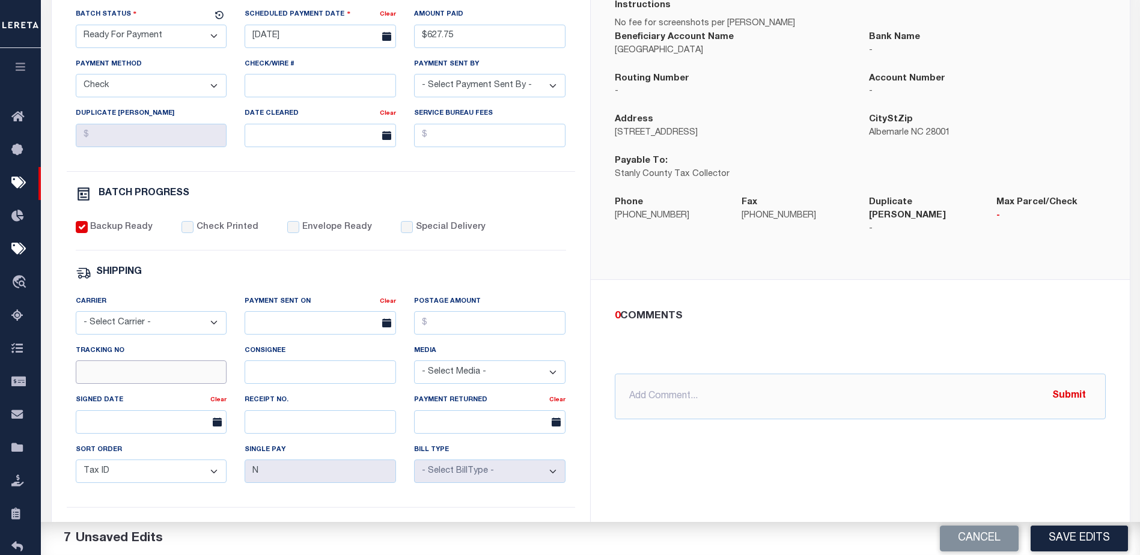
scroll to position [301, 0]
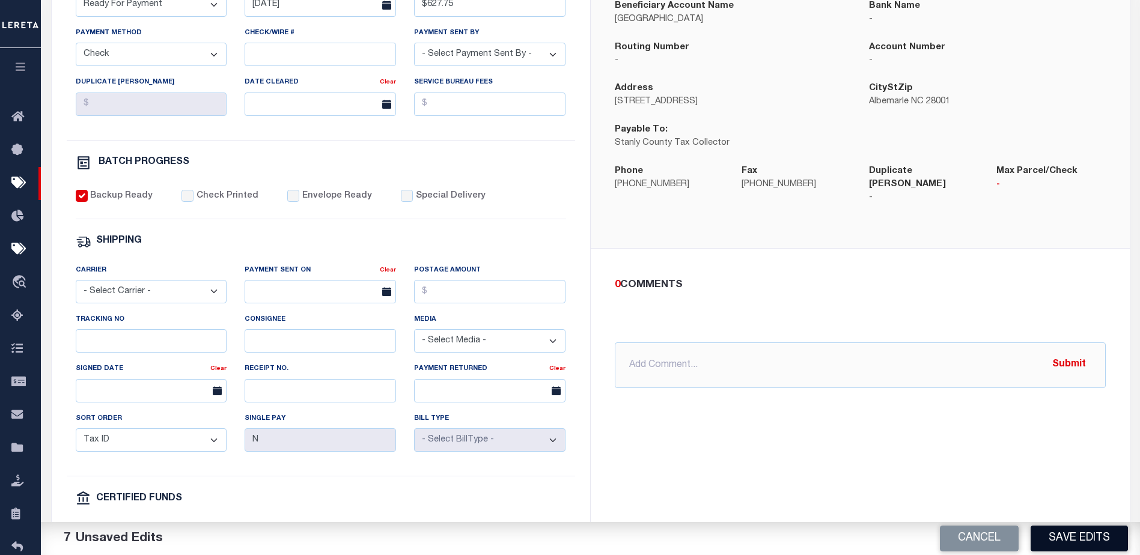
click at [1068, 539] on button "Save Edits" at bounding box center [1079, 539] width 97 height 26
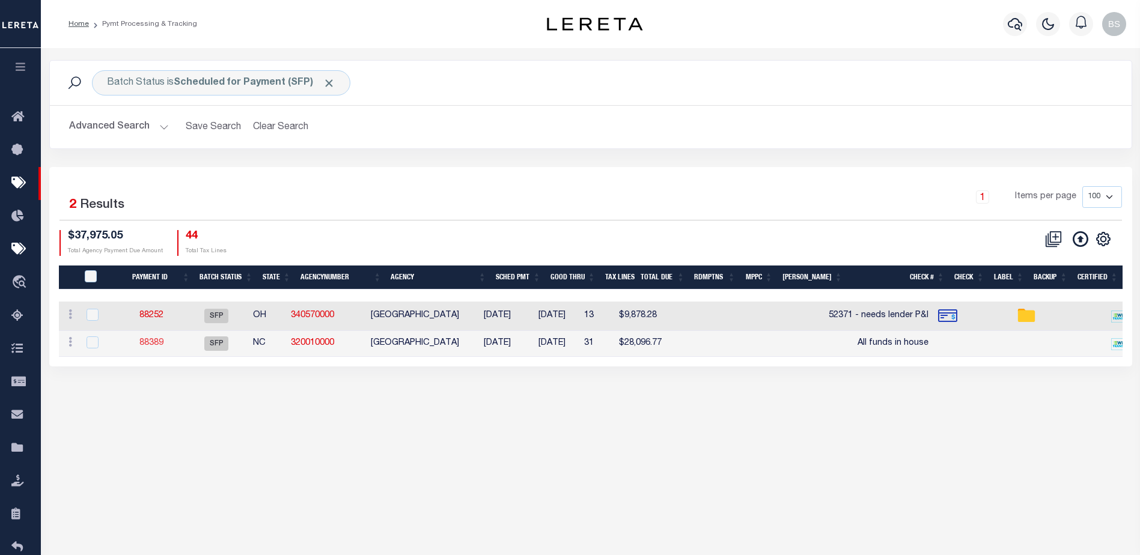
click at [157, 345] on link "88389" at bounding box center [151, 343] width 24 height 8
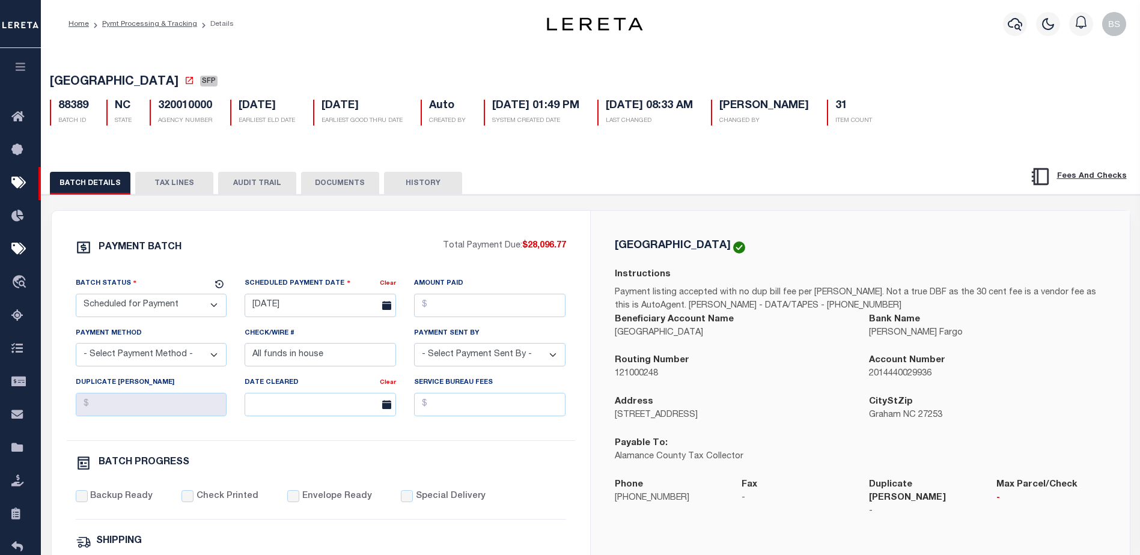
scroll to position [60, 0]
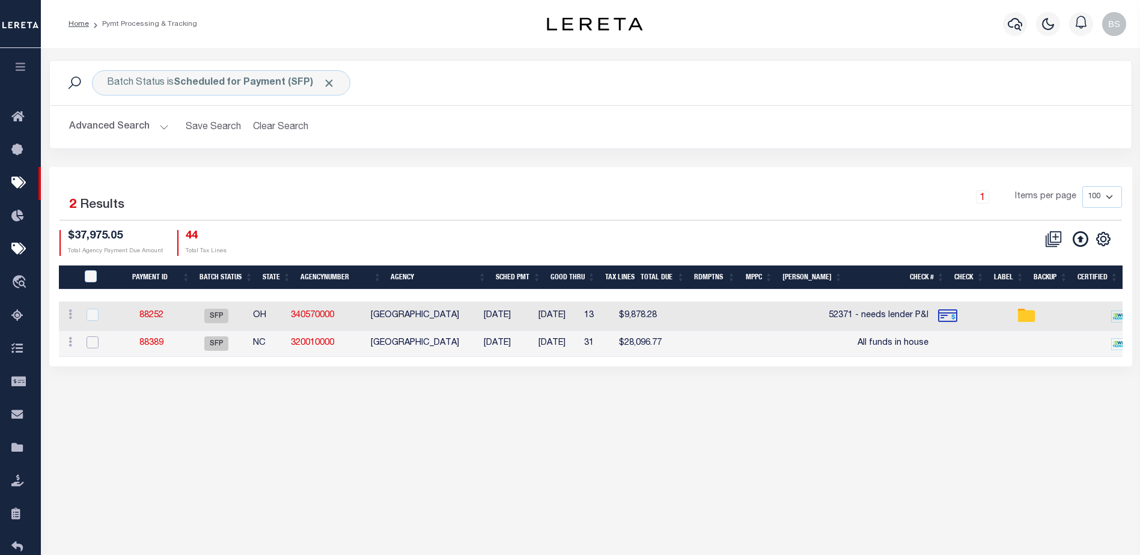
click at [95, 345] on input "checkbox" at bounding box center [93, 343] width 12 height 12
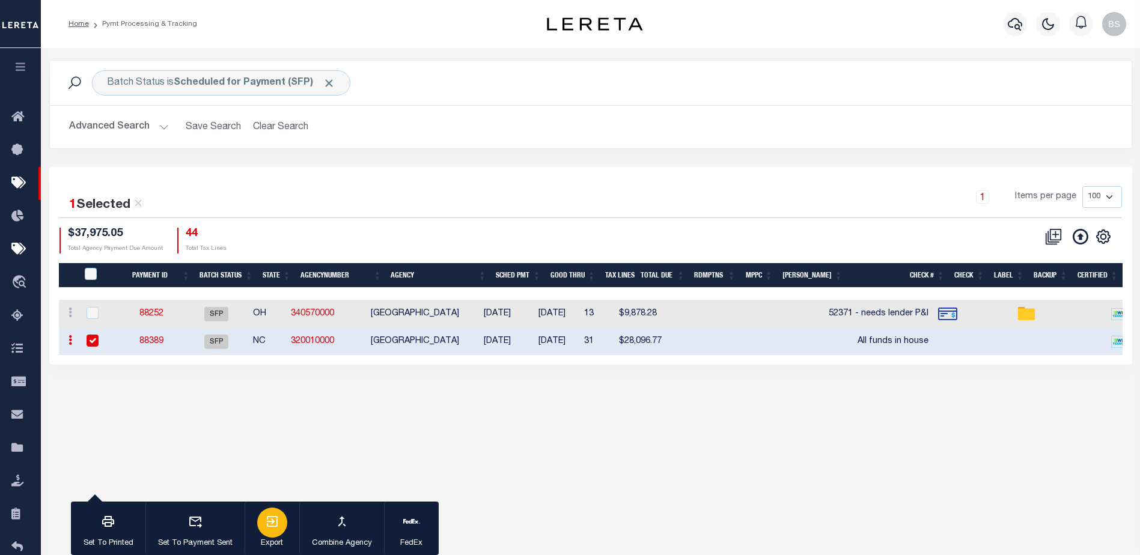
click at [271, 538] on p "Export" at bounding box center [272, 544] width 30 height 12
click at [93, 339] on input "checkbox" at bounding box center [93, 341] width 12 height 12
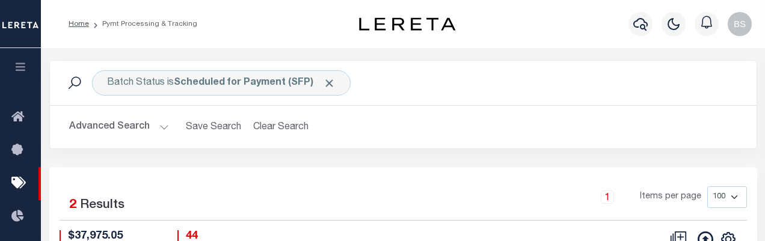
click at [665, 87] on div "Batch Status is Scheduled for Payment (SFP) Search" at bounding box center [403, 82] width 687 height 25
